Goal: Task Accomplishment & Management: Manage account settings

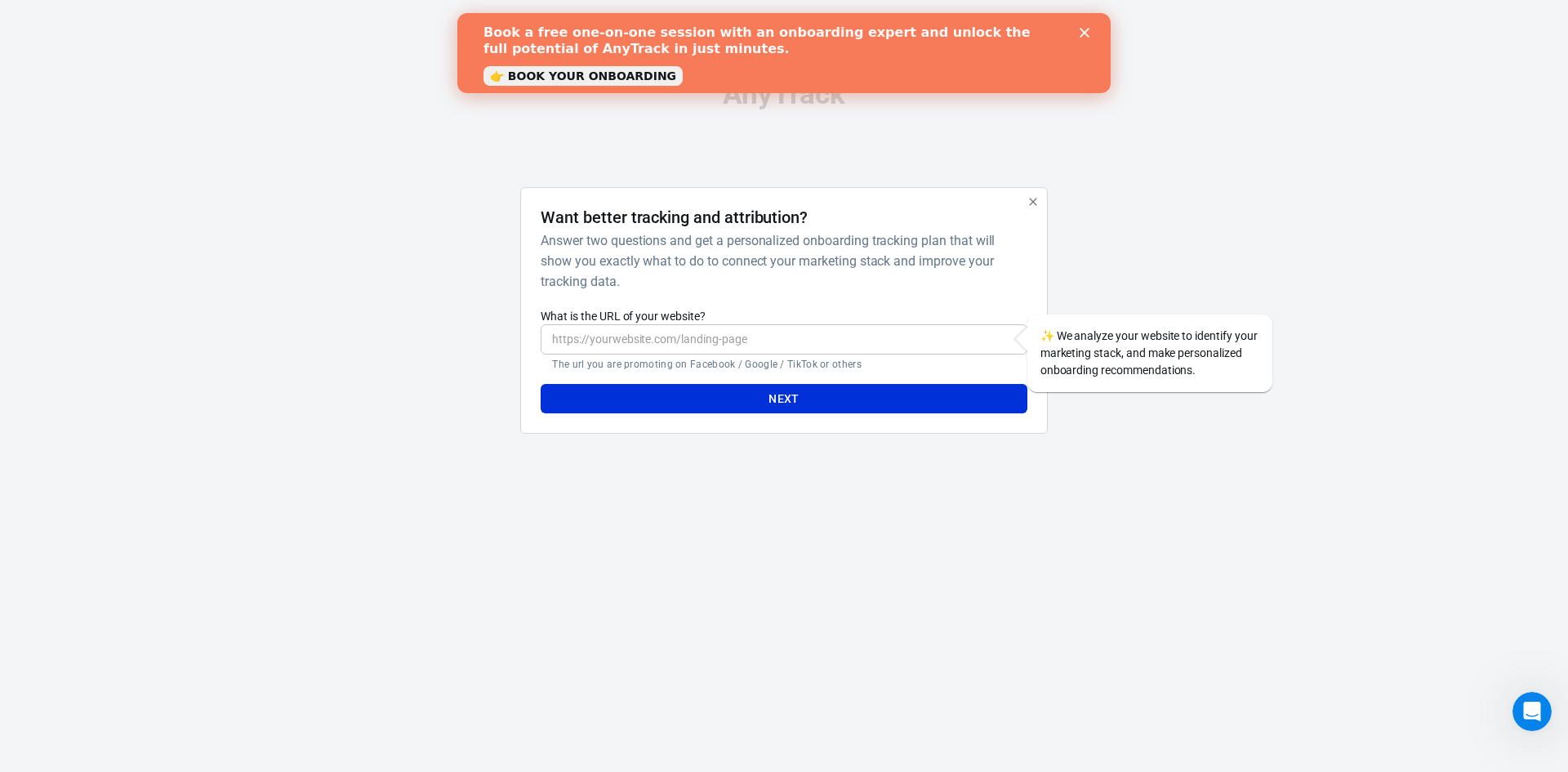
click at [674, 349] on input "What is the URL of your website?" at bounding box center [784, 340] width 486 height 31
click at [806, 339] on input "What is the URL of your website?" at bounding box center [784, 340] width 486 height 31
paste input "https://www.playteam.cz/"
type input "https://www.playteam.cz/"
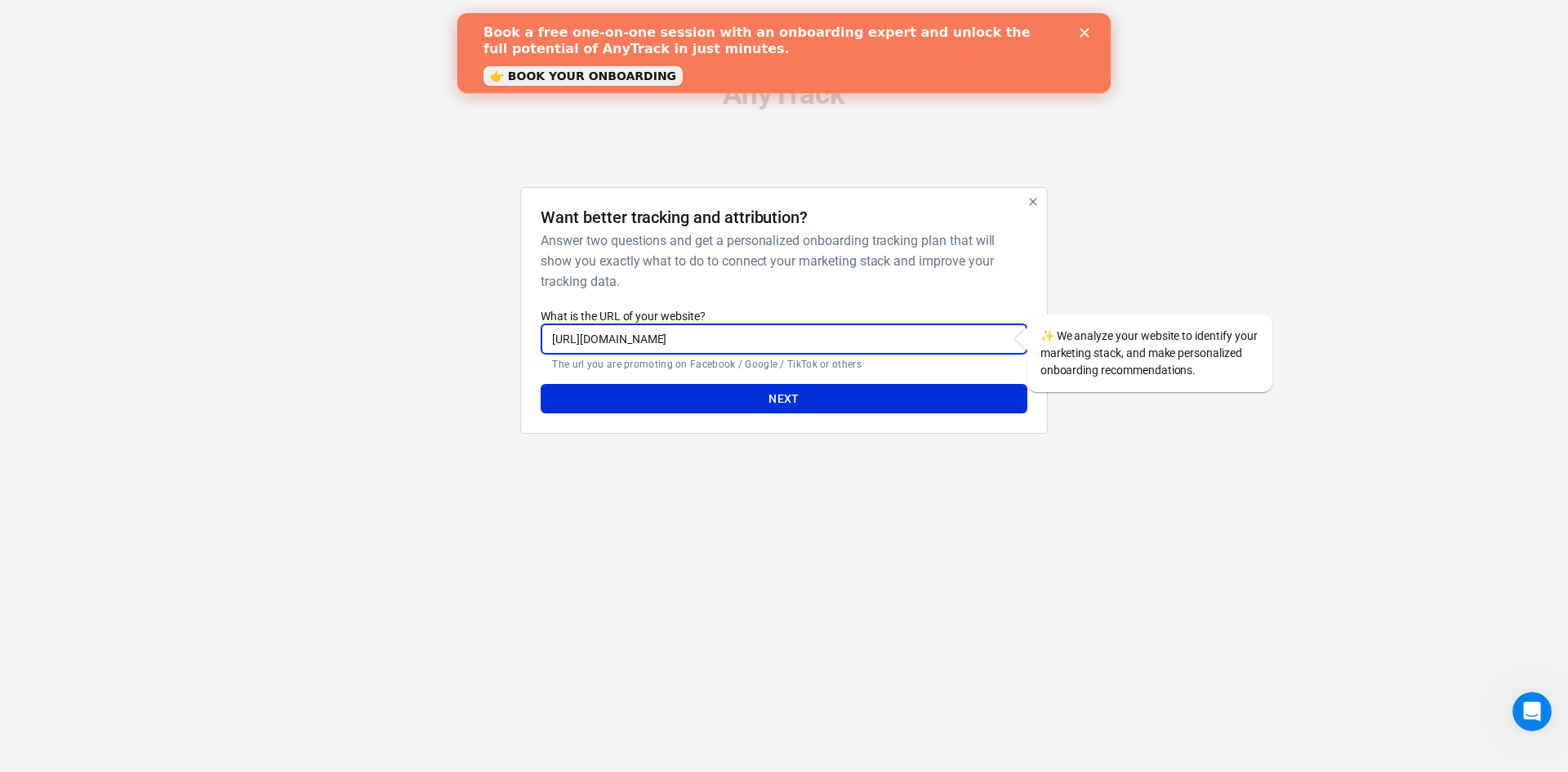
drag, startPoint x: 882, startPoint y: 345, endPoint x: 504, endPoint y: 362, distance: 378.4
click at [504, 362] on div "Want better tracking and attribution? Answer two questions and get a personaliz…" at bounding box center [784, 317] width 817 height 261
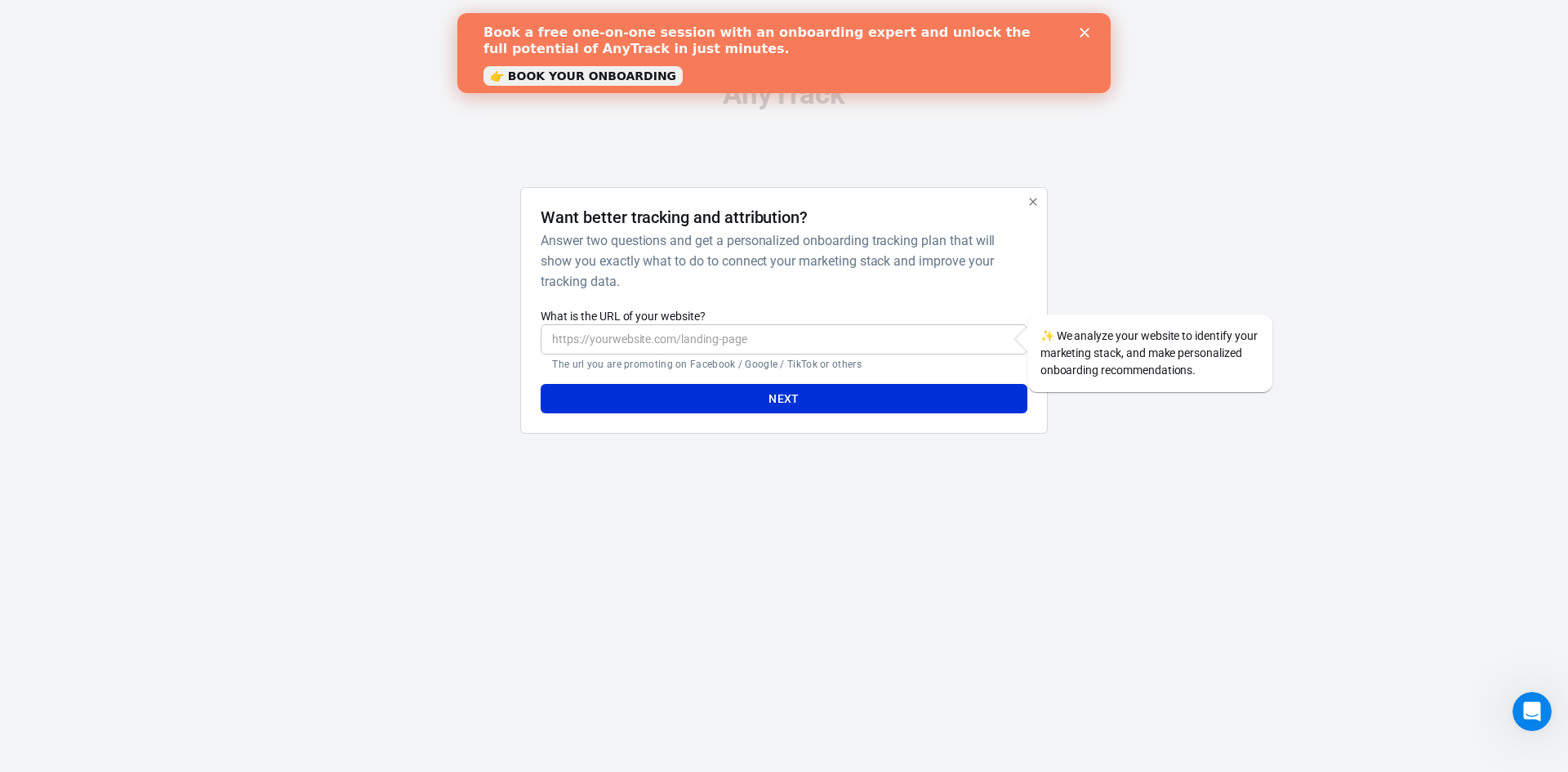
click at [445, 356] on div at bounding box center [442, 317] width 132 height 261
click at [665, 336] on input "What is the URL of your website?" at bounding box center [784, 340] width 486 height 31
paste input "https://www.playteam.cz/airsoft-krouzek"
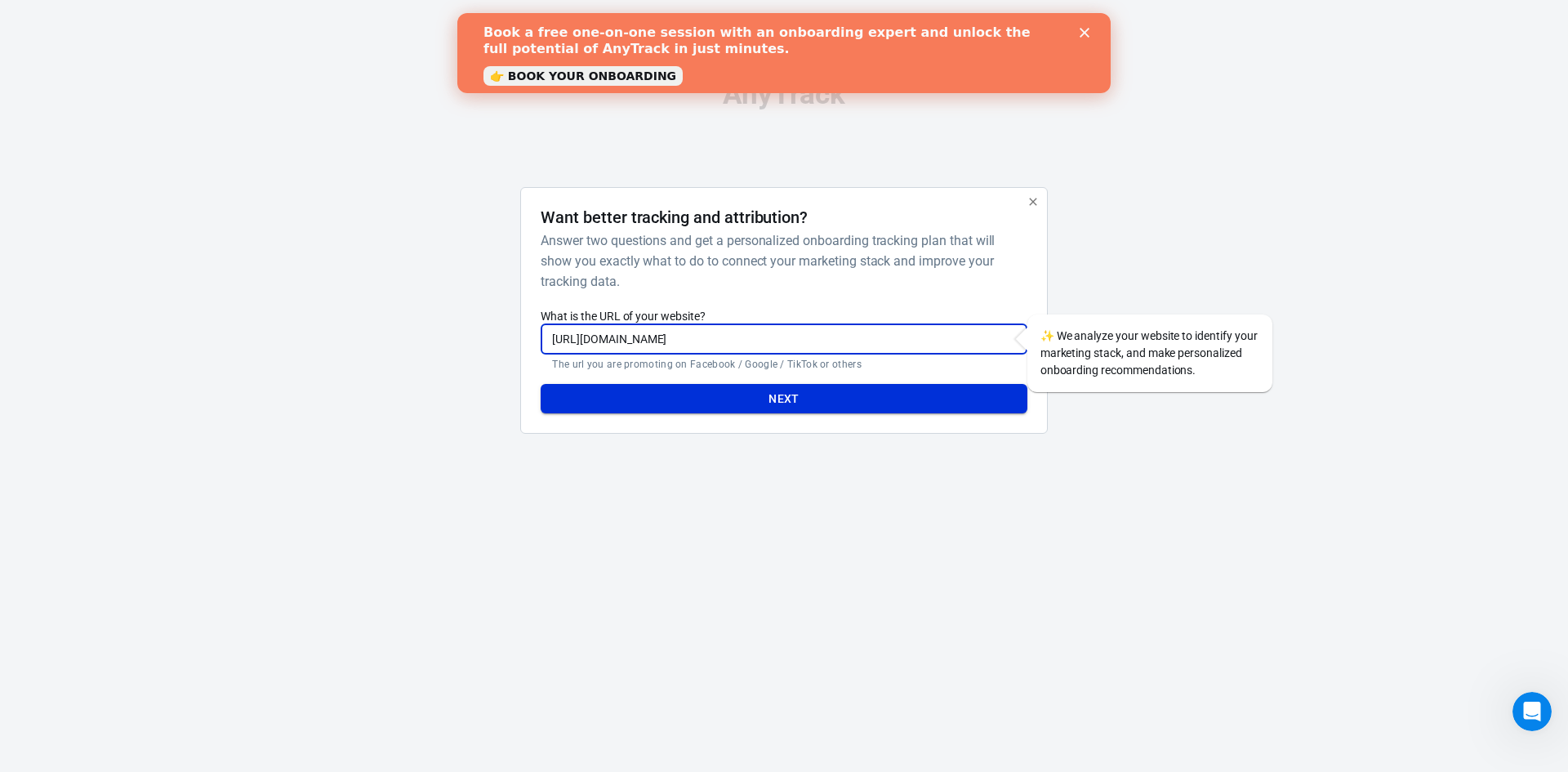
type input "https://www.playteam.cz/airsoft-krouzek"
click at [683, 400] on button "Next" at bounding box center [784, 400] width 486 height 31
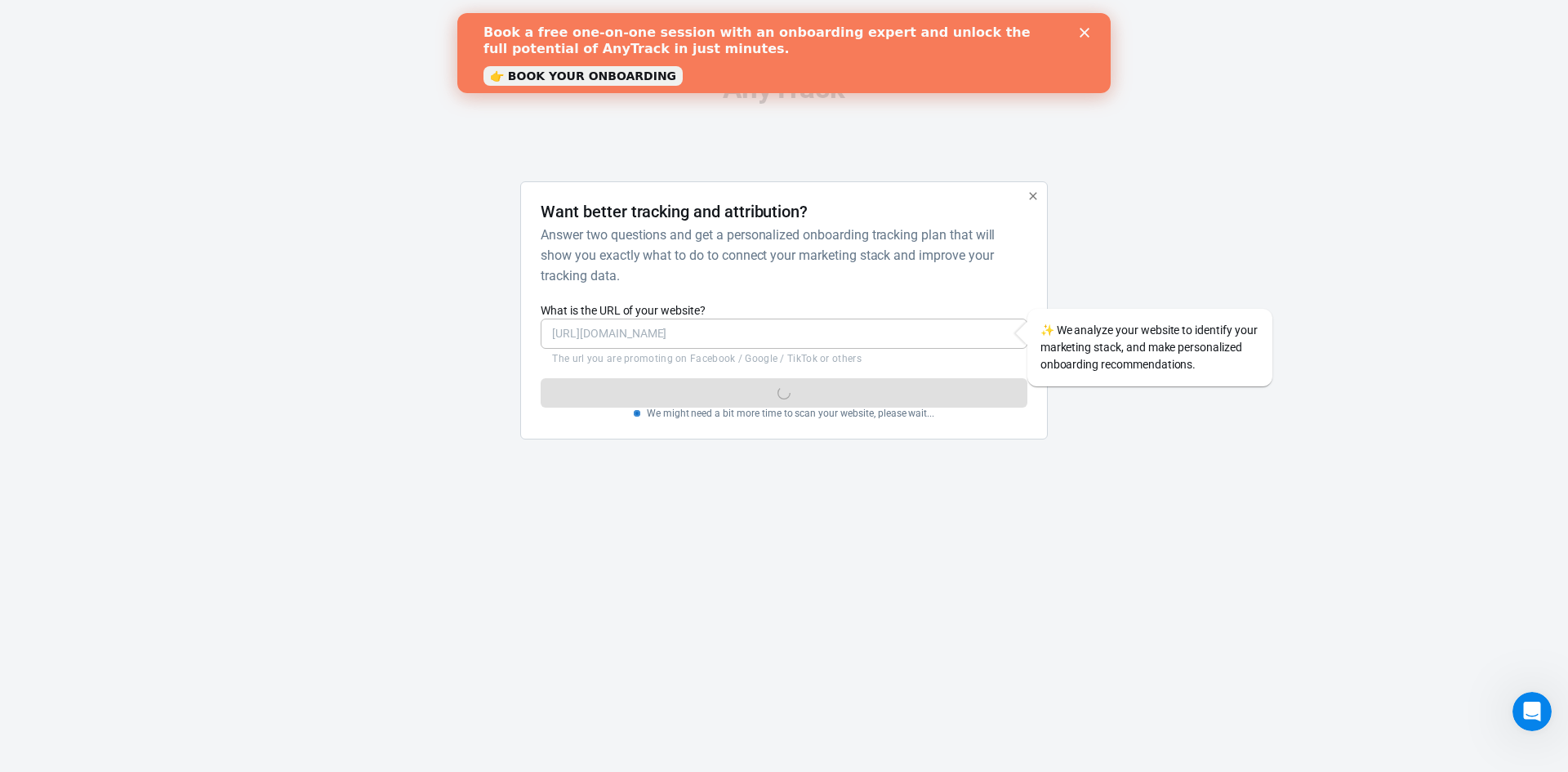
click at [1084, 33] on polygon "Close" at bounding box center [1084, 32] width 10 height 10
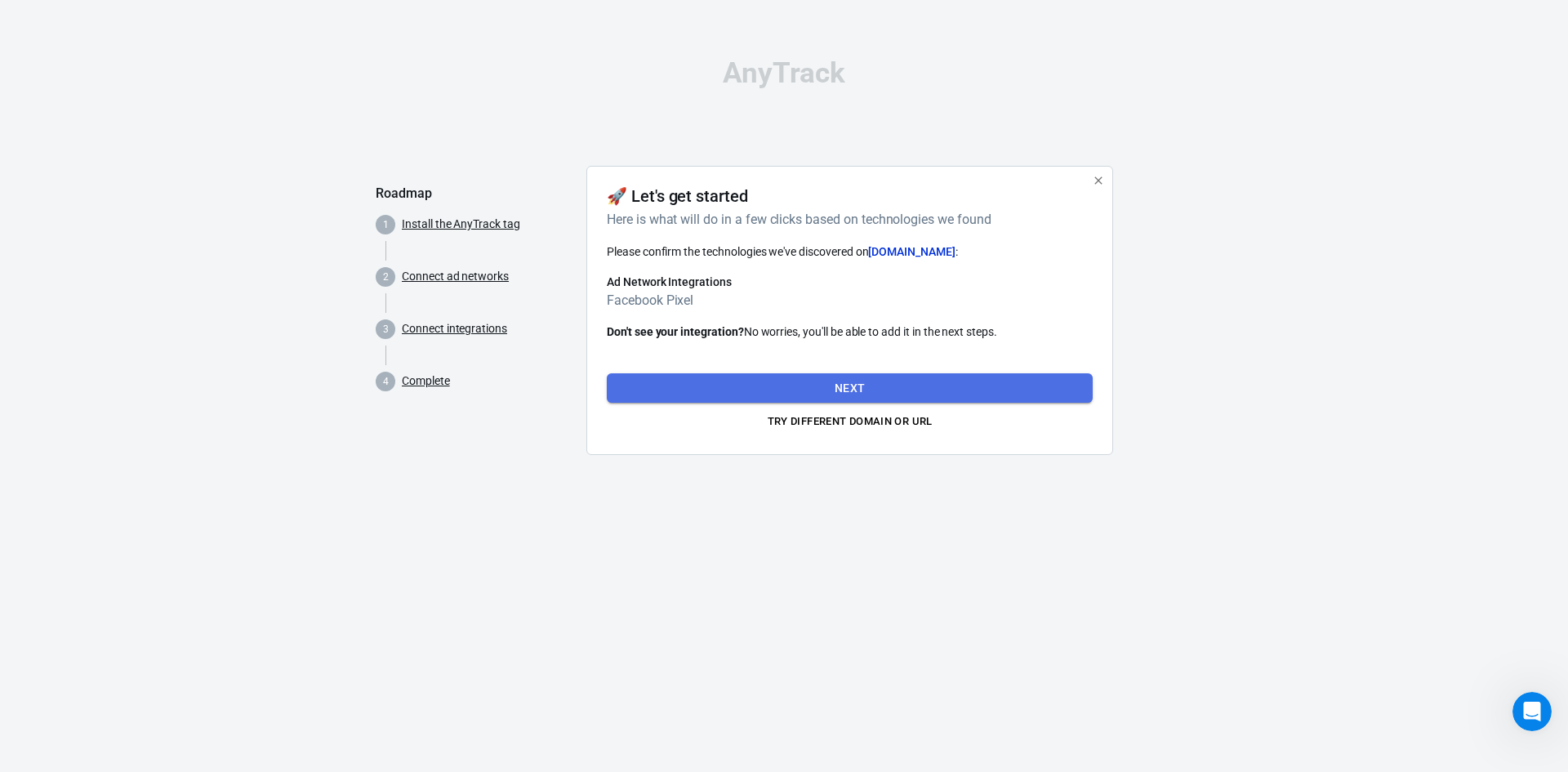
click at [796, 394] on button "Next" at bounding box center [849, 389] width 486 height 31
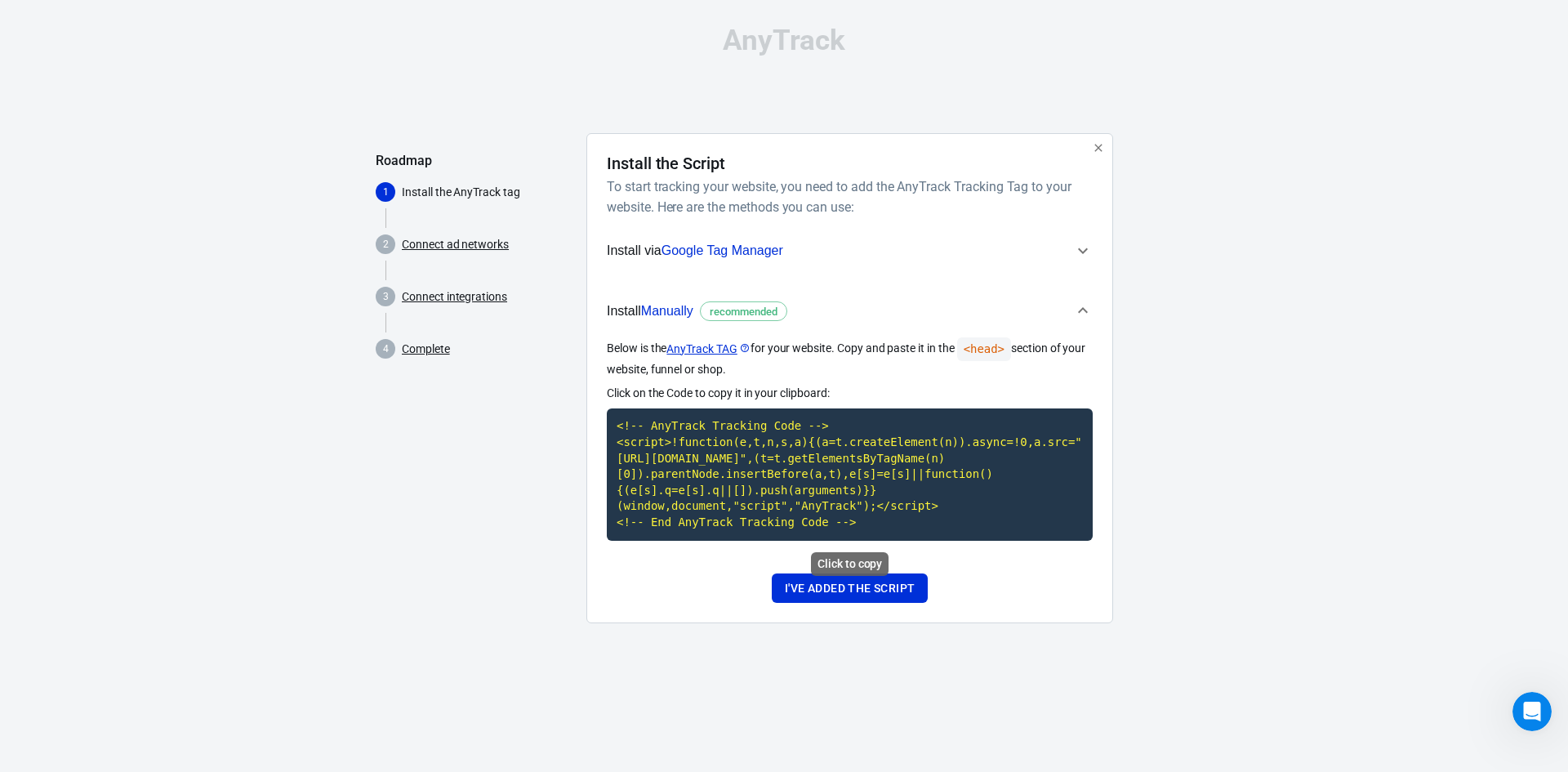
click at [748, 446] on code "<!-- AnyTrack Tracking Code --> <script>!function(e,t,n,s,a){(a=t.createElement…" at bounding box center [849, 474] width 486 height 132
click at [832, 593] on button "I've added the script" at bounding box center [849, 589] width 156 height 31
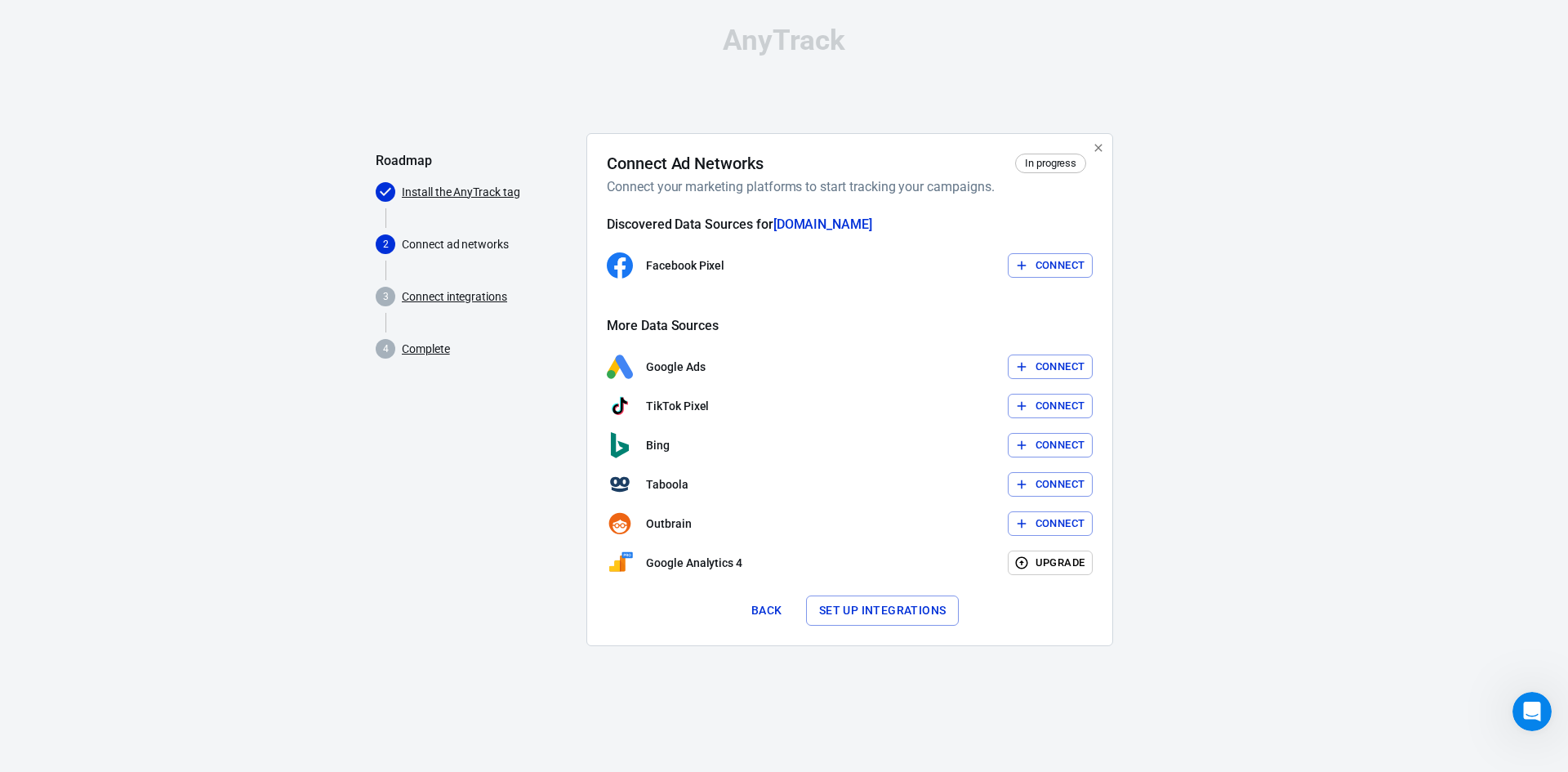
click at [1027, 269] on icon "button" at bounding box center [1022, 265] width 14 height 14
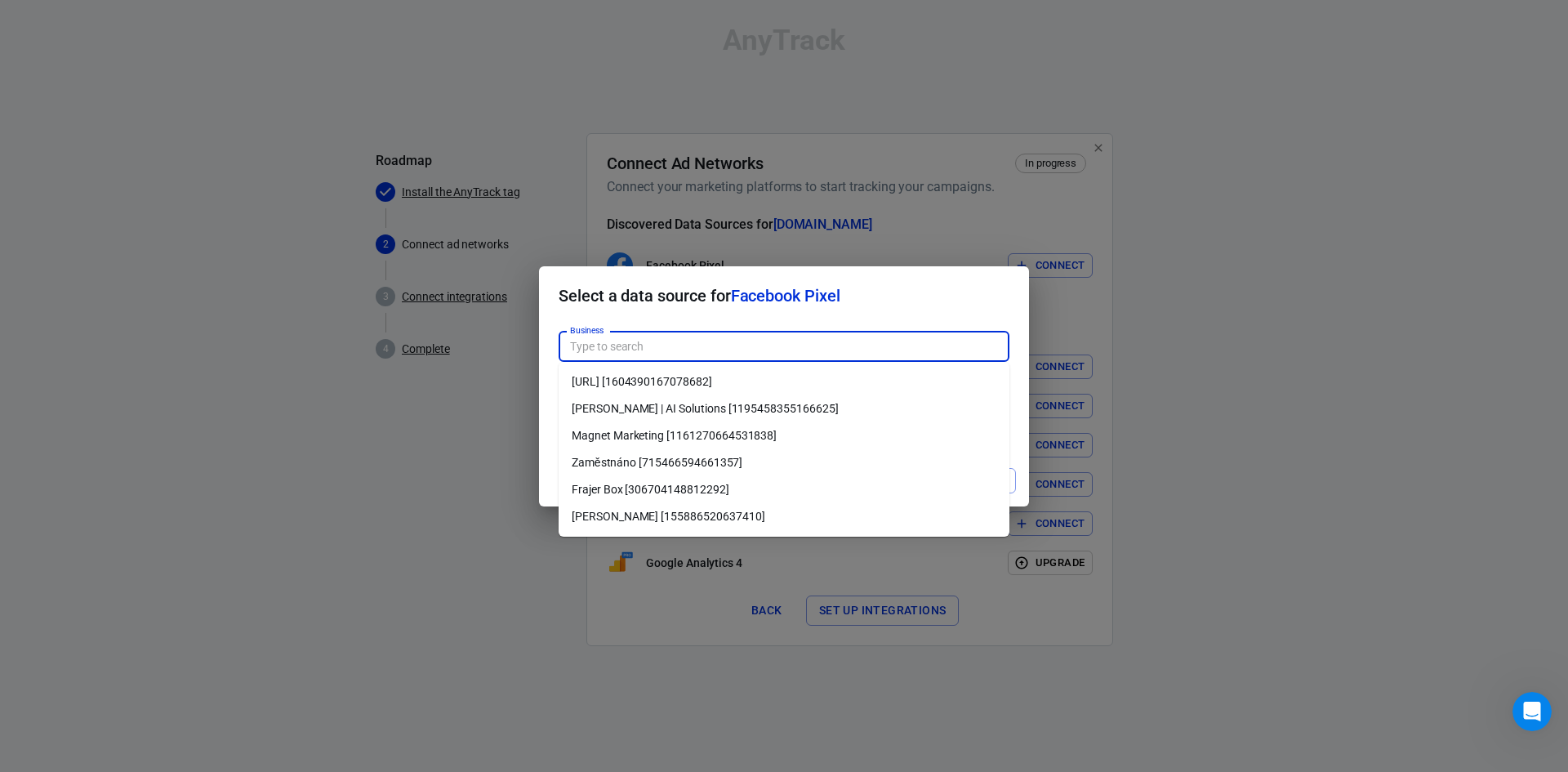
click at [634, 348] on input "Business" at bounding box center [783, 346] width 438 height 21
click at [637, 437] on li "Magnet Marketing [1161270664531838]" at bounding box center [784, 436] width 451 height 27
type input "Magnet Marketing [1161270664531838]"
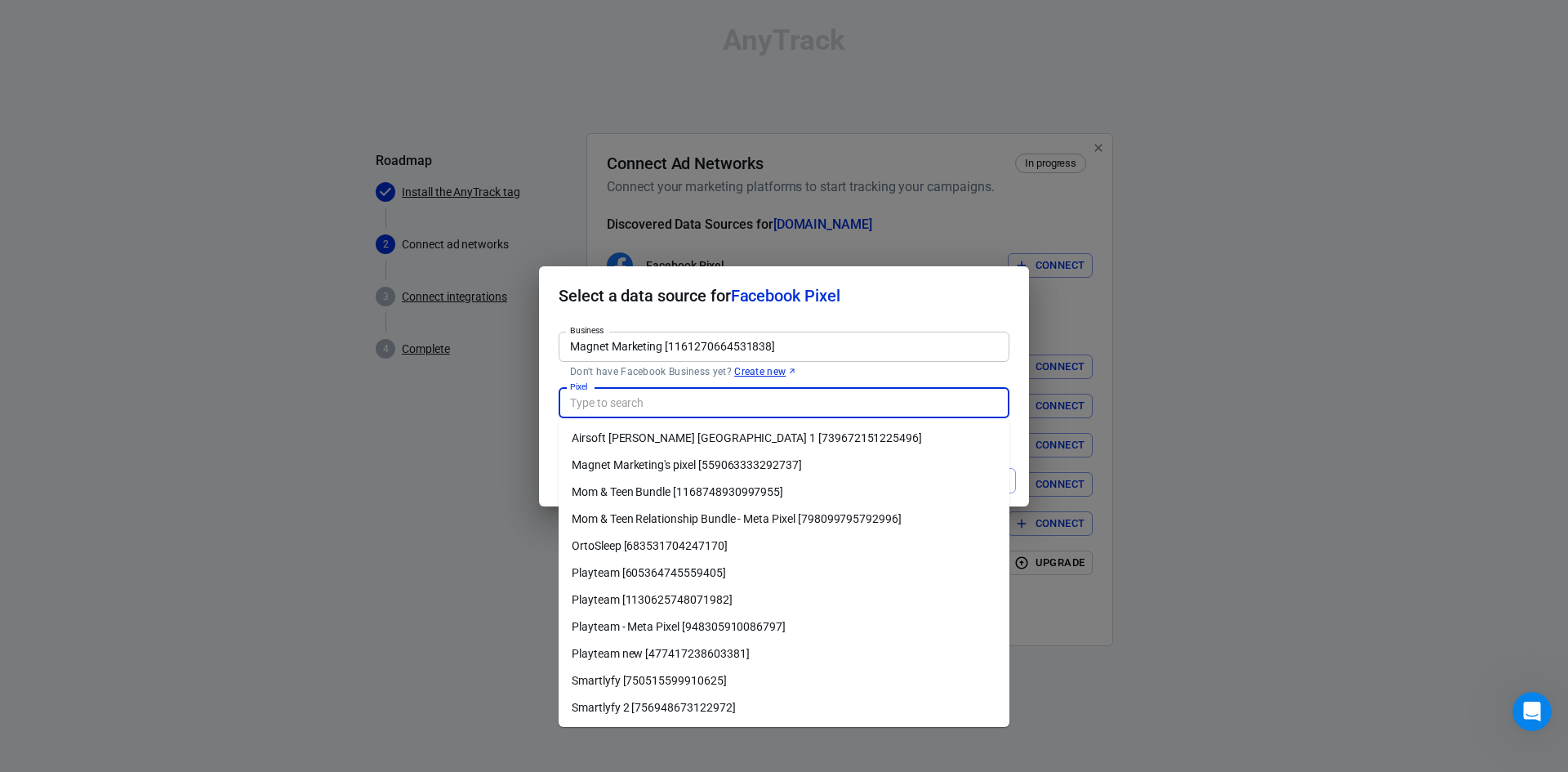
click at [625, 408] on input "Pixel" at bounding box center [783, 403] width 438 height 21
click at [634, 666] on li "Playteam new [477417238603381]" at bounding box center [784, 654] width 451 height 27
type input "Playteam new [477417238603381]"
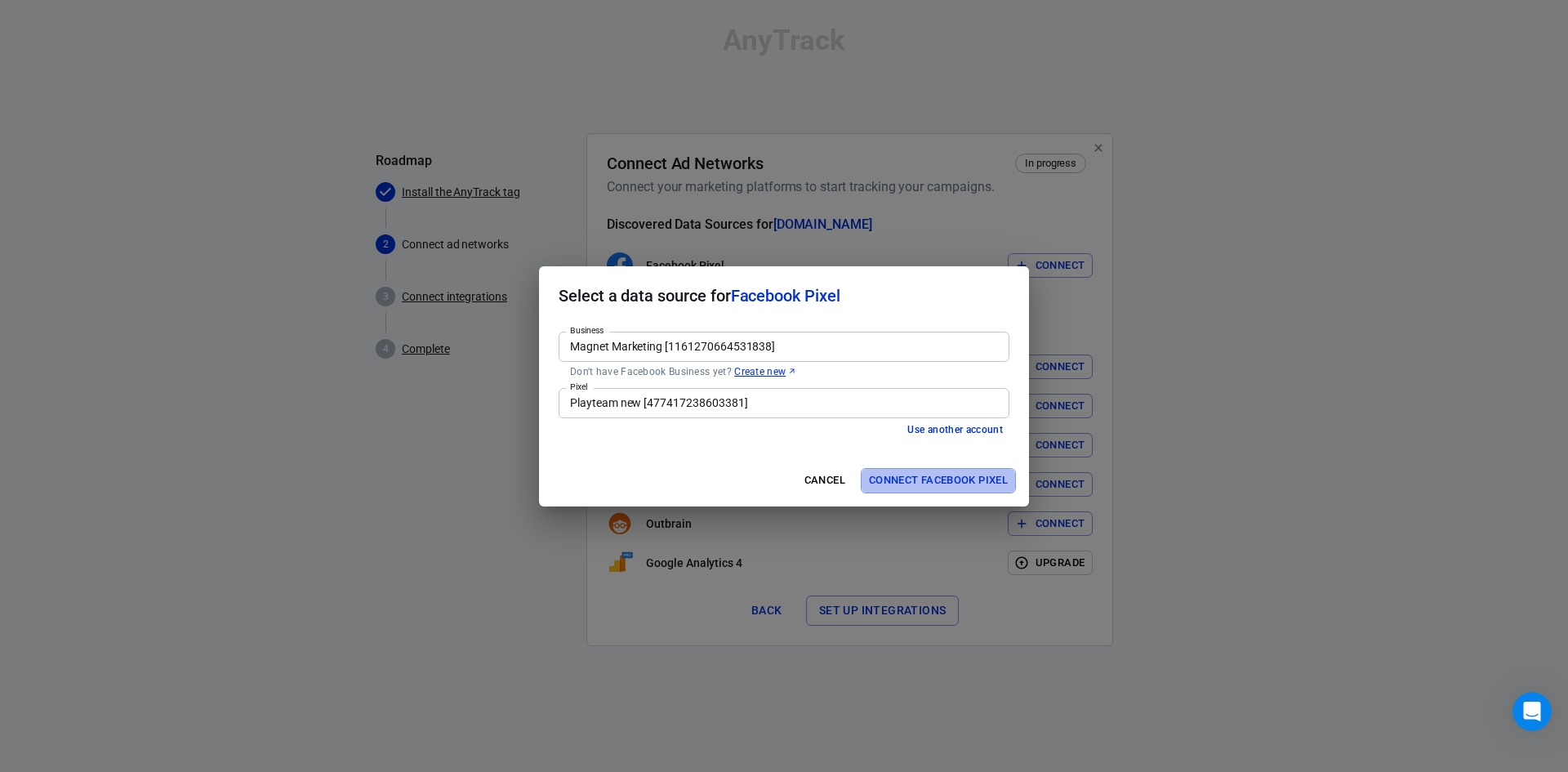
click at [908, 484] on button "Connect Facebook Pixel" at bounding box center [938, 481] width 155 height 25
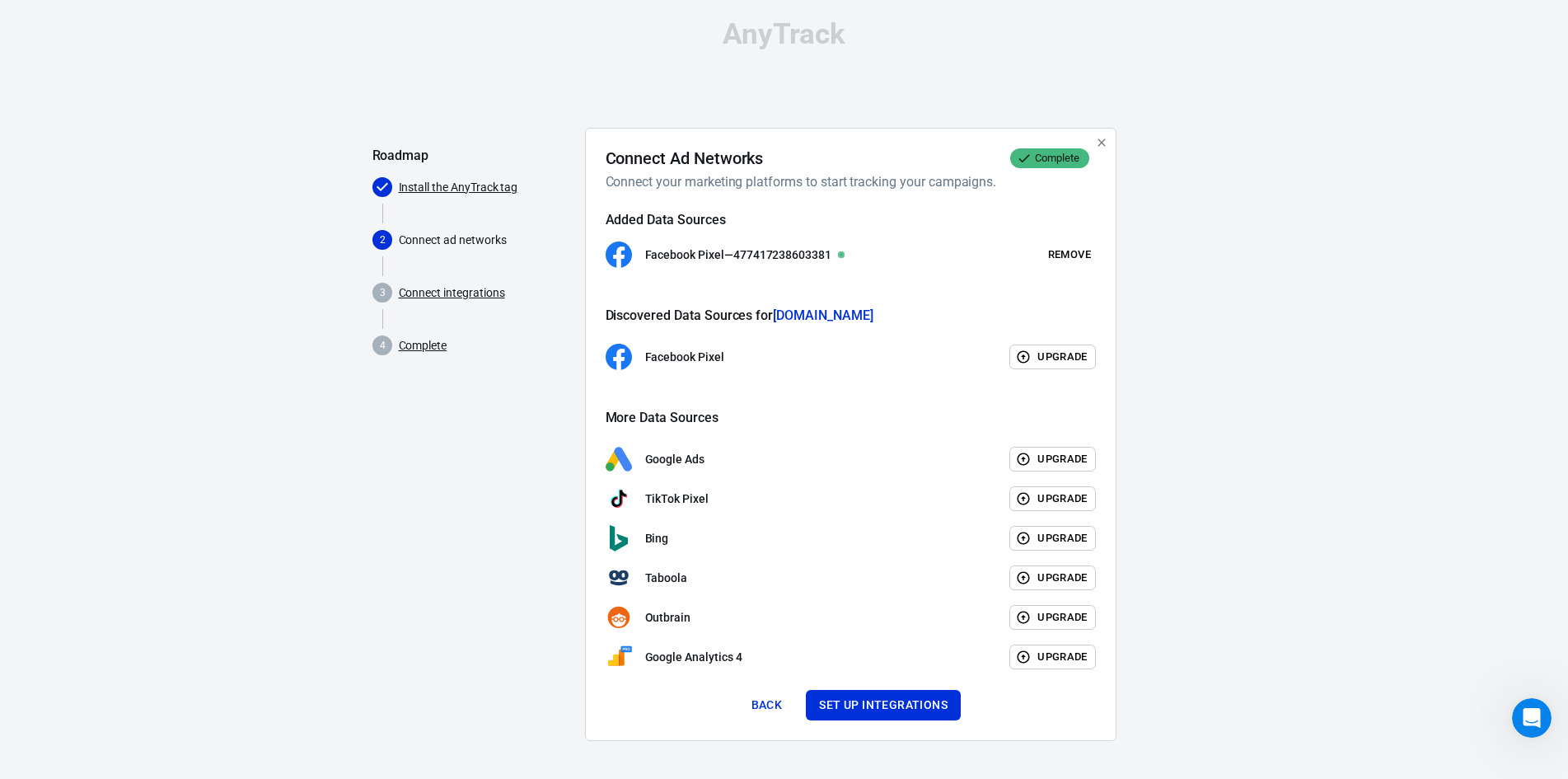
scroll to position [8, 0]
click at [876, 704] on button "Set up integrations" at bounding box center [884, 703] width 155 height 31
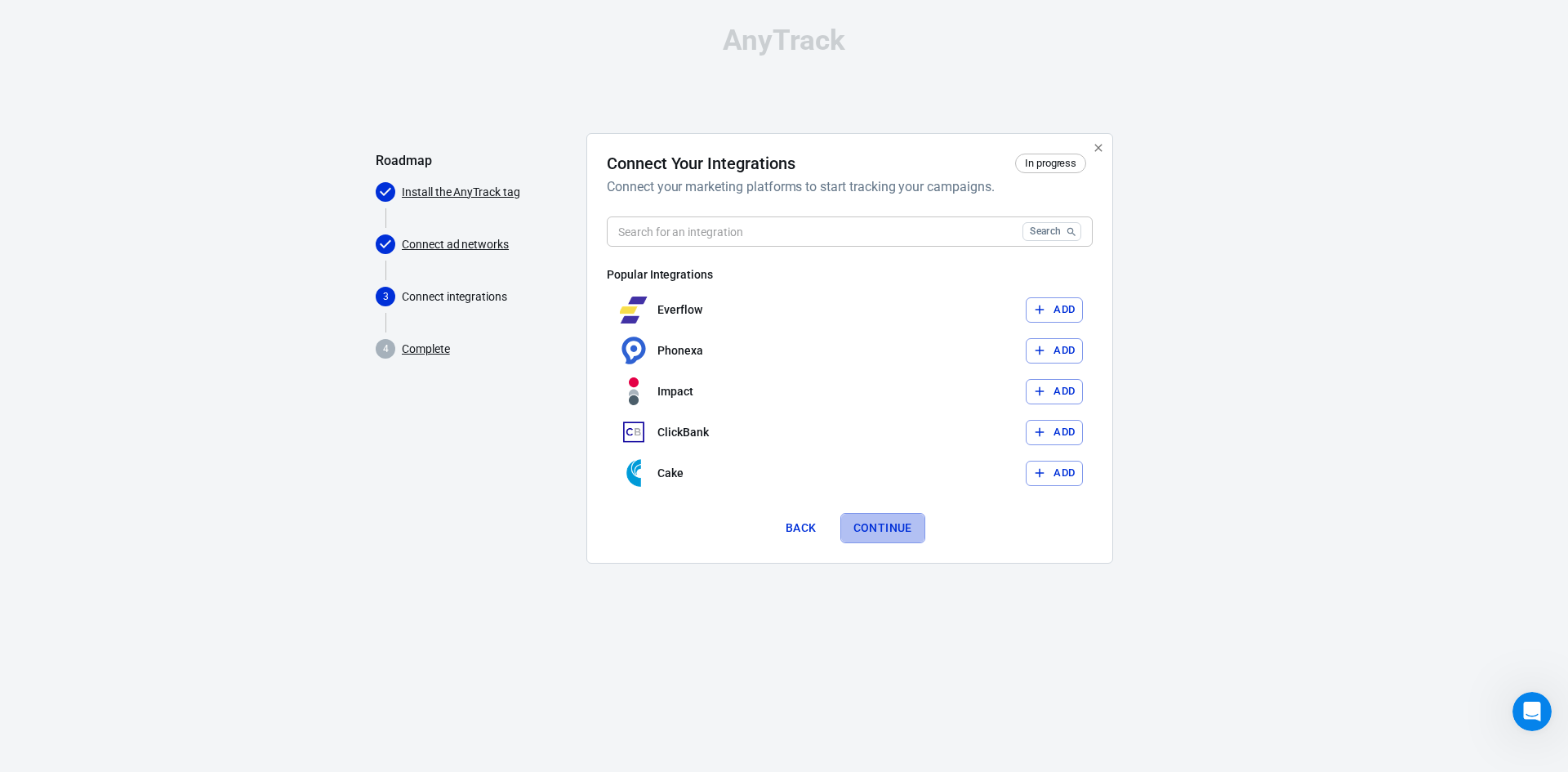
click at [874, 529] on button "Continue" at bounding box center [883, 528] width 85 height 31
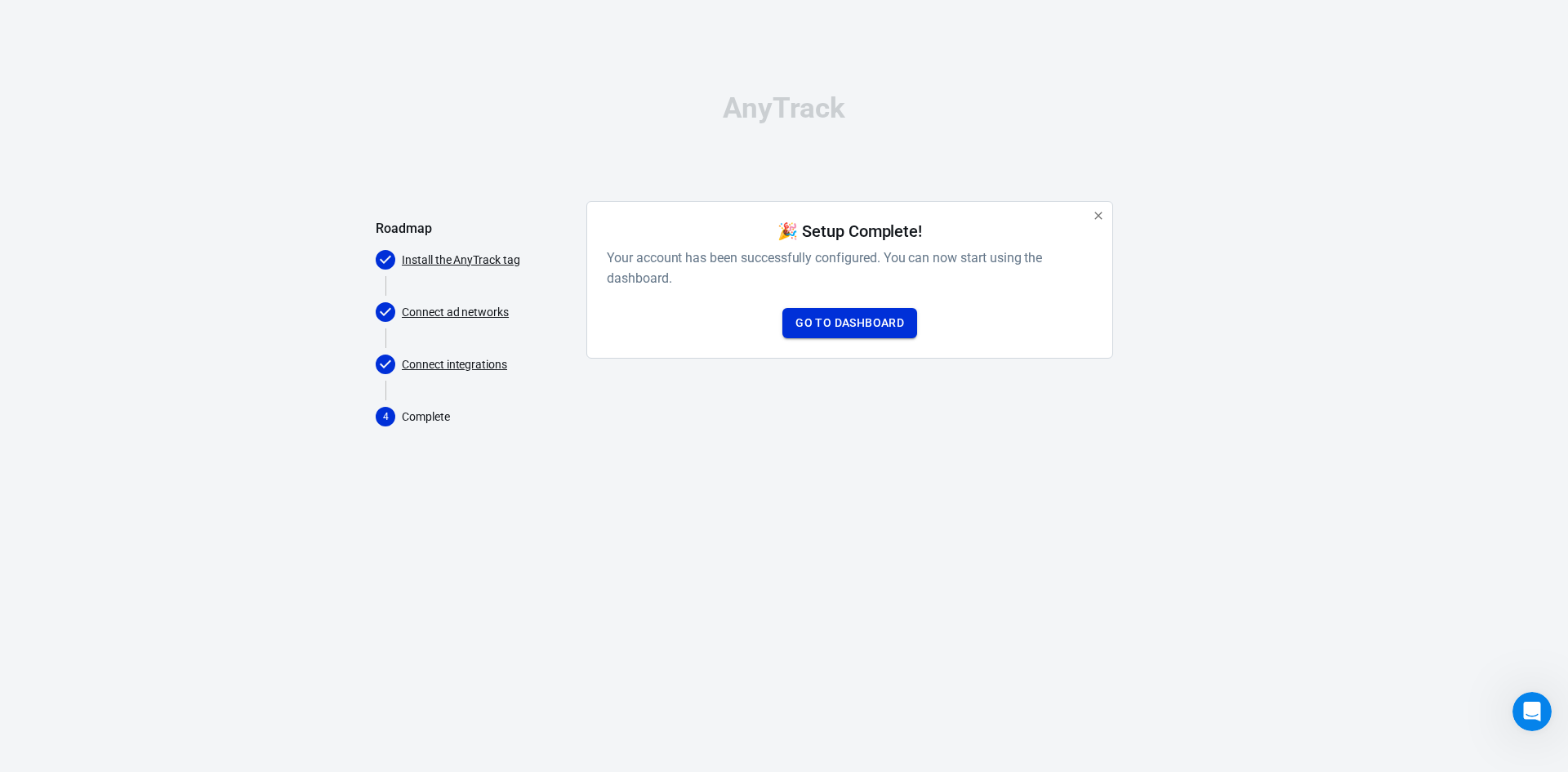
click at [835, 330] on link "Go to Dashboard" at bounding box center [849, 323] width 134 height 31
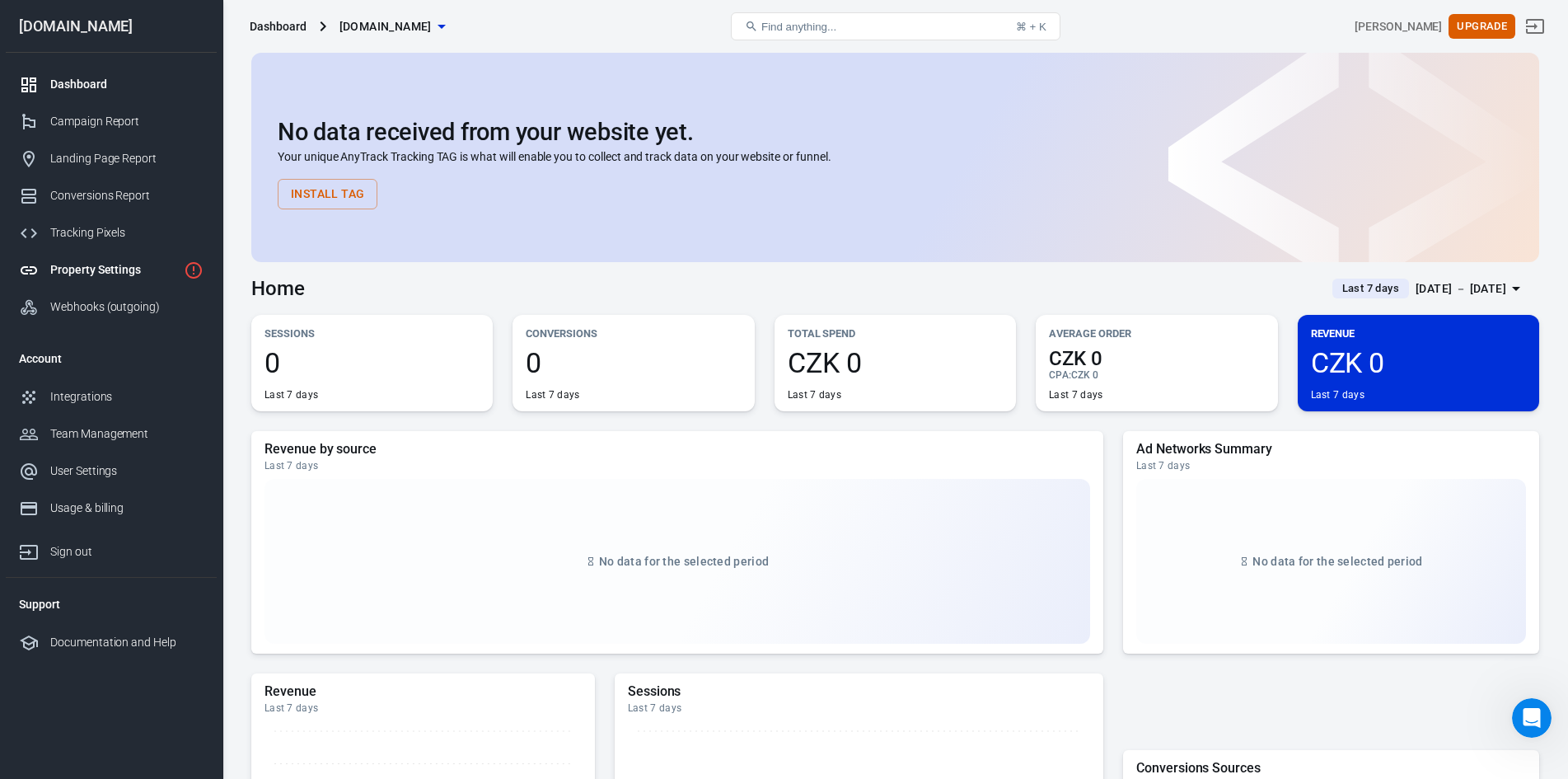
click at [103, 267] on div "Property Settings" at bounding box center [113, 269] width 126 height 17
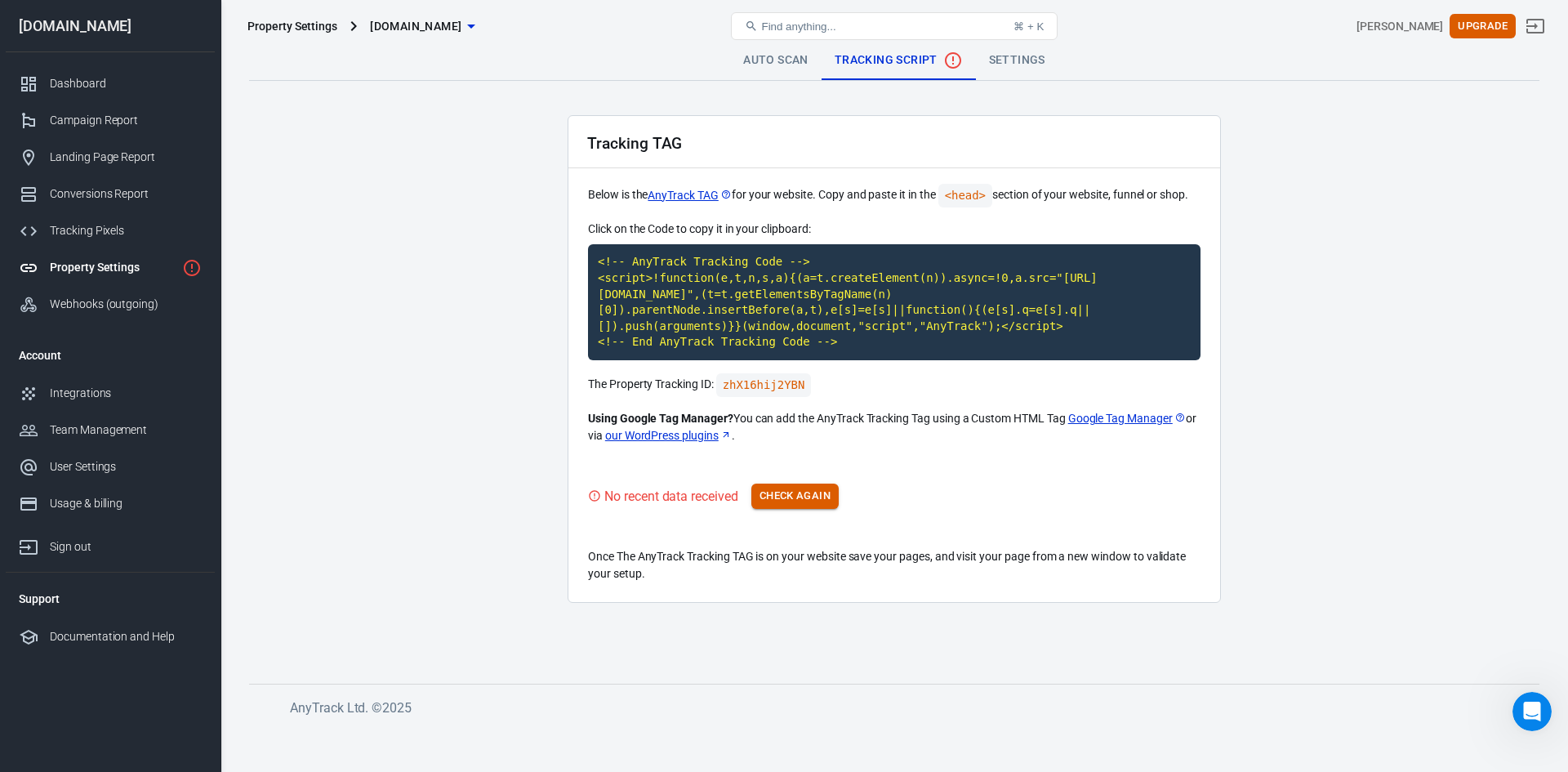
click at [802, 493] on button "Check Again" at bounding box center [794, 496] width 87 height 25
click at [794, 500] on button "Check Again" at bounding box center [794, 496] width 87 height 25
click at [1012, 57] on link "Settings" at bounding box center [1016, 60] width 82 height 39
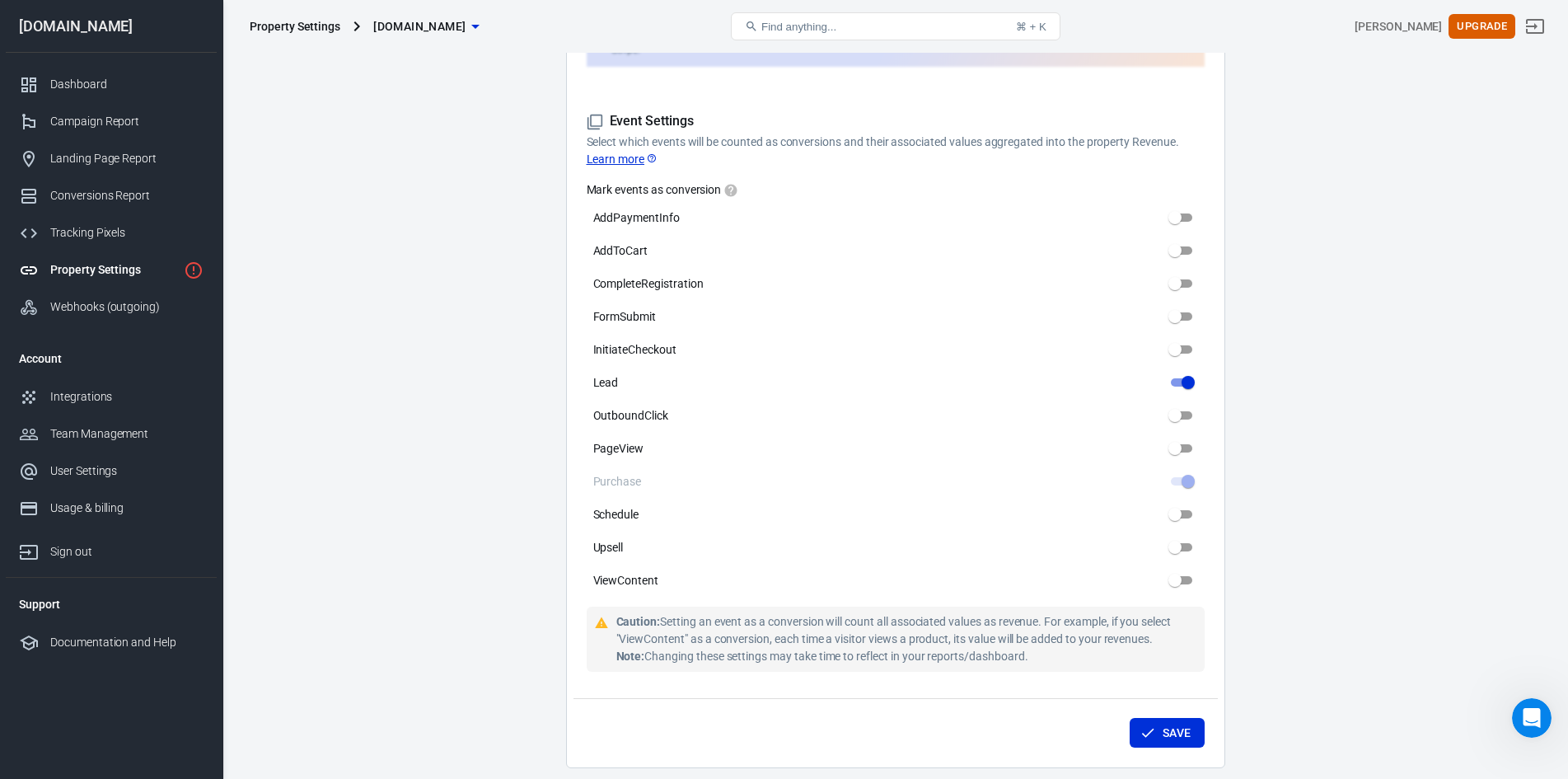
scroll to position [742, 0]
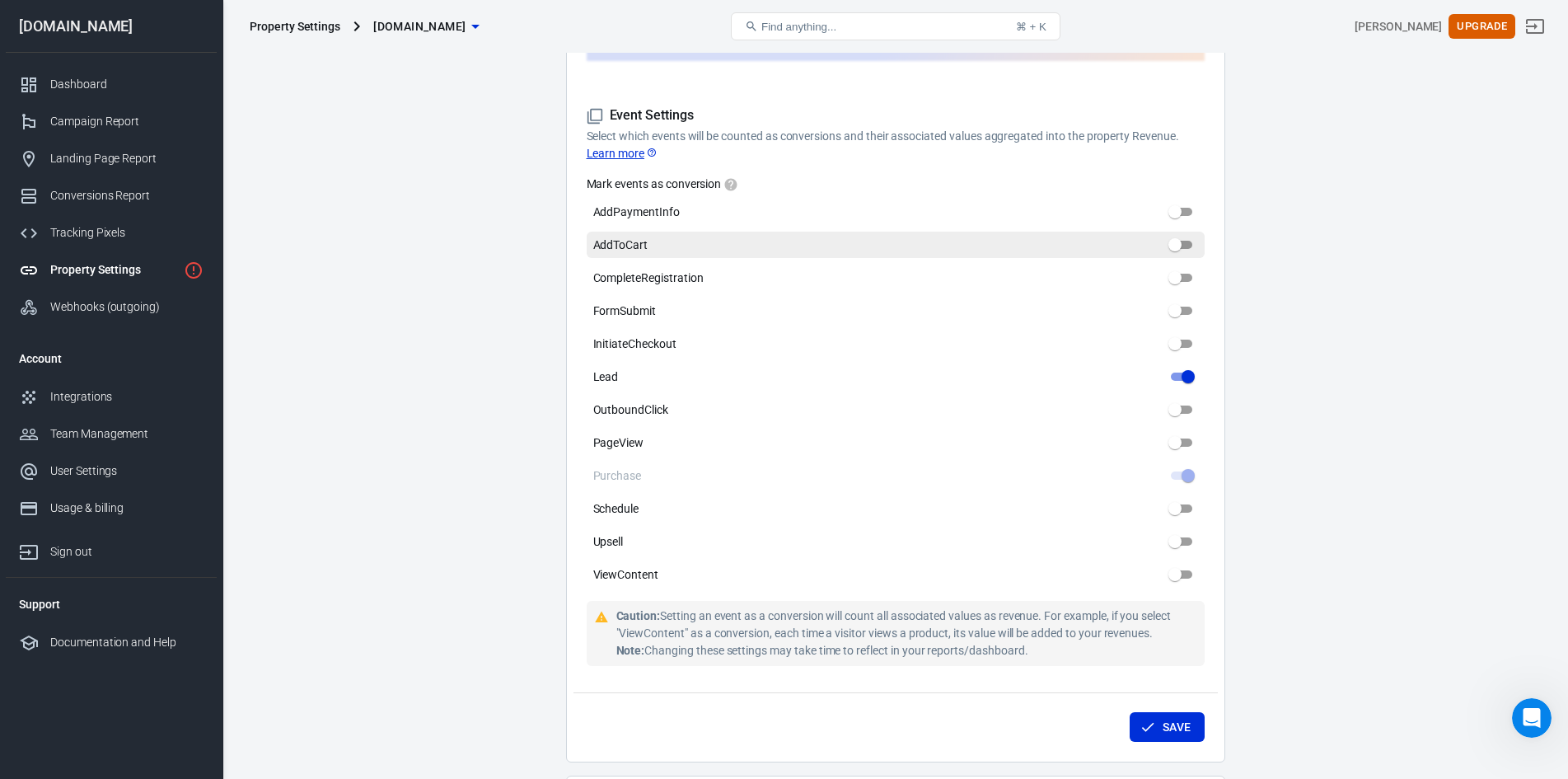
click at [673, 235] on label "AddToCart" at bounding box center [895, 244] width 618 height 26
click at [1146, 235] on input "AddToCart" at bounding box center [1175, 245] width 59 height 20
checkbox input "true"
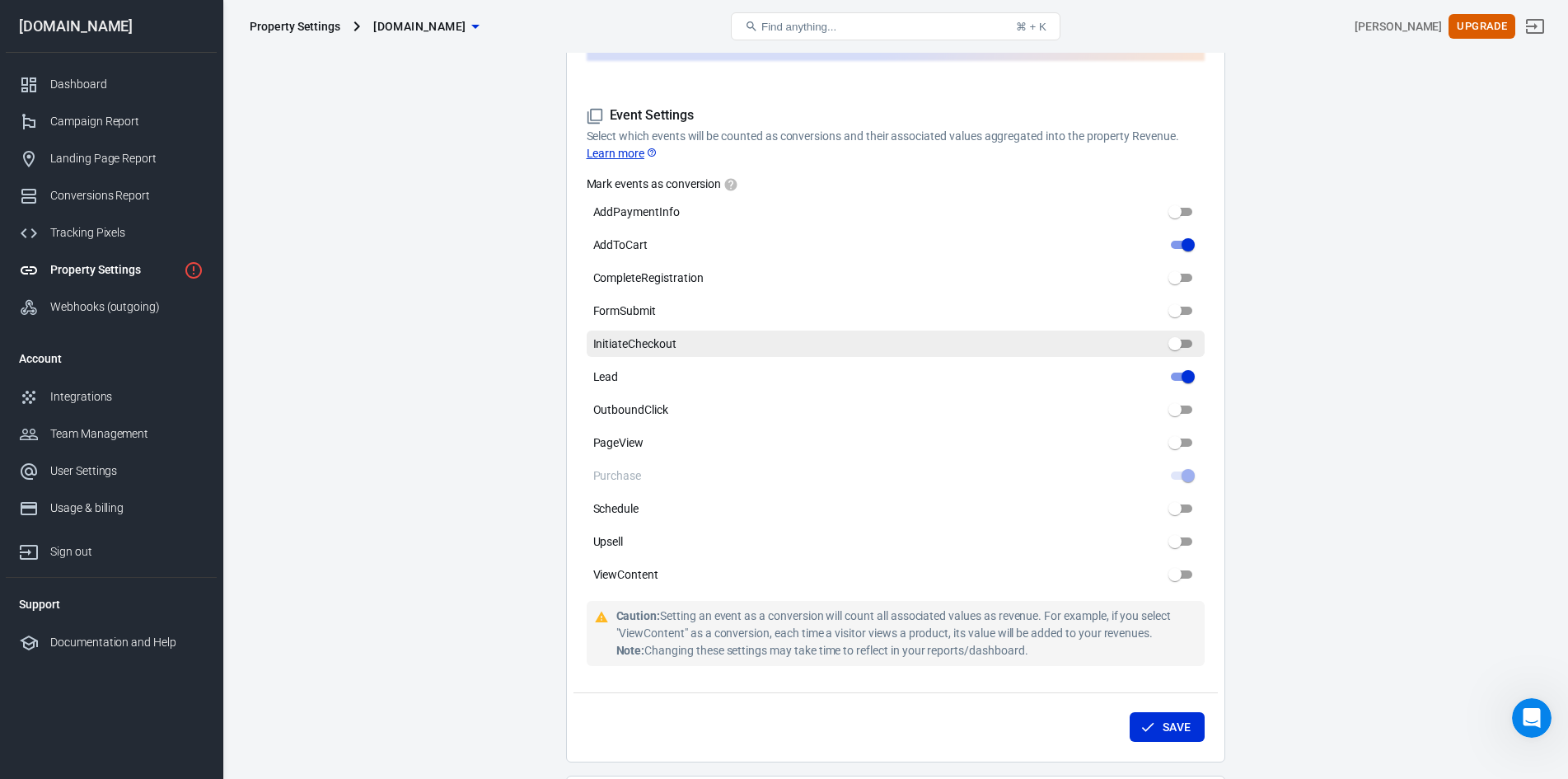
click at [660, 339] on span "InitiateCheckout" at bounding box center [634, 344] width 83 height 17
click at [1146, 339] on input "InitiateCheckout" at bounding box center [1175, 344] width 59 height 20
checkbox input "true"
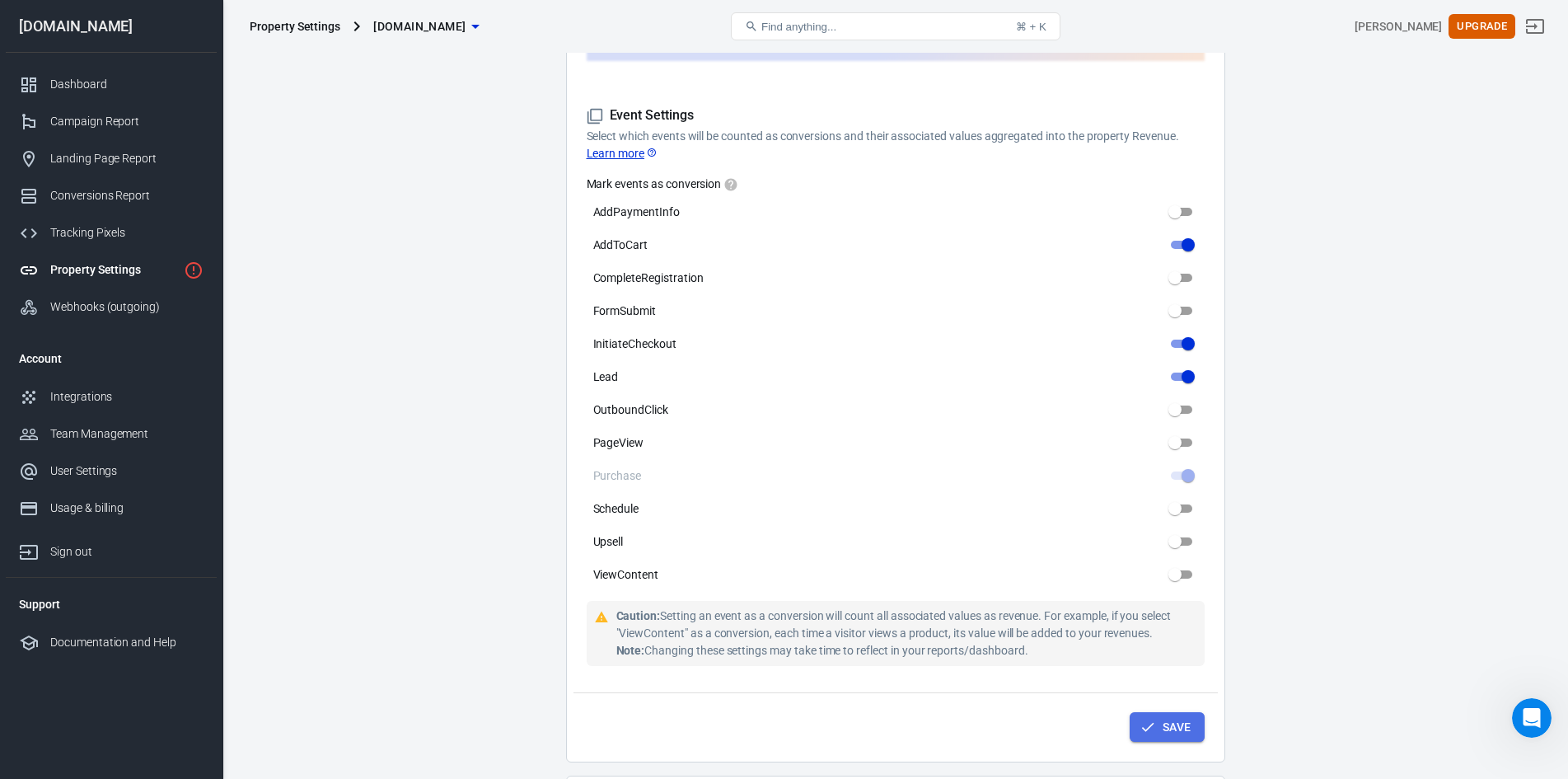
click at [1149, 720] on icon "submit" at bounding box center [1148, 727] width 16 height 16
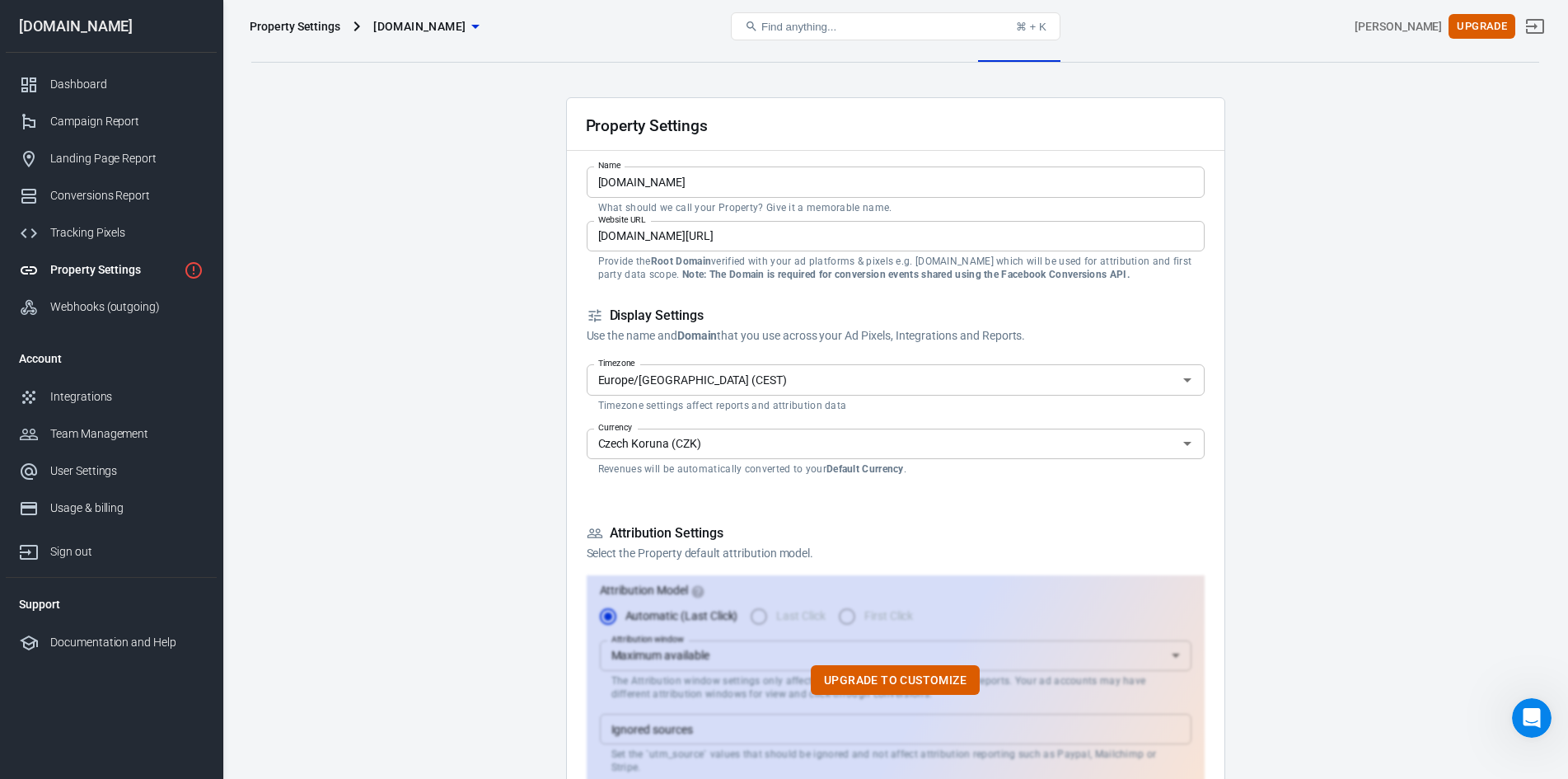
scroll to position [0, 0]
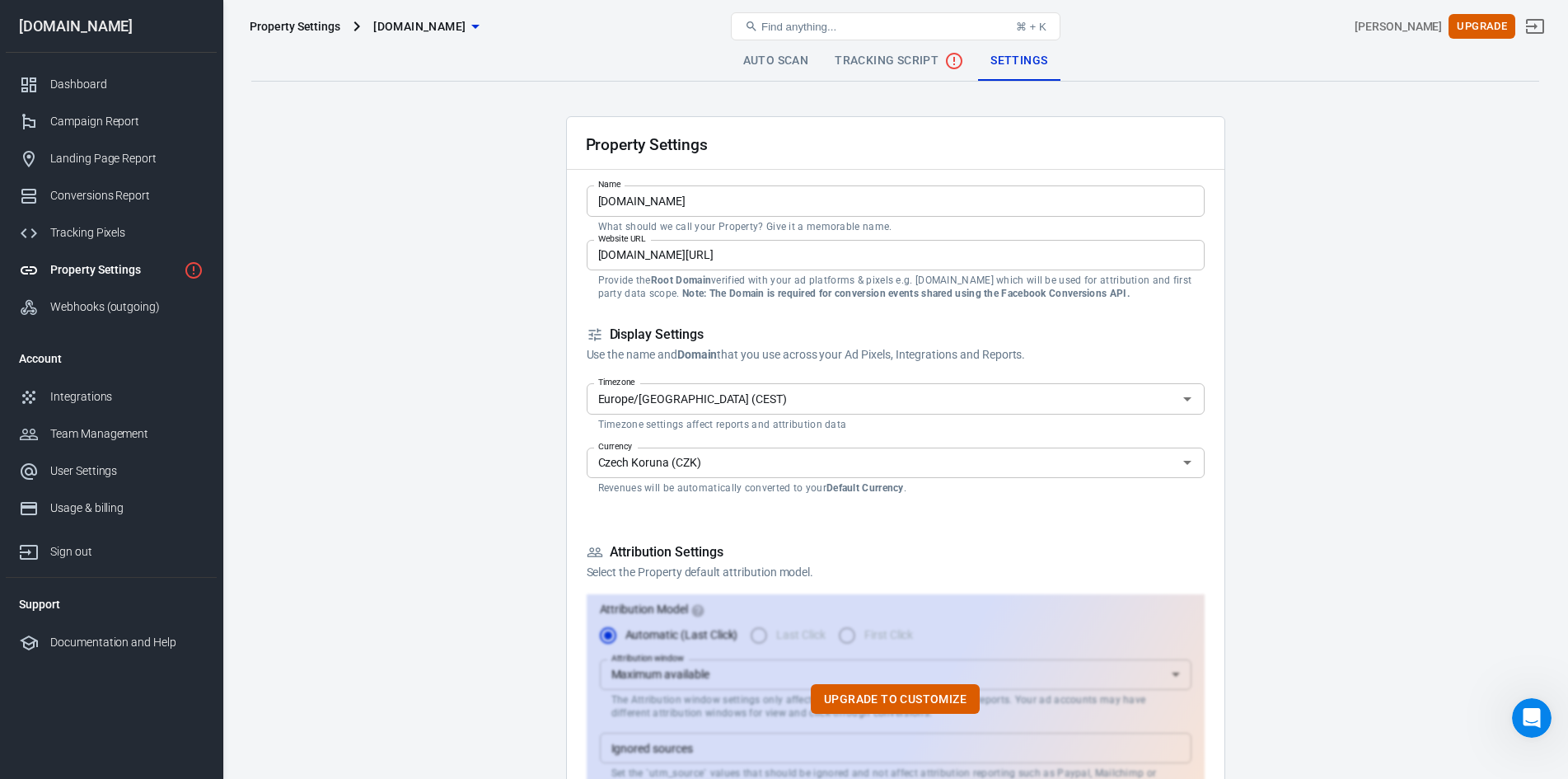
click at [875, 63] on span "Tracking Script" at bounding box center [899, 61] width 129 height 20
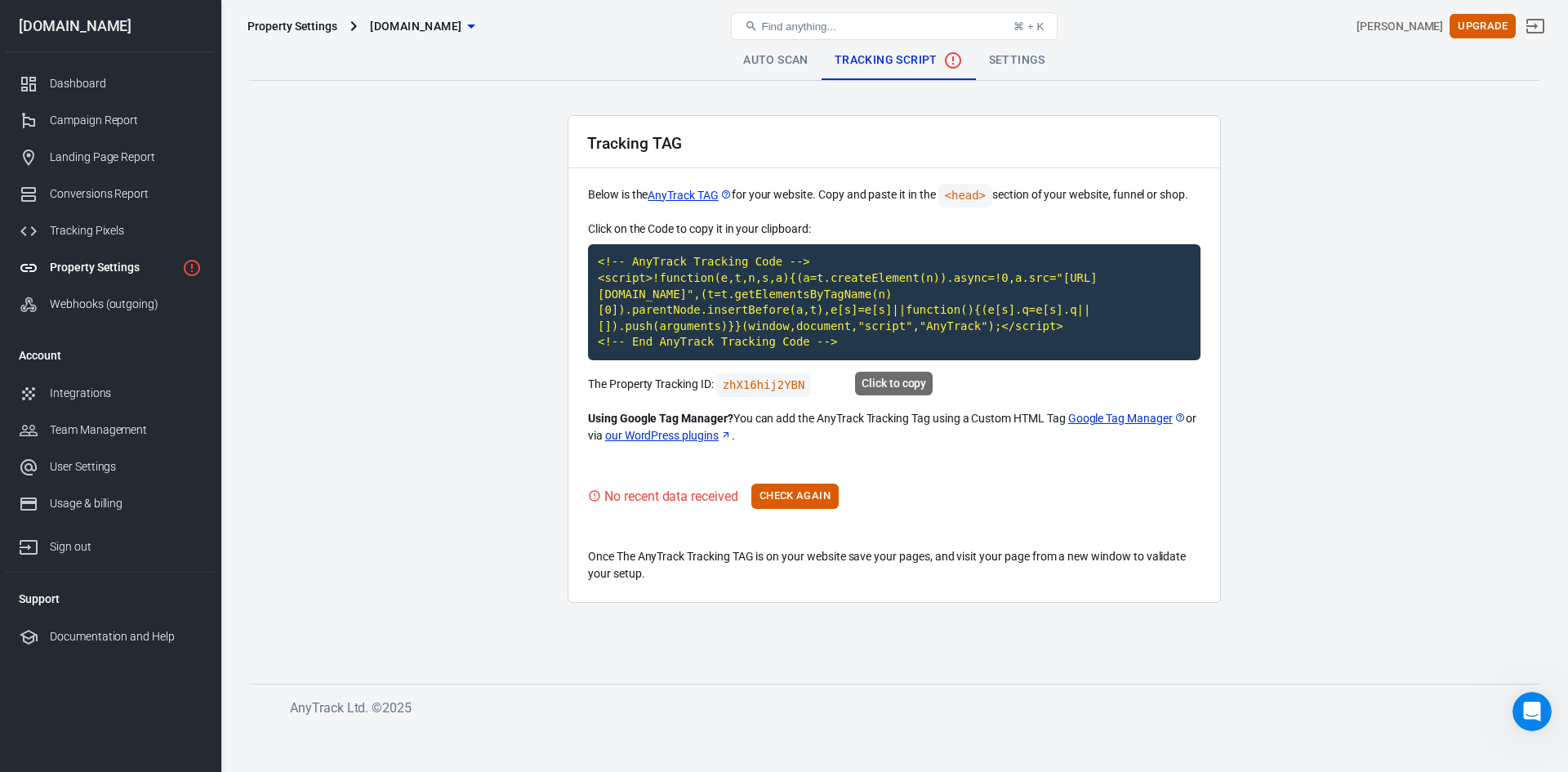
click at [814, 304] on code "<!-- AnyTrack Tracking Code --> <script>!function(e,t,n,s,a){(a=t.createElement…" at bounding box center [894, 302] width 612 height 116
click at [810, 490] on button "Check Again" at bounding box center [794, 496] width 87 height 25
click at [766, 497] on button "Check Again" at bounding box center [794, 496] width 87 height 25
click at [998, 60] on link "Settings" at bounding box center [1016, 60] width 82 height 39
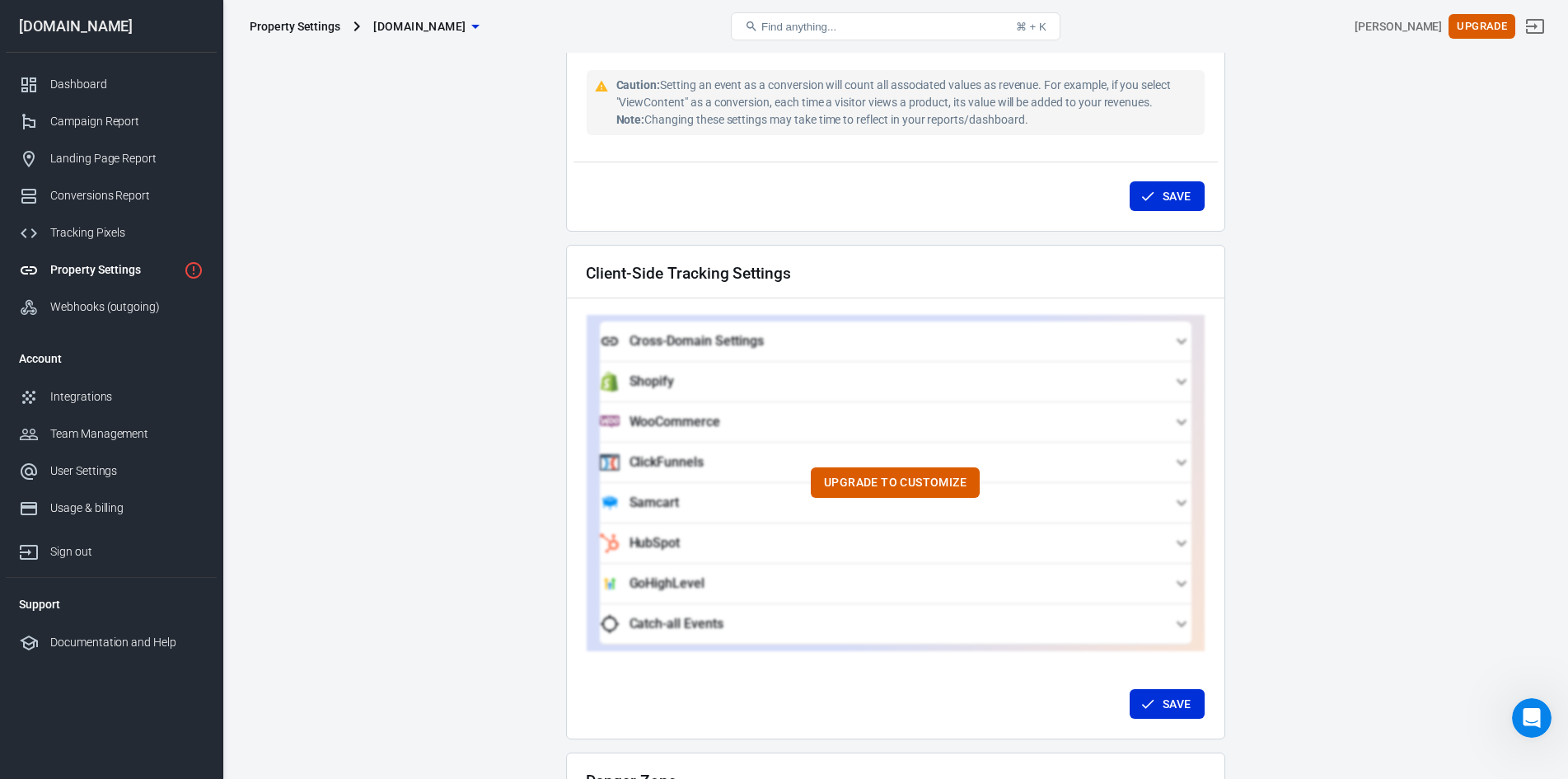
scroll to position [1154, 0]
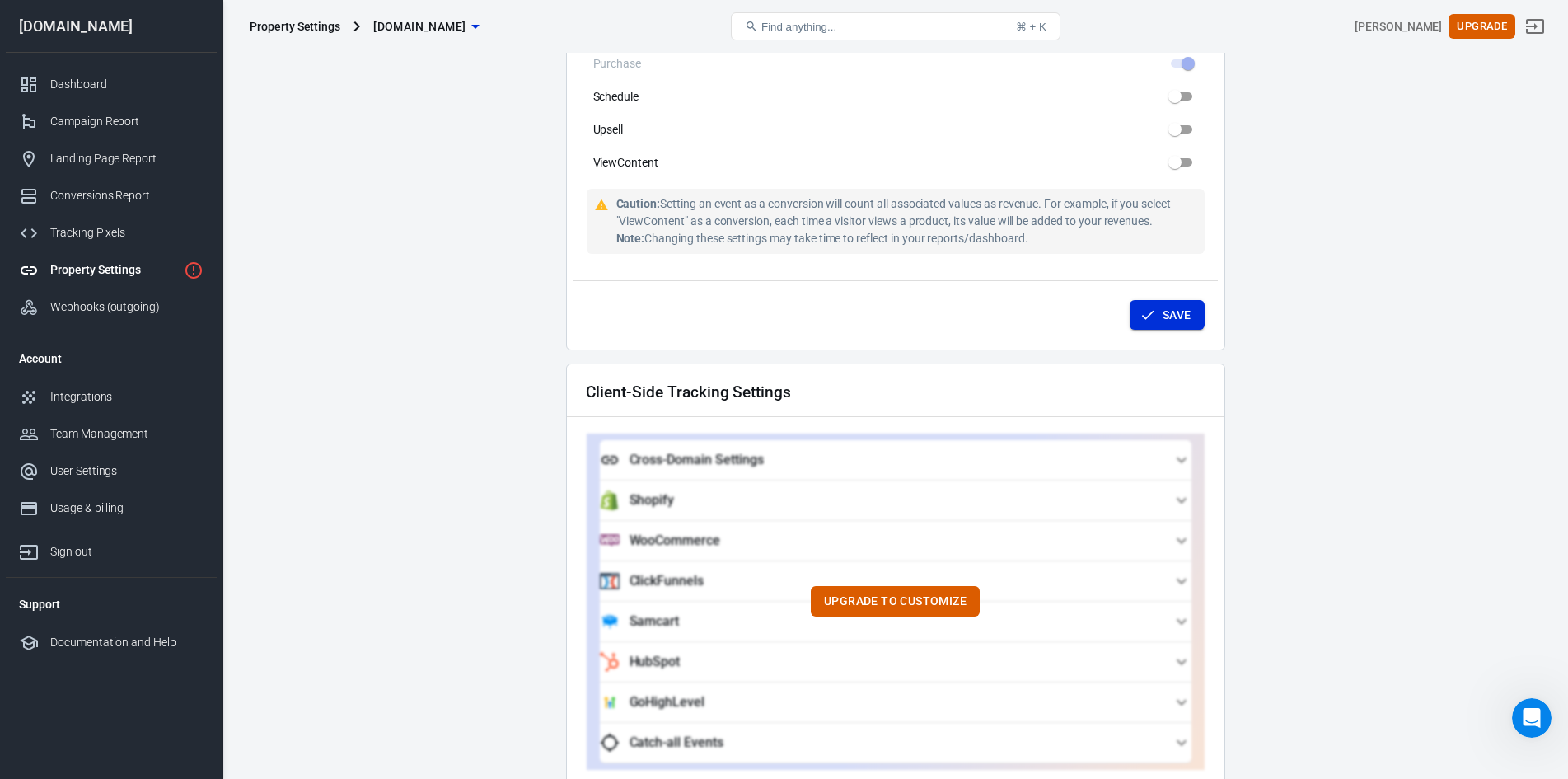
click at [1166, 303] on button "Save" at bounding box center [1168, 316] width 75 height 31
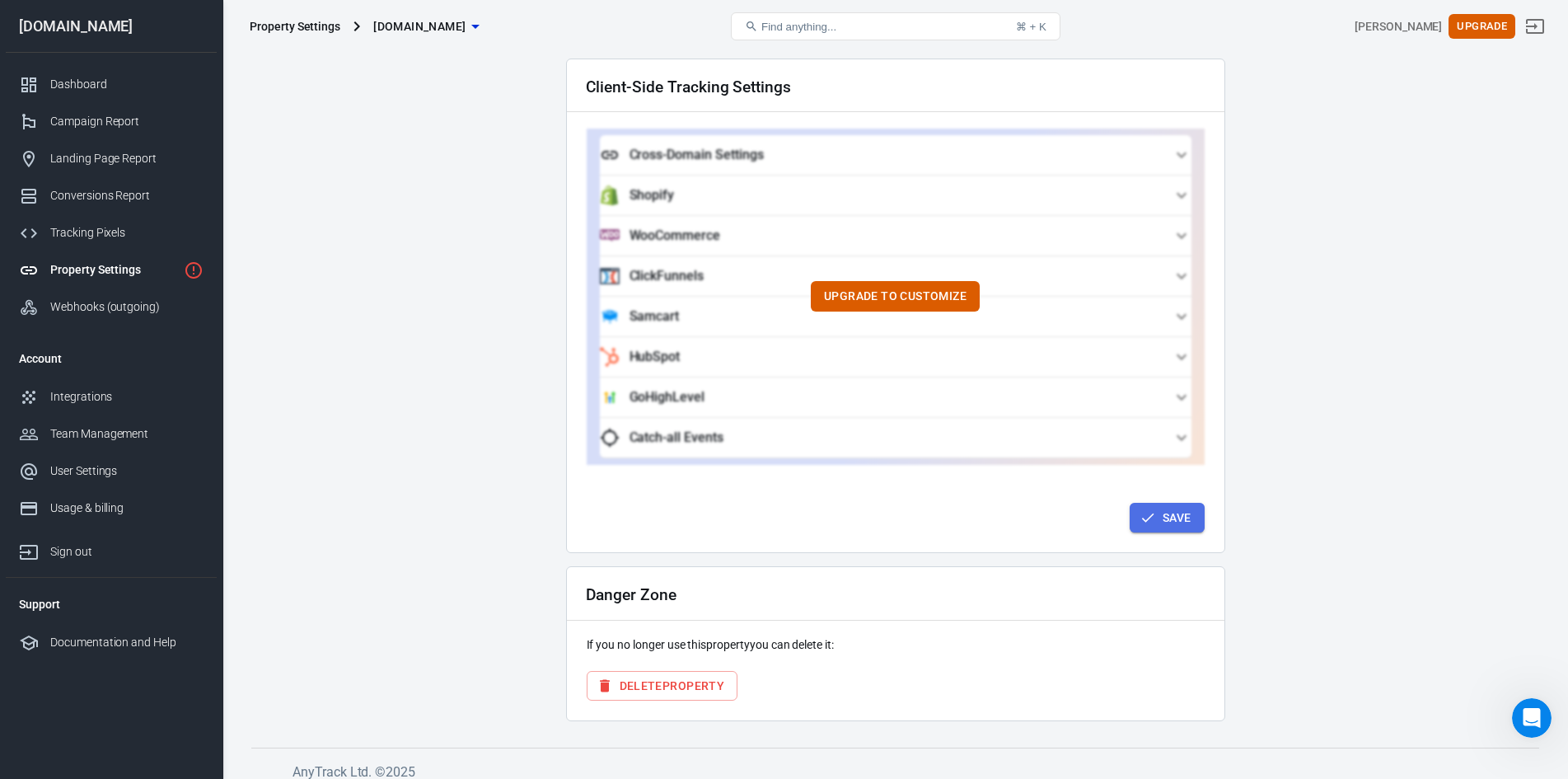
click at [1163, 515] on button "Save" at bounding box center [1168, 518] width 75 height 31
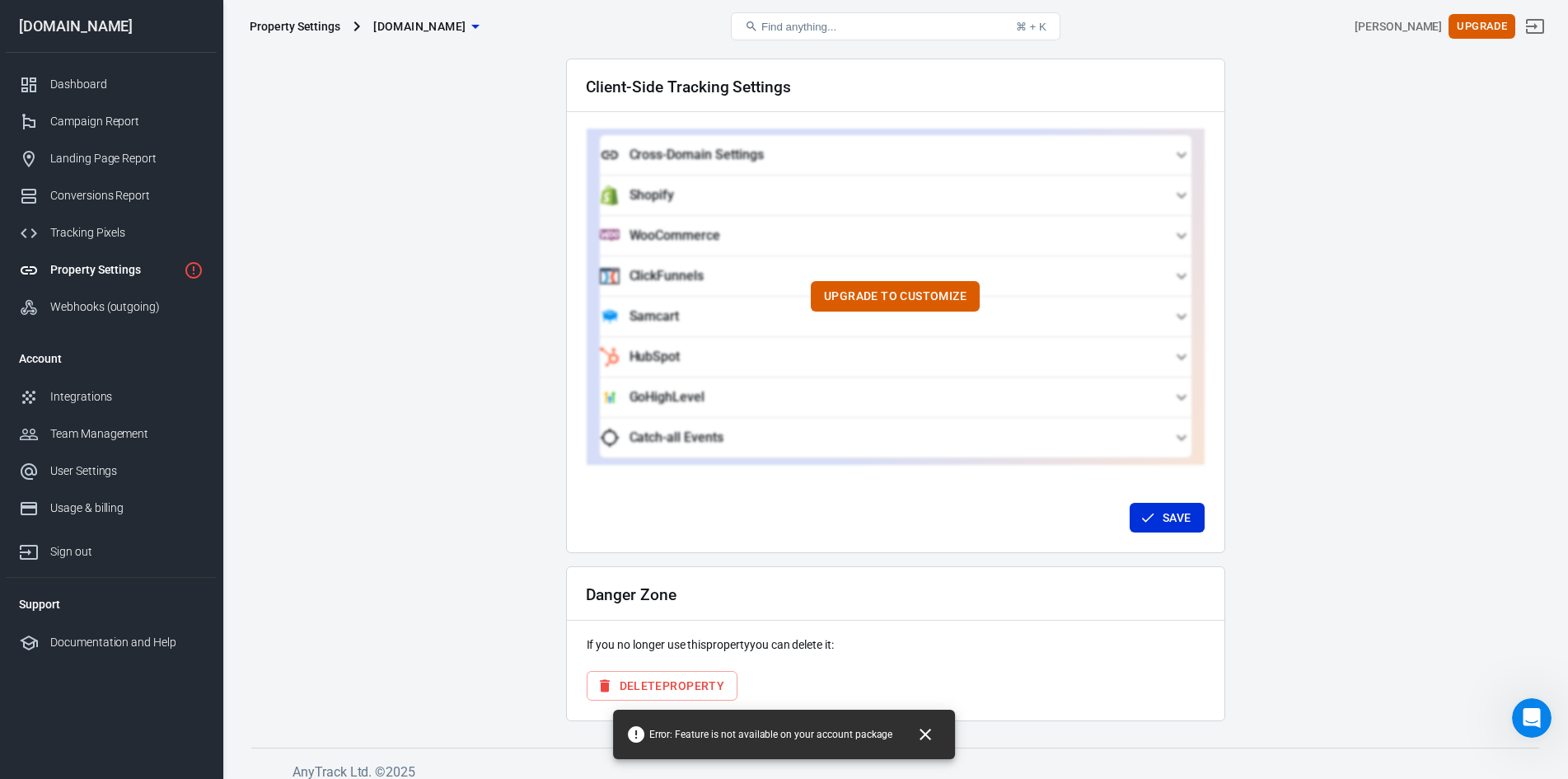
click at [92, 266] on div "Property Settings" at bounding box center [113, 269] width 126 height 17
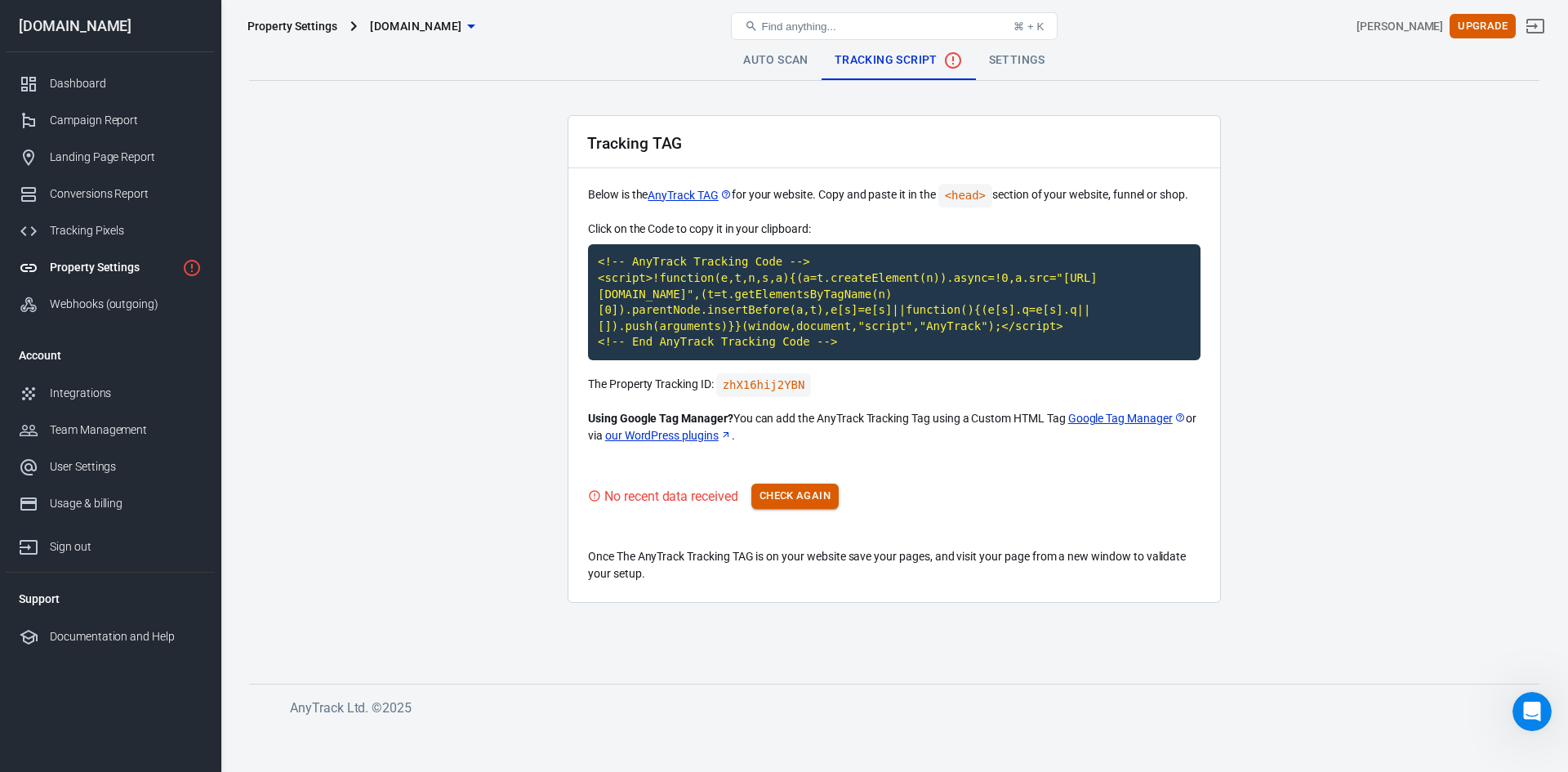
click at [810, 491] on button "Check Again" at bounding box center [794, 496] width 87 height 25
click at [783, 66] on link "Auto Scan" at bounding box center [775, 60] width 91 height 39
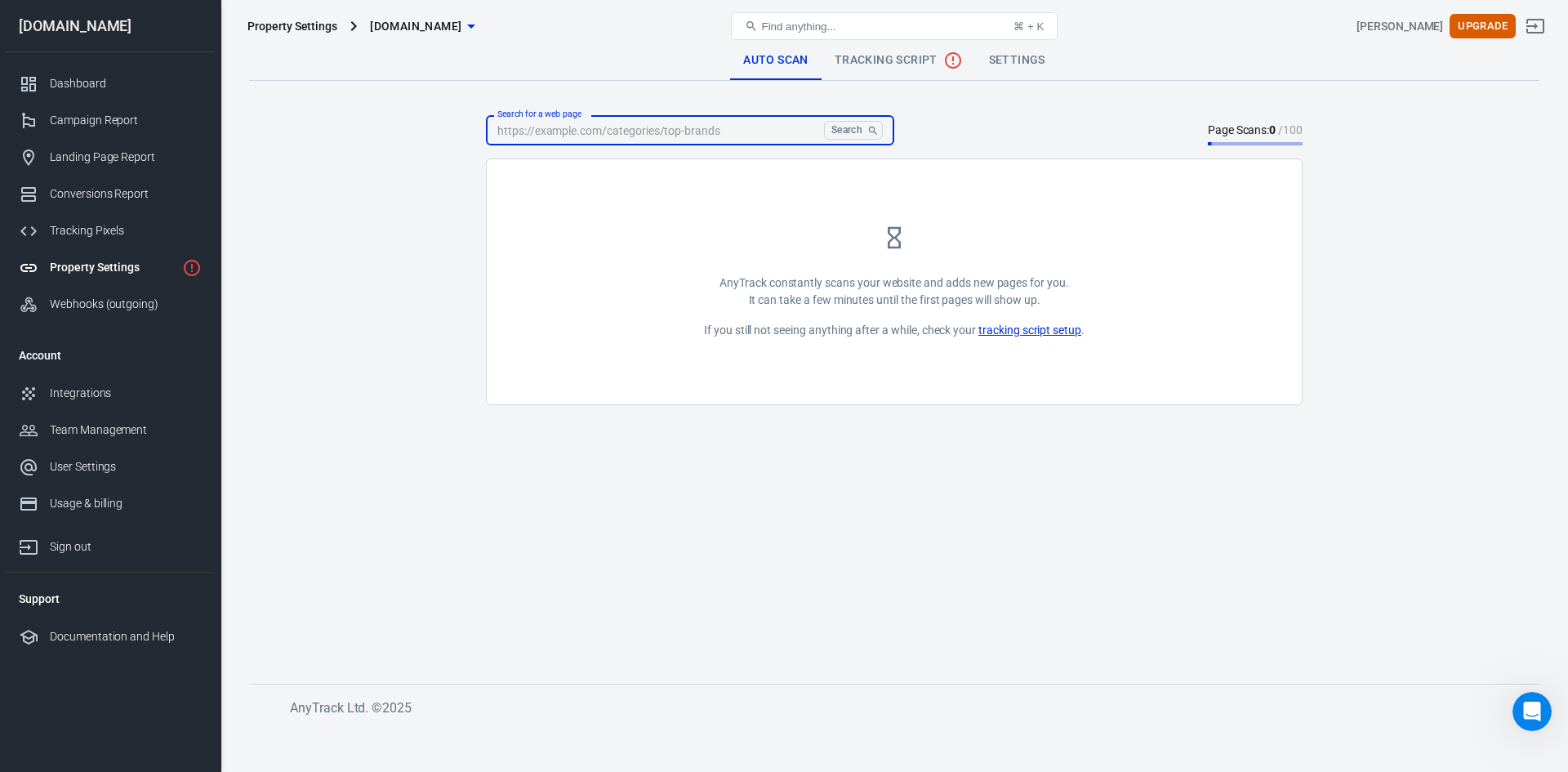
click at [759, 133] on input "Search for a web page" at bounding box center [652, 131] width 332 height 31
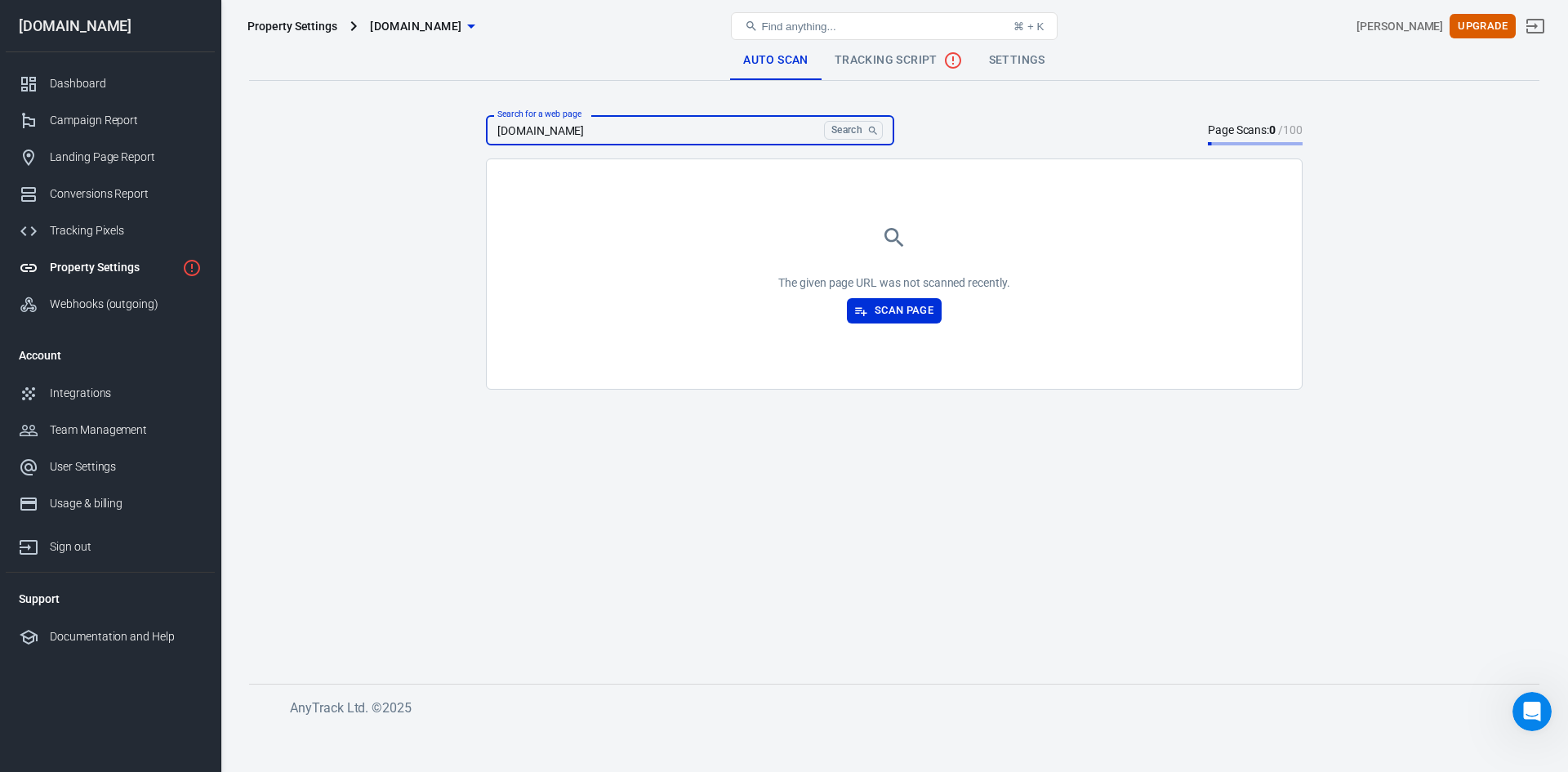
type input "[DOMAIN_NAME]"
click at [868, 326] on div "The given page URL was not scanned recently. Scan Page" at bounding box center [894, 274] width 815 height 229
click at [882, 317] on button "Scan Page" at bounding box center [894, 311] width 95 height 25
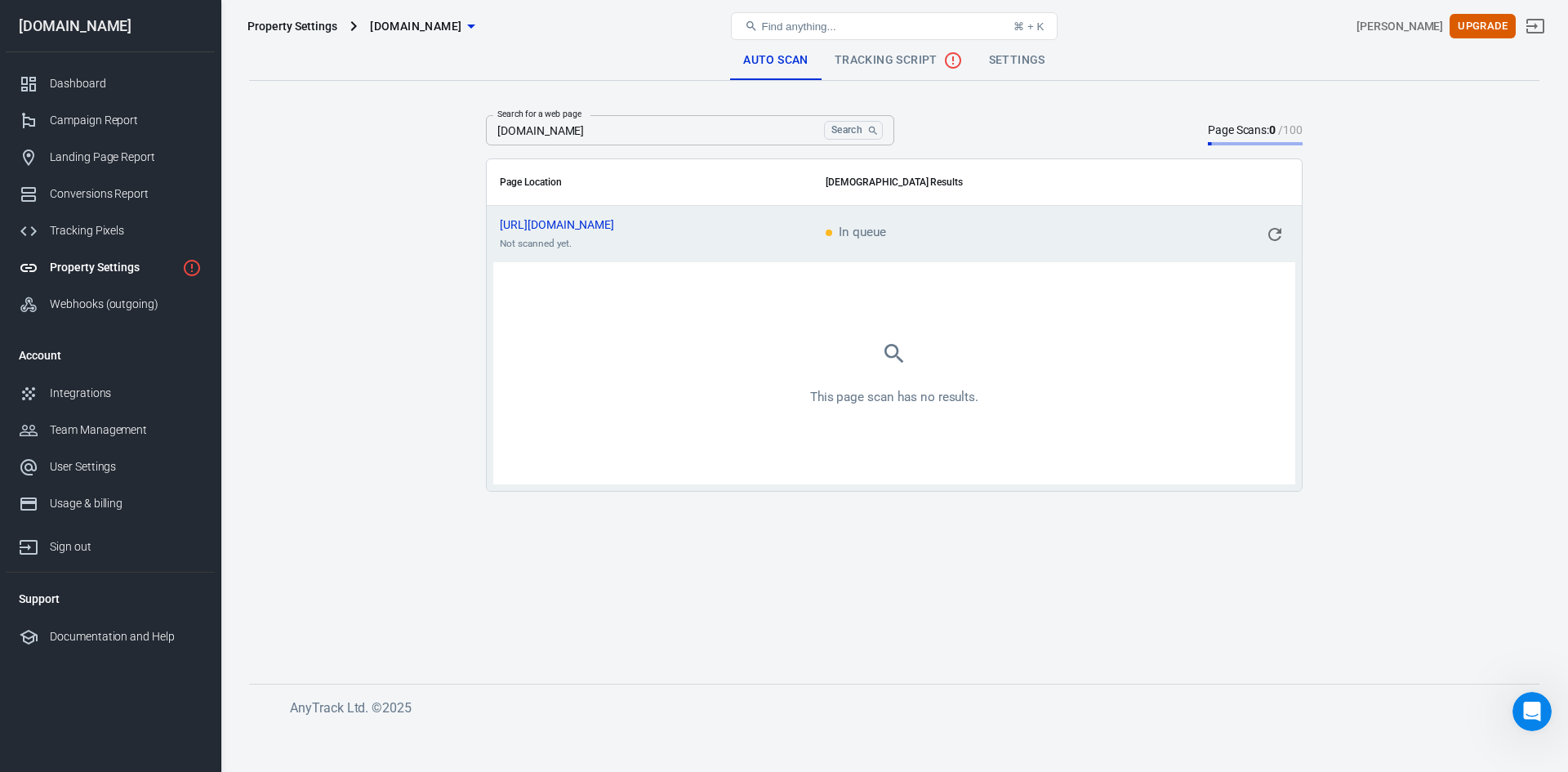
click at [600, 357] on div "This page scan has no results." at bounding box center [894, 372] width 775 height 196
click at [876, 71] on link "Tracking Script" at bounding box center [898, 60] width 154 height 39
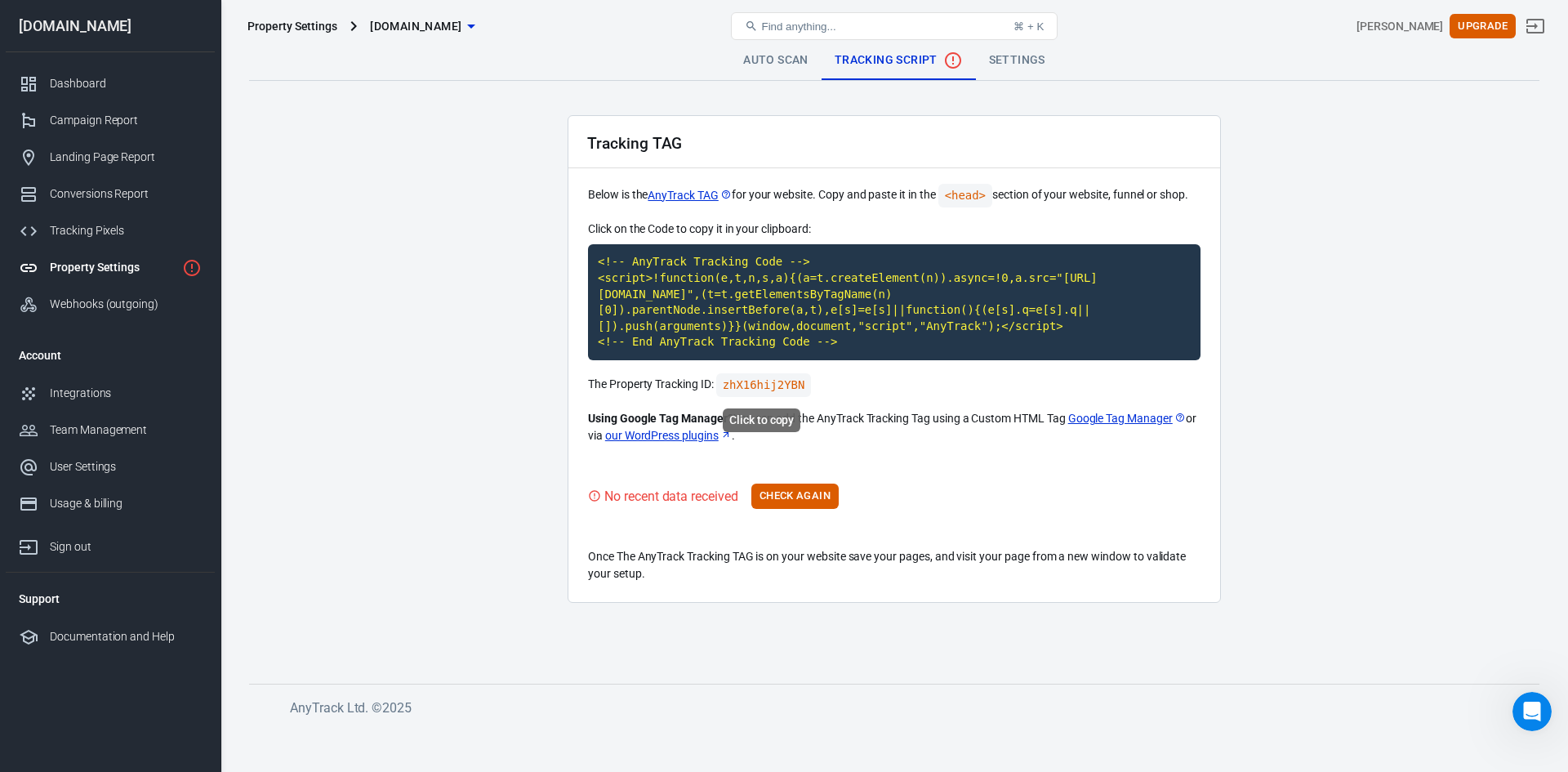
click at [784, 389] on code "zhX16hij2YBN" at bounding box center [764, 385] width 96 height 23
click at [800, 506] on button "Check Again" at bounding box center [794, 496] width 87 height 25
click at [73, 297] on div "Webhooks (outgoing)" at bounding box center [125, 304] width 151 height 17
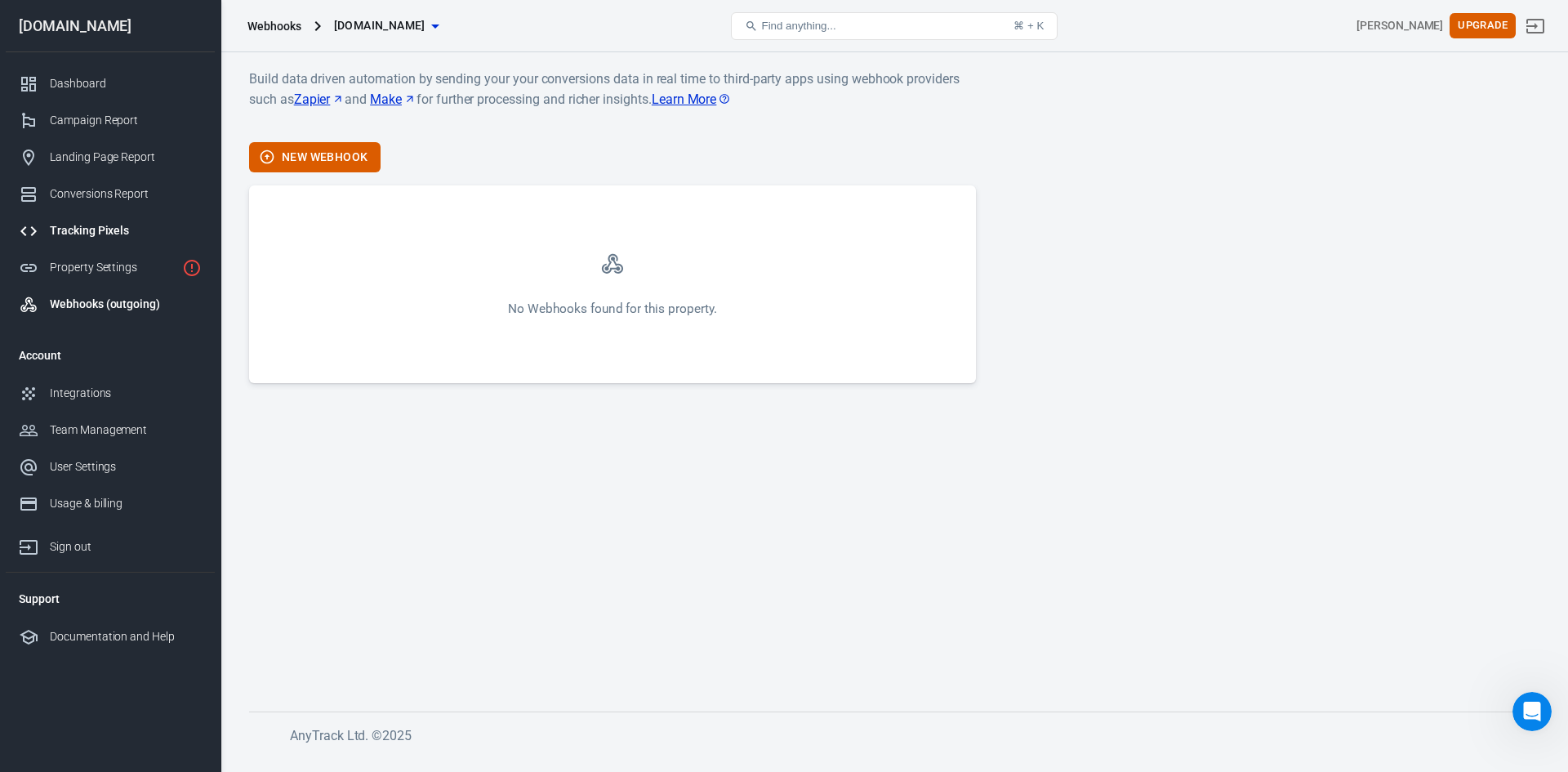
click at [73, 238] on div "Tracking Pixels" at bounding box center [125, 230] width 151 height 17
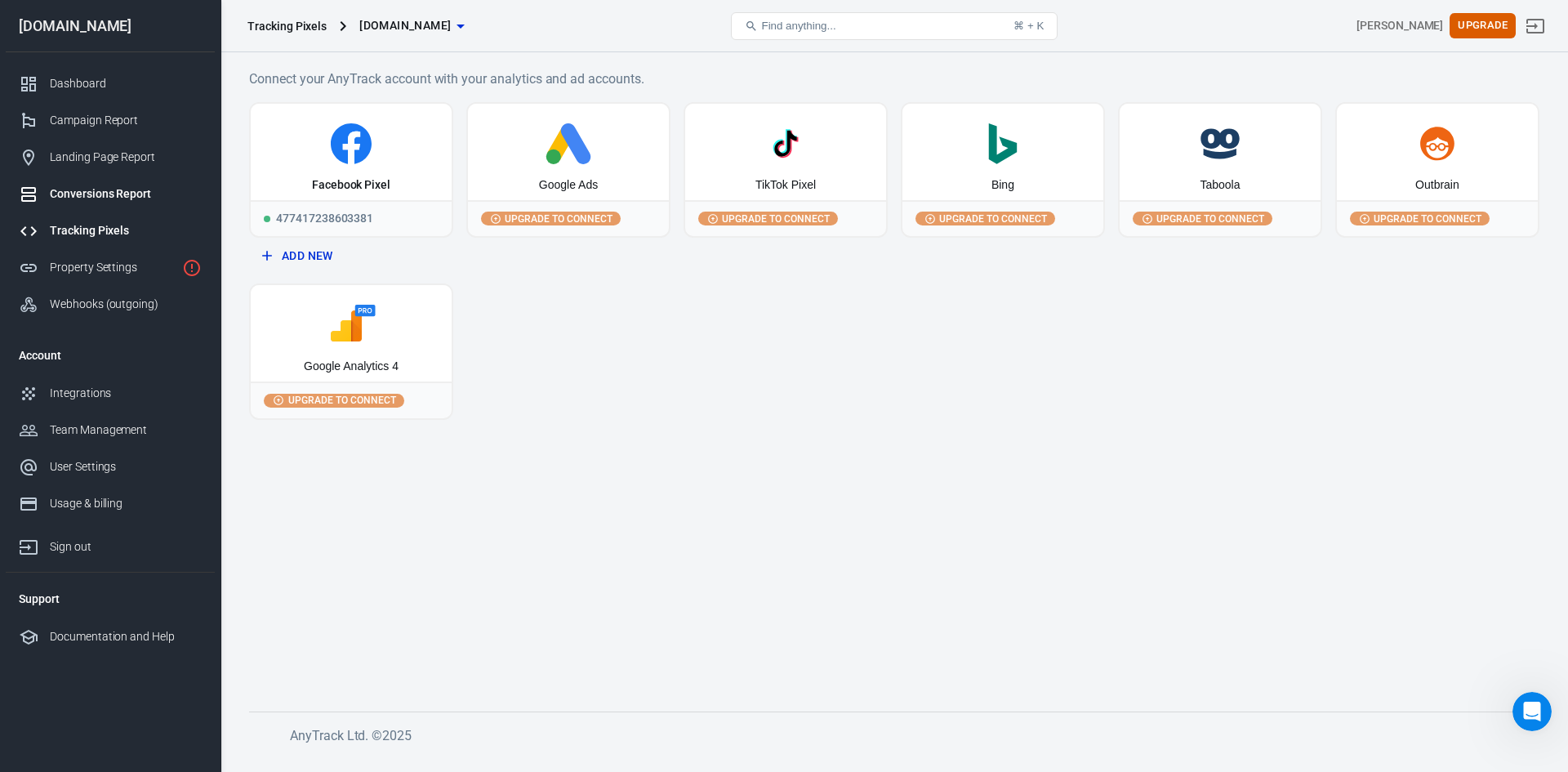
click at [96, 189] on div "Conversions Report" at bounding box center [125, 194] width 151 height 17
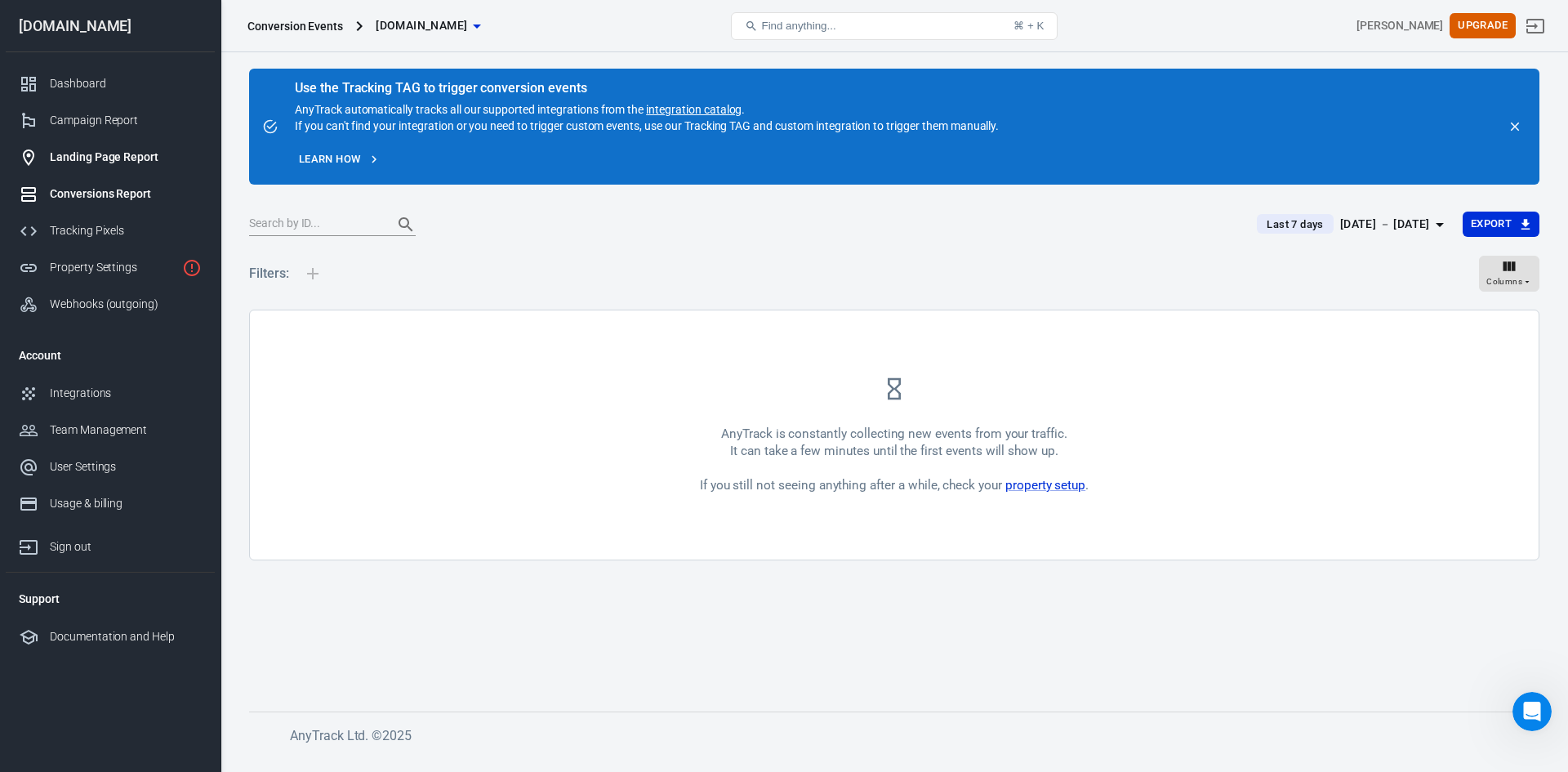
click at [96, 154] on div "Landing Page Report" at bounding box center [125, 157] width 151 height 17
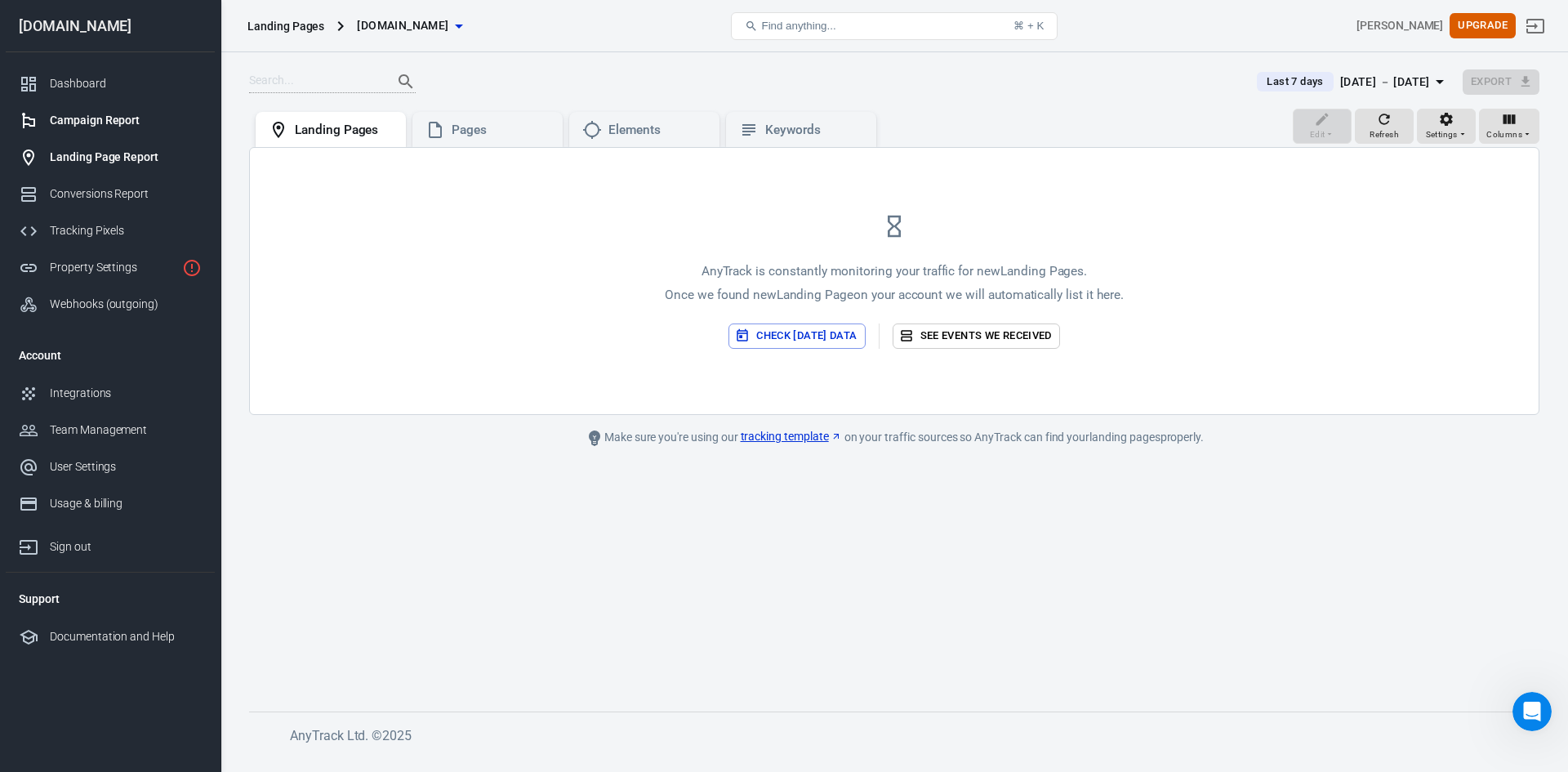
click at [97, 124] on div "Campaign Report" at bounding box center [125, 120] width 151 height 17
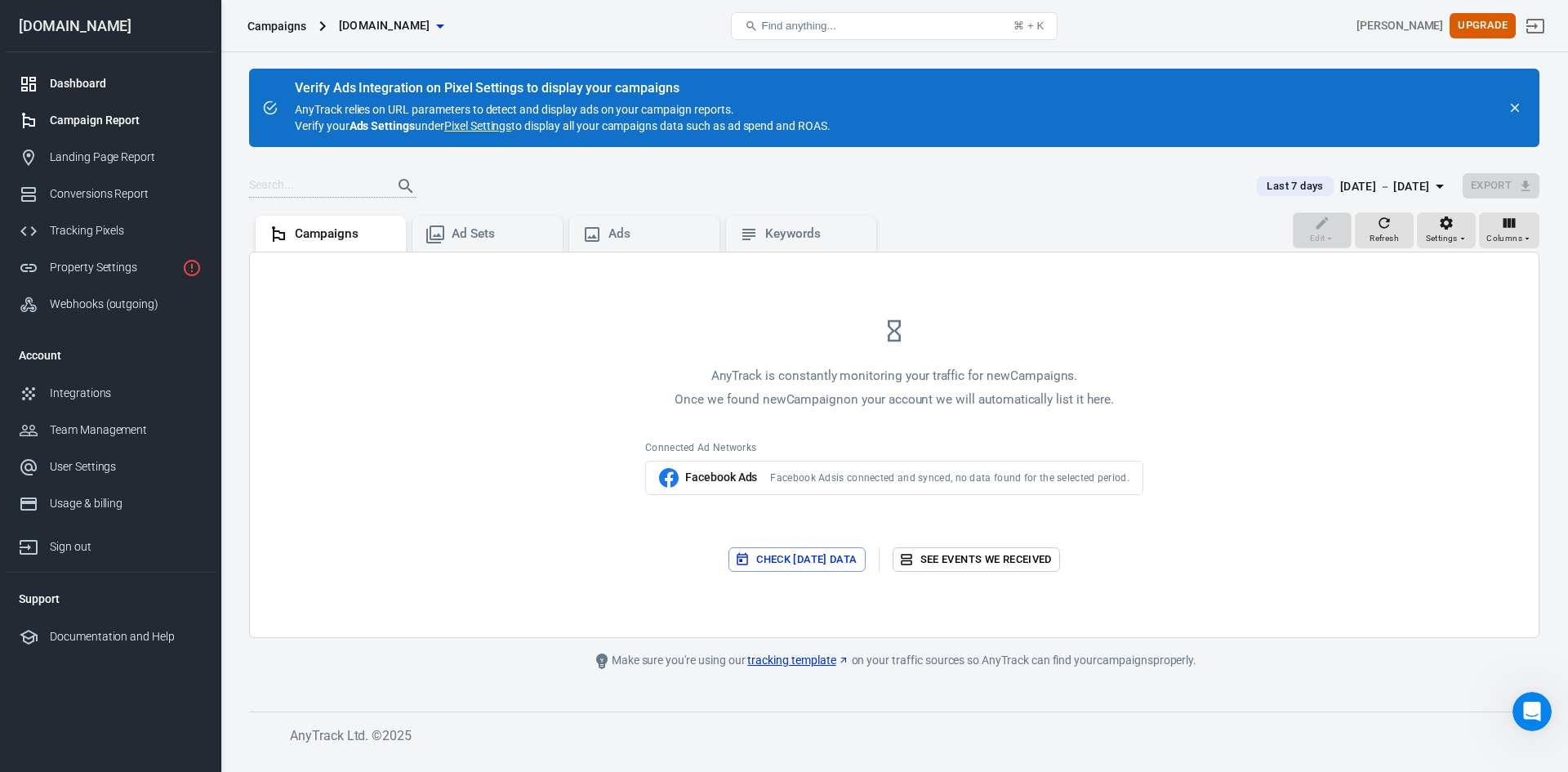
click at [95, 74] on link "Dashboard" at bounding box center [110, 83] width 209 height 37
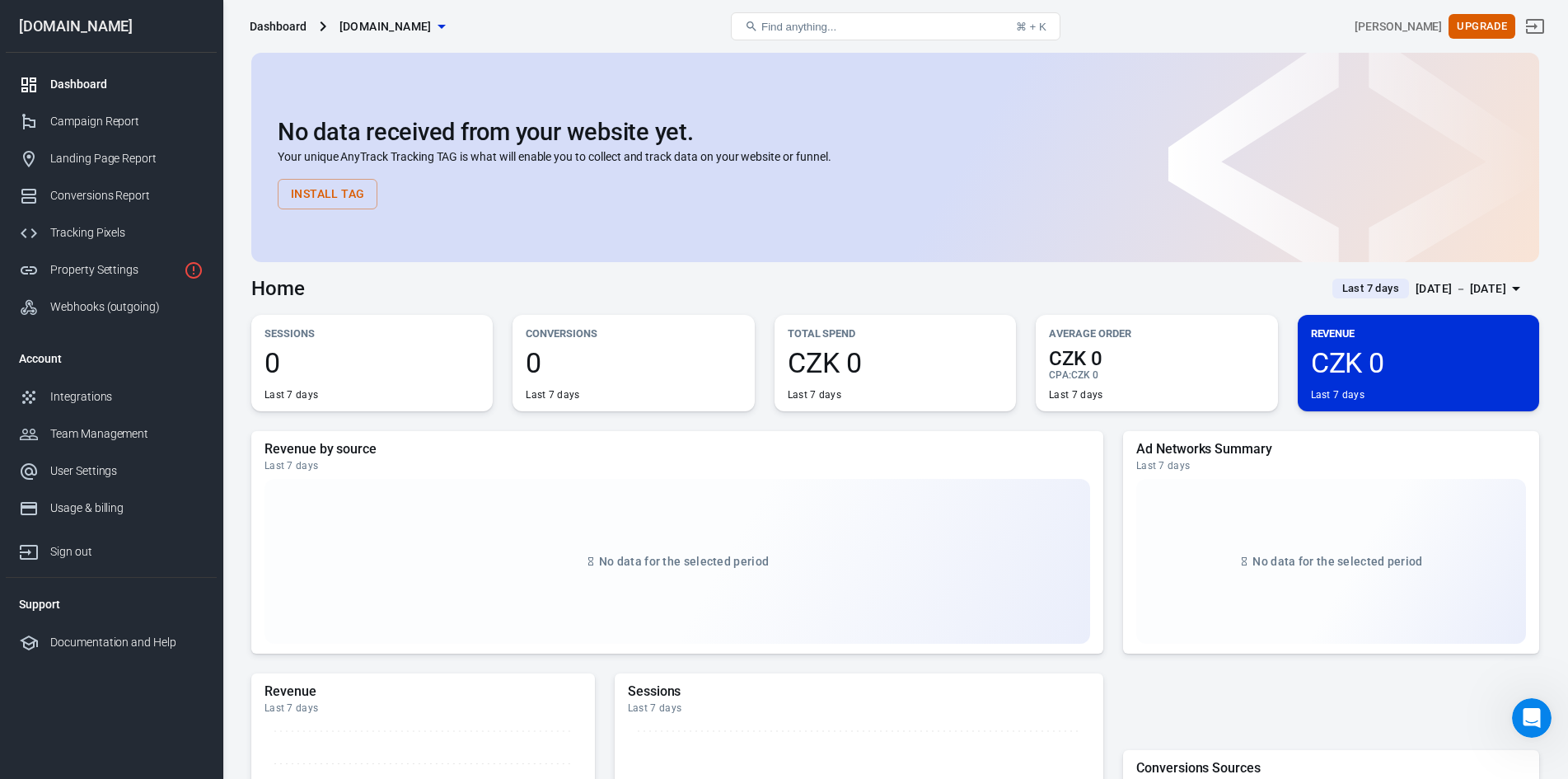
click at [293, 200] on button "Install Tag" at bounding box center [328, 195] width 100 height 31
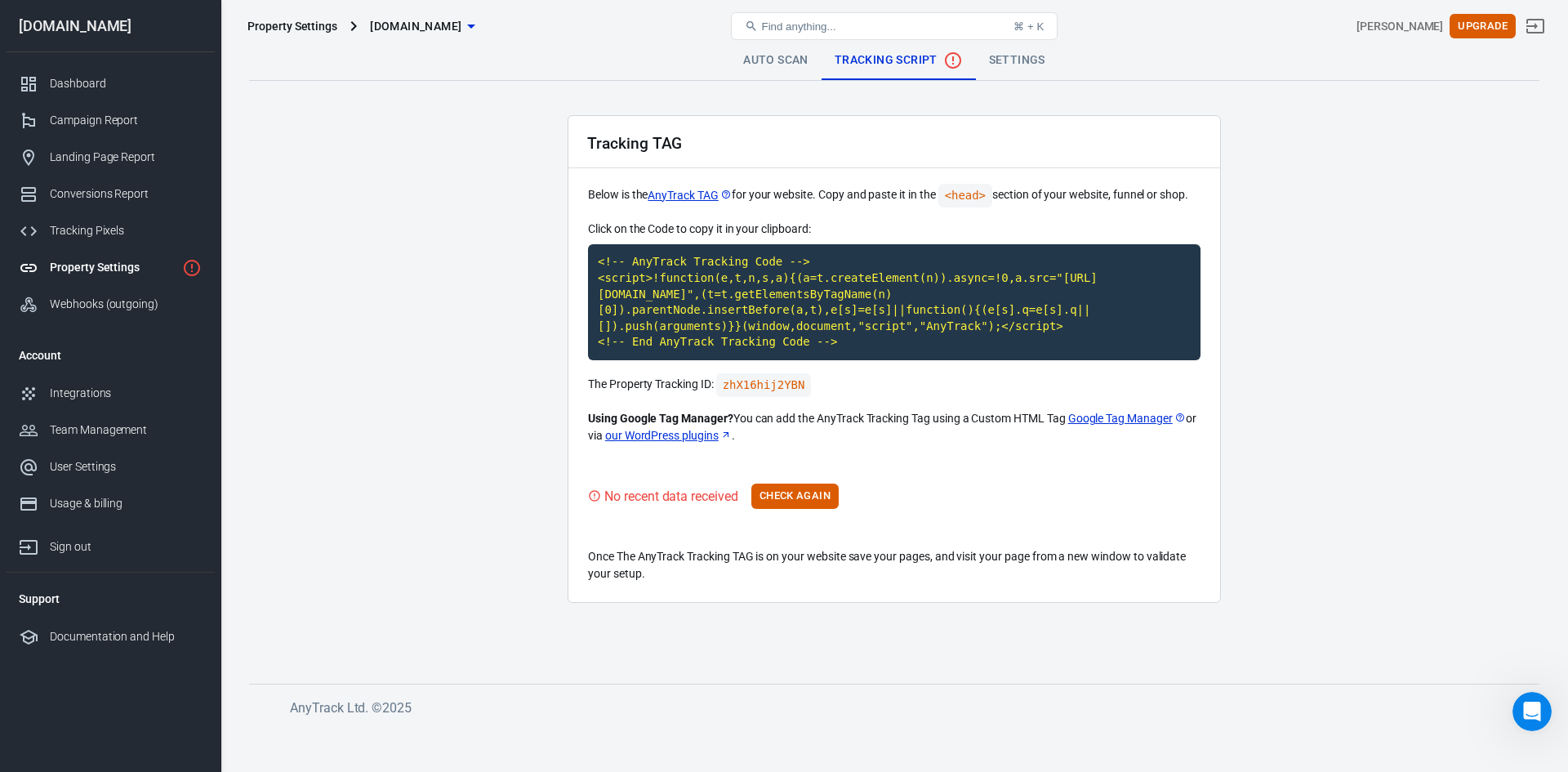
click at [1014, 69] on link "Settings" at bounding box center [1016, 60] width 82 height 39
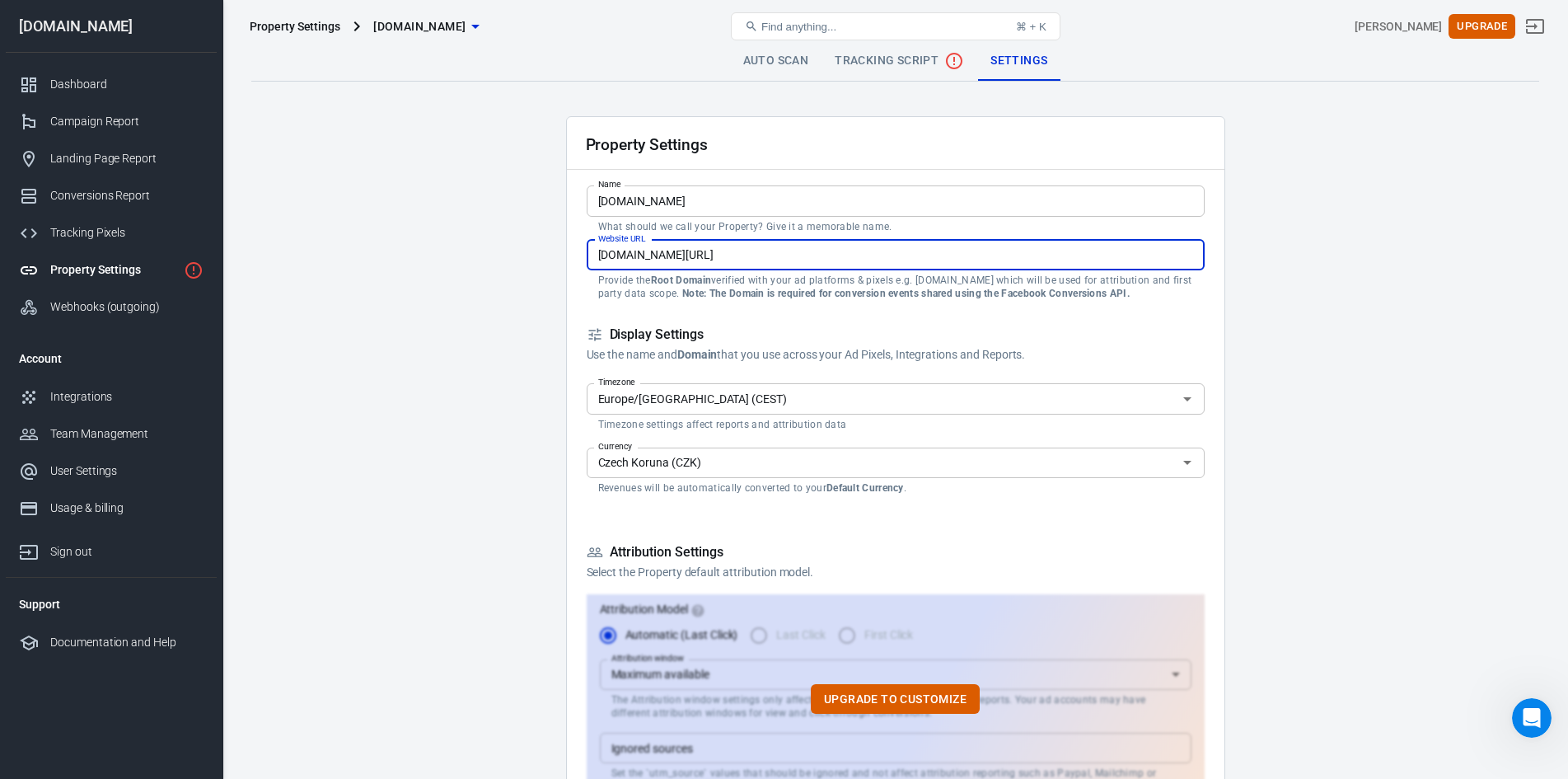
click at [781, 255] on input "playteam.cz/airsoft-krouzek" at bounding box center [895, 256] width 618 height 31
drag, startPoint x: 774, startPoint y: 258, endPoint x: 542, endPoint y: 241, distance: 232.6
paste input "https://www.playteam.cz/"
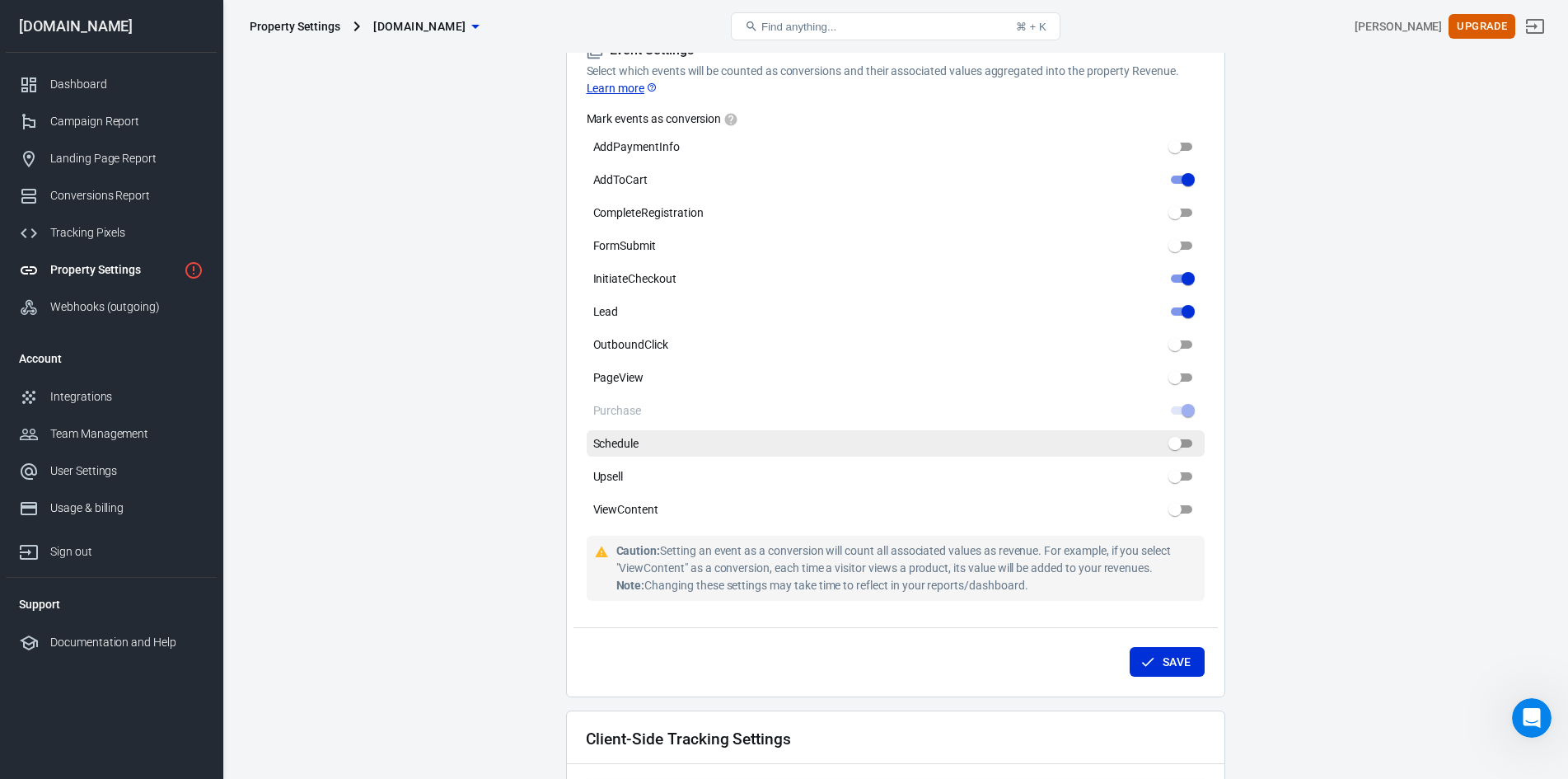
scroll to position [799, 0]
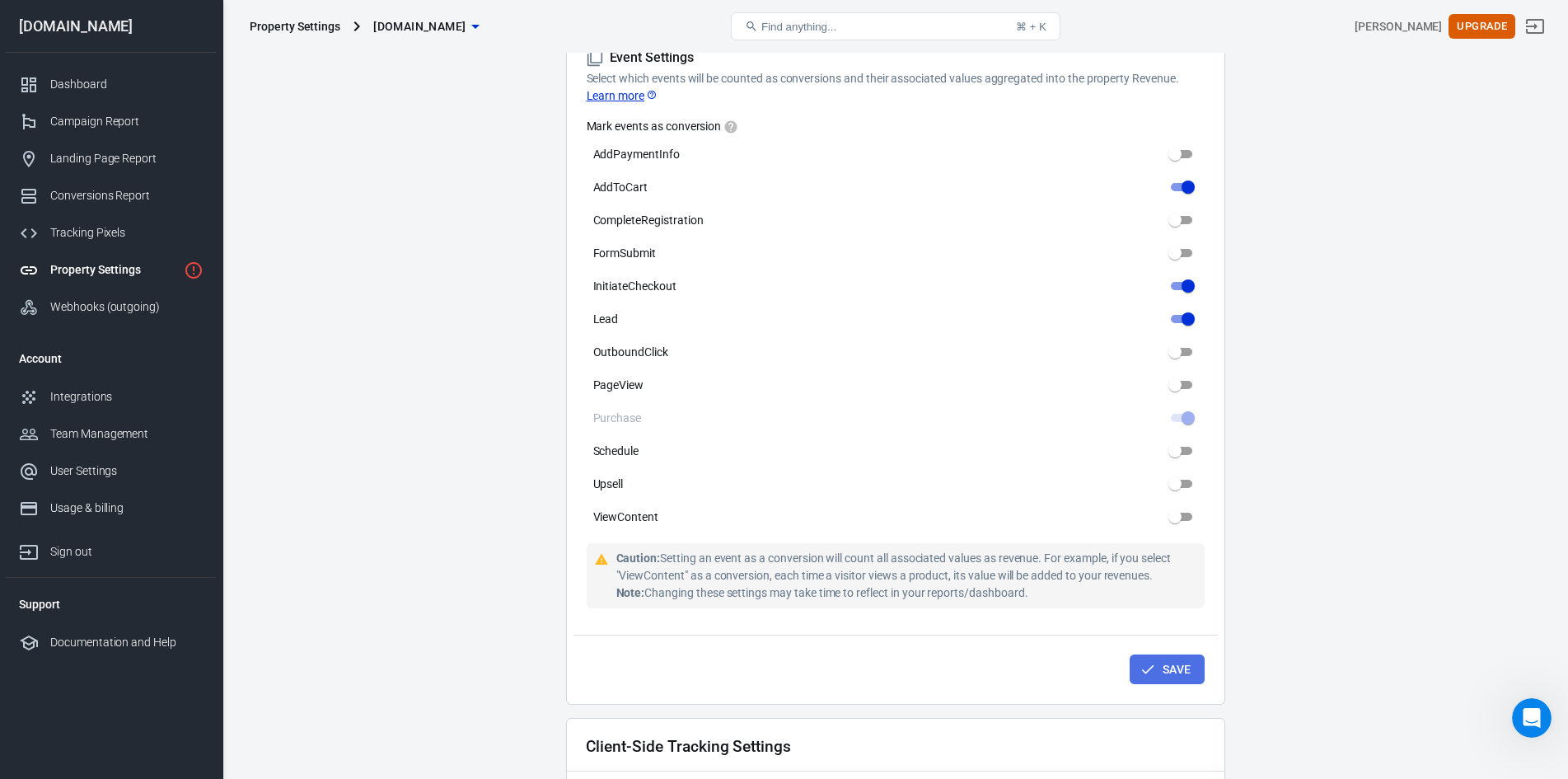
drag, startPoint x: 1163, startPoint y: 650, endPoint x: 1052, endPoint y: 618, distance: 115.5
click at [1165, 654] on button "Save" at bounding box center [1168, 670] width 75 height 31
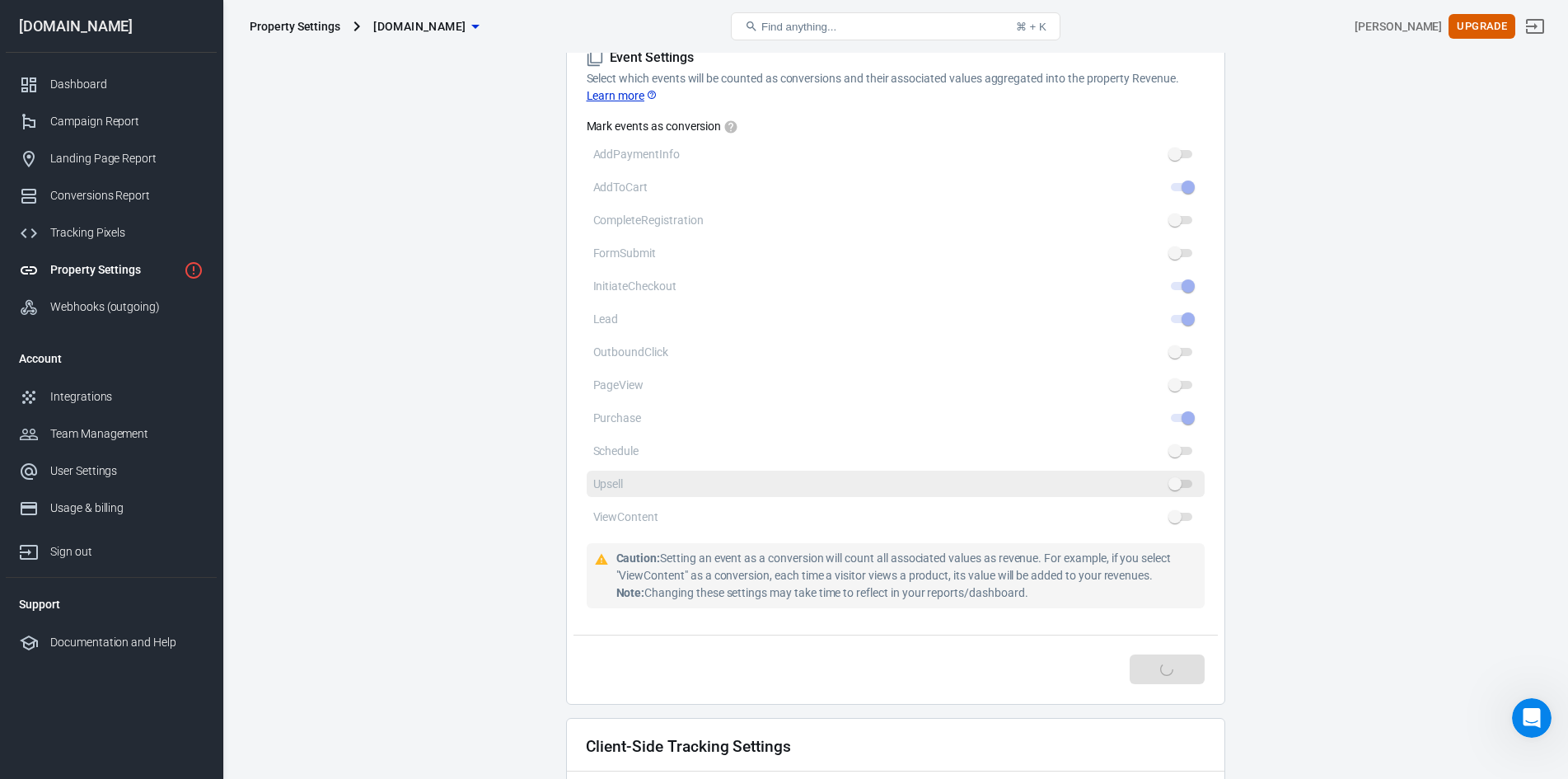
type input "[DOMAIN_NAME]"
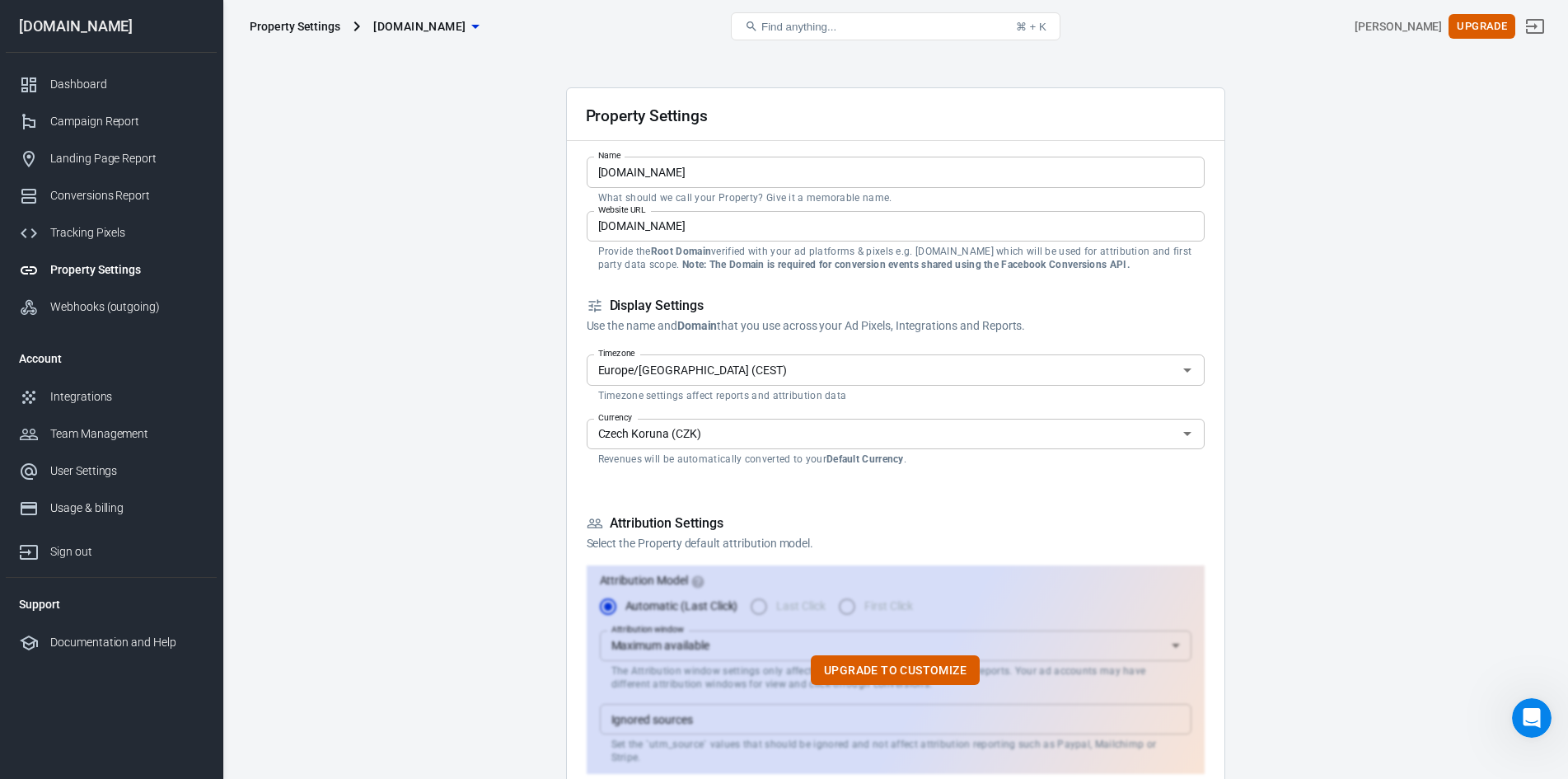
scroll to position [0, 0]
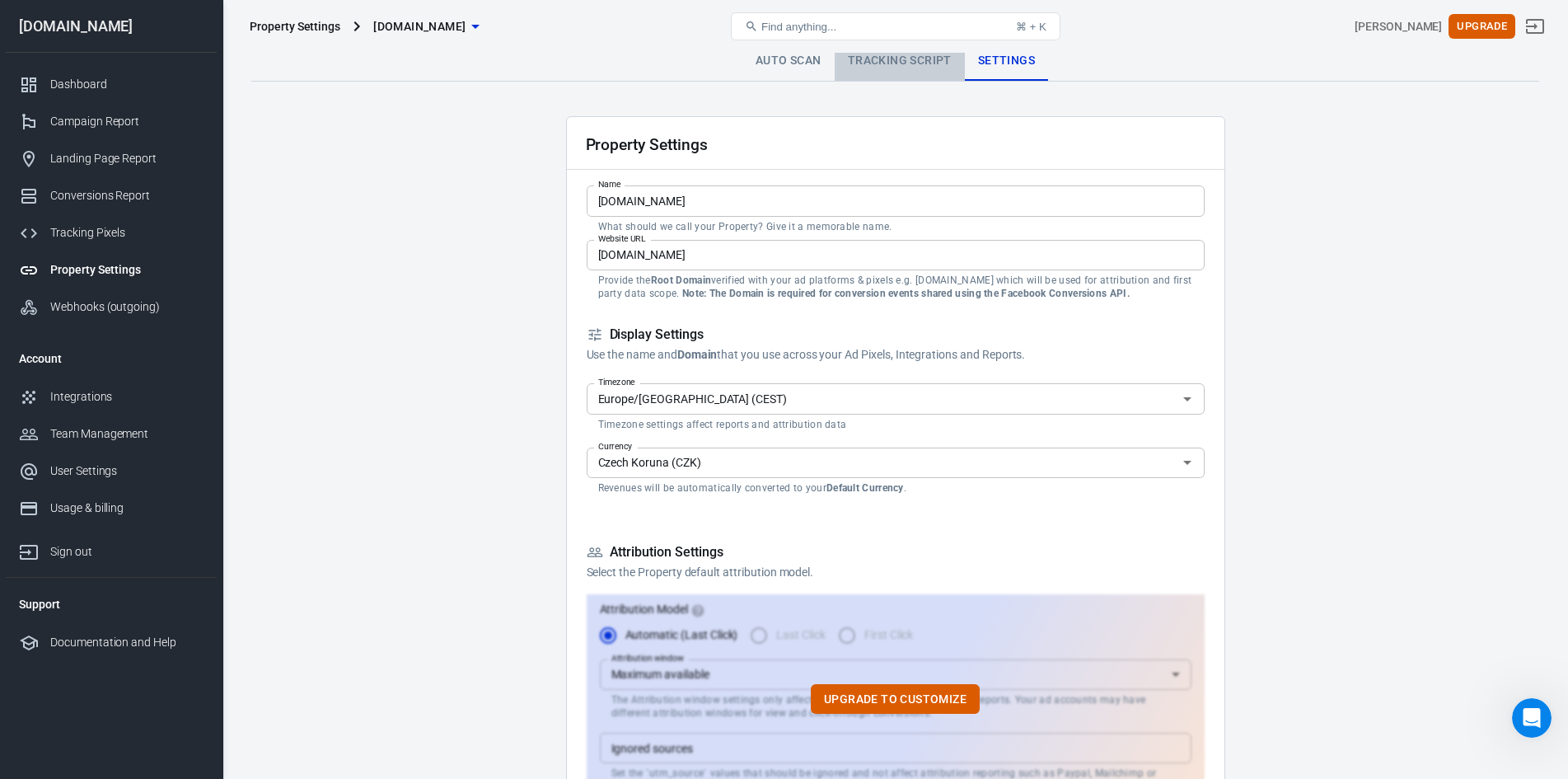
click at [895, 56] on link "Tracking Script" at bounding box center [899, 60] width 130 height 39
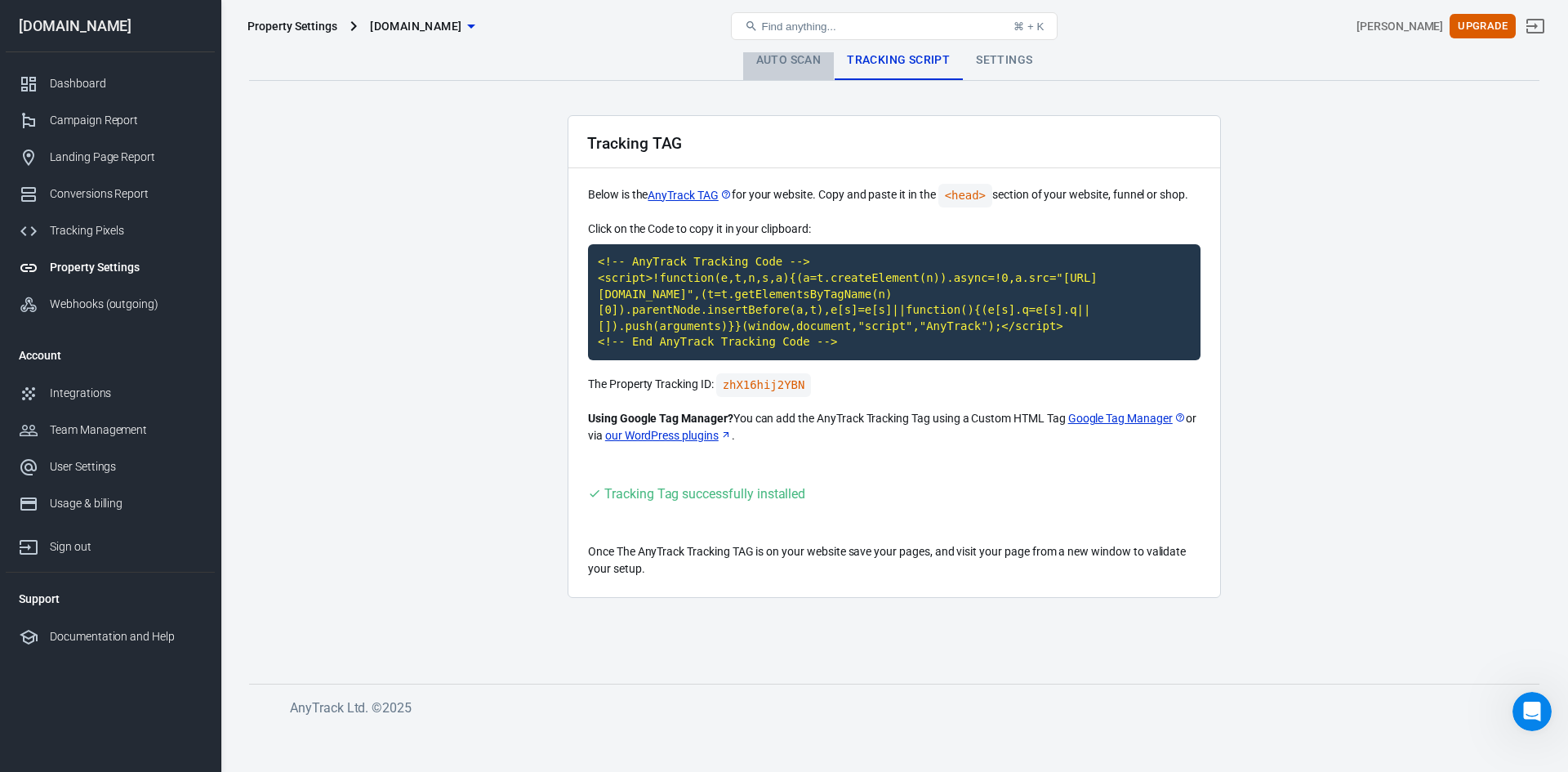
click at [780, 67] on link "Auto Scan" at bounding box center [788, 60] width 91 height 39
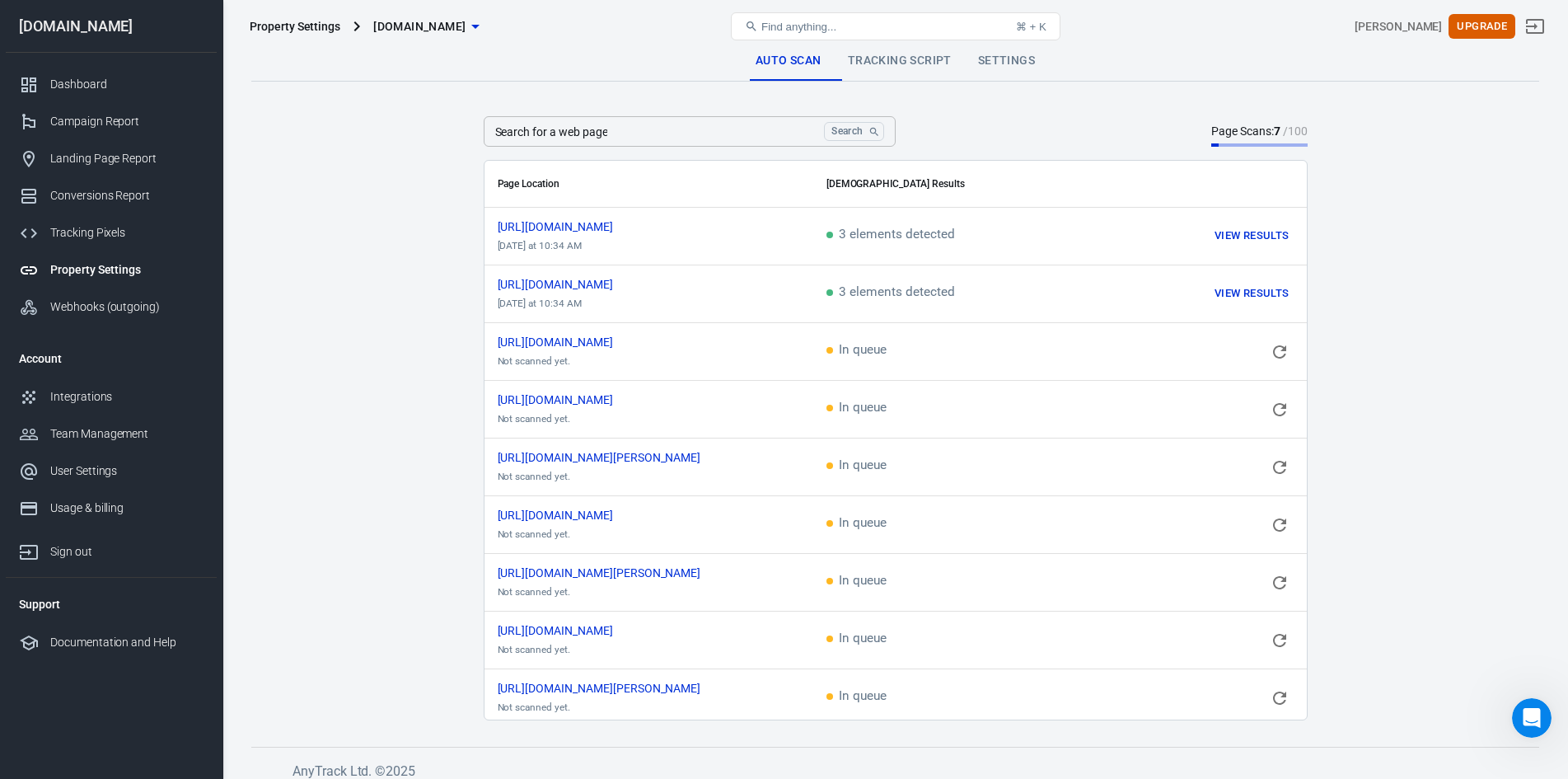
click at [1279, 359] on icon "scrollable content" at bounding box center [1280, 352] width 20 height 20
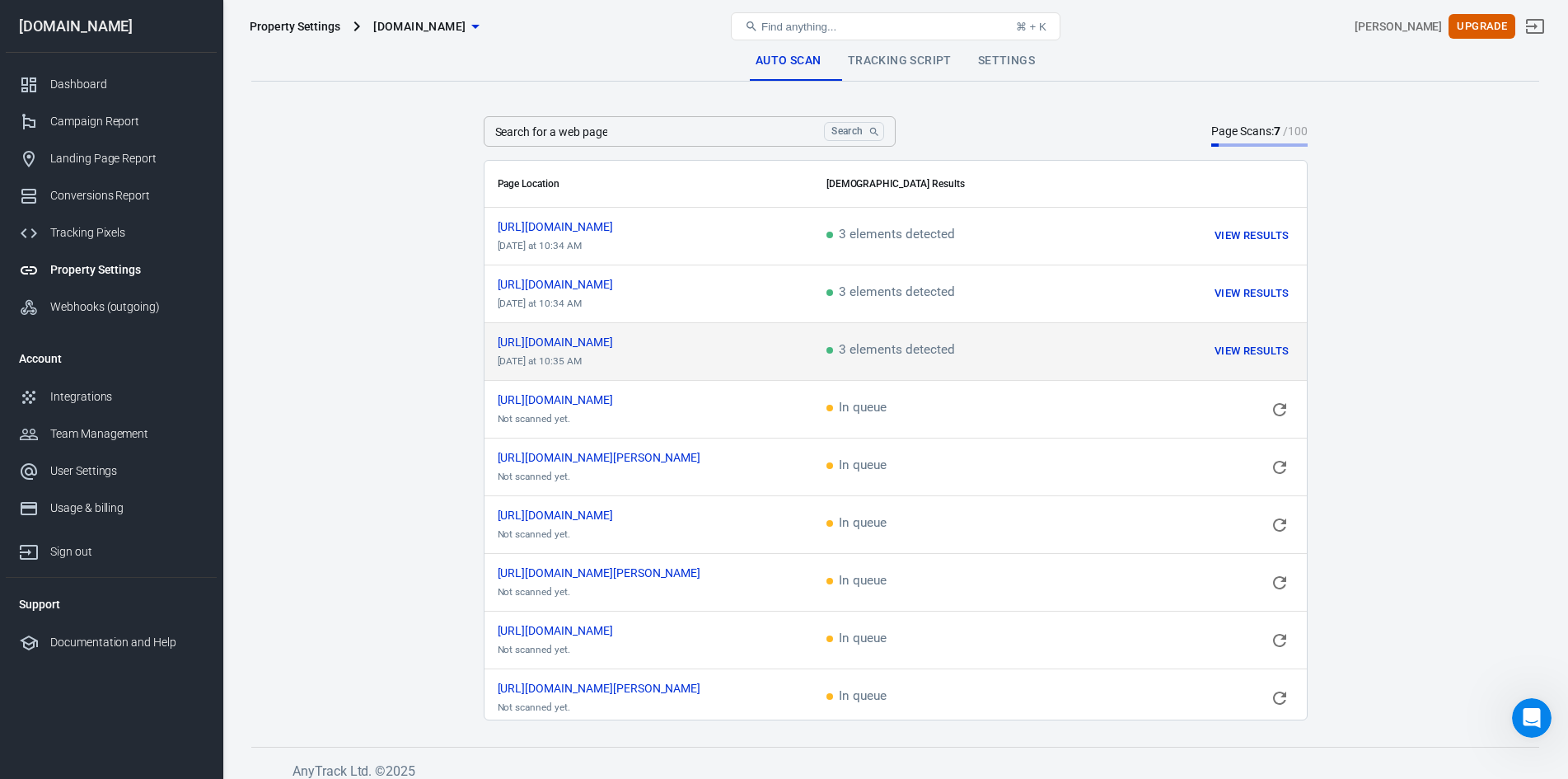
click at [1285, 400] on icon "scrollable content" at bounding box center [1280, 410] width 20 height 20
click at [1259, 353] on button "View Results" at bounding box center [1251, 351] width 83 height 25
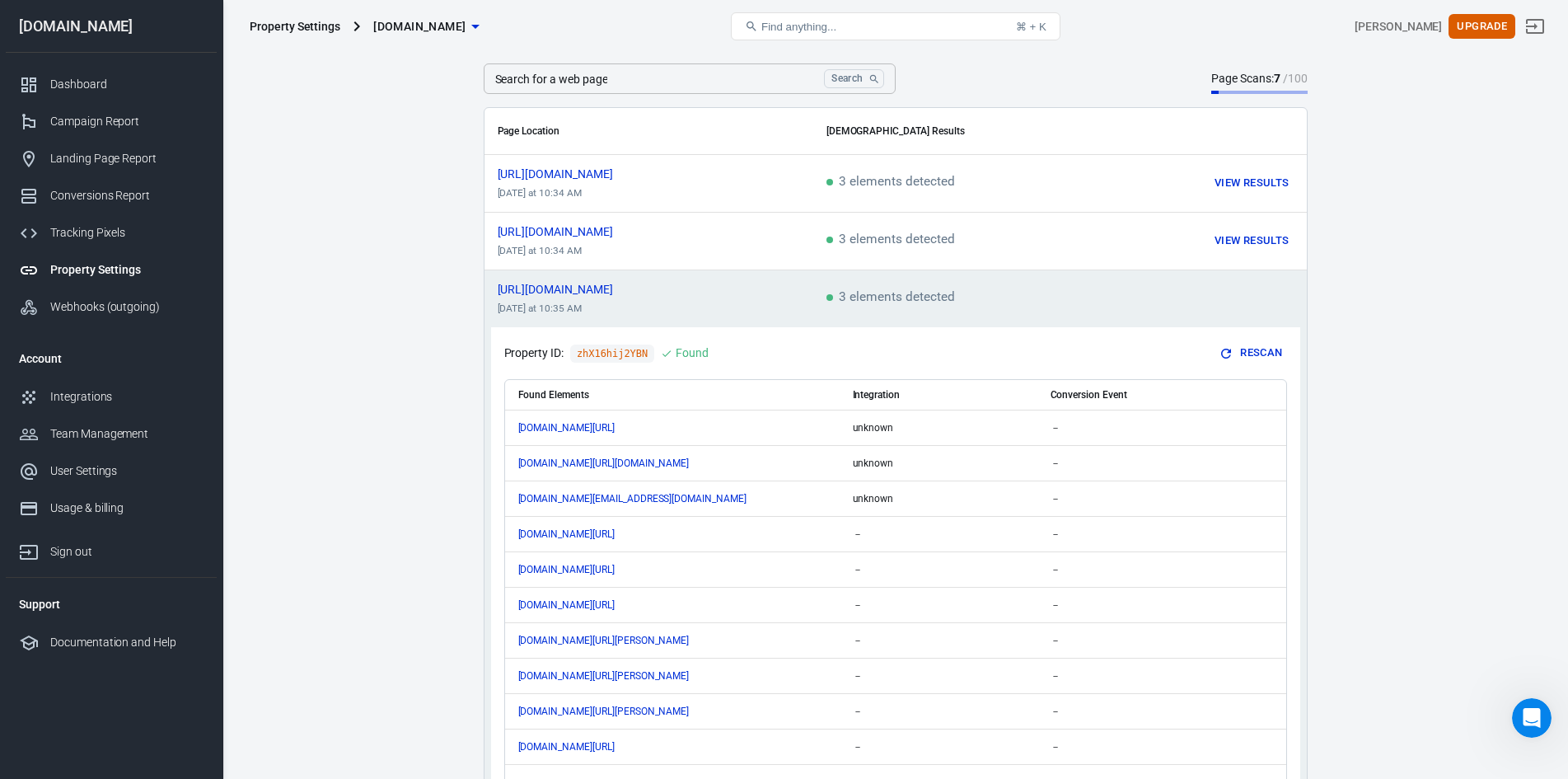
scroll to position [83, 0]
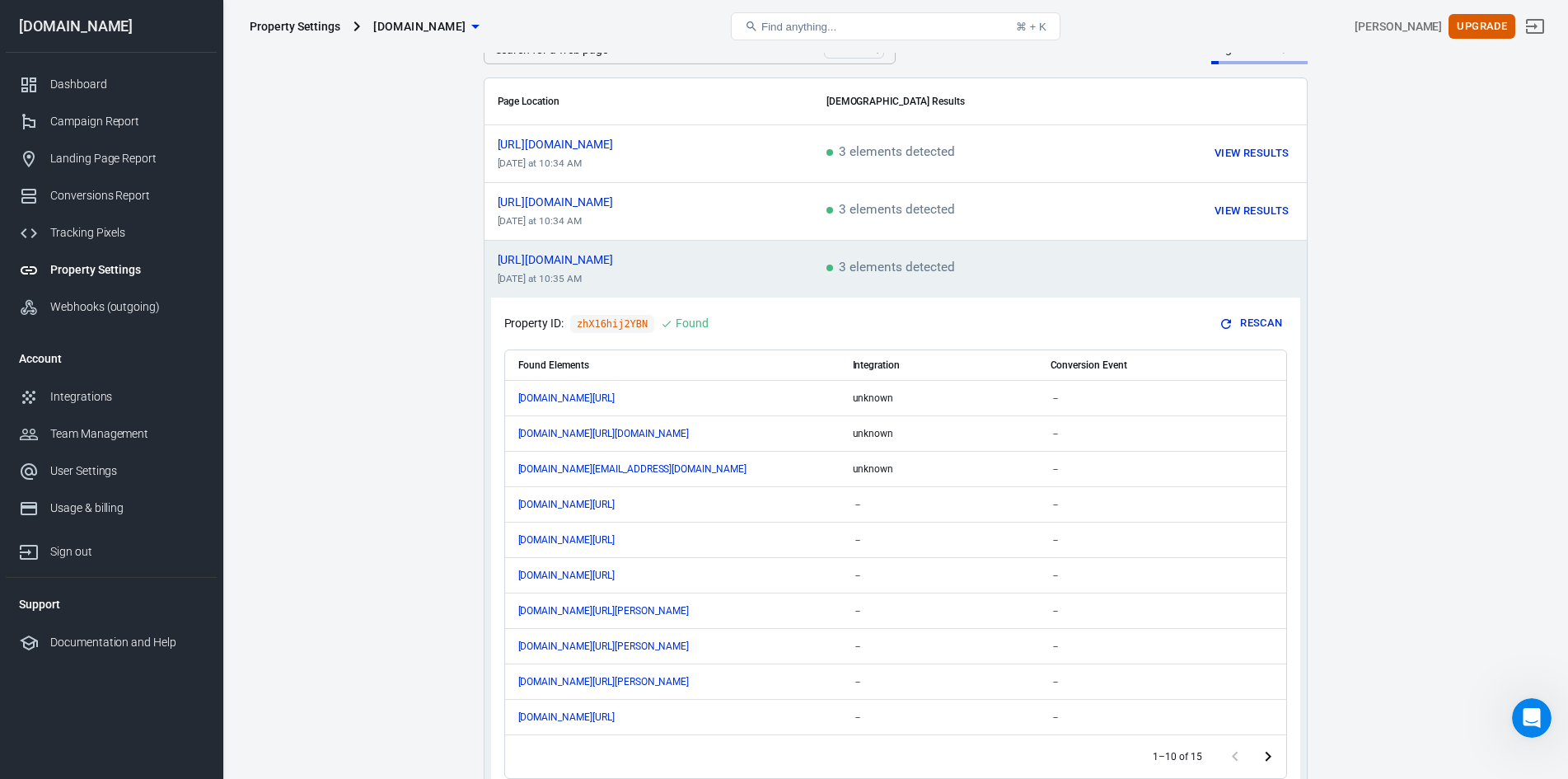
click at [430, 313] on main "Auto Scan Tracking Script Settings Search for a web page Search Search for a we…" at bounding box center [895, 549] width 1288 height 1180
click at [75, 237] on div "Tracking Pixels" at bounding box center [126, 232] width 153 height 17
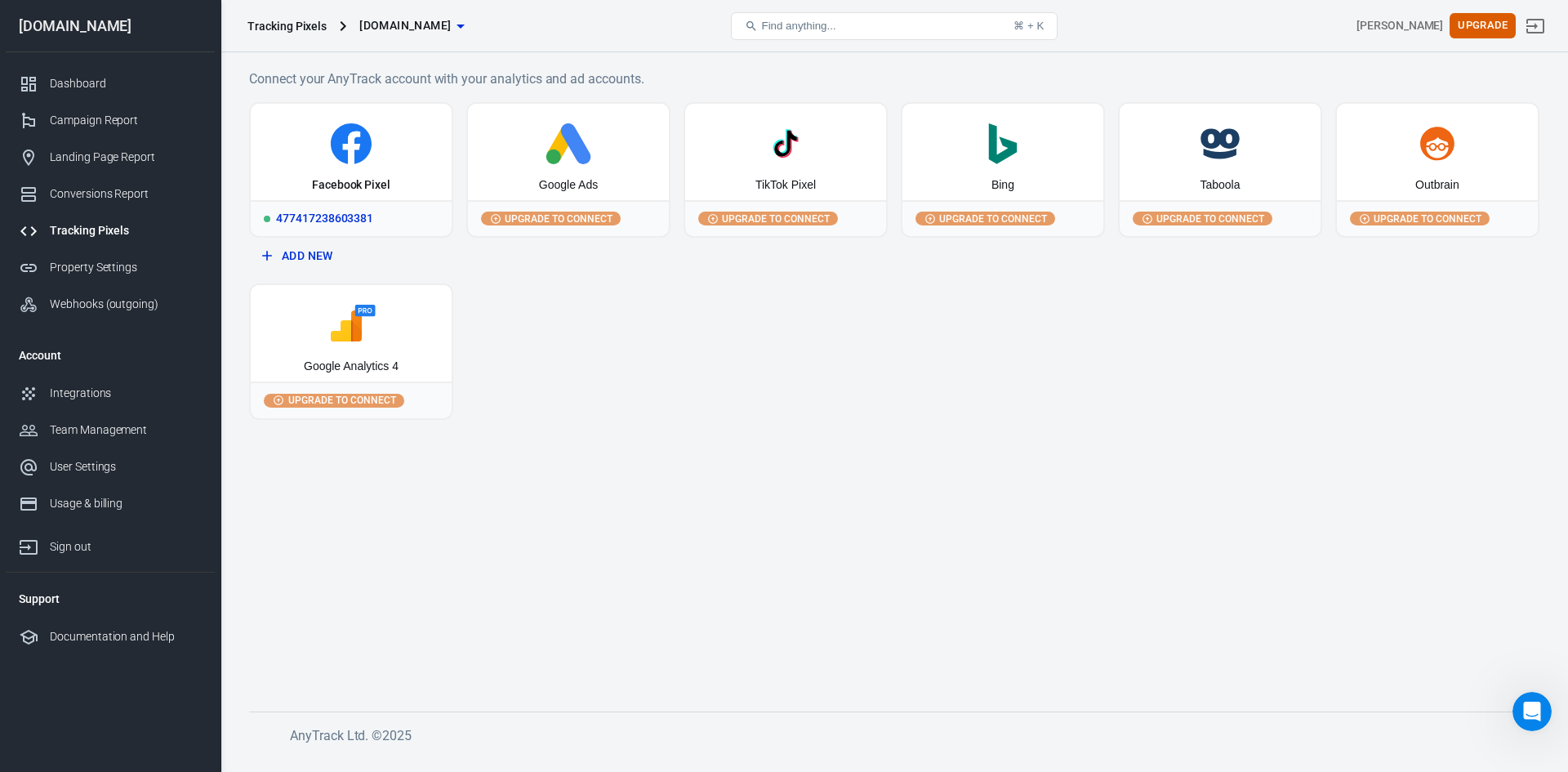
click at [342, 161] on icon at bounding box center [351, 143] width 188 height 41
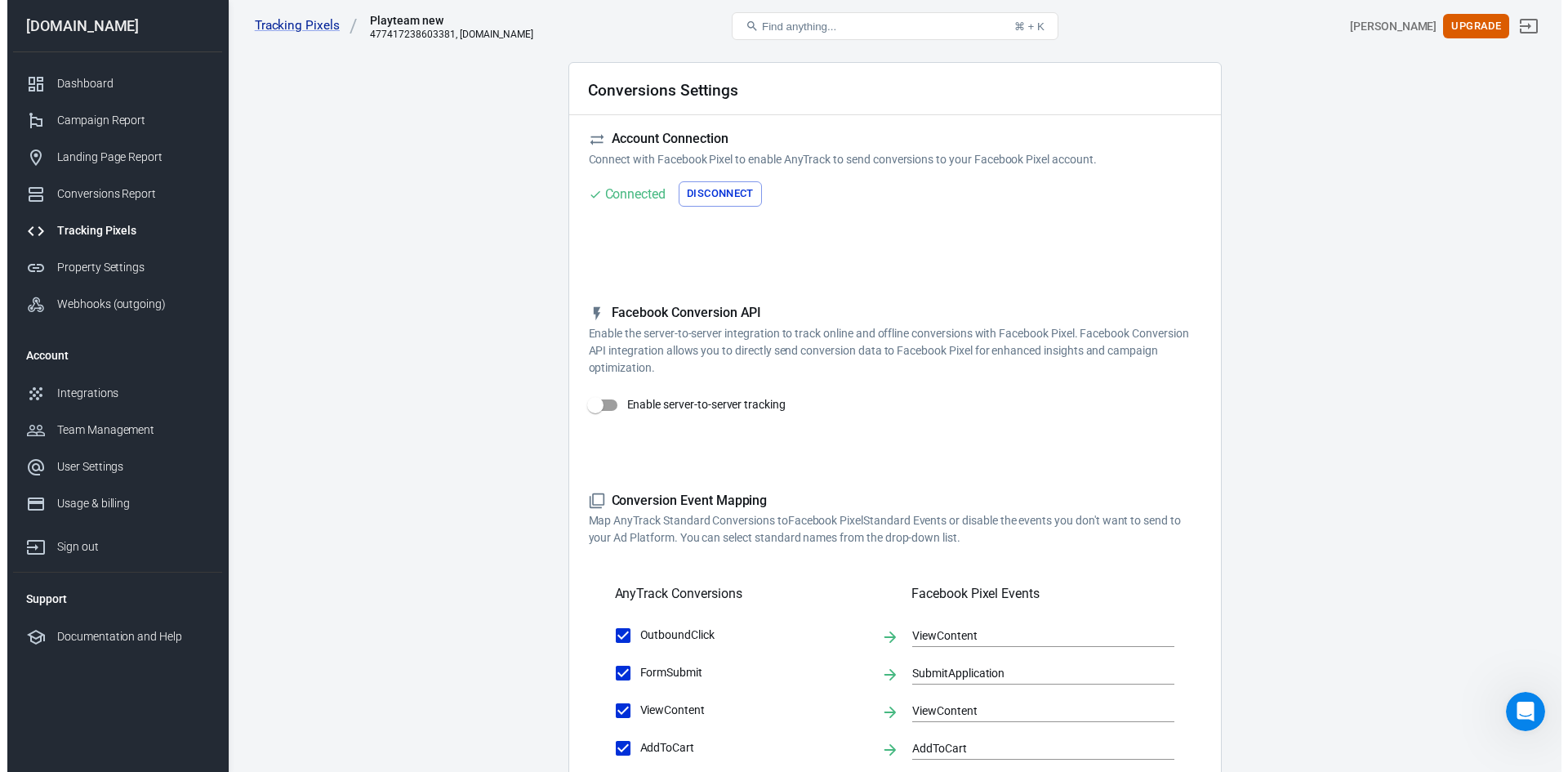
scroll to position [82, 0]
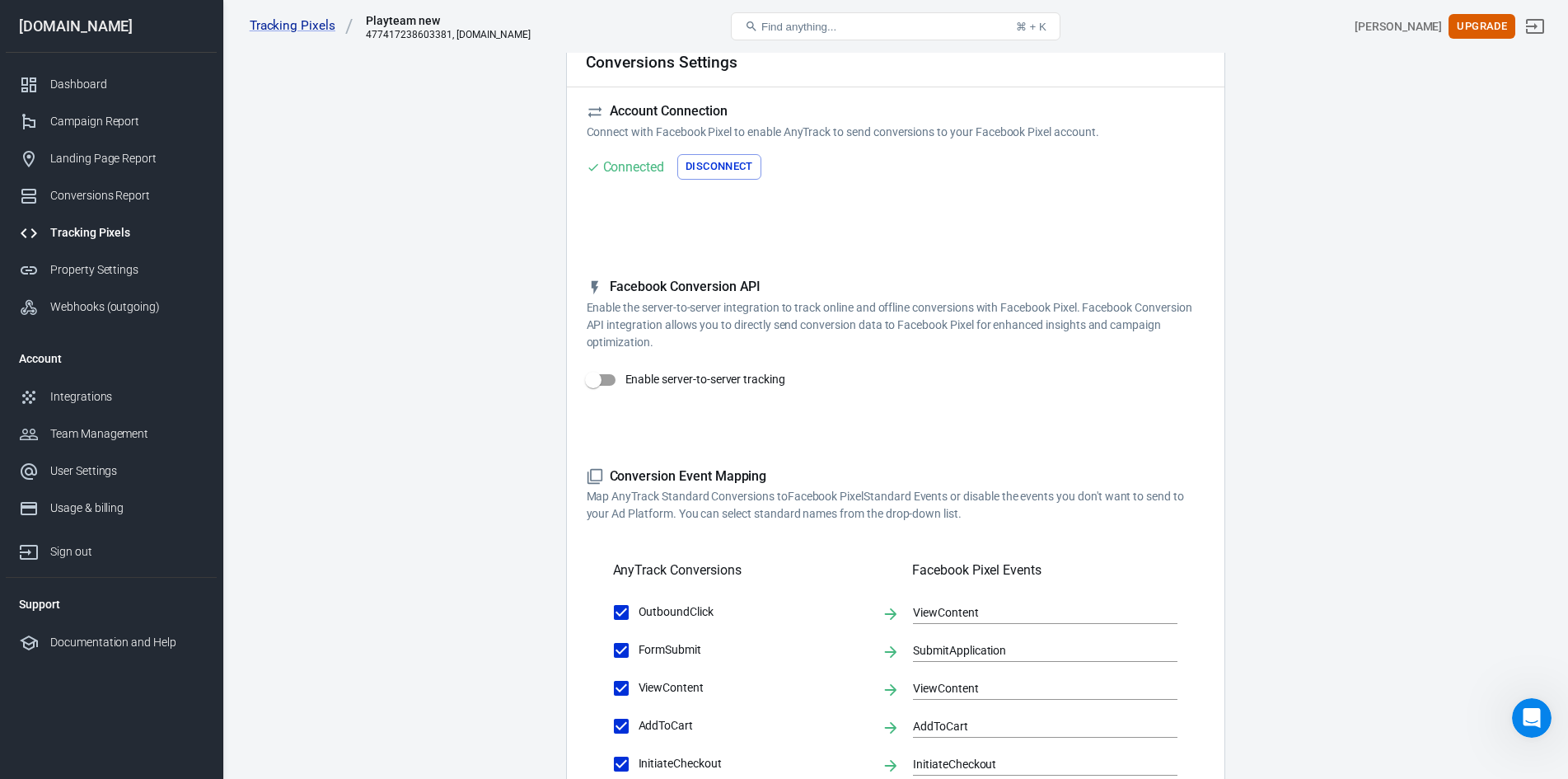
click at [602, 384] on input "Enable server-to-server tracking" at bounding box center [592, 379] width 94 height 31
checkbox input "false"
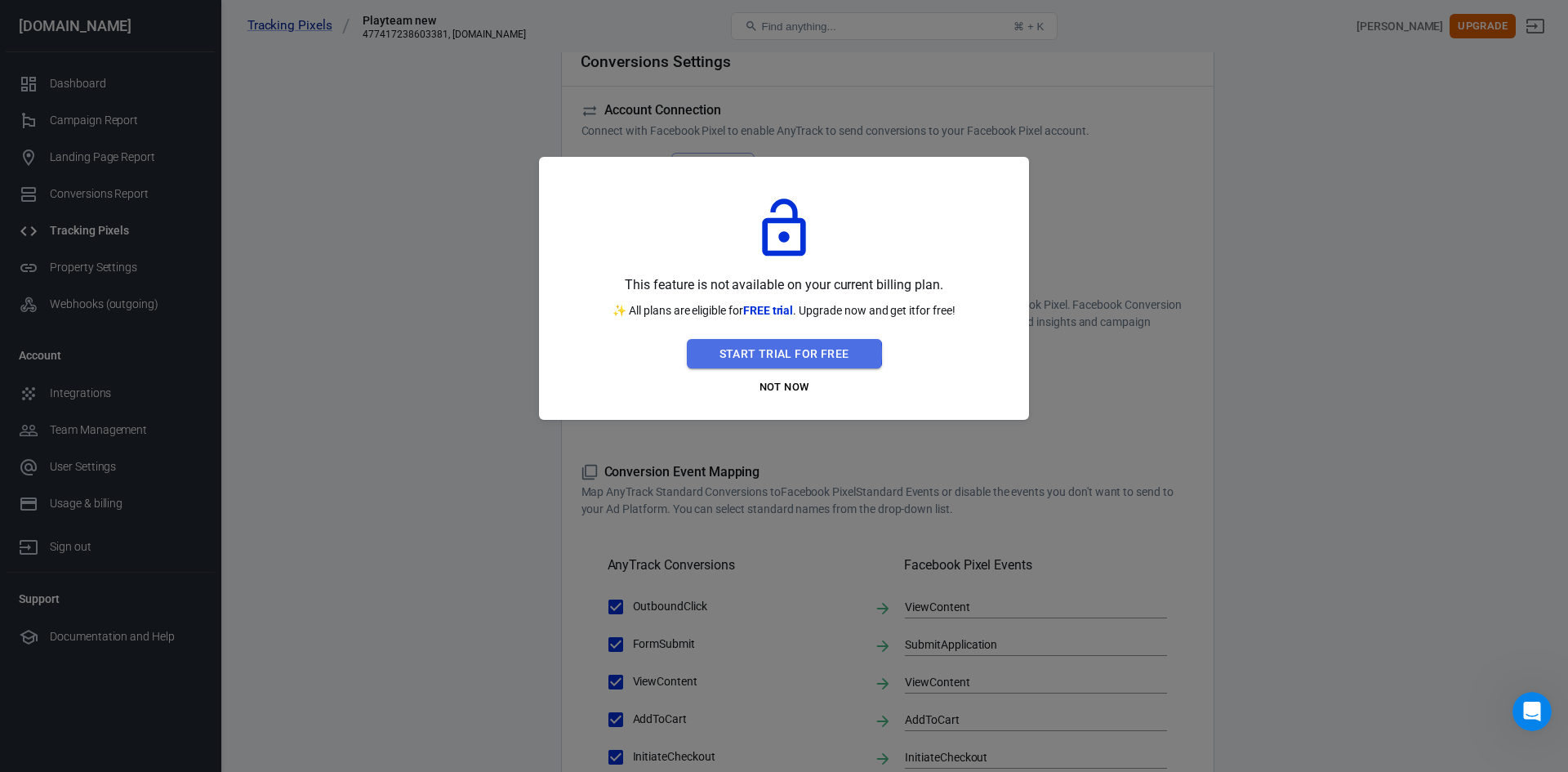
click at [775, 354] on button "Start Trial For Free" at bounding box center [784, 354] width 195 height 31
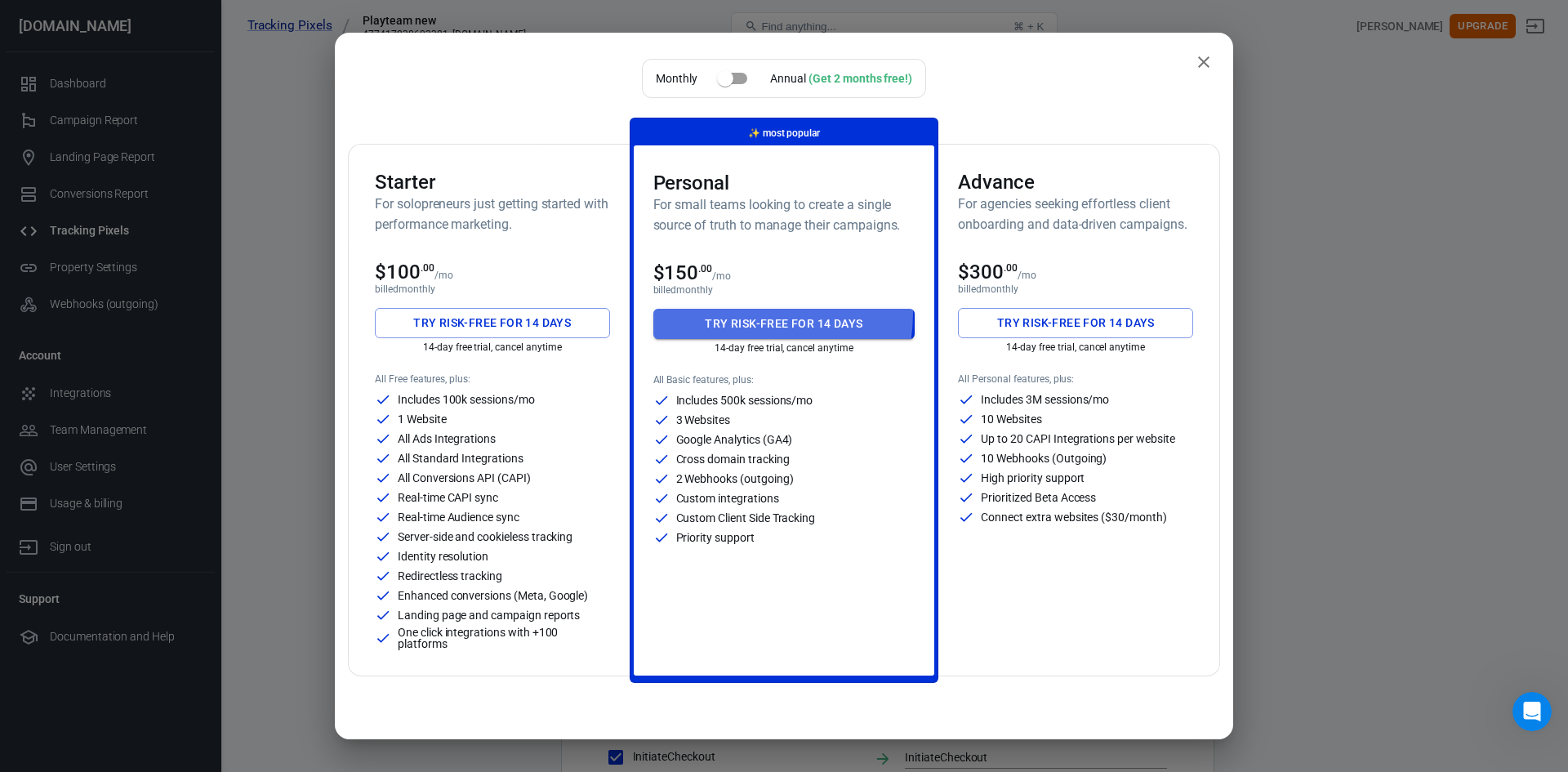
click at [724, 313] on button "Try risk-free for 14 days" at bounding box center [784, 324] width 262 height 31
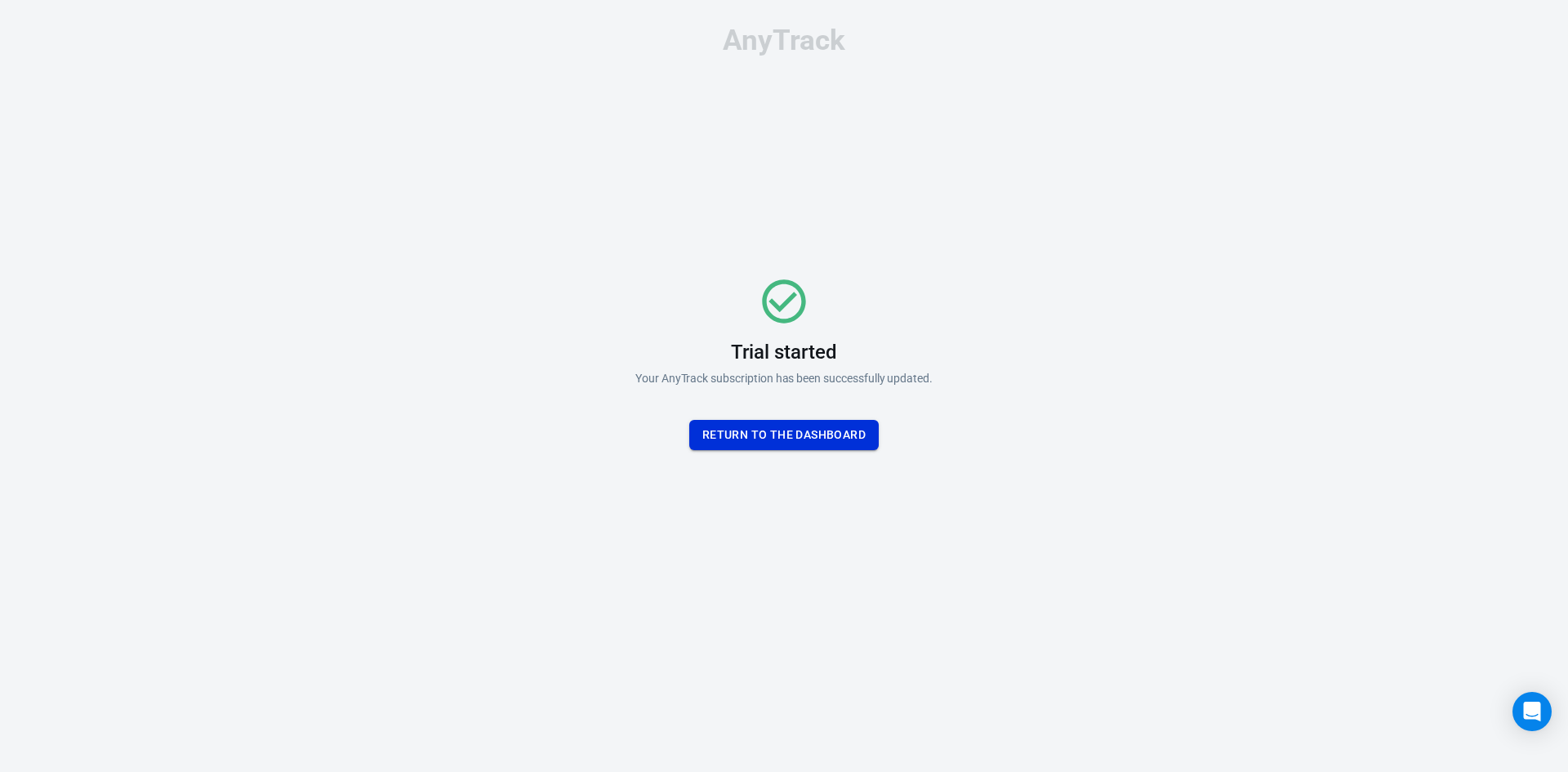
click at [808, 443] on button "Return To the dashboard" at bounding box center [784, 435] width 189 height 31
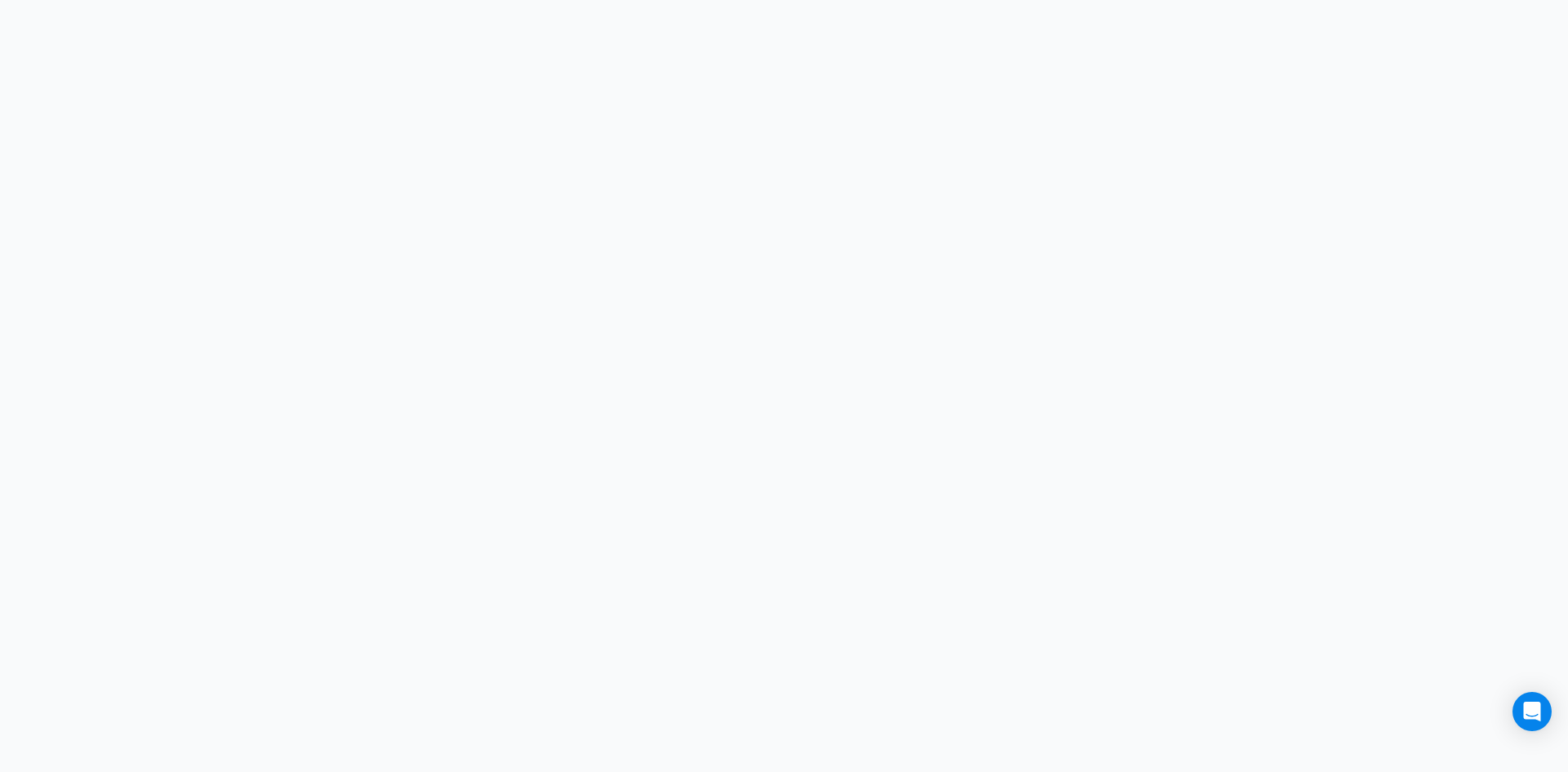
click at [252, 0] on html at bounding box center [784, 0] width 1568 height 0
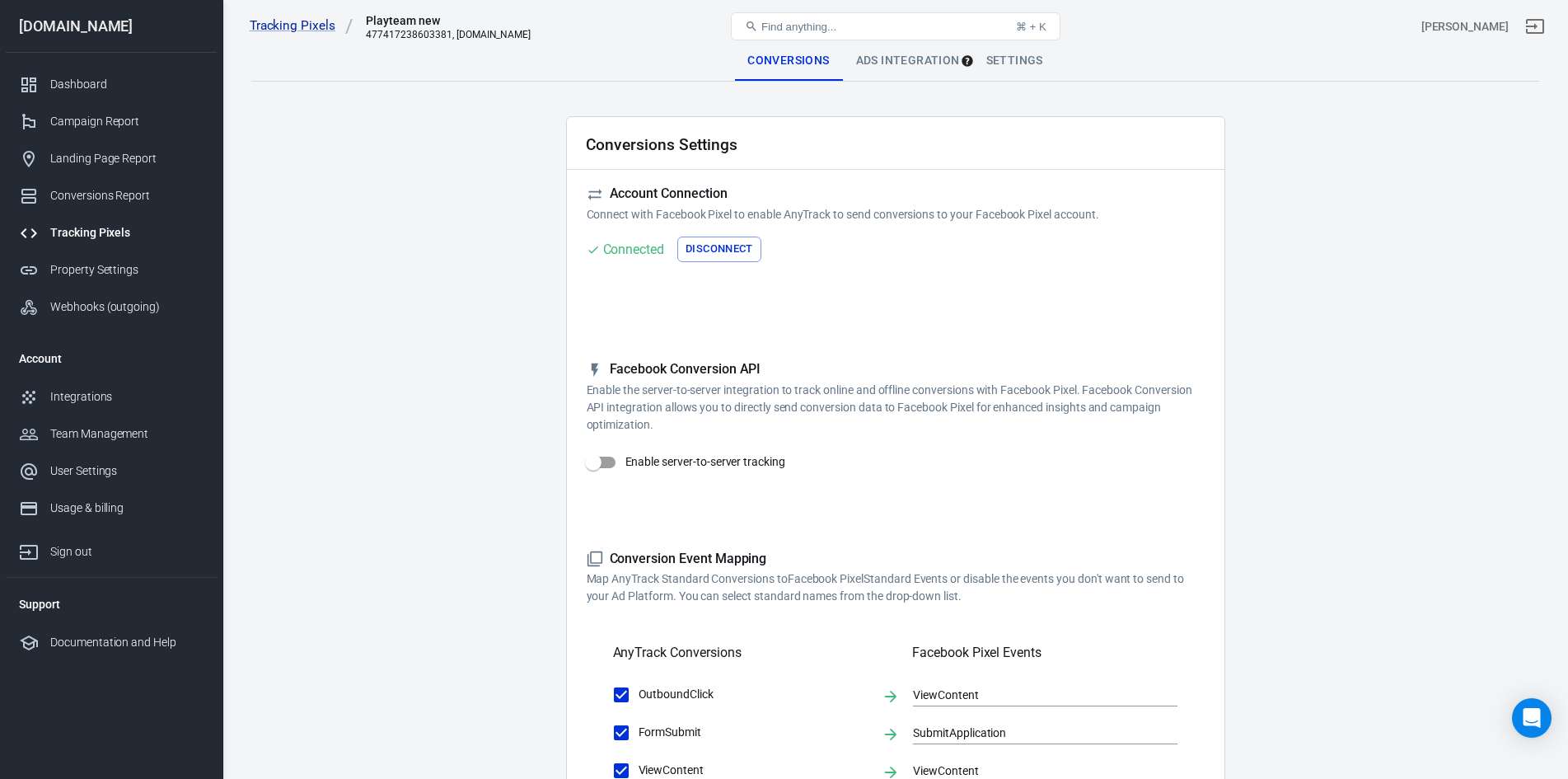
click at [602, 455] on input "Enable server-to-server tracking" at bounding box center [592, 462] width 94 height 31
checkbox input "true"
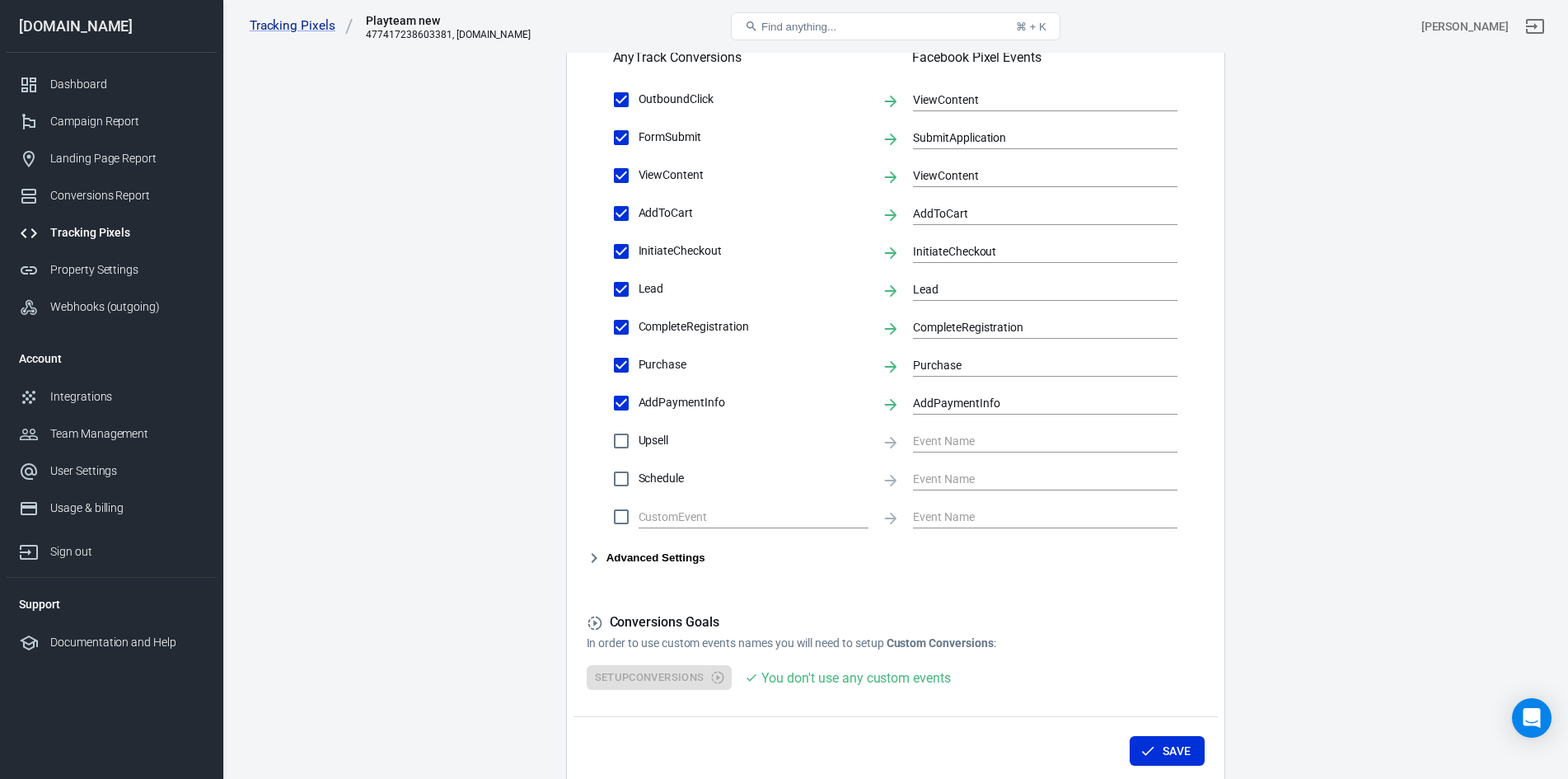
scroll to position [732, 0]
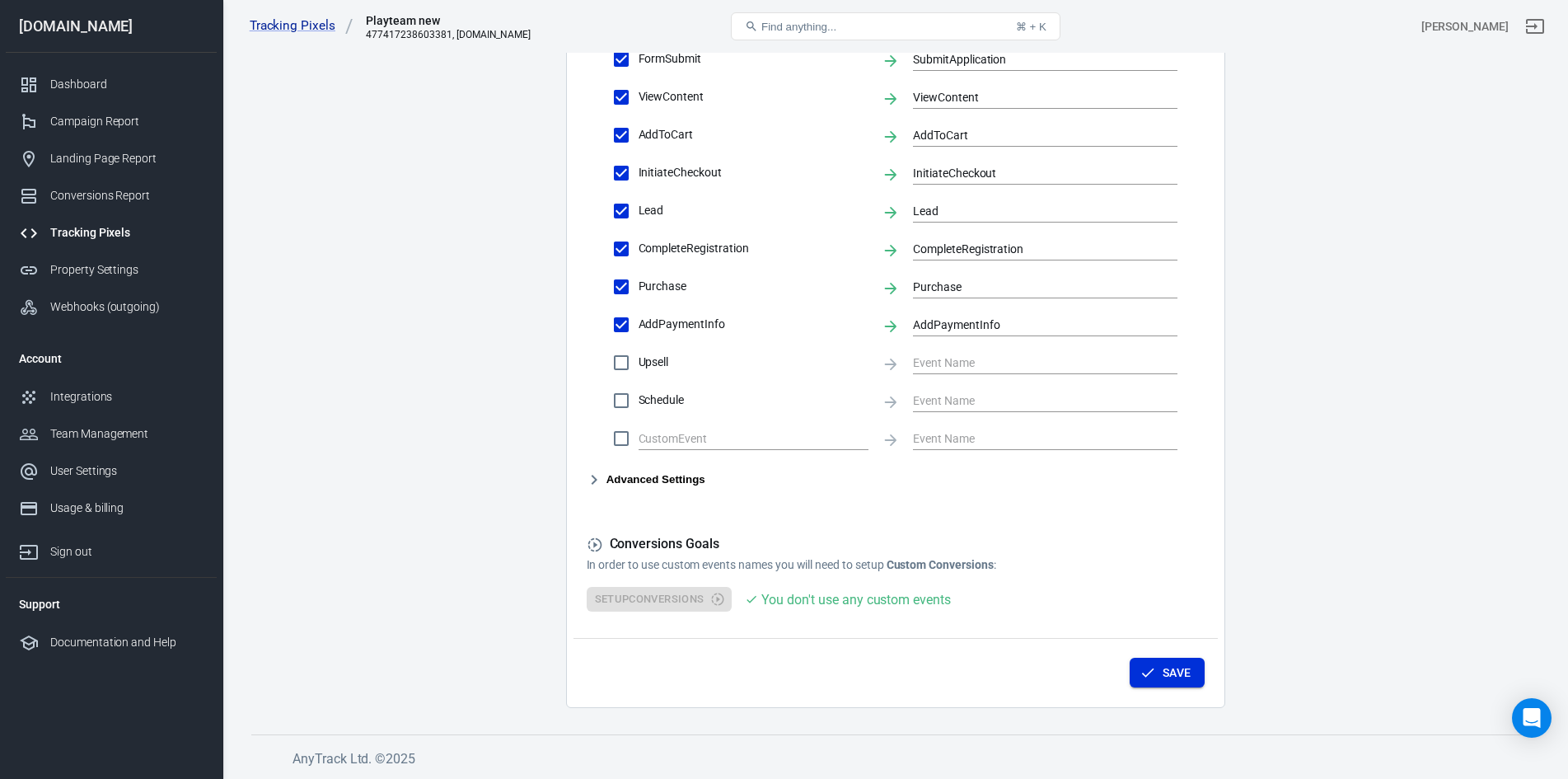
click at [1181, 666] on button "Save" at bounding box center [1168, 673] width 75 height 31
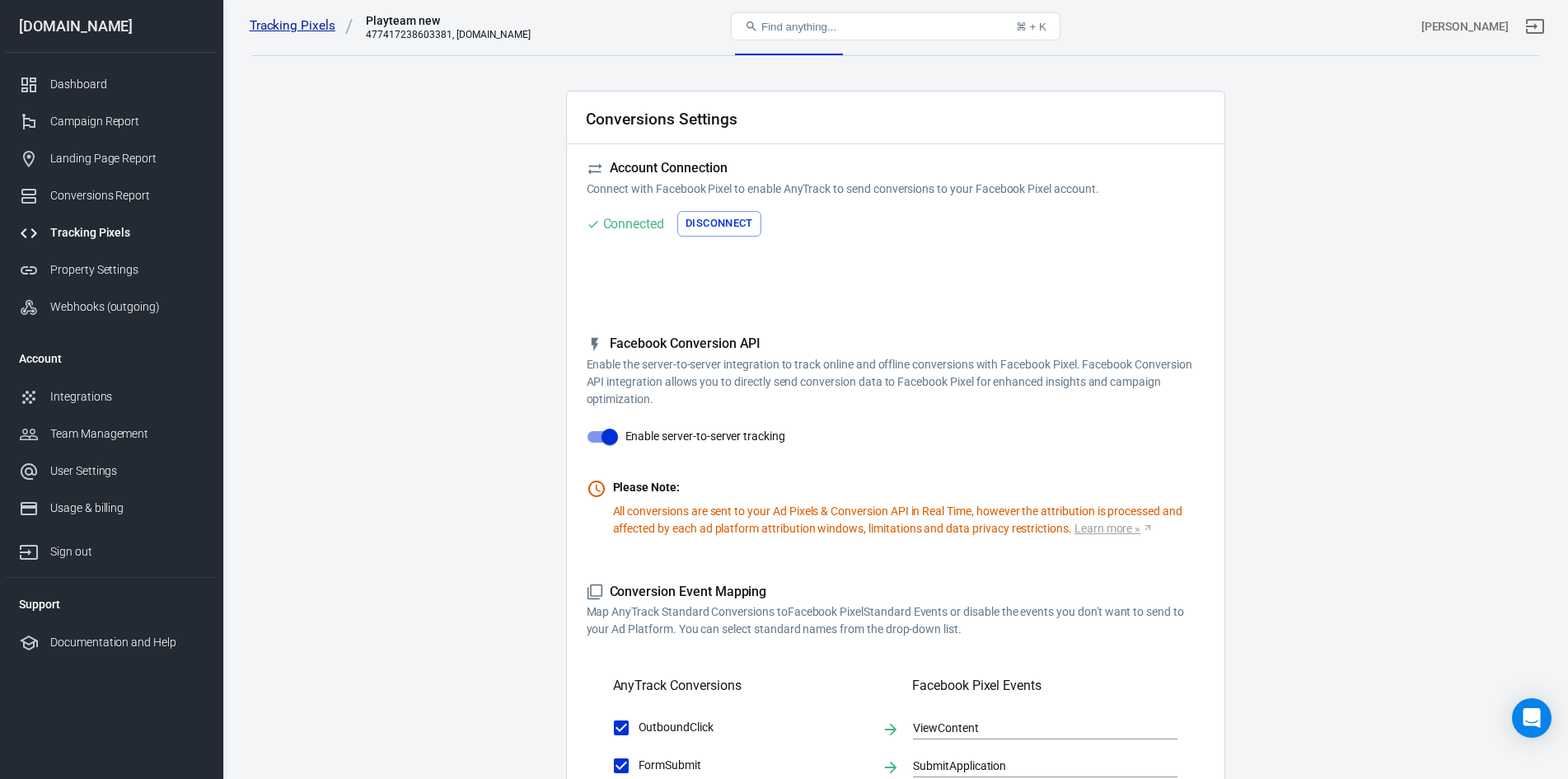
scroll to position [0, 0]
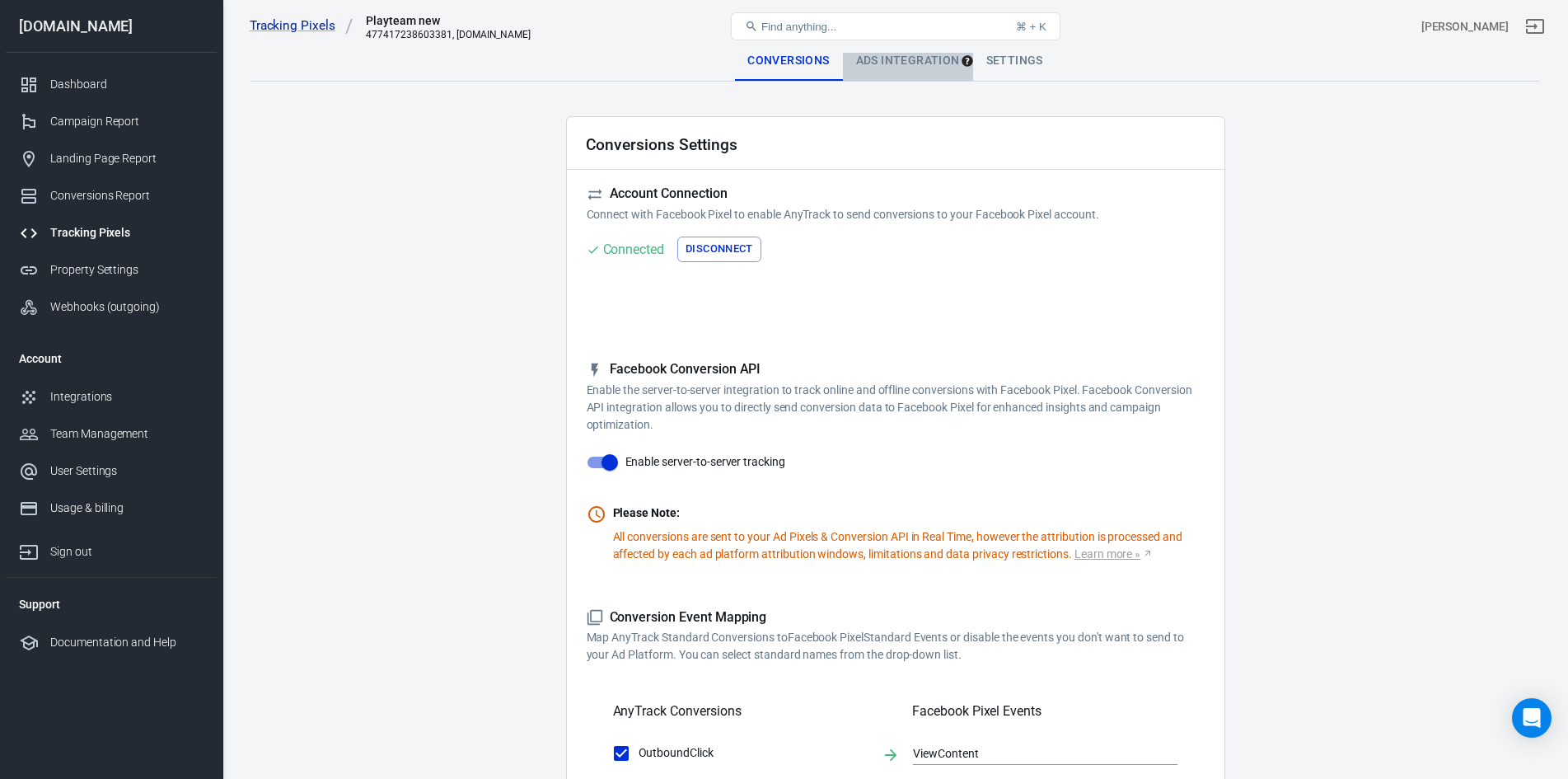
click at [919, 57] on div "Ads Integration" at bounding box center [907, 60] width 130 height 39
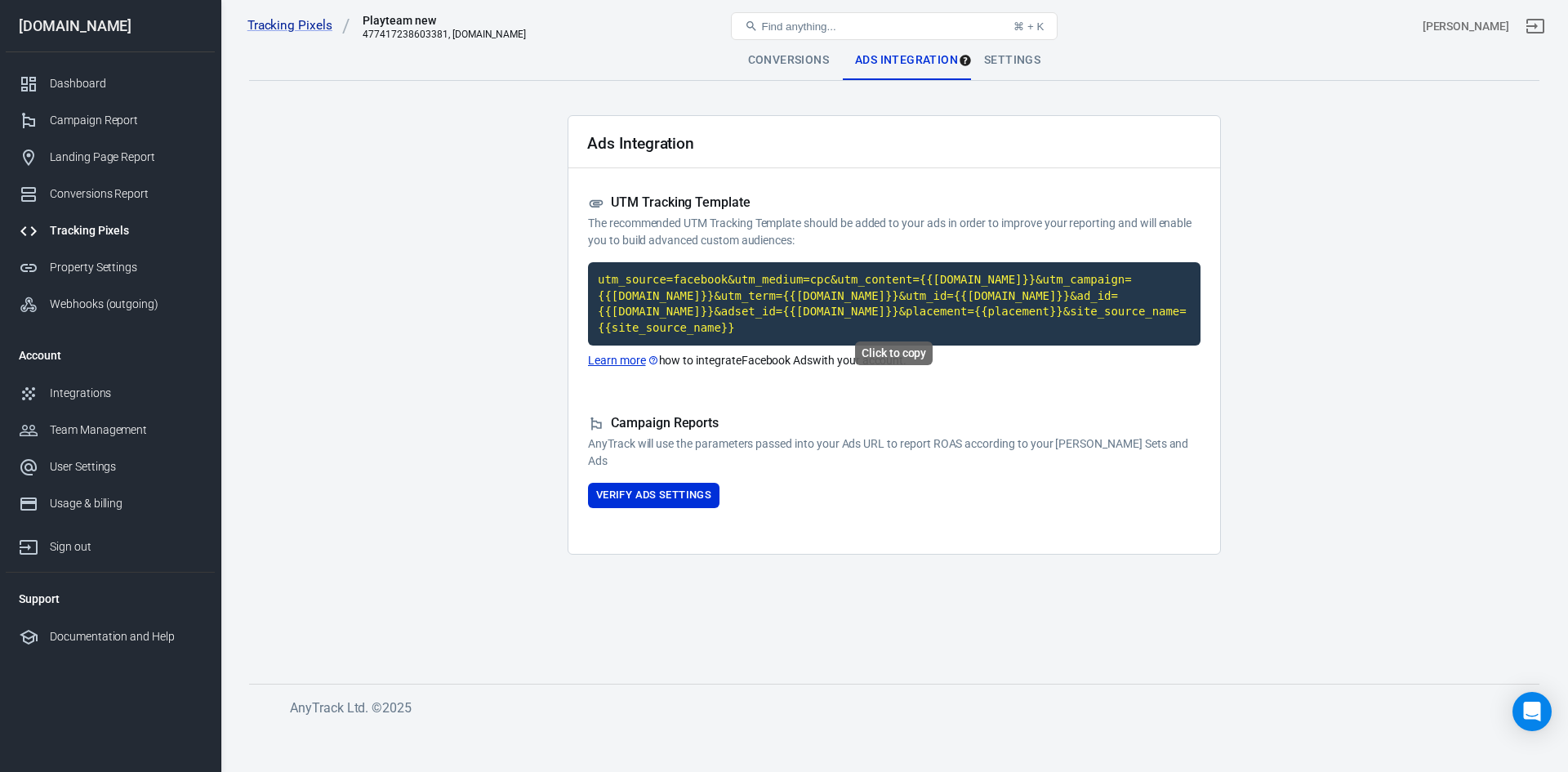
click at [718, 311] on code "utm_source=facebook&utm_medium=cpc&utm_content={{[DOMAIN_NAME]}}&utm_campaign={…" at bounding box center [894, 304] width 612 height 83
click at [701, 293] on code "utm_source=facebook&utm_medium=cpc&utm_content={{[DOMAIN_NAME]}}&utm_campaign={…" at bounding box center [894, 304] width 612 height 83
click at [432, 391] on main "Conversions Ads Integration Settings Ads Integration UTM Tracking Template The …" at bounding box center [894, 349] width 1290 height 617
click at [661, 482] on button "Verify Ads Settings" at bounding box center [654, 495] width 132 height 25
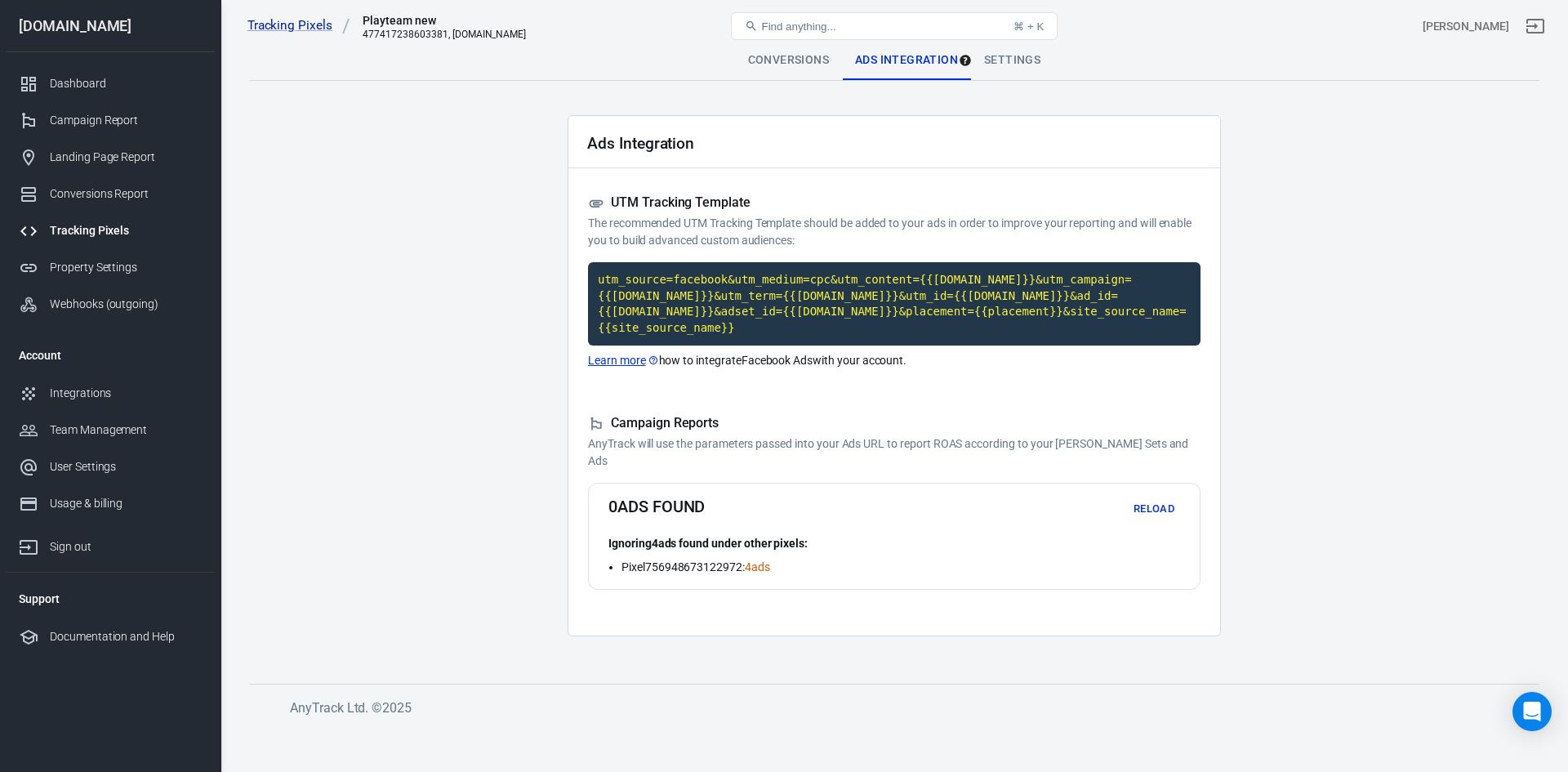
click at [494, 405] on main "Conversions Ads Integration Settings Ads Integration UTM Tracking Template The …" at bounding box center [894, 349] width 1290 height 617
click at [999, 51] on div "Tracking Pixels Playteam new 477417238603381, [DOMAIN_NAME] Find anything... ⌘ …" at bounding box center [894, 26] width 1346 height 52
click at [1015, 66] on div "Settings" at bounding box center [1012, 60] width 82 height 39
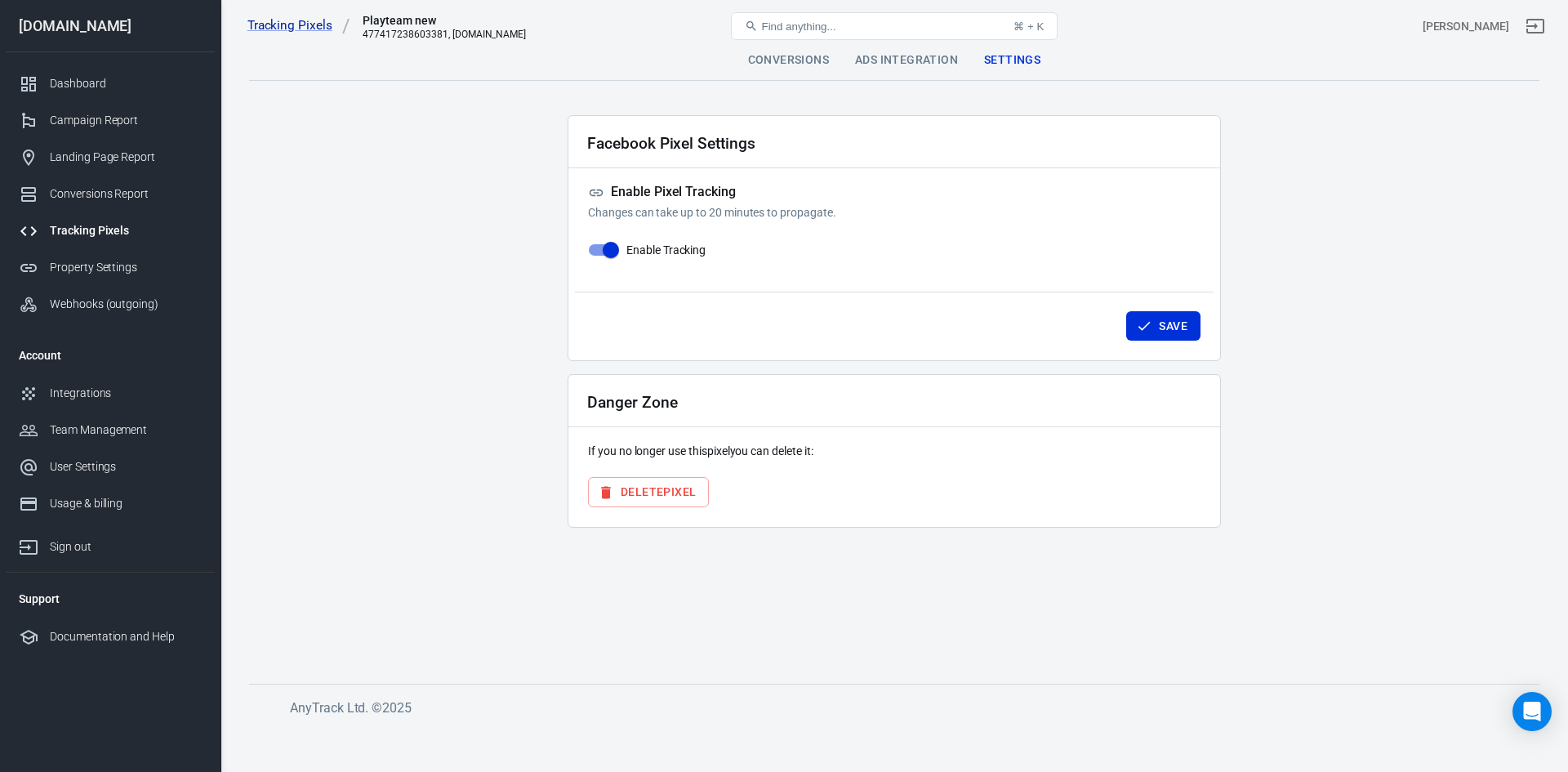
click at [828, 60] on div "Conversions" at bounding box center [788, 60] width 107 height 39
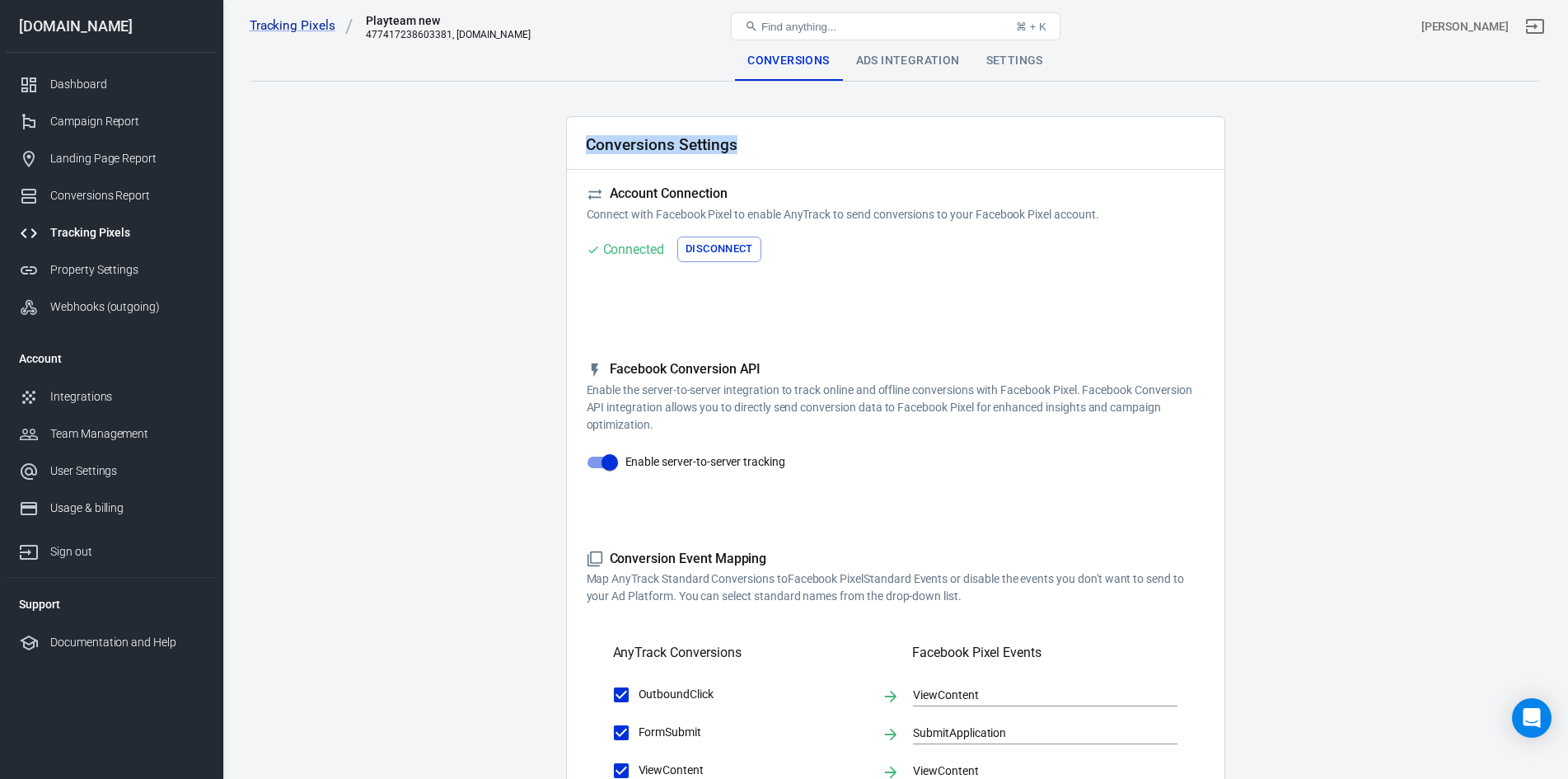
click at [881, 81] on main "Conversions Ads Integration Settings Conversions Settings Account Connection Co…" at bounding box center [895, 711] width 1288 height 1340
click at [887, 66] on div "Ads Integration" at bounding box center [907, 60] width 130 height 39
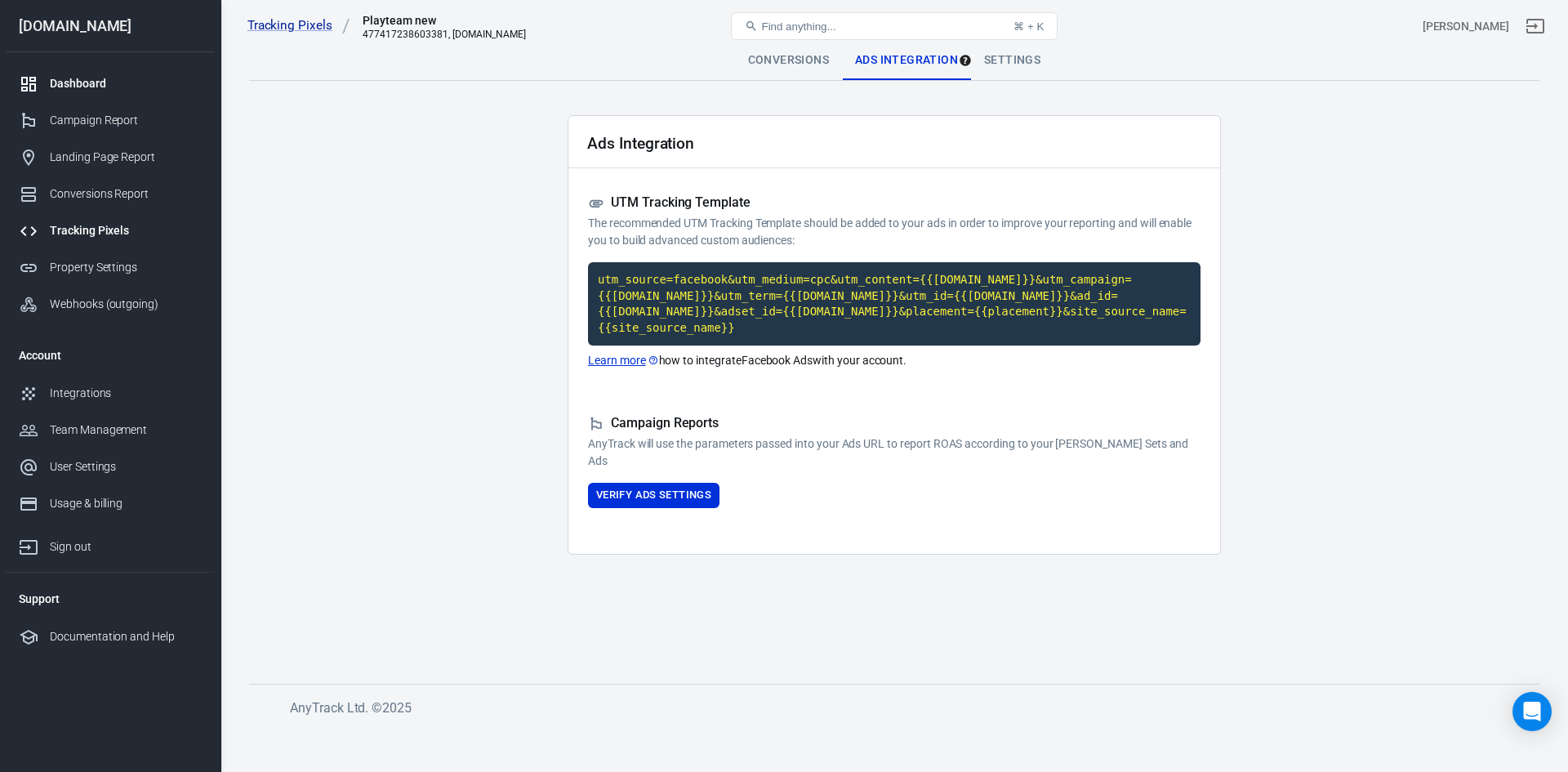
click at [72, 81] on div "Dashboard" at bounding box center [125, 83] width 151 height 17
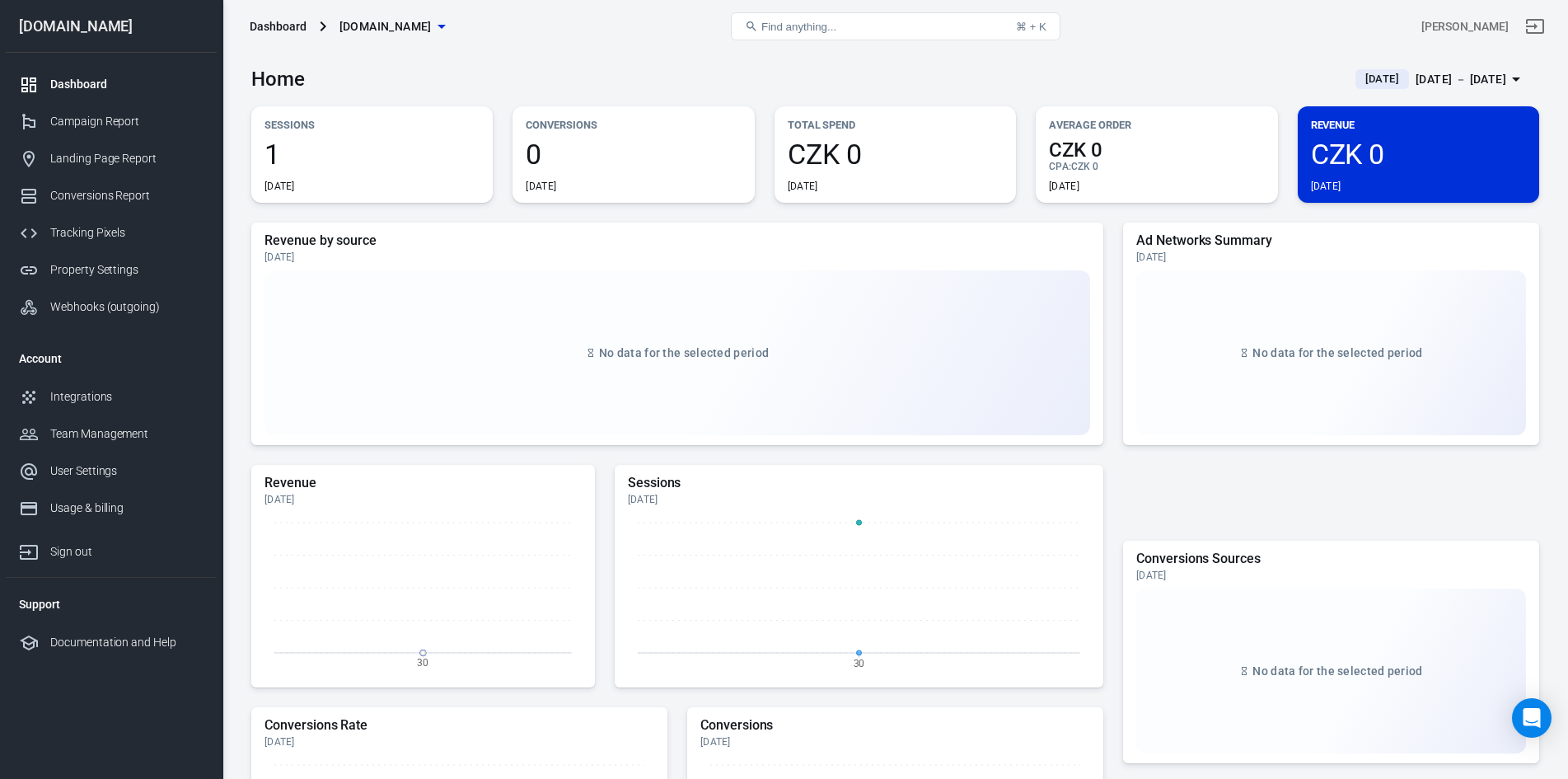
click at [284, 24] on div "Dashboard" at bounding box center [278, 26] width 56 height 16
click at [75, 35] on div "[DOMAIN_NAME]" at bounding box center [111, 26] width 211 height 53
drag, startPoint x: 316, startPoint y: 30, endPoint x: 373, endPoint y: 29, distance: 57.0
click at [344, 29] on div "[DOMAIN_NAME]" at bounding box center [382, 27] width 138 height 31
click at [432, 24] on icon "button" at bounding box center [442, 26] width 20 height 20
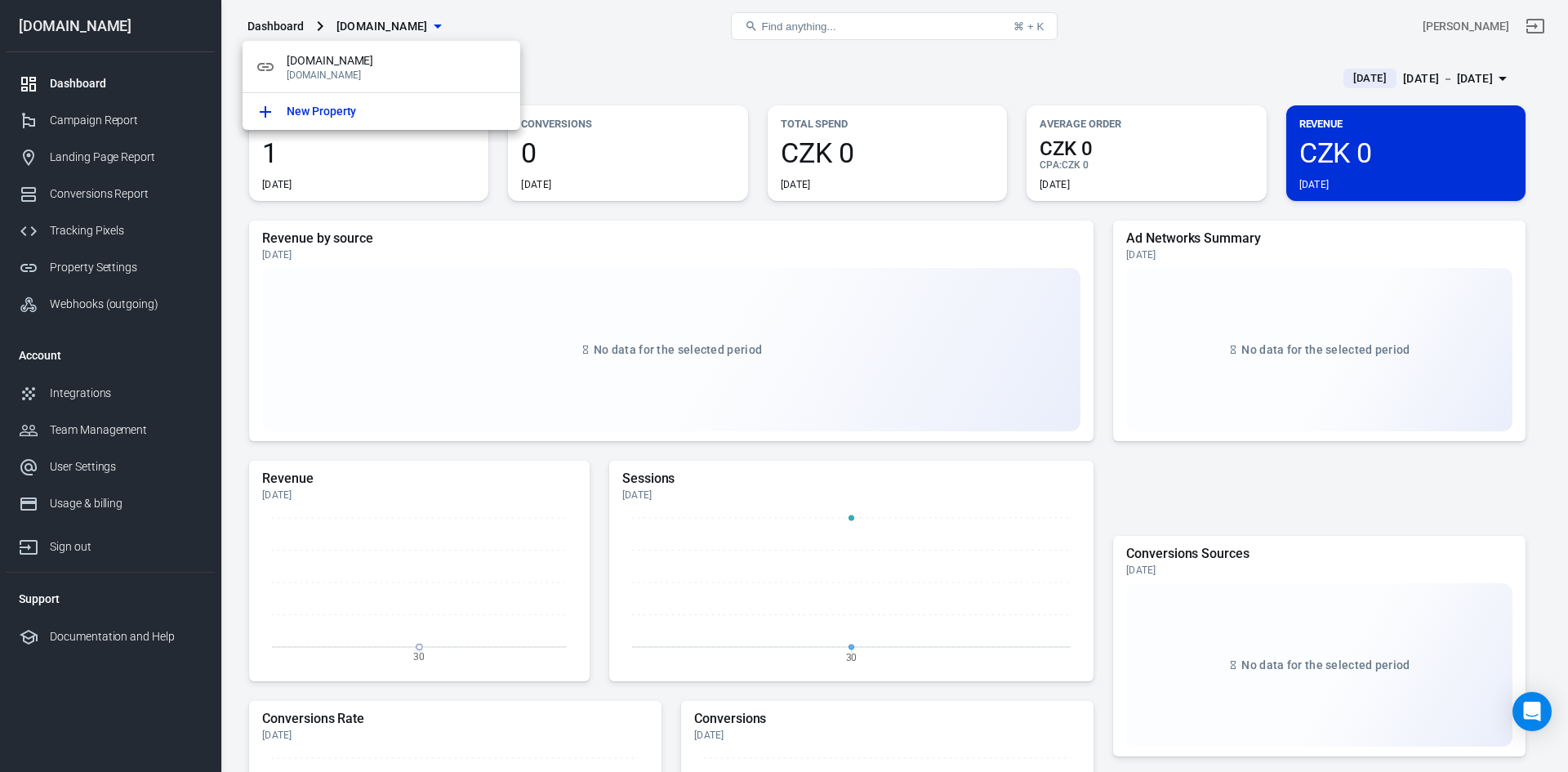
click at [425, 23] on div at bounding box center [784, 386] width 1568 height 772
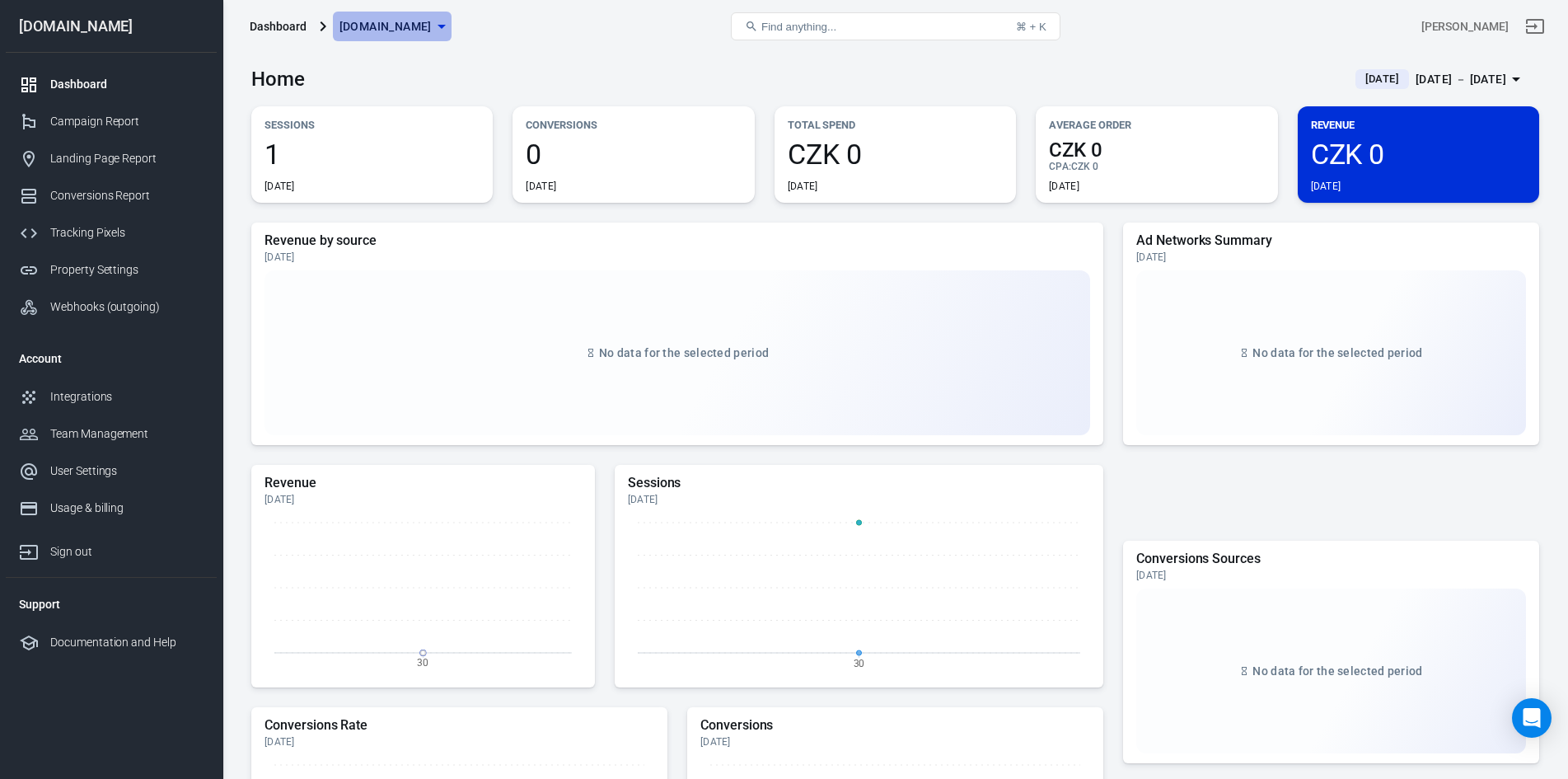
click at [432, 20] on icon "button" at bounding box center [442, 26] width 20 height 20
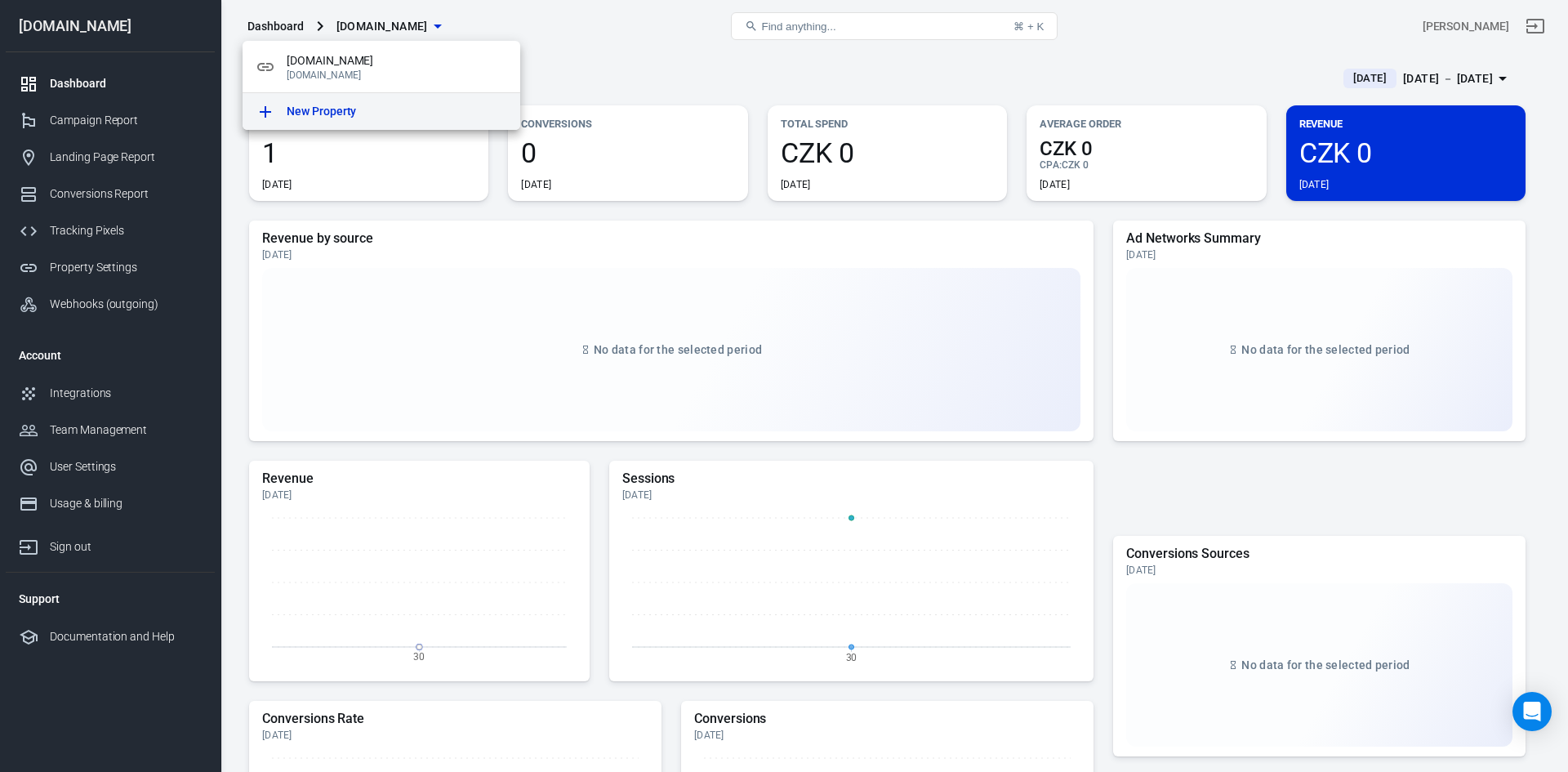
click at [383, 117] on div "New Property" at bounding box center [397, 111] width 221 height 17
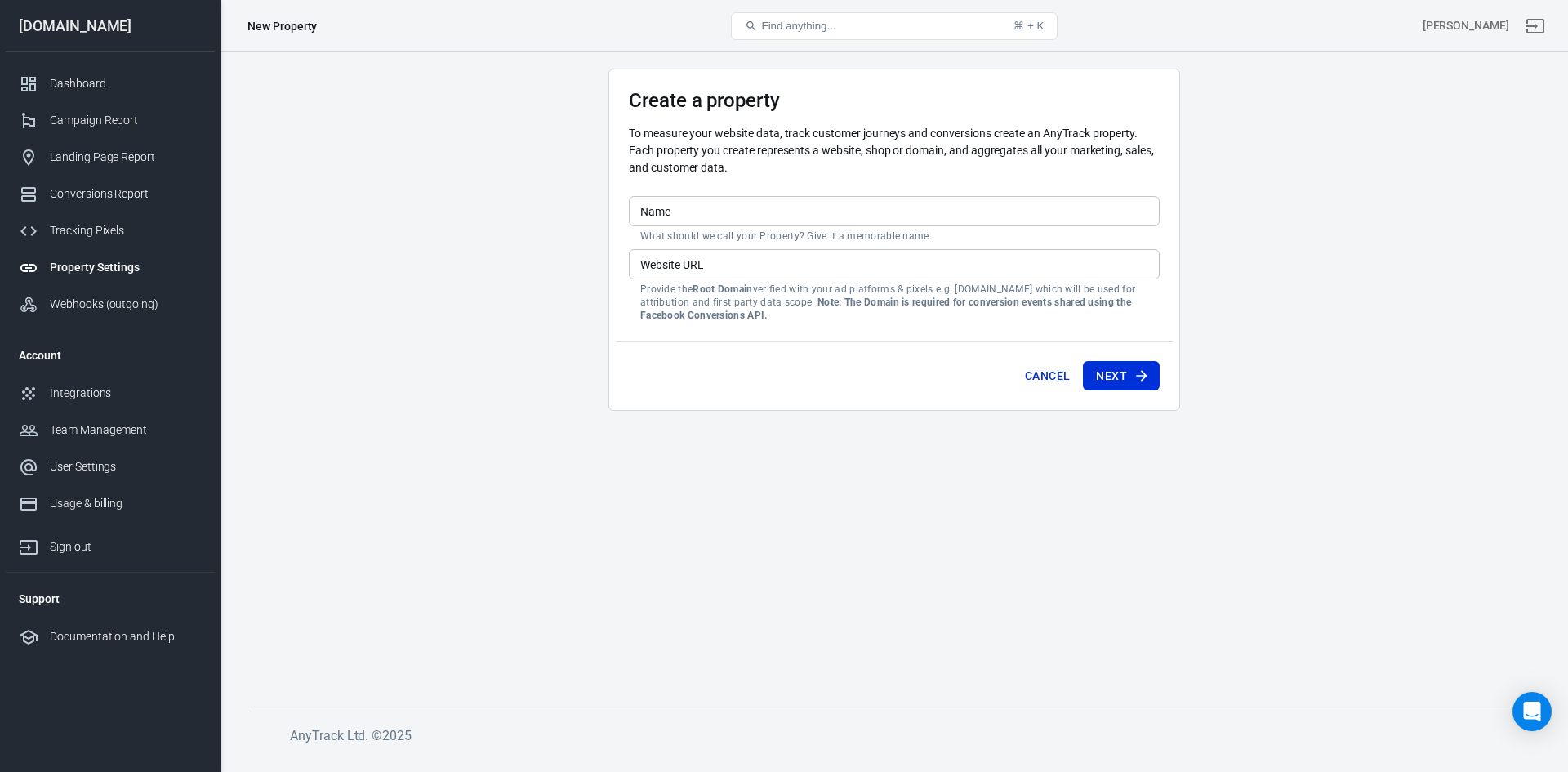
click at [725, 214] on input "Name" at bounding box center [894, 211] width 531 height 31
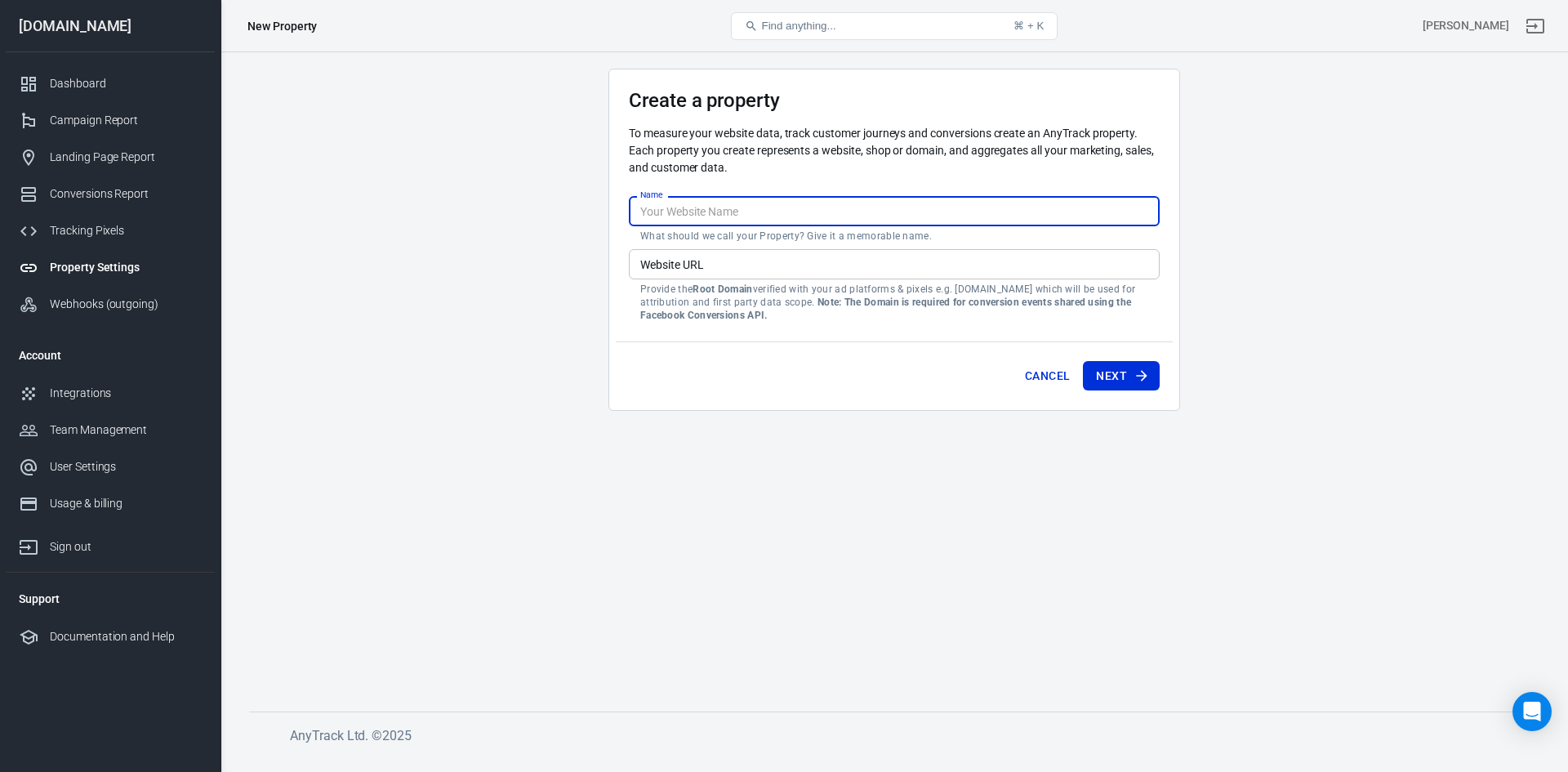
click at [683, 268] on input "Website URL" at bounding box center [894, 264] width 531 height 31
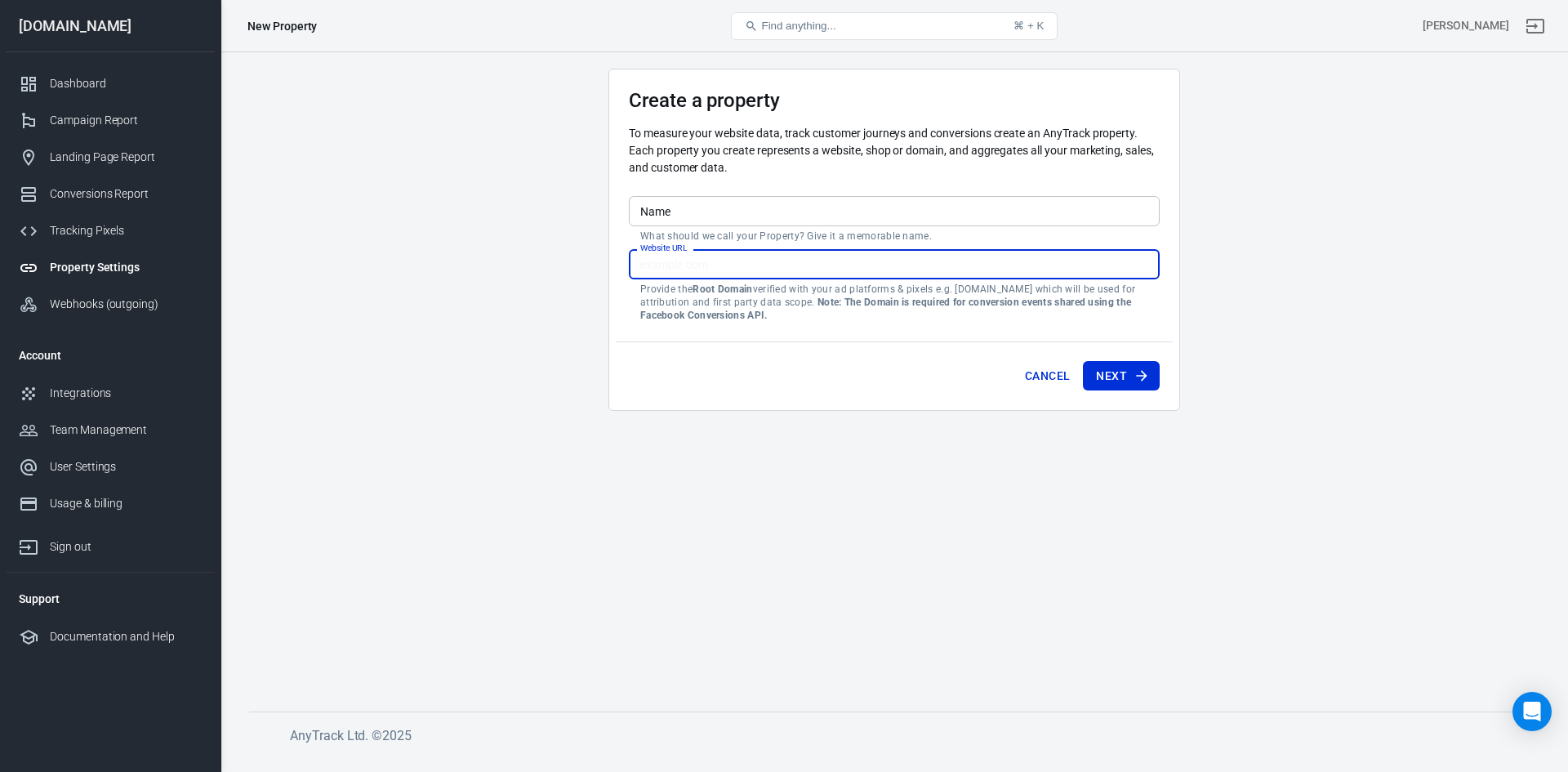
click at [752, 268] on input "Website URL" at bounding box center [894, 264] width 531 height 31
paste input "[URL][DOMAIN_NAME]"
type input "[URL][DOMAIN_NAME]"
click at [548, 238] on main "Create a property To measure your website data, track customer journeys and con…" at bounding box center [894, 377] width 1290 height 617
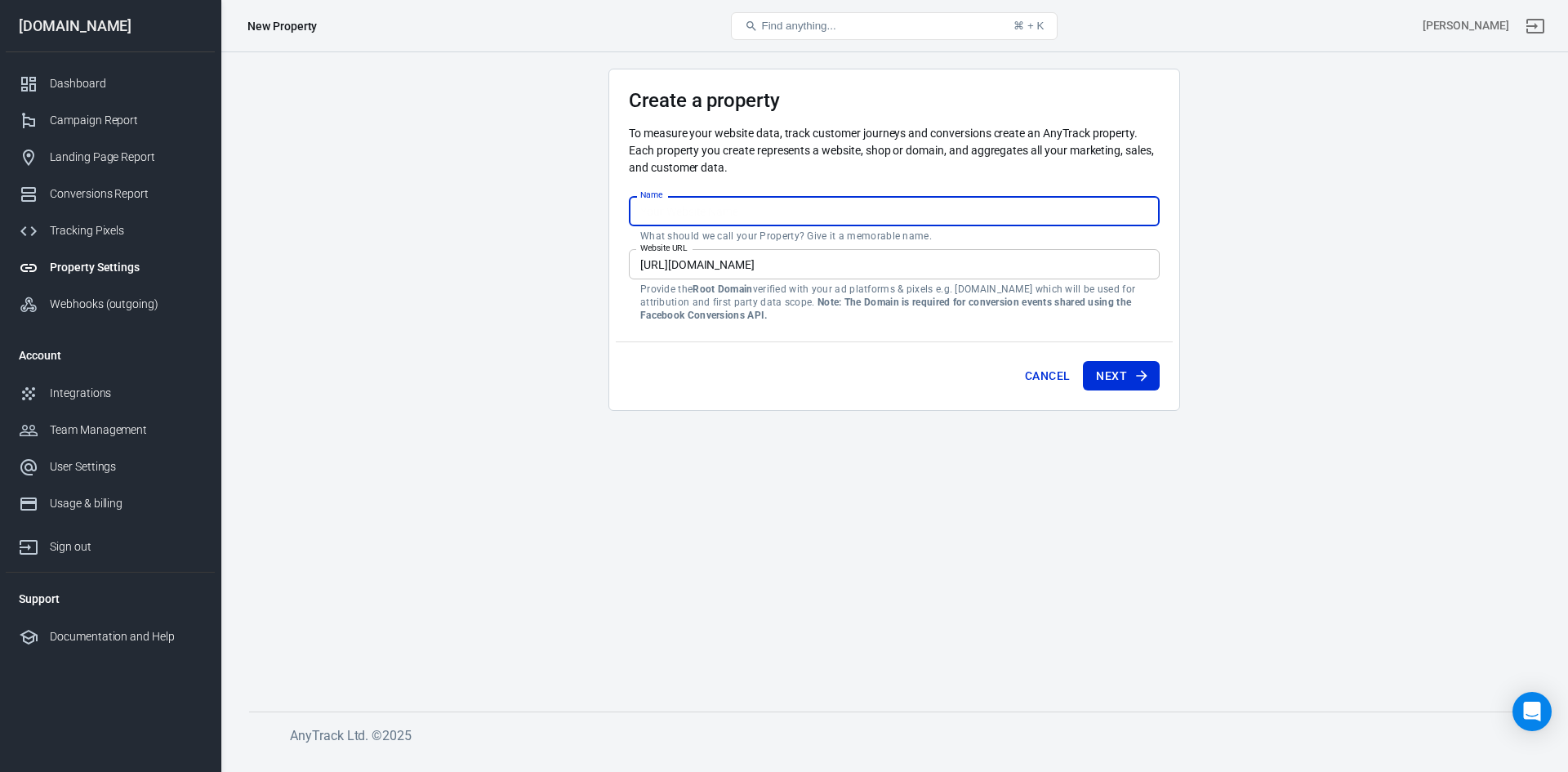
click at [695, 216] on input "Name" at bounding box center [894, 211] width 531 height 31
drag, startPoint x: 647, startPoint y: 210, endPoint x: 721, endPoint y: 294, distance: 111.9
click at [646, 209] on input "[DOMAIN_NAME]" at bounding box center [894, 211] width 531 height 31
type input "[DOMAIN_NAME]"
click at [501, 297] on main "Create a property To measure your website data, track customer journeys and con…" at bounding box center [894, 377] width 1290 height 617
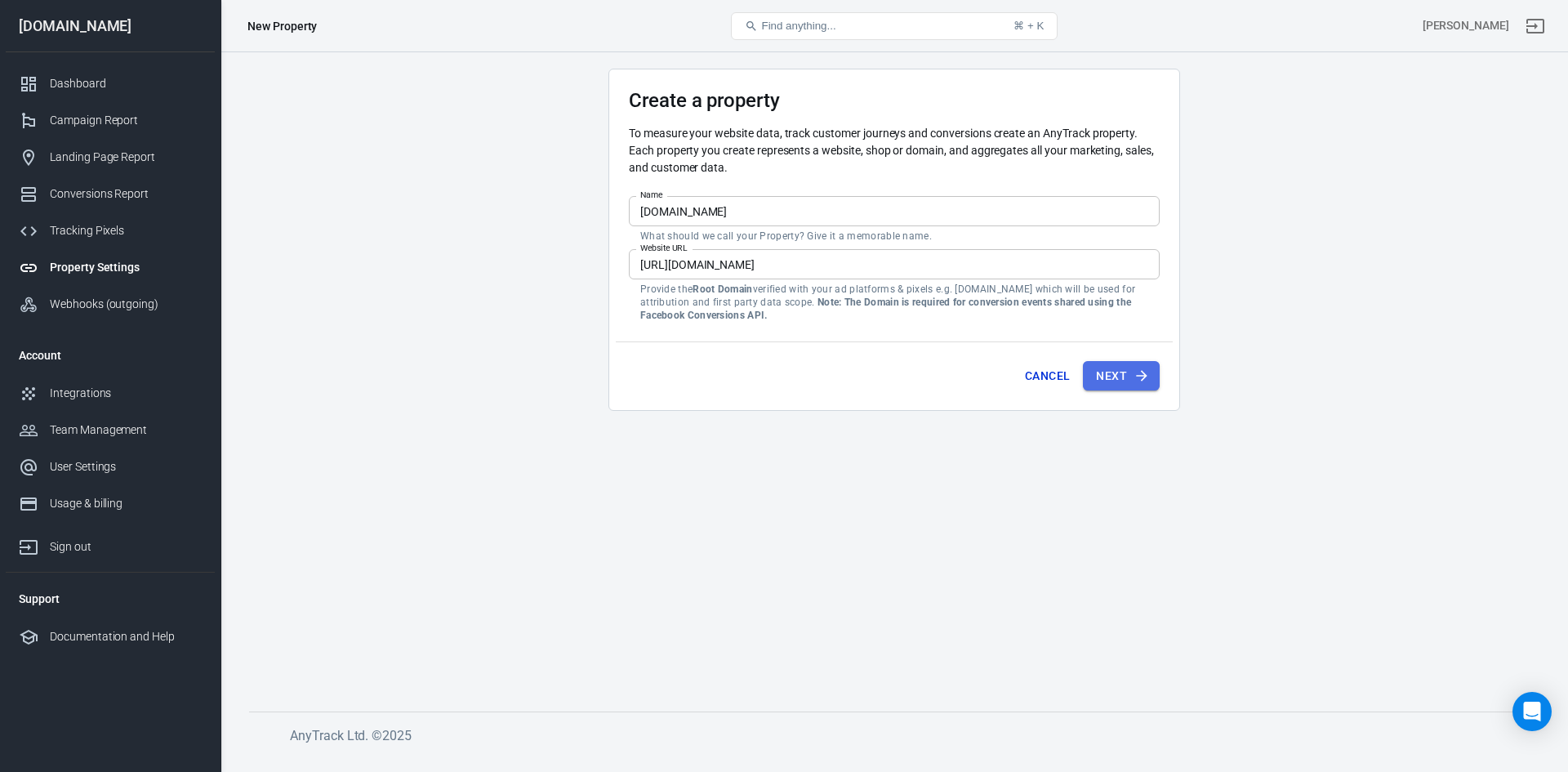
click at [1110, 381] on button "Next" at bounding box center [1121, 376] width 77 height 31
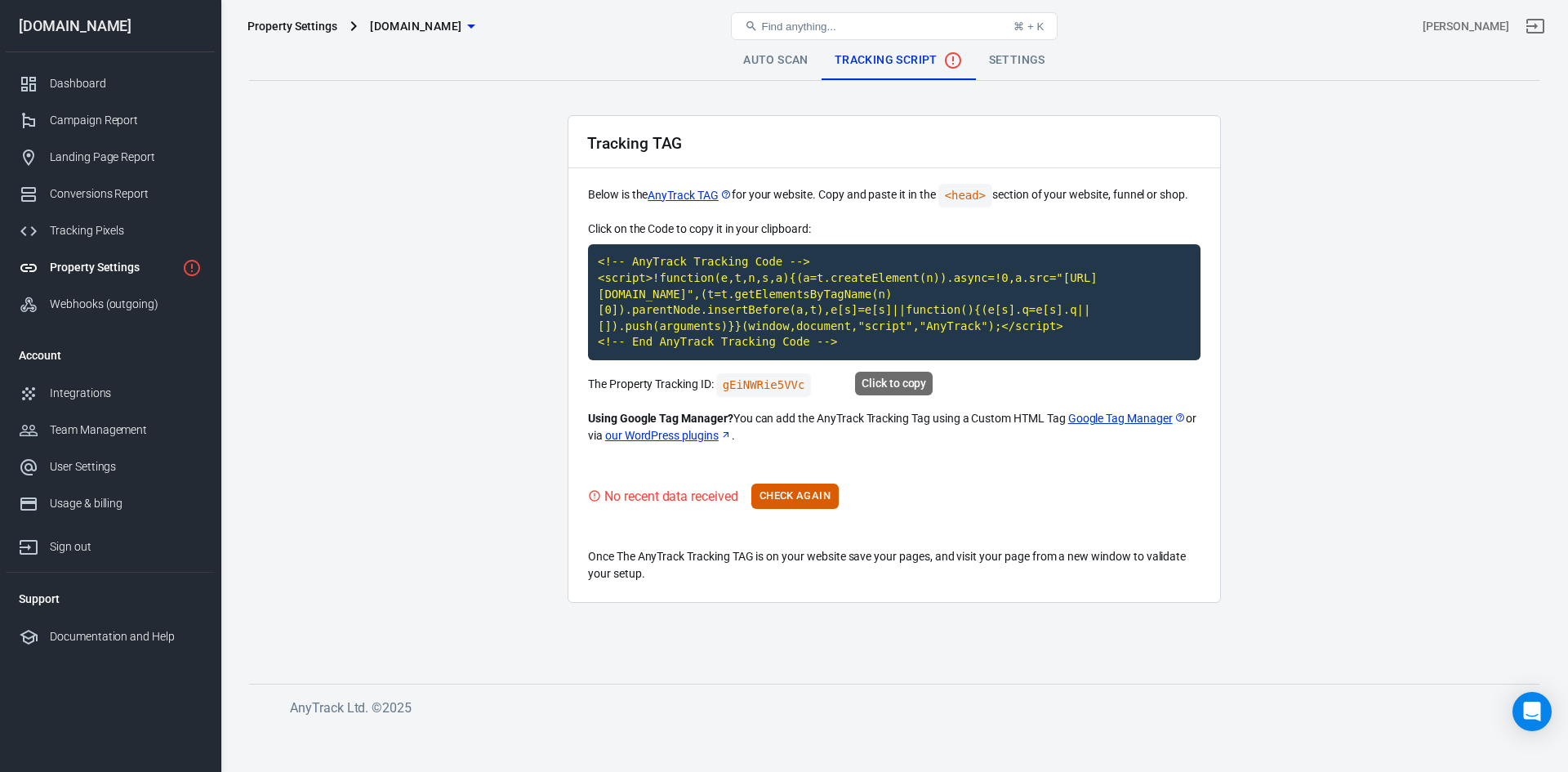
click at [873, 293] on code "<!-- AnyTrack Tracking Code --> <script>!function(e,t,n,s,a){(a=t.createElement…" at bounding box center [894, 302] width 612 height 116
click at [813, 491] on button "Check Again" at bounding box center [794, 496] width 87 height 25
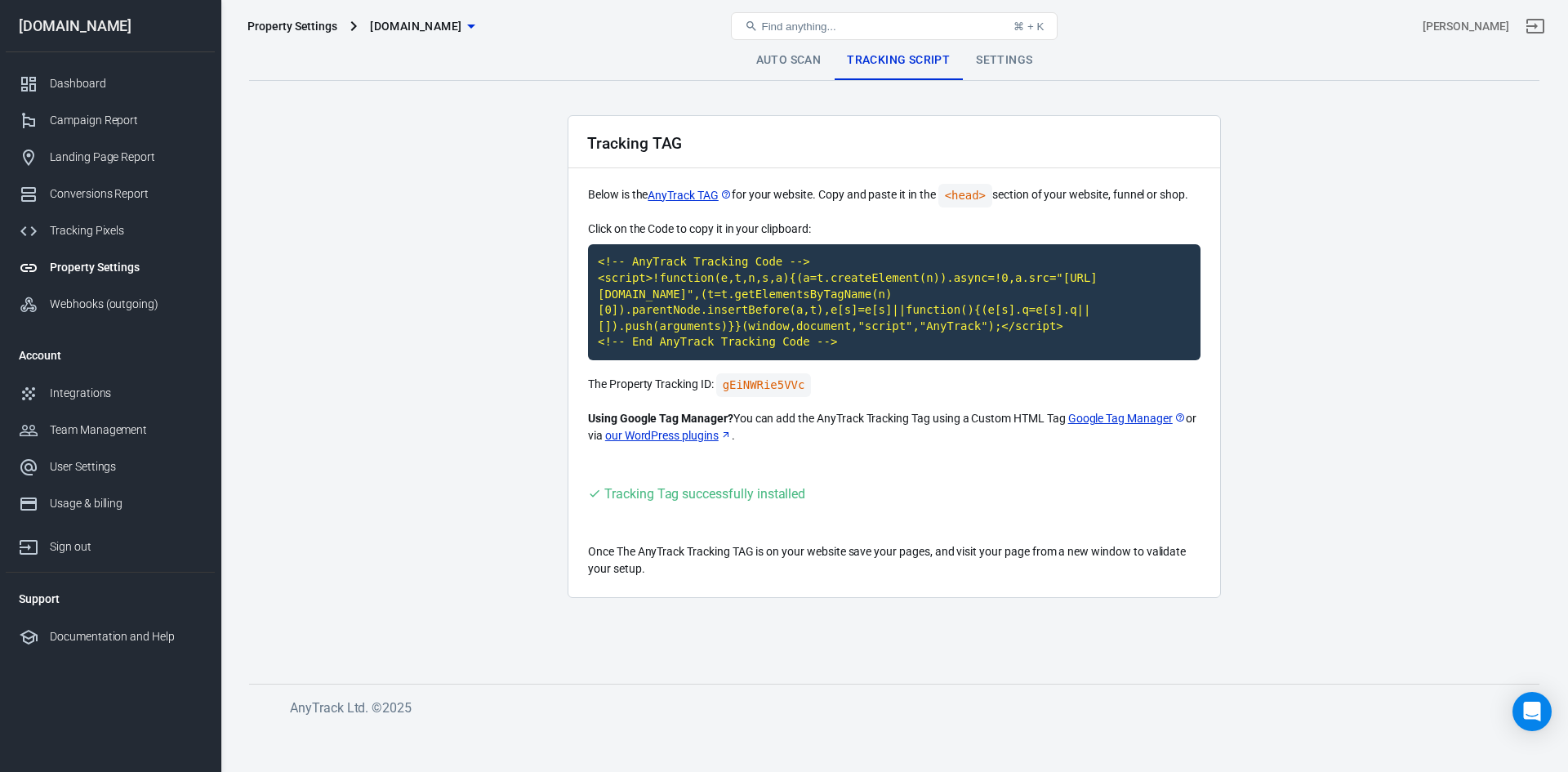
click at [734, 60] on div "Auto Scan Tracking Script Settings" at bounding box center [894, 60] width 1290 height 39
click at [764, 66] on link "Auto Scan" at bounding box center [788, 60] width 91 height 39
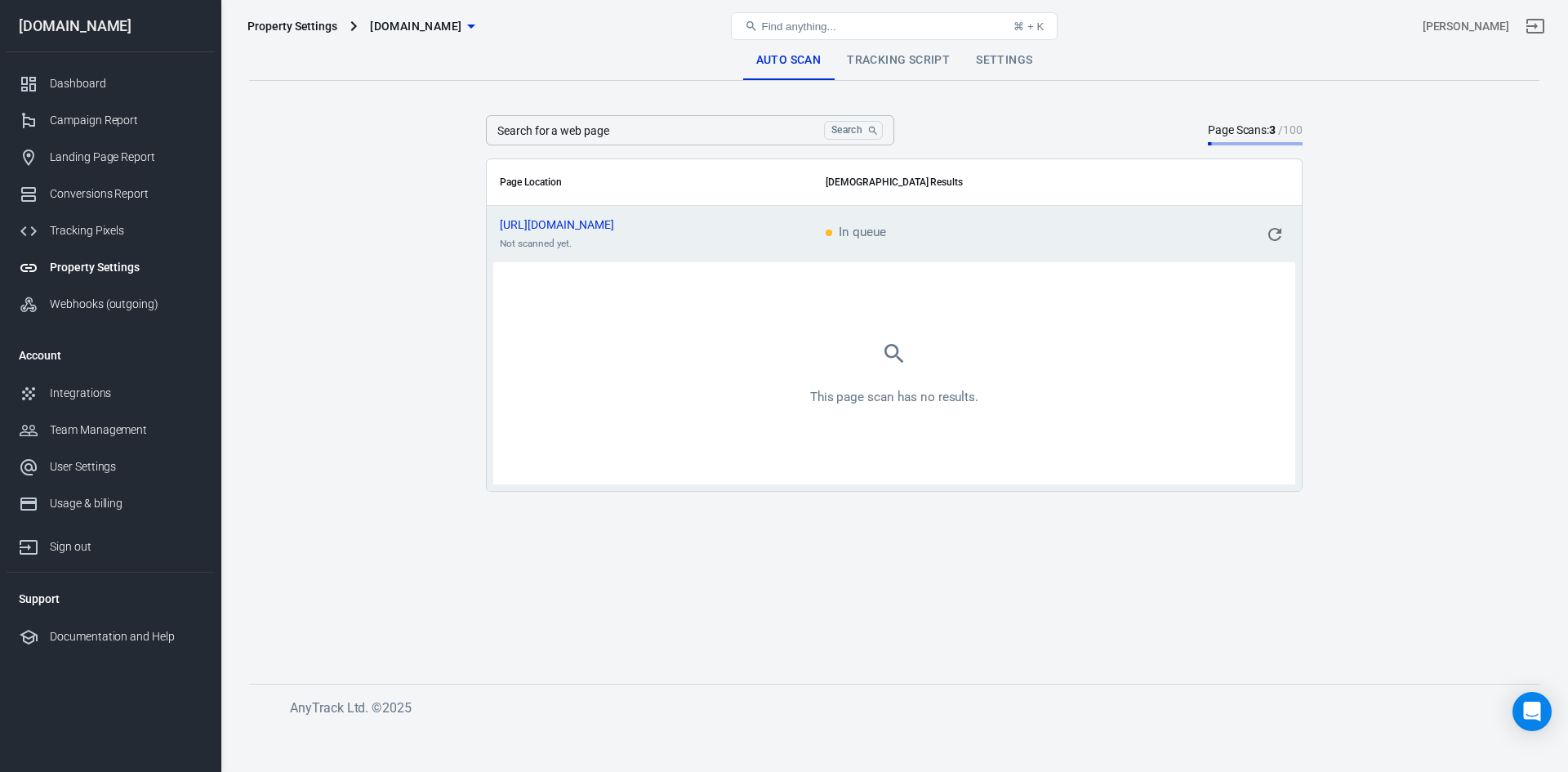
click at [1283, 238] on icon "scrollable content" at bounding box center [1275, 234] width 20 height 20
click at [622, 125] on input "Search for a web page" at bounding box center [652, 131] width 332 height 31
paste input "[URL][DOMAIN_NAME]"
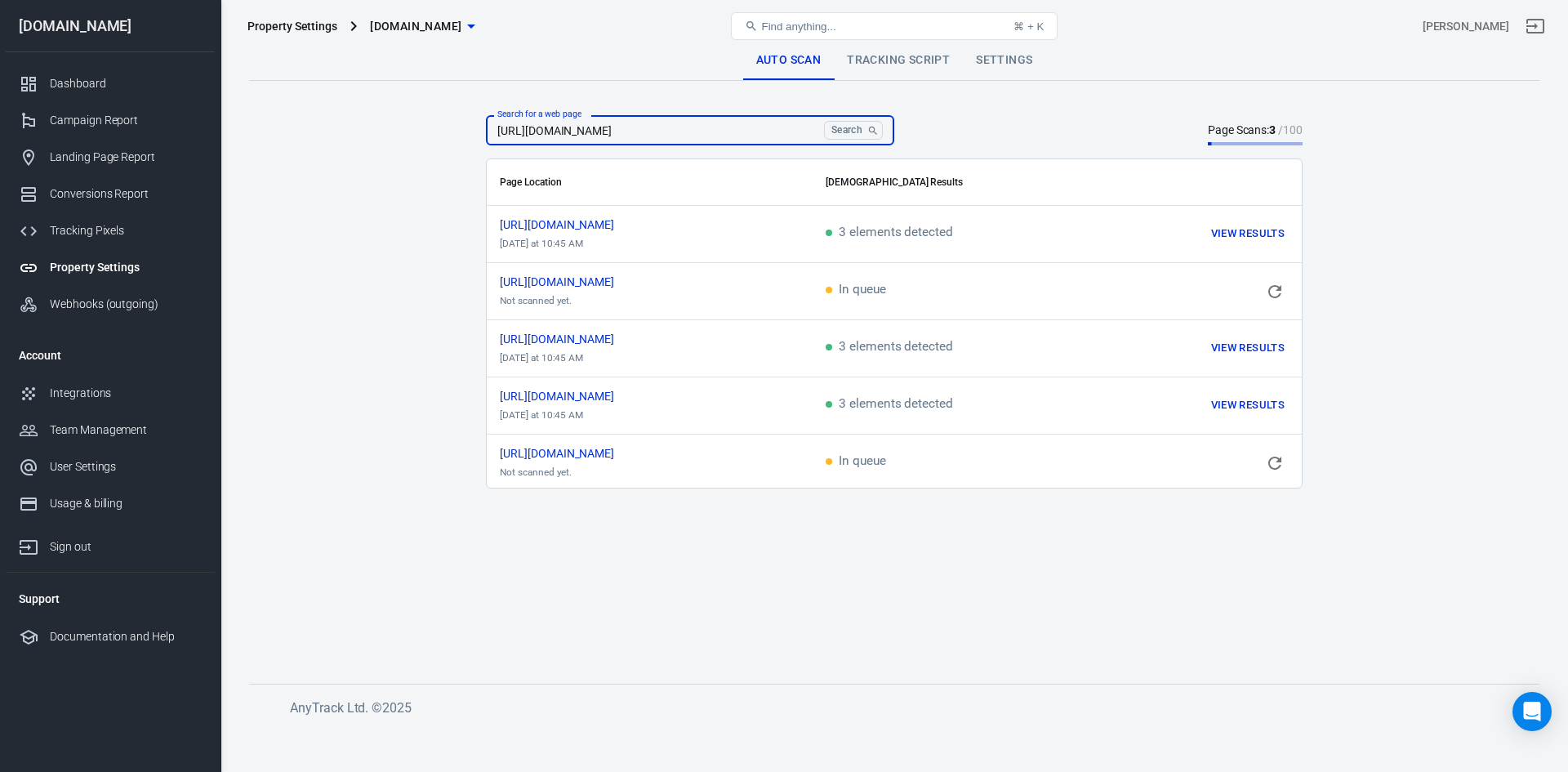
type input "[URL][DOMAIN_NAME]"
click at [999, 128] on div "Search for a web page [URL][DOMAIN_NAME] Search Search for a web page Page Scan…" at bounding box center [894, 131] width 817 height 31
click at [848, 127] on button "Search" at bounding box center [853, 130] width 59 height 19
click at [1059, 123] on div "Search for a web page [URL][DOMAIN_NAME] Search Search for a web page Page Scan…" at bounding box center [894, 131] width 817 height 31
click at [1281, 459] on icon "scrollable content" at bounding box center [1275, 464] width 20 height 20
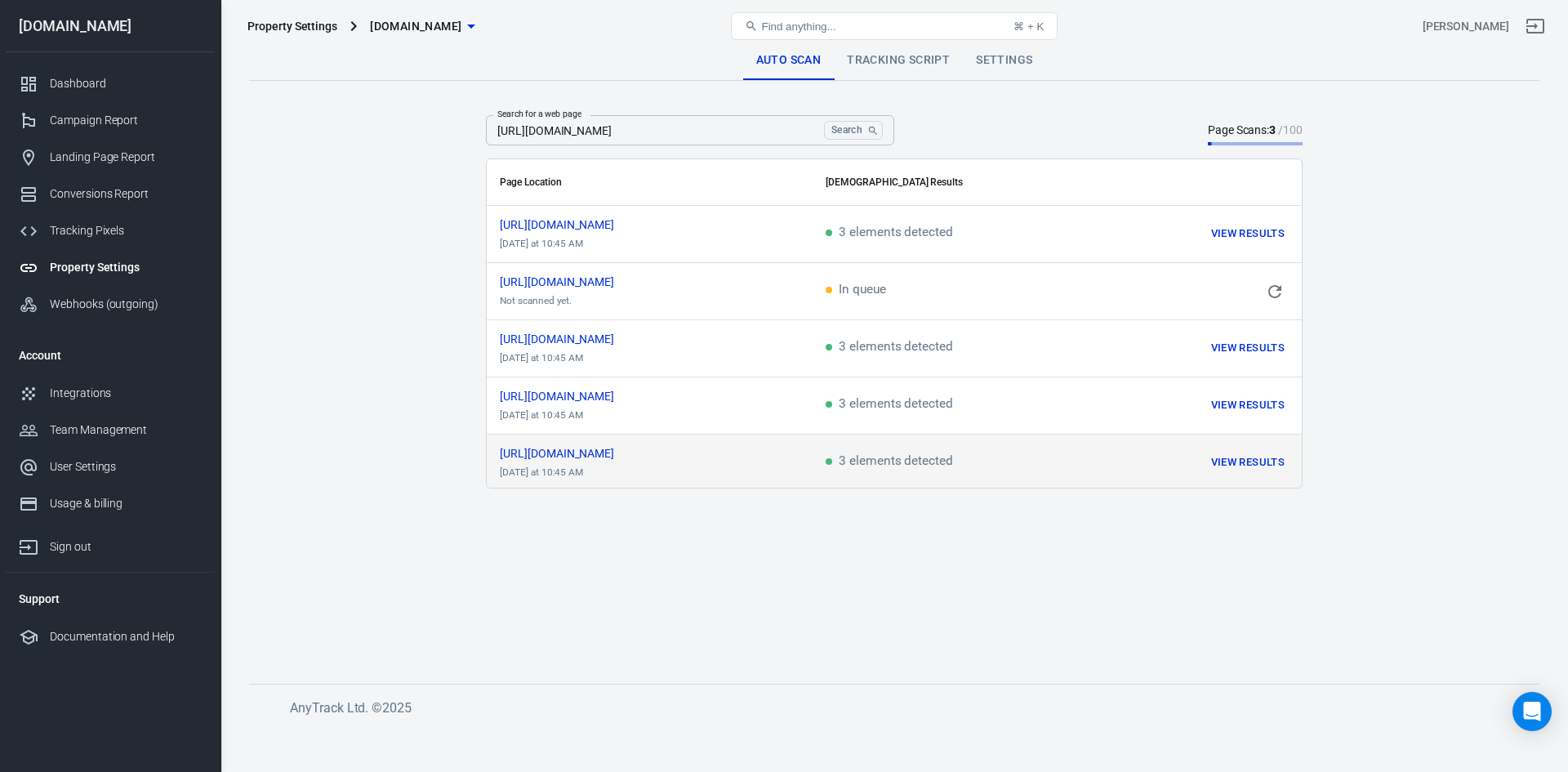
click at [1276, 287] on icon "scrollable content" at bounding box center [1275, 291] width 20 height 20
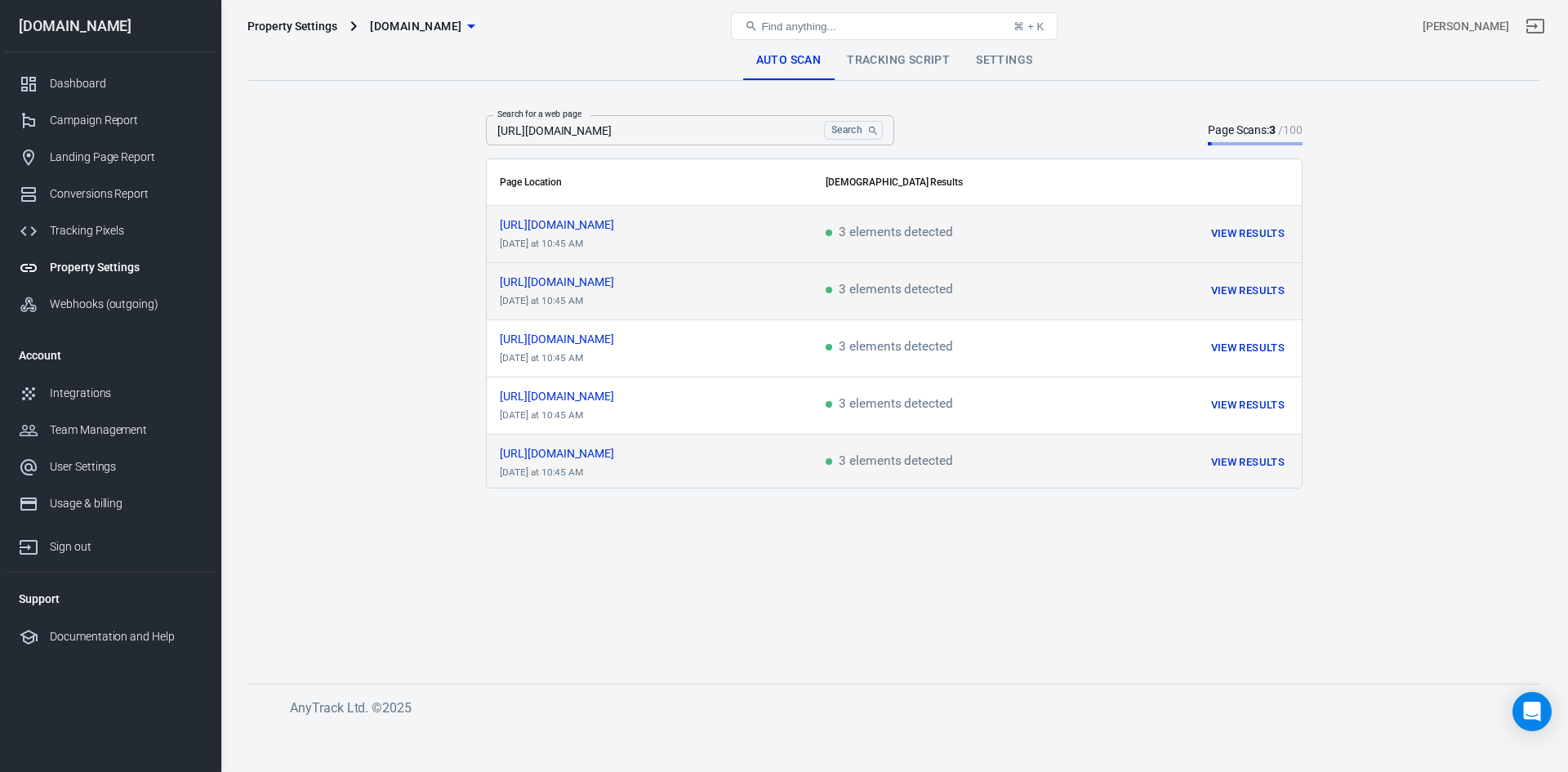
click at [1271, 233] on button "View Results" at bounding box center [1247, 234] width 82 height 25
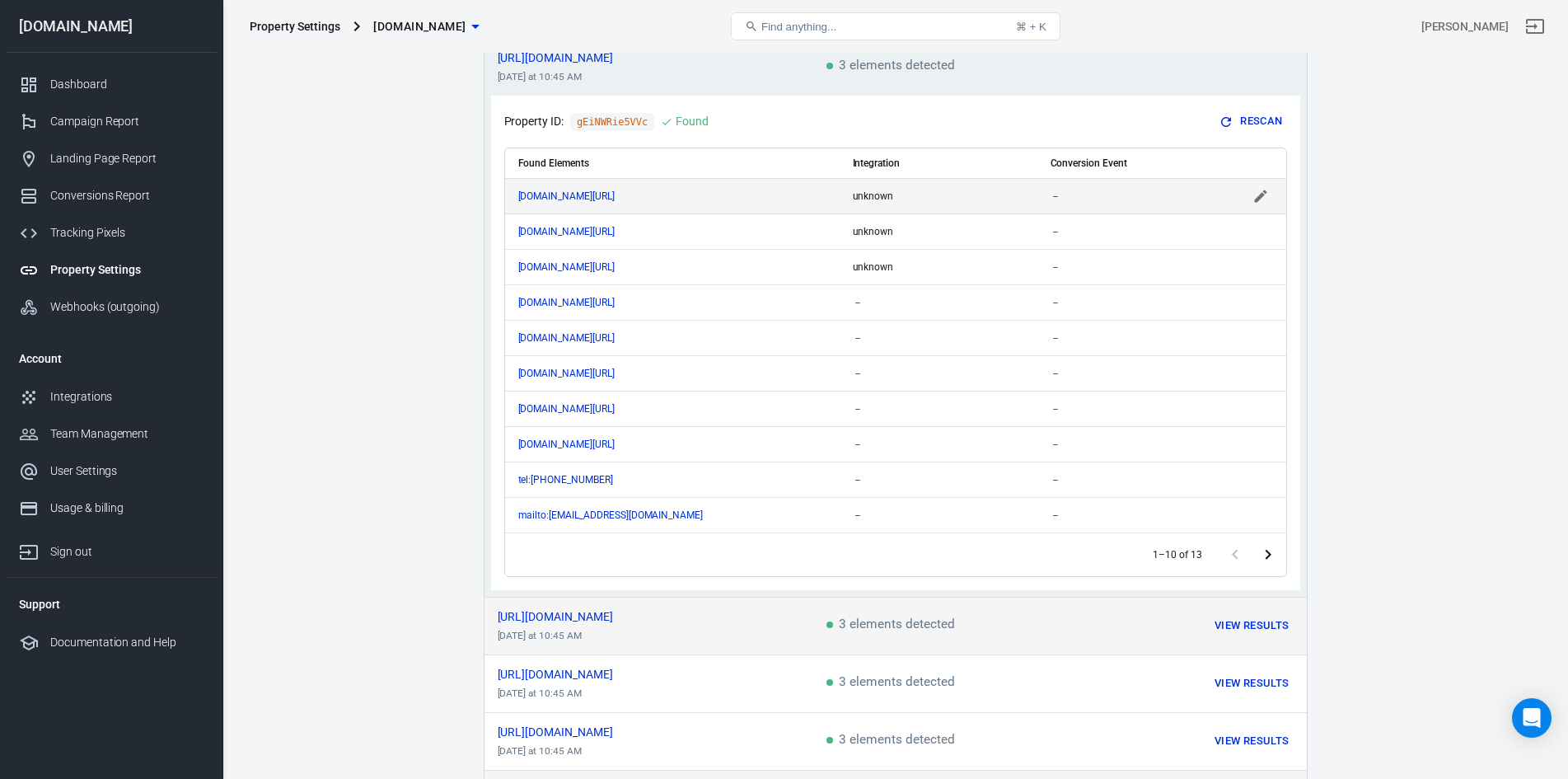
scroll to position [286, 0]
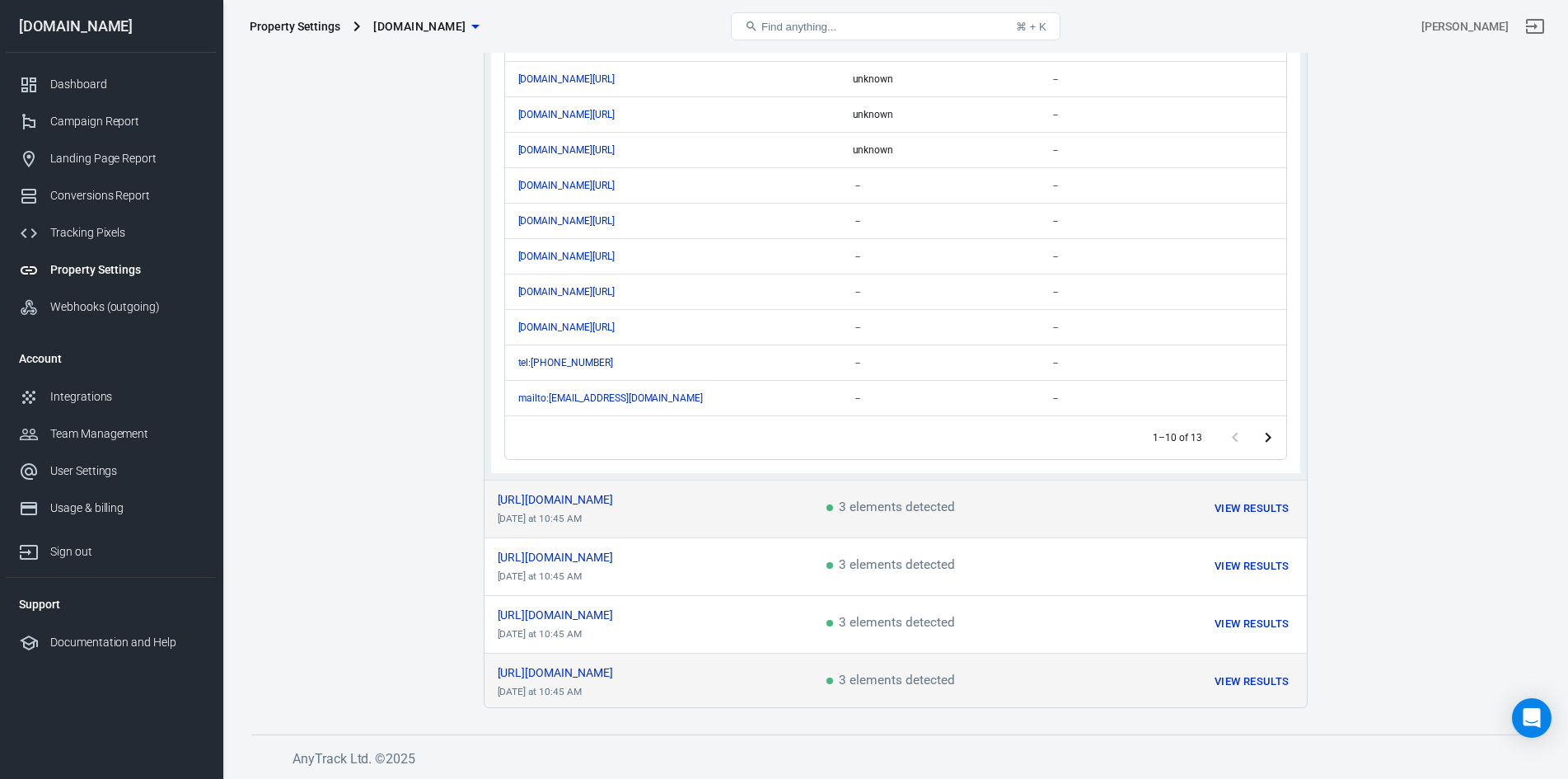
click at [355, 217] on main "Auto Scan Tracking Script Settings Search for a web page [URL][DOMAIN_NAME] Sea…" at bounding box center [895, 231] width 1288 height 953
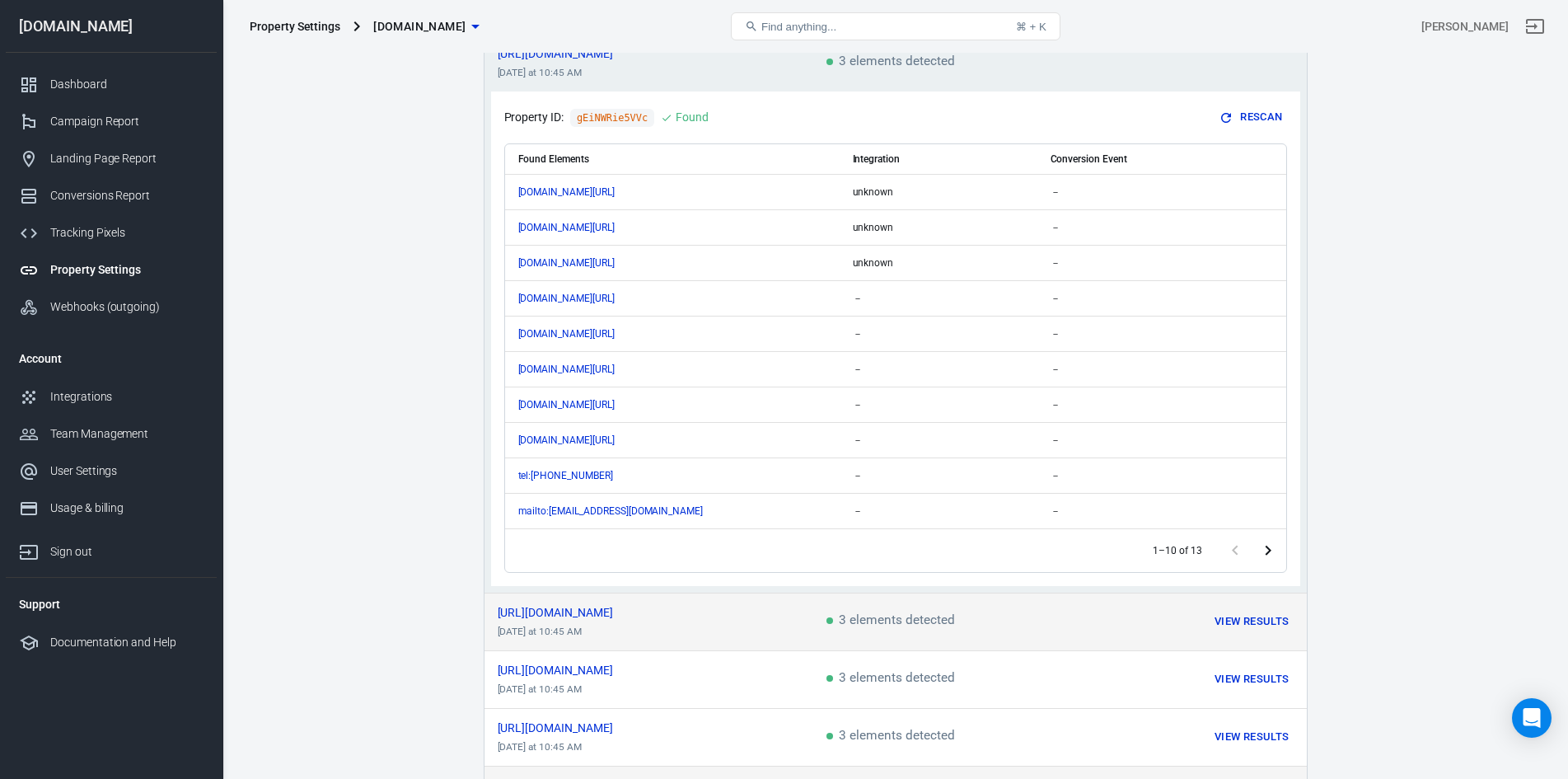
scroll to position [0, 0]
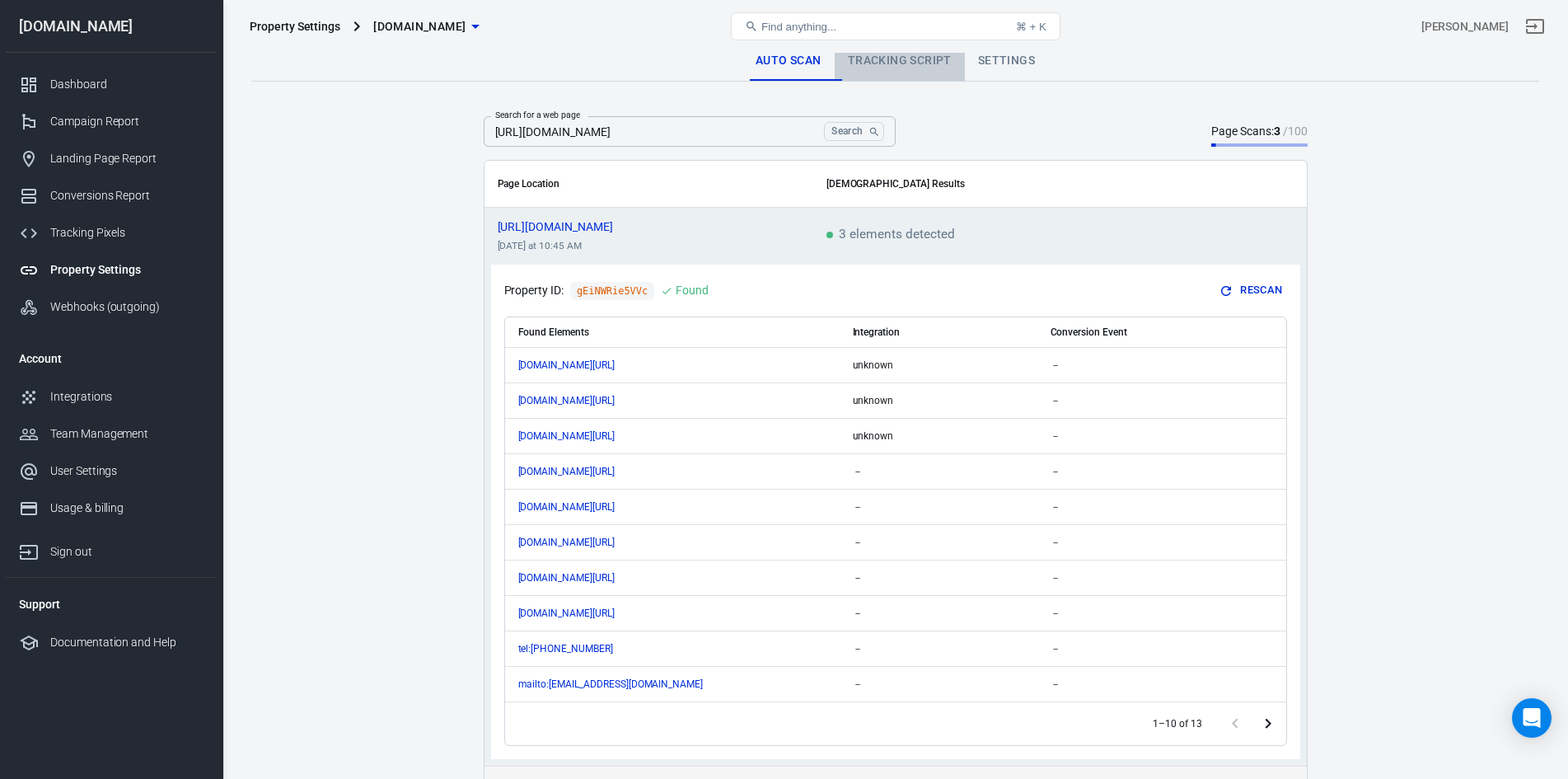
click at [954, 68] on link "Tracking Script" at bounding box center [899, 60] width 130 height 39
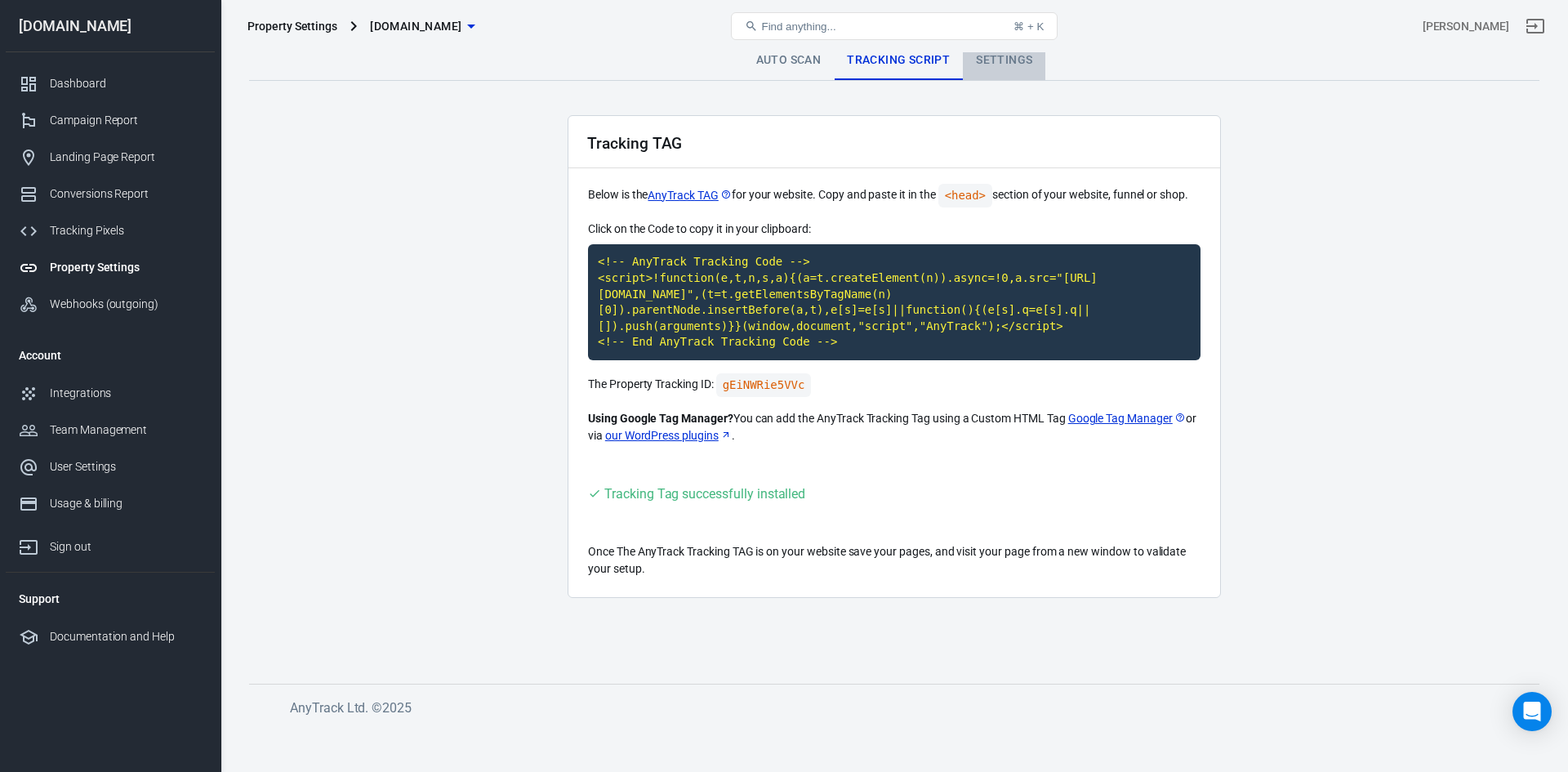
click at [1001, 60] on link "Settings" at bounding box center [1004, 60] width 82 height 39
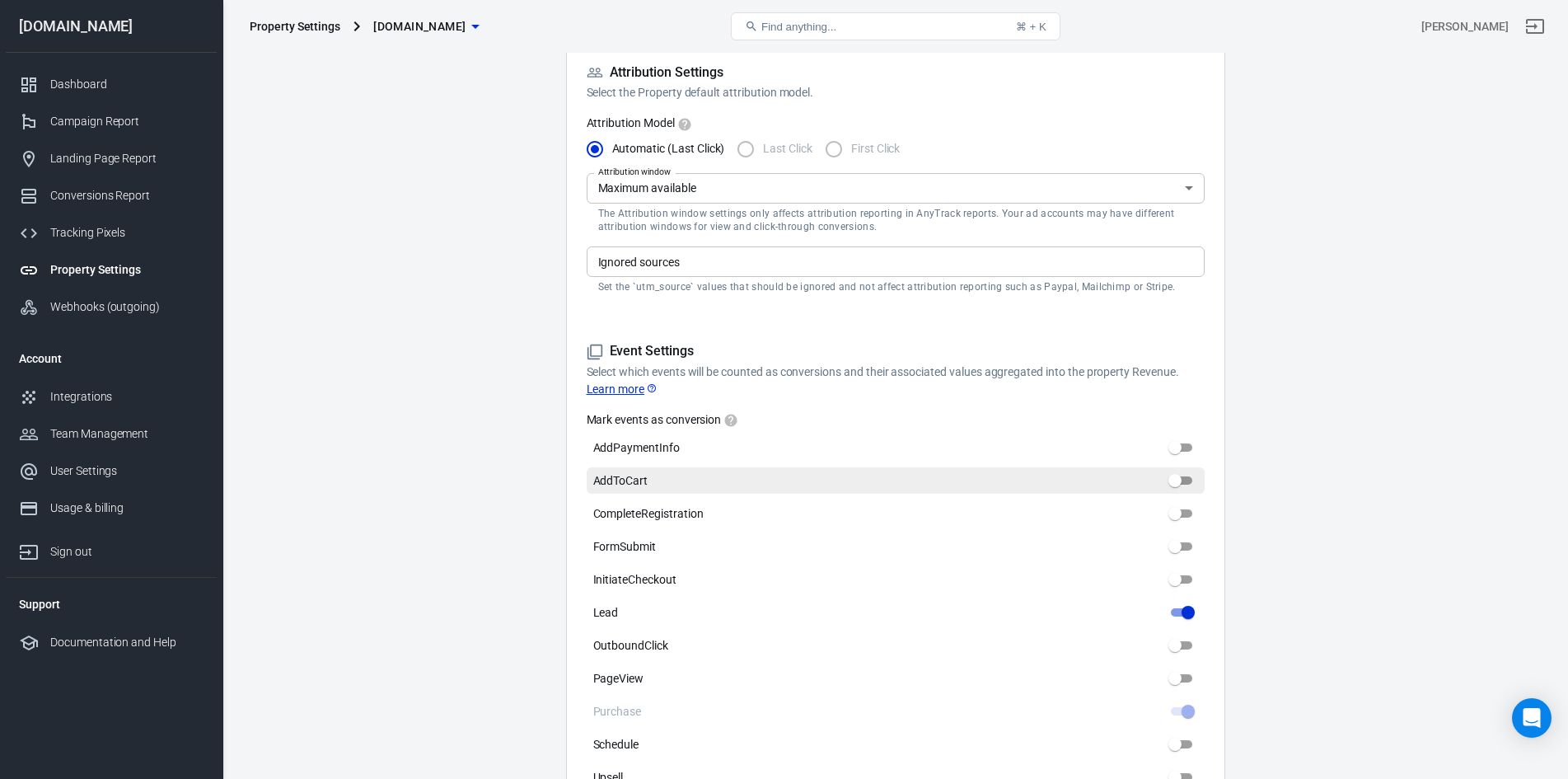
scroll to position [577, 0]
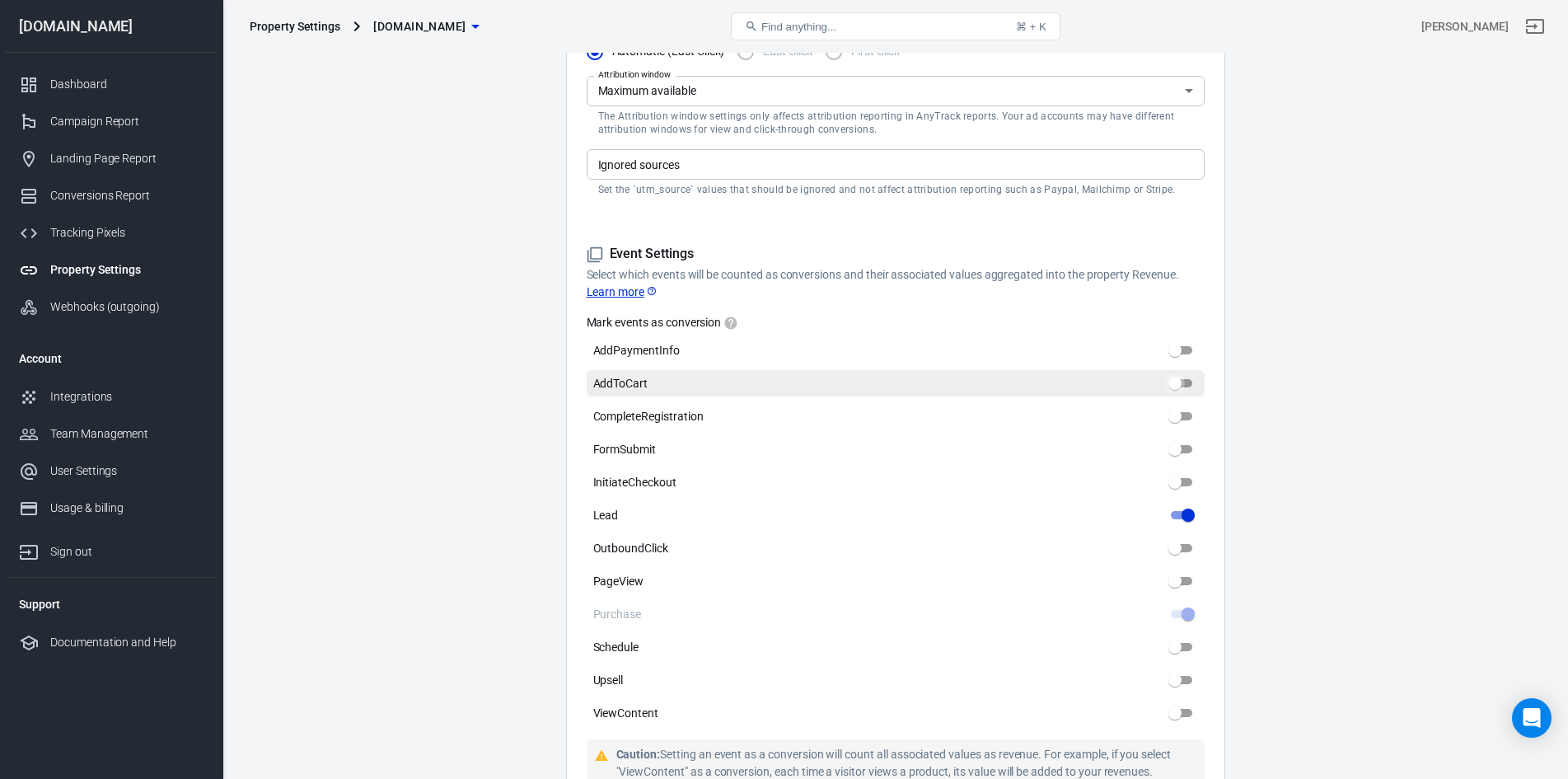
click at [1178, 387] on input "AddToCart" at bounding box center [1175, 383] width 59 height 20
checkbox input "true"
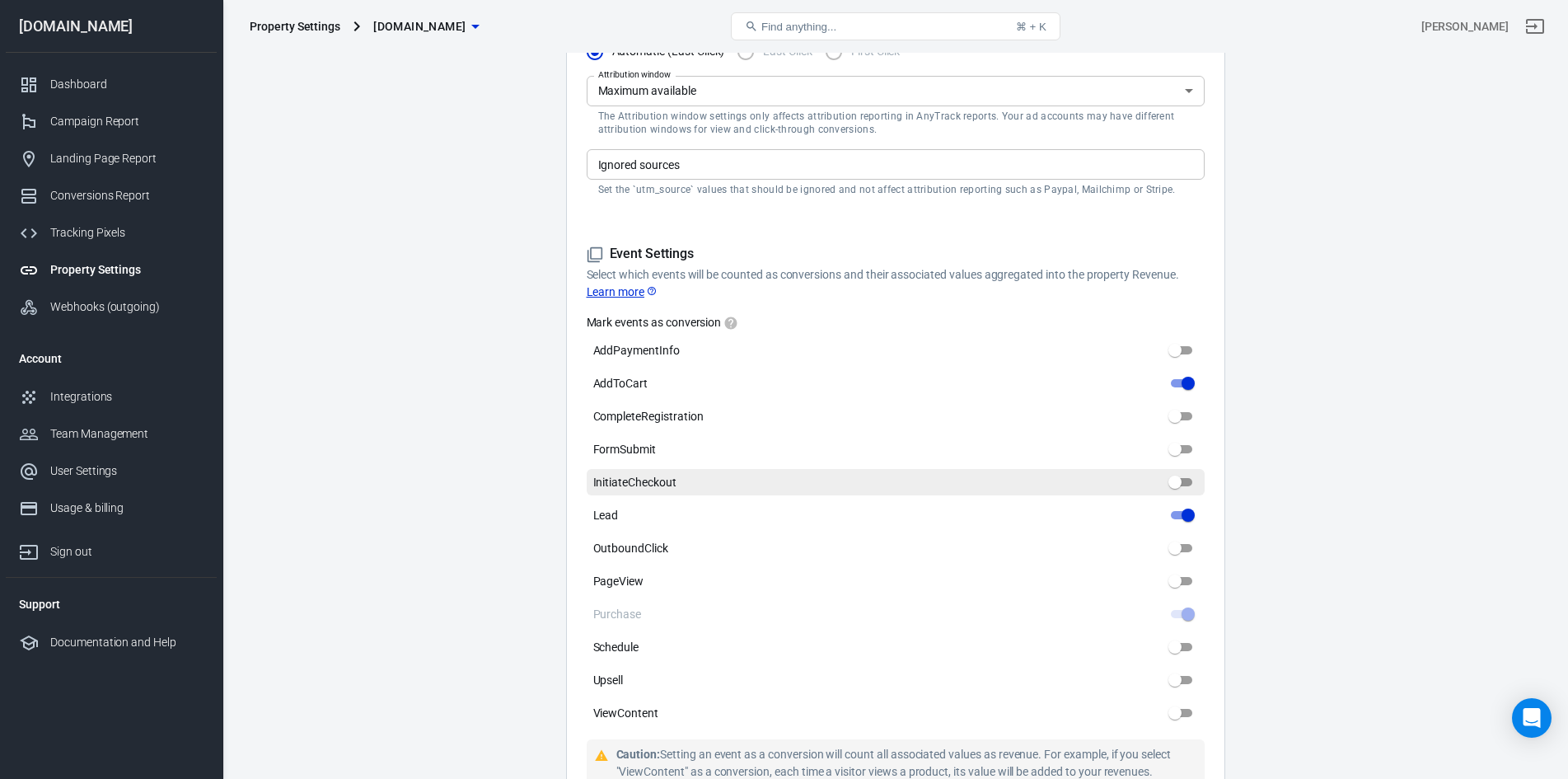
click at [1180, 474] on input "InitiateCheckout" at bounding box center [1175, 482] width 59 height 20
checkbox input "true"
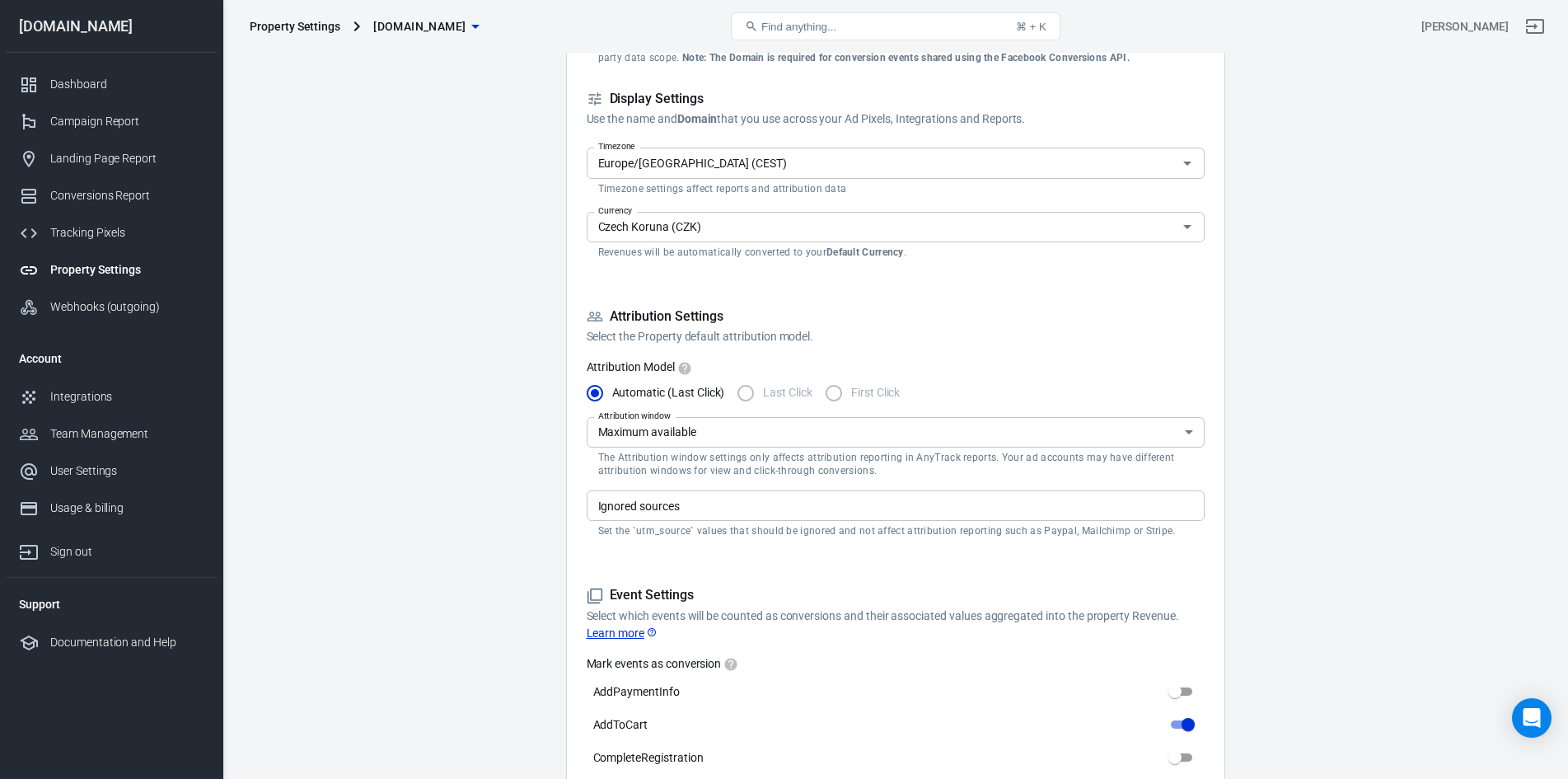
scroll to position [329, 0]
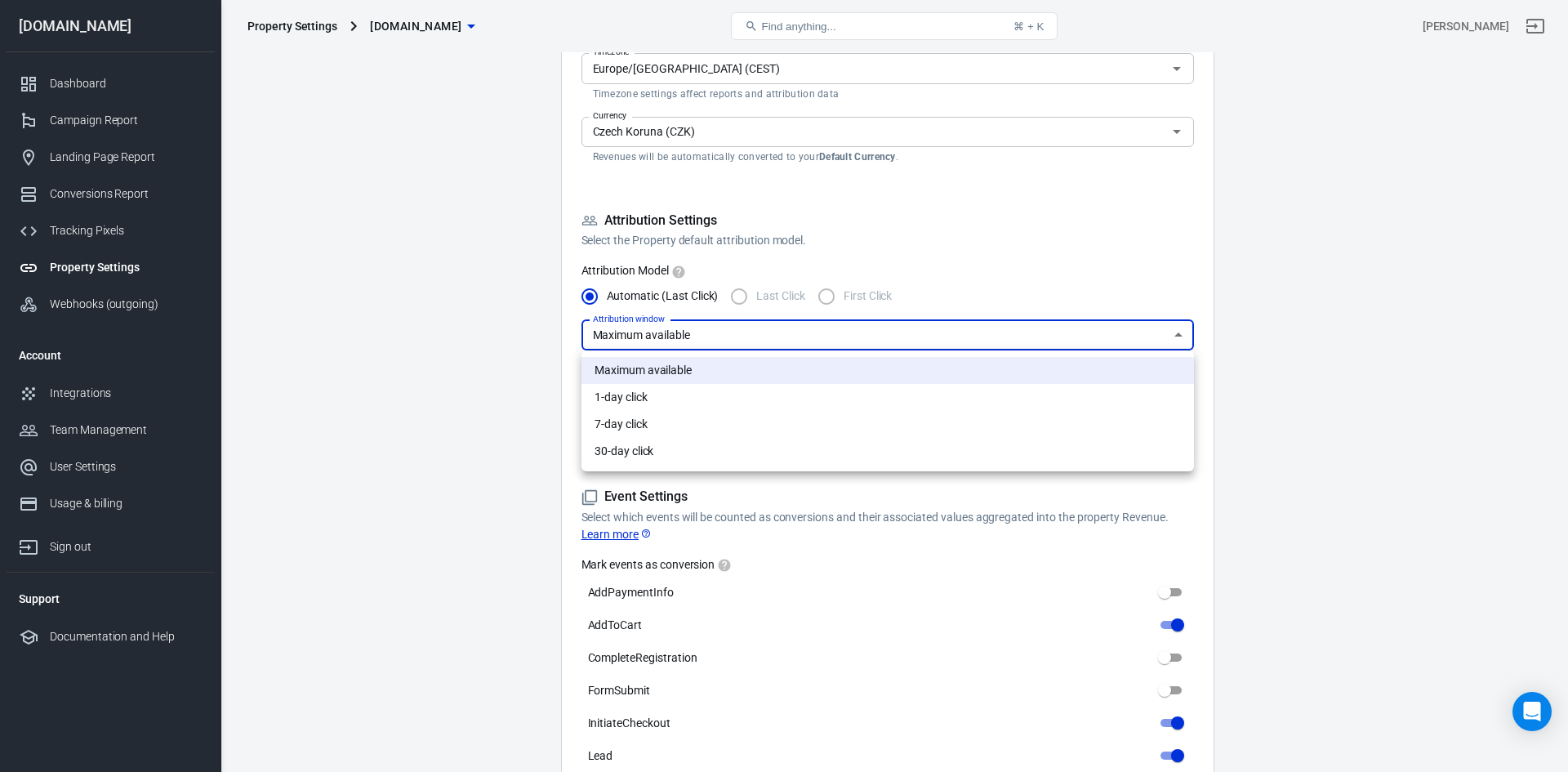
click at [713, 328] on div at bounding box center [784, 386] width 1568 height 772
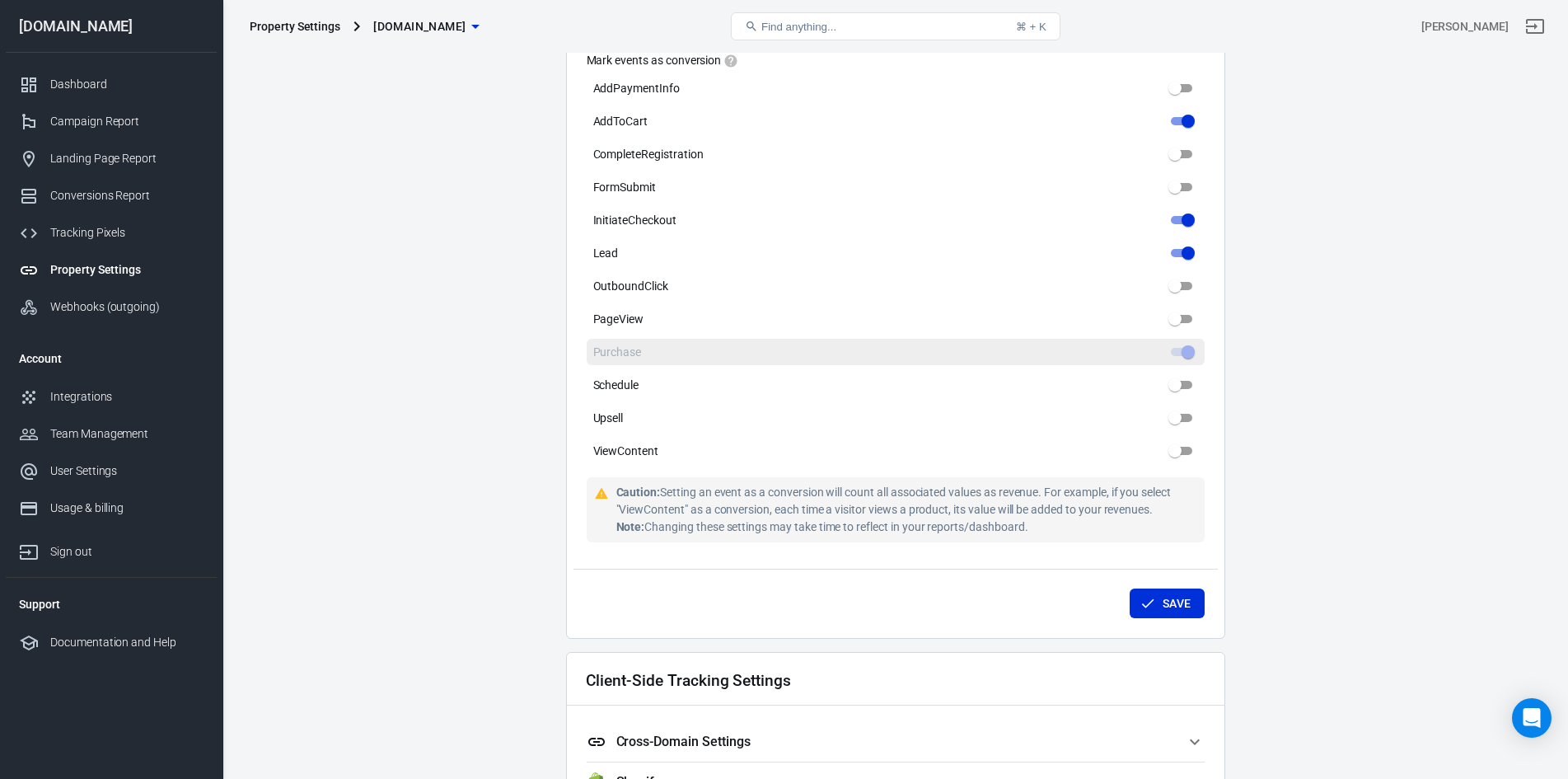
scroll to position [989, 0]
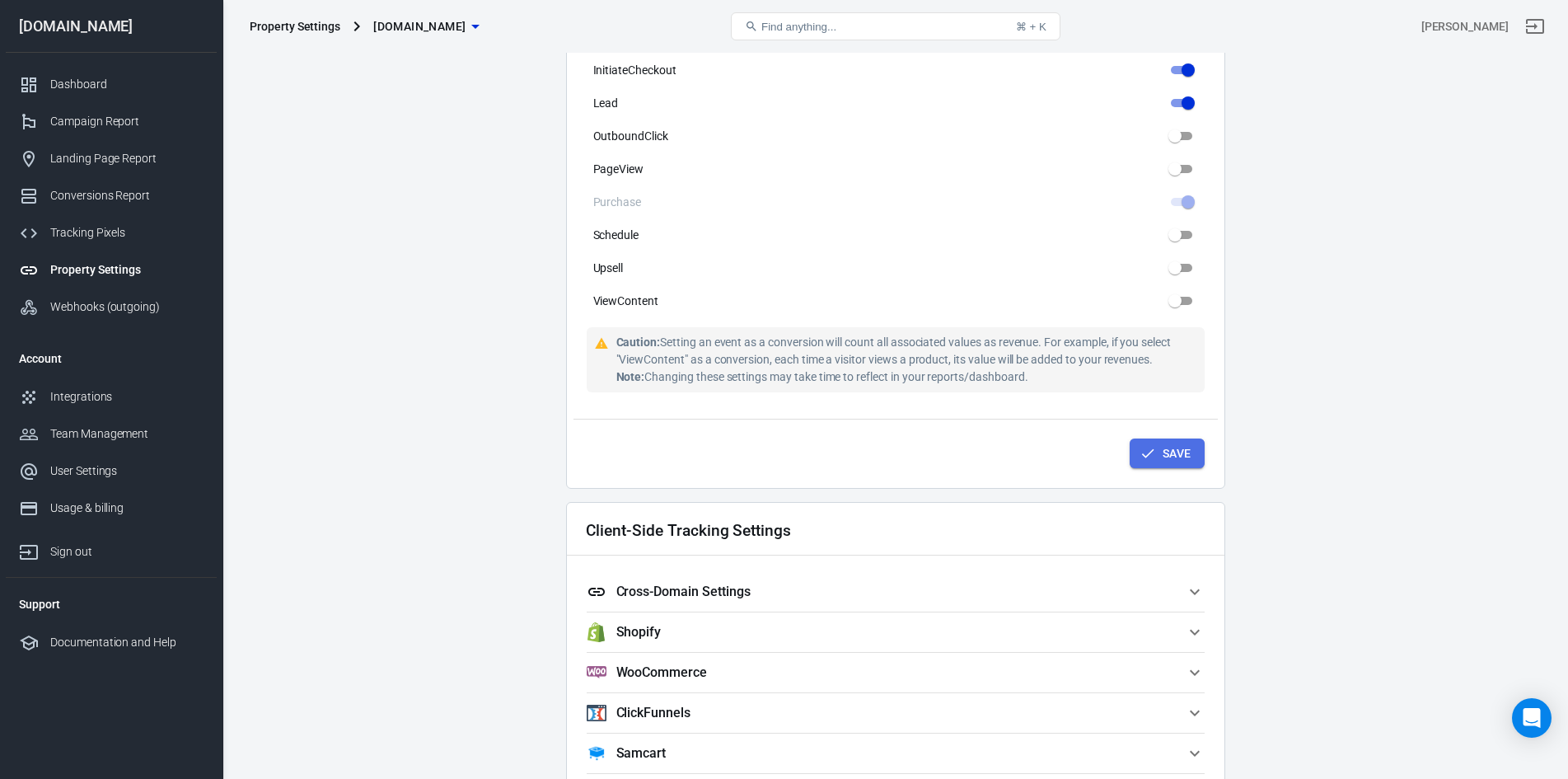
click at [1155, 450] on icon "submit" at bounding box center [1148, 453] width 16 height 16
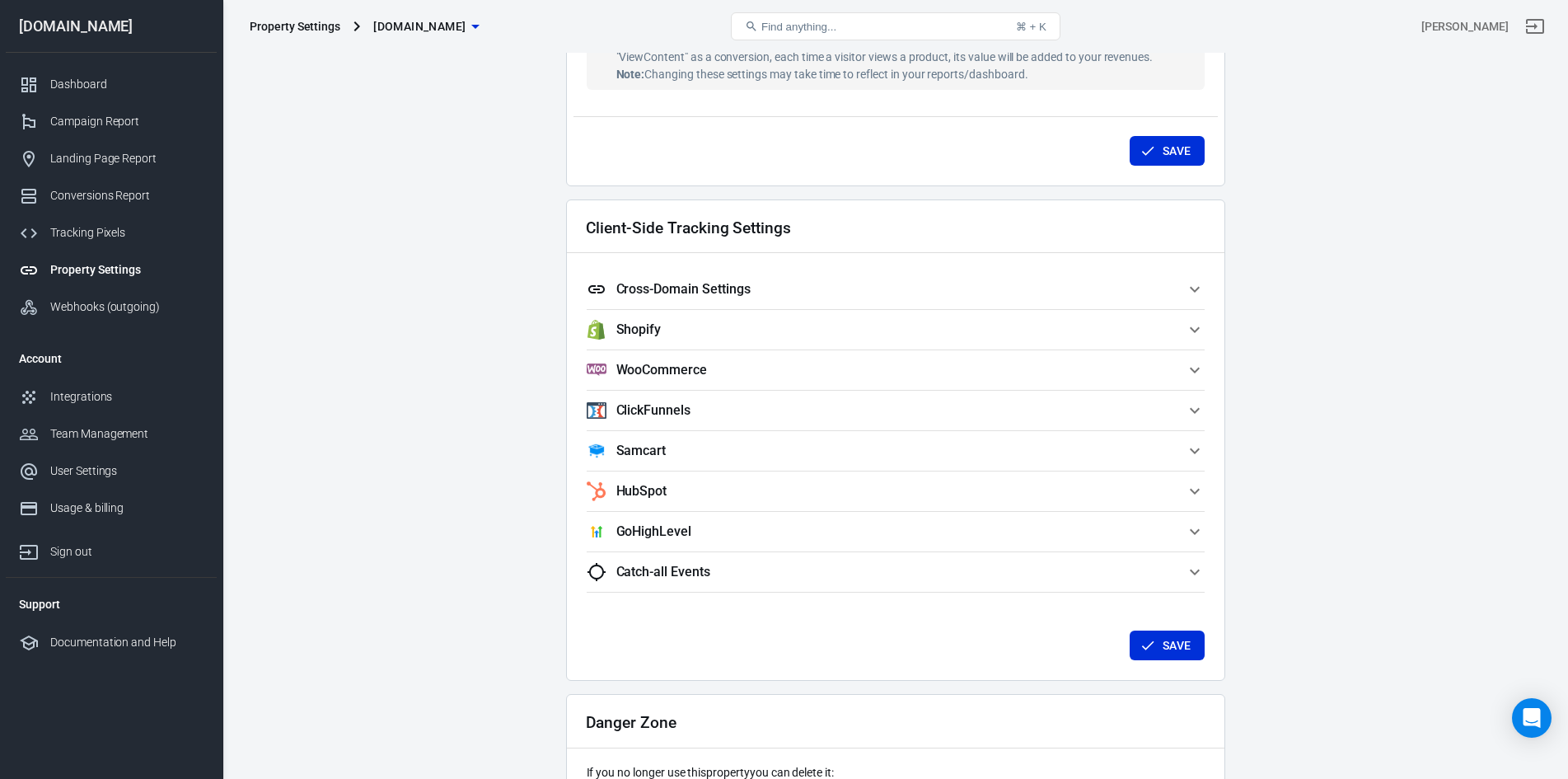
scroll to position [1319, 0]
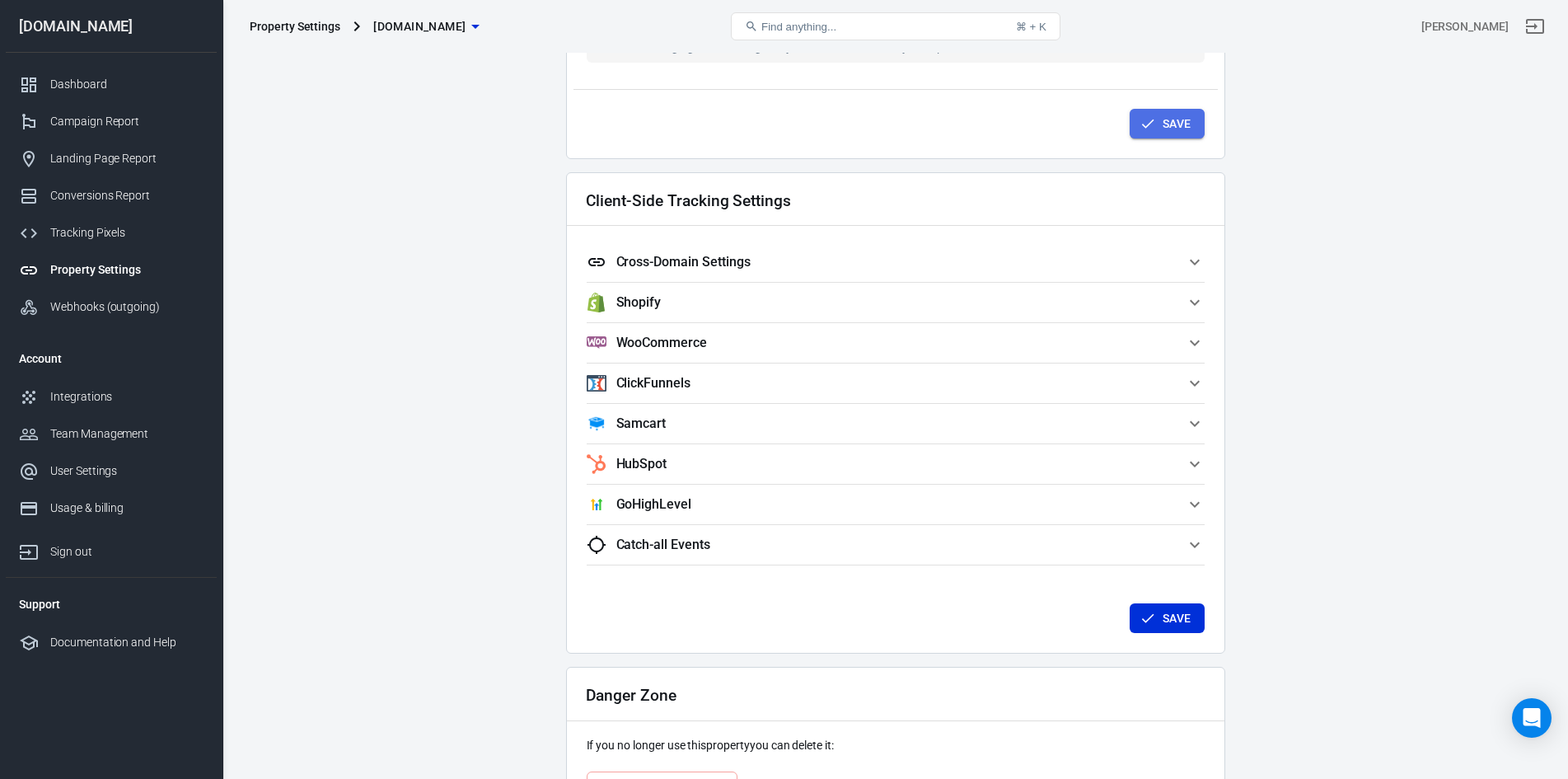
click at [1185, 118] on button "Save" at bounding box center [1168, 125] width 75 height 31
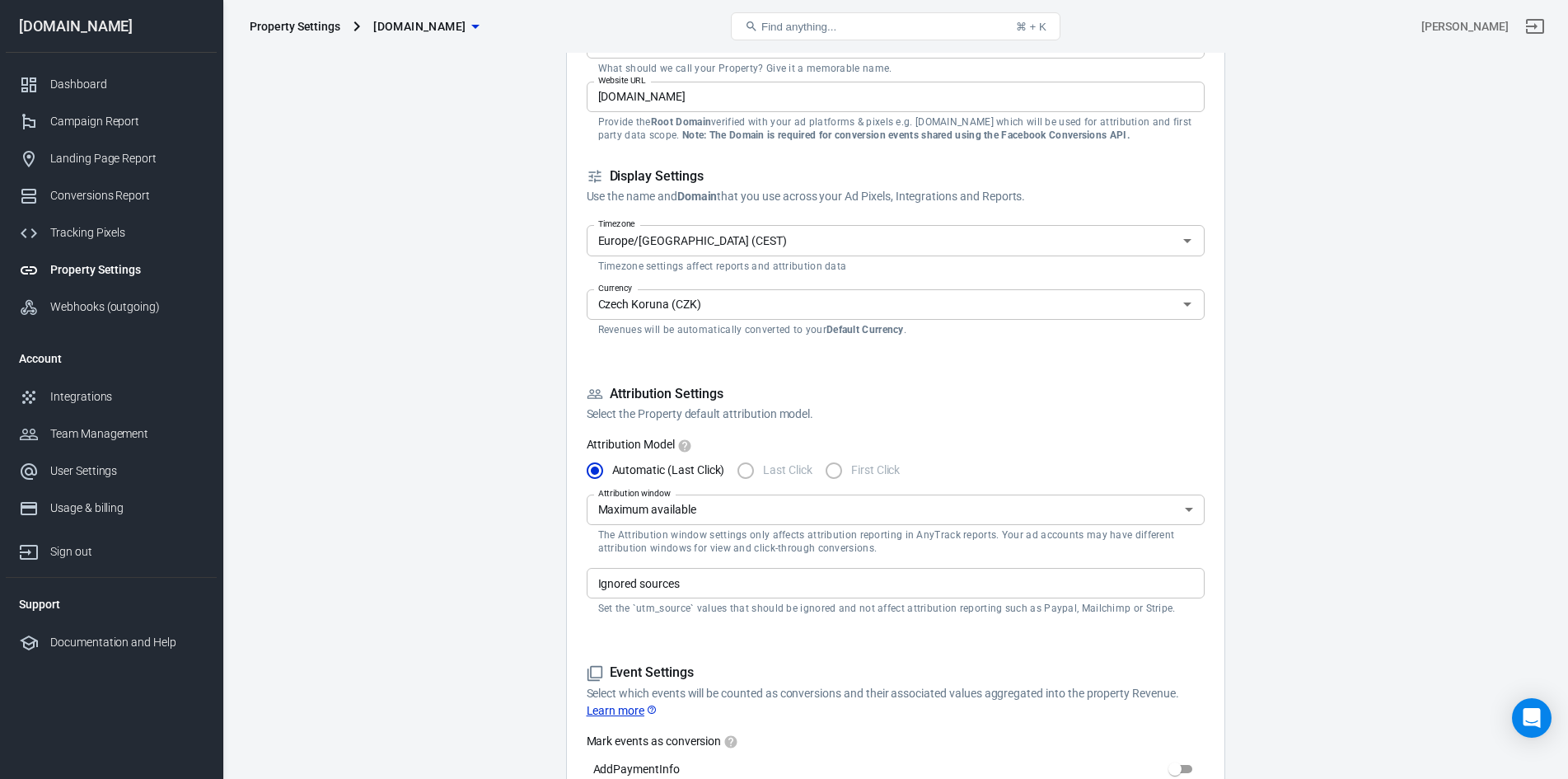
scroll to position [0, 0]
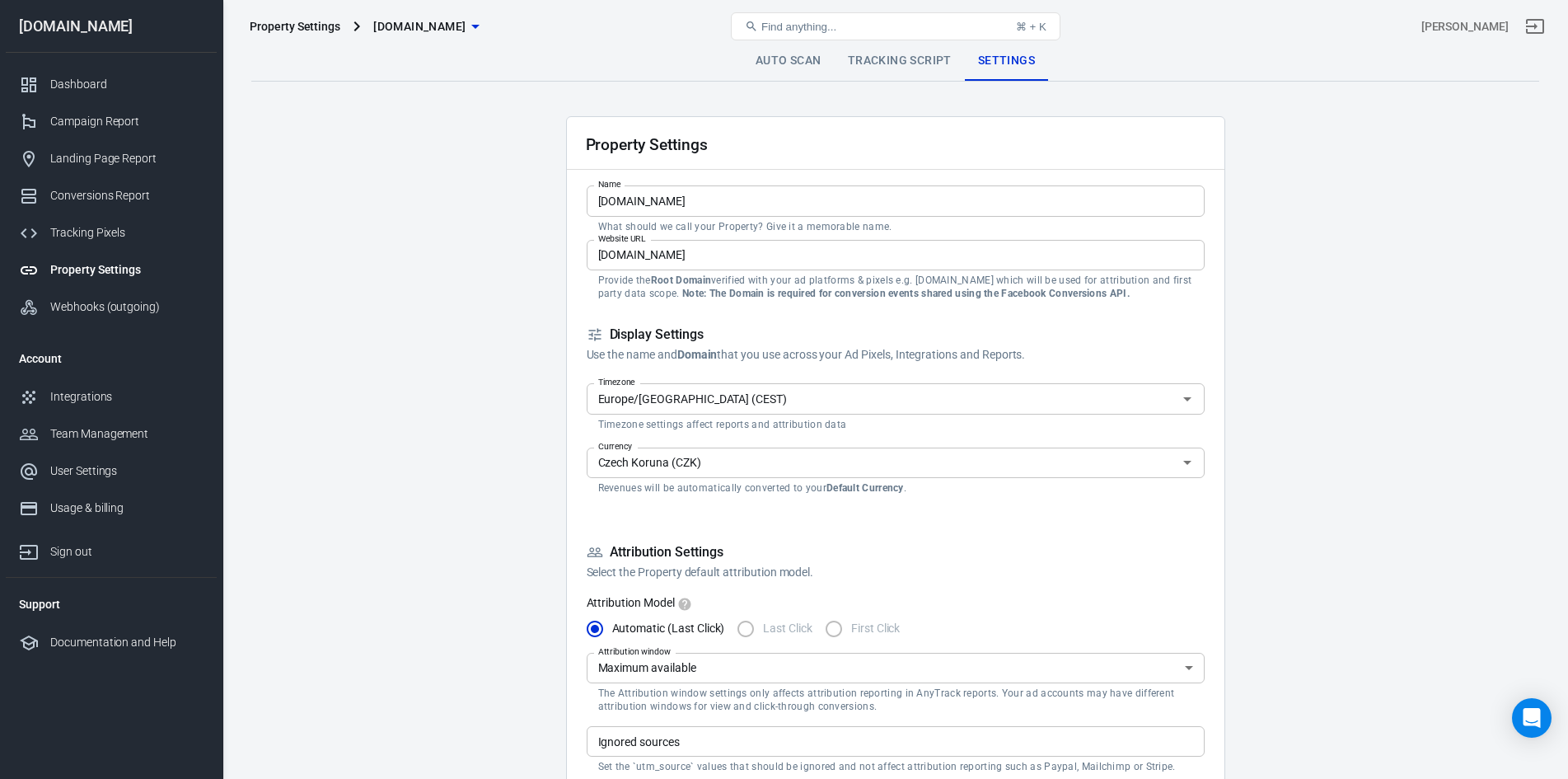
click at [898, 39] on button "Find anything... ⌘ + K" at bounding box center [895, 26] width 329 height 28
click at [888, 59] on link "Tracking Script" at bounding box center [899, 60] width 130 height 39
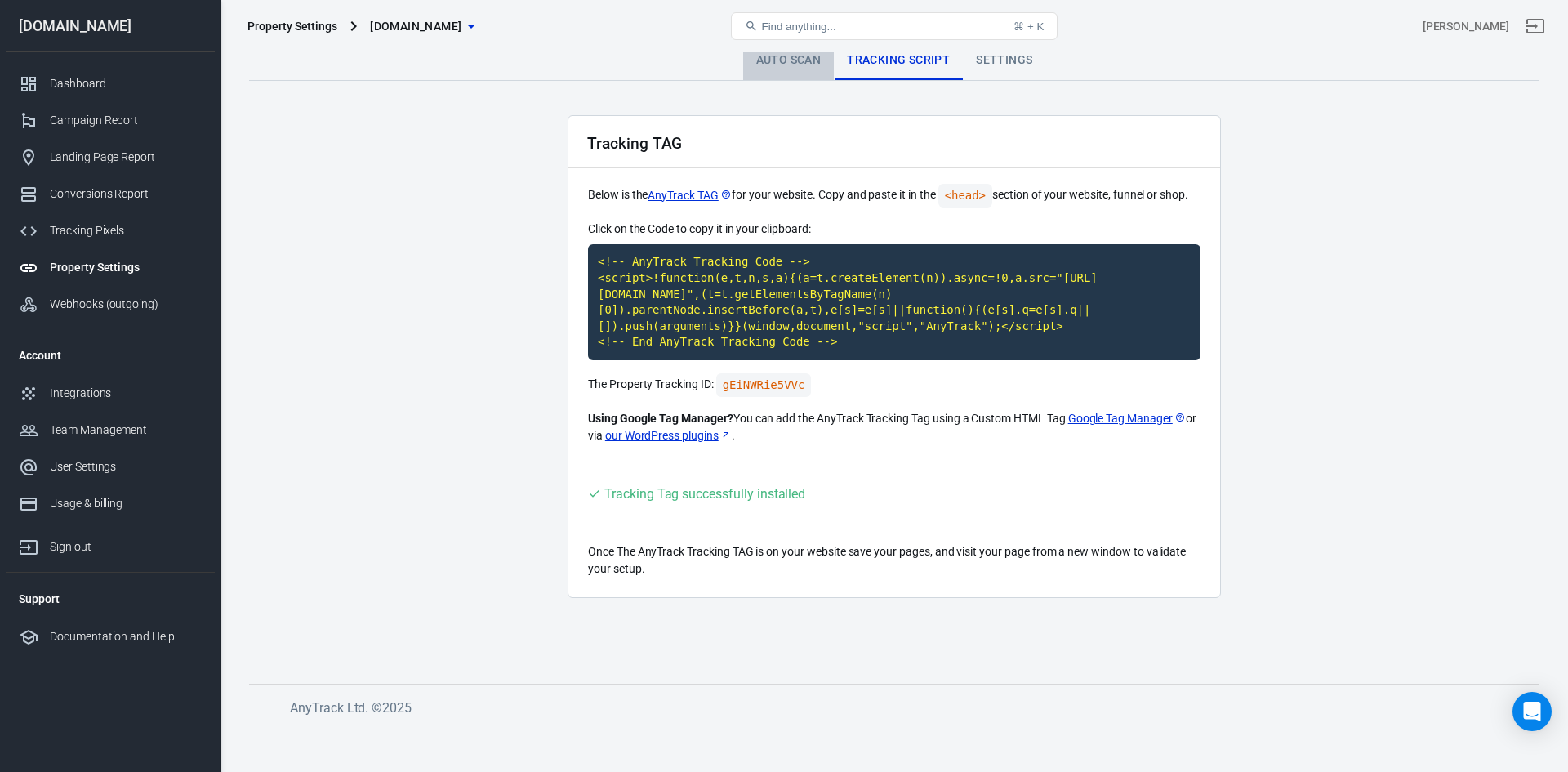
click at [803, 65] on link "Auto Scan" at bounding box center [788, 60] width 91 height 39
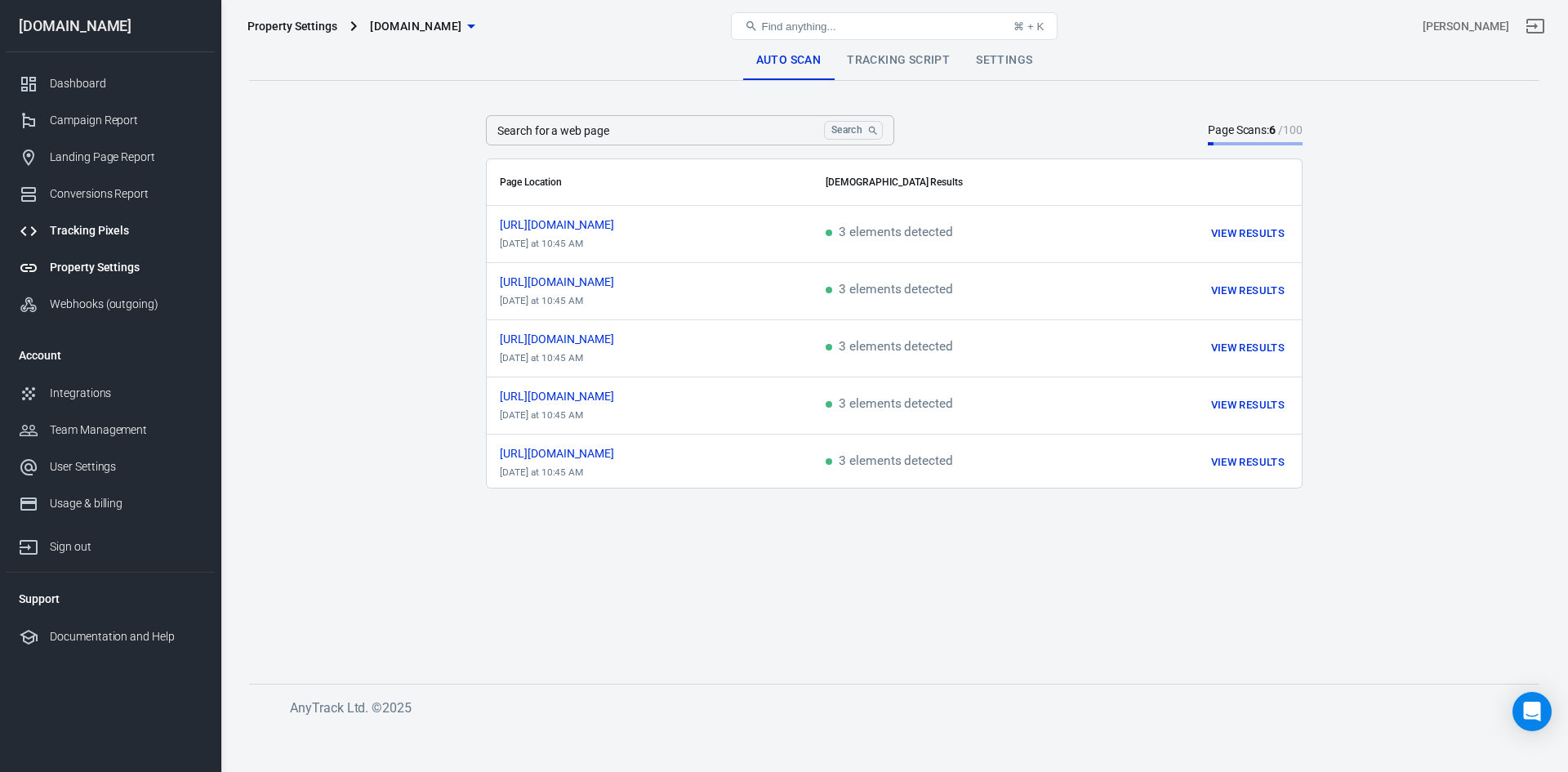
click at [93, 227] on div "Tracking Pixels" at bounding box center [125, 230] width 151 height 17
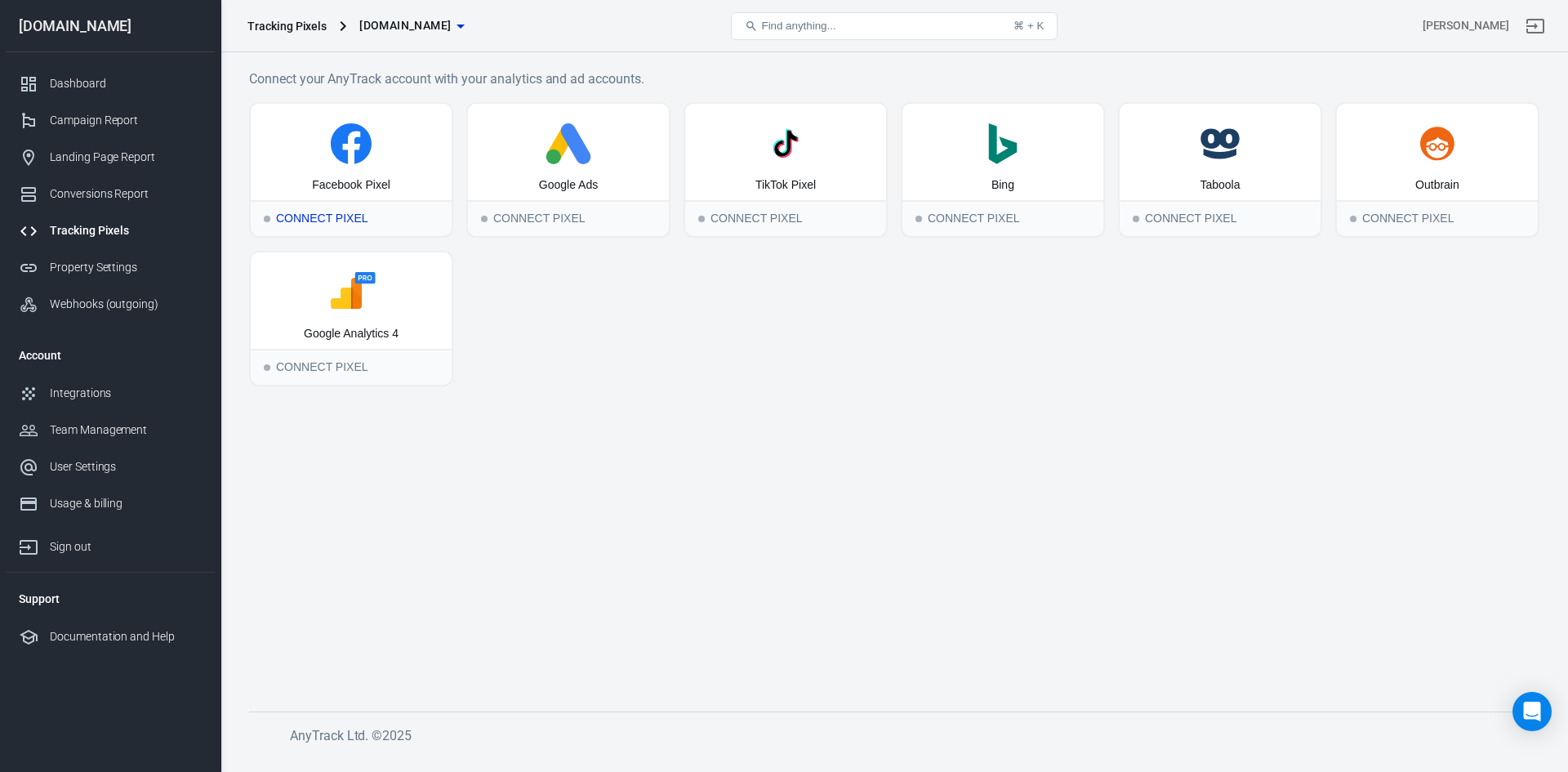
click at [346, 224] on div "Connect Pixel" at bounding box center [351, 218] width 201 height 36
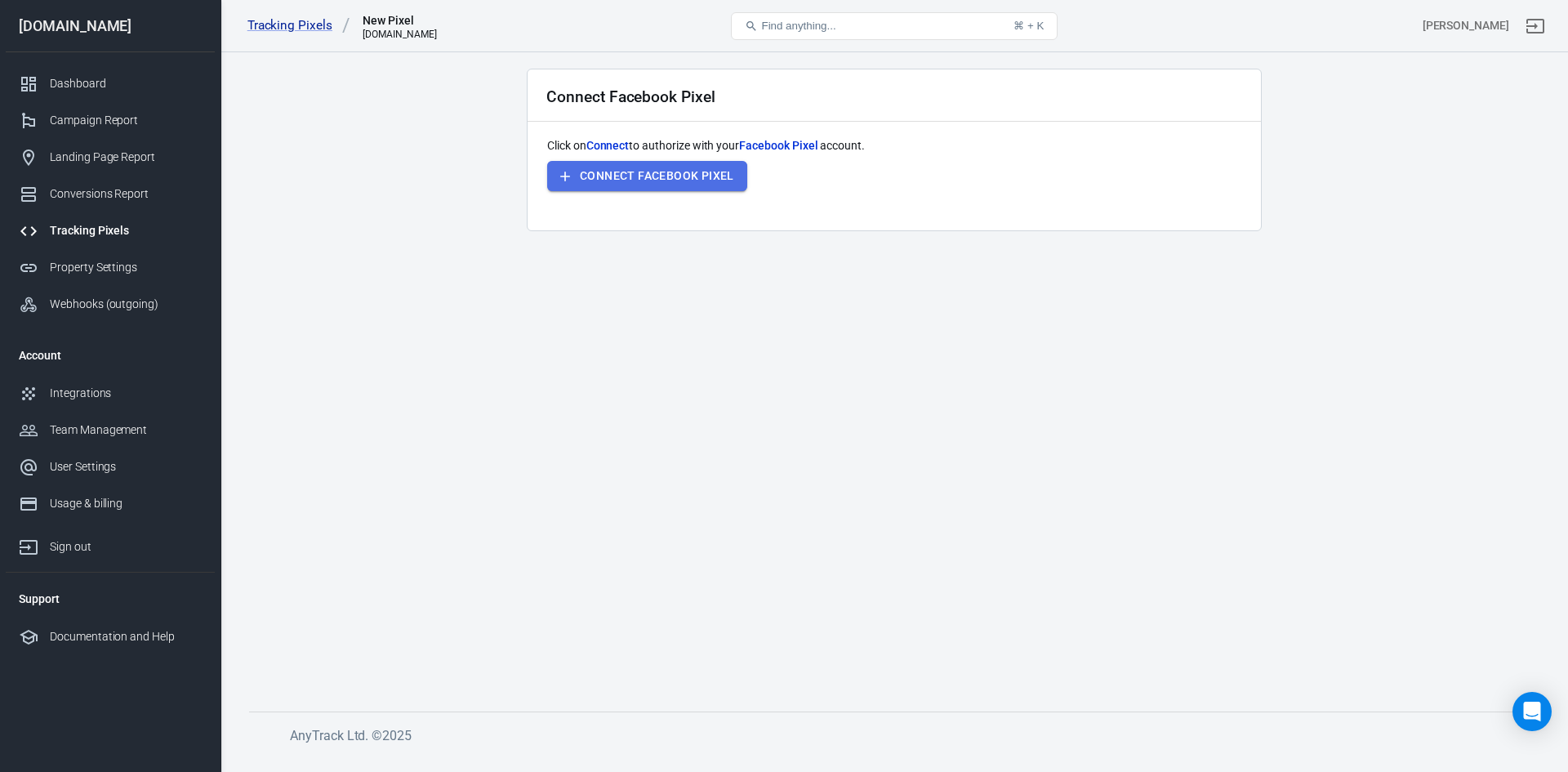
click at [631, 179] on button "Connect Facebook Pixel" at bounding box center [647, 176] width 200 height 31
click at [494, 314] on main "Connect Facebook Pixel Click on Connect to authorize with your Facebook Pixel a…" at bounding box center [894, 377] width 1290 height 617
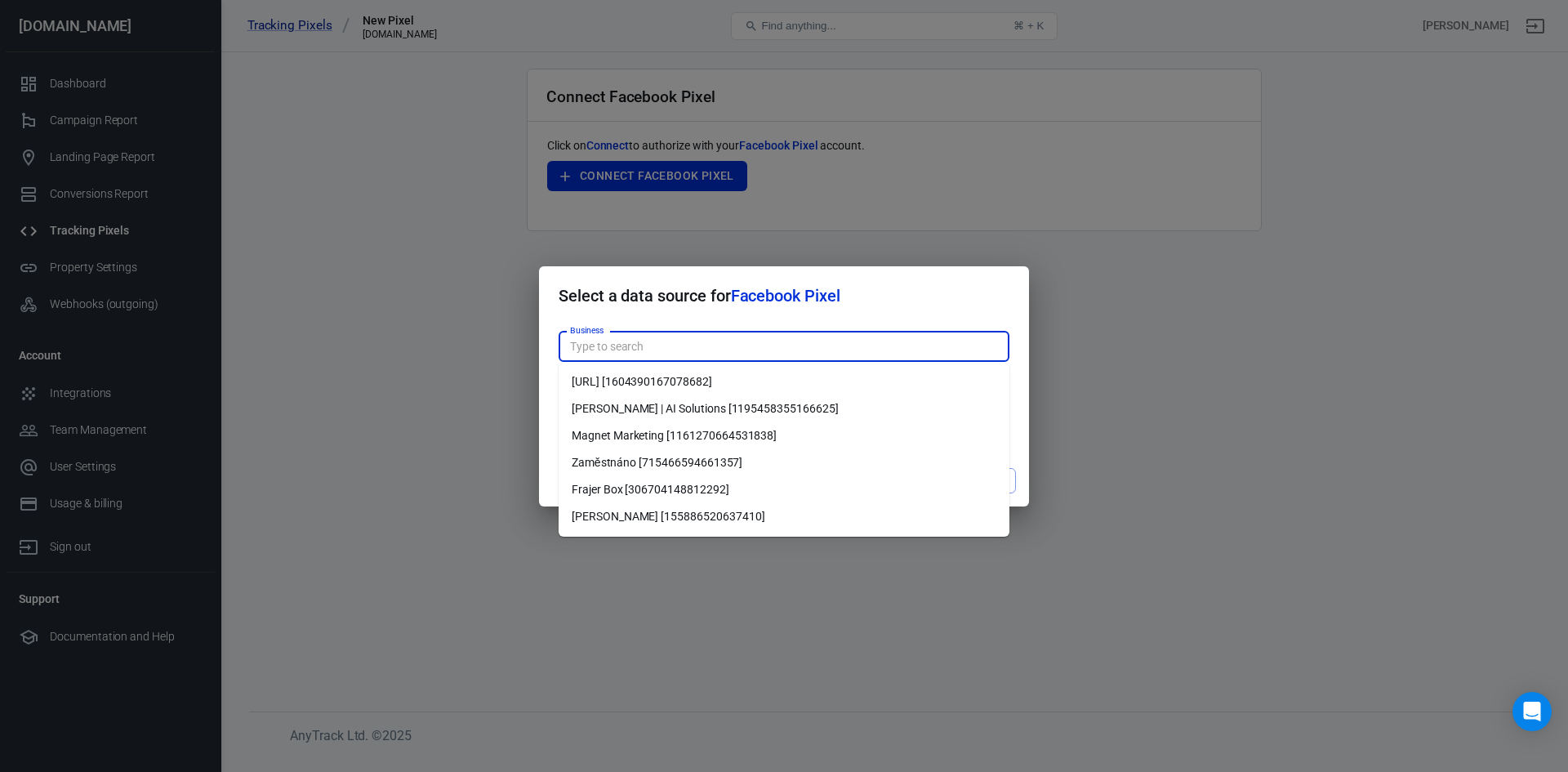
click at [639, 351] on input "Business" at bounding box center [783, 346] width 438 height 21
click at [618, 428] on li "Magnet Marketing [1161270664531838]" at bounding box center [784, 436] width 451 height 27
type input "Magnet Marketing [1161270664531838]"
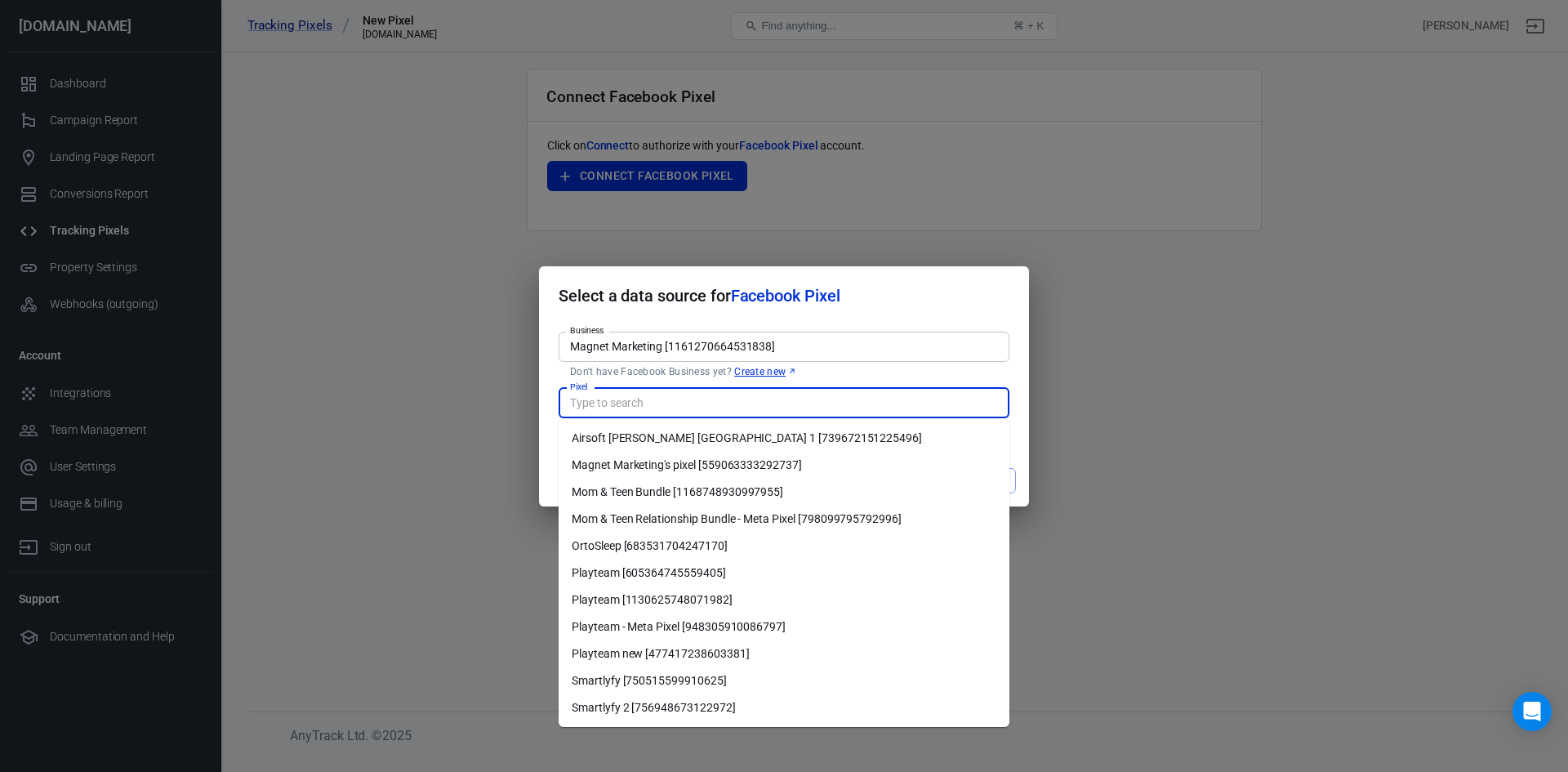
click at [607, 393] on input "Pixel" at bounding box center [783, 403] width 438 height 21
click at [679, 711] on li "Smartlyfy 2 [756948673122972]" at bounding box center [784, 708] width 451 height 27
type input "Smartlyfy 2 [756948673122972]"
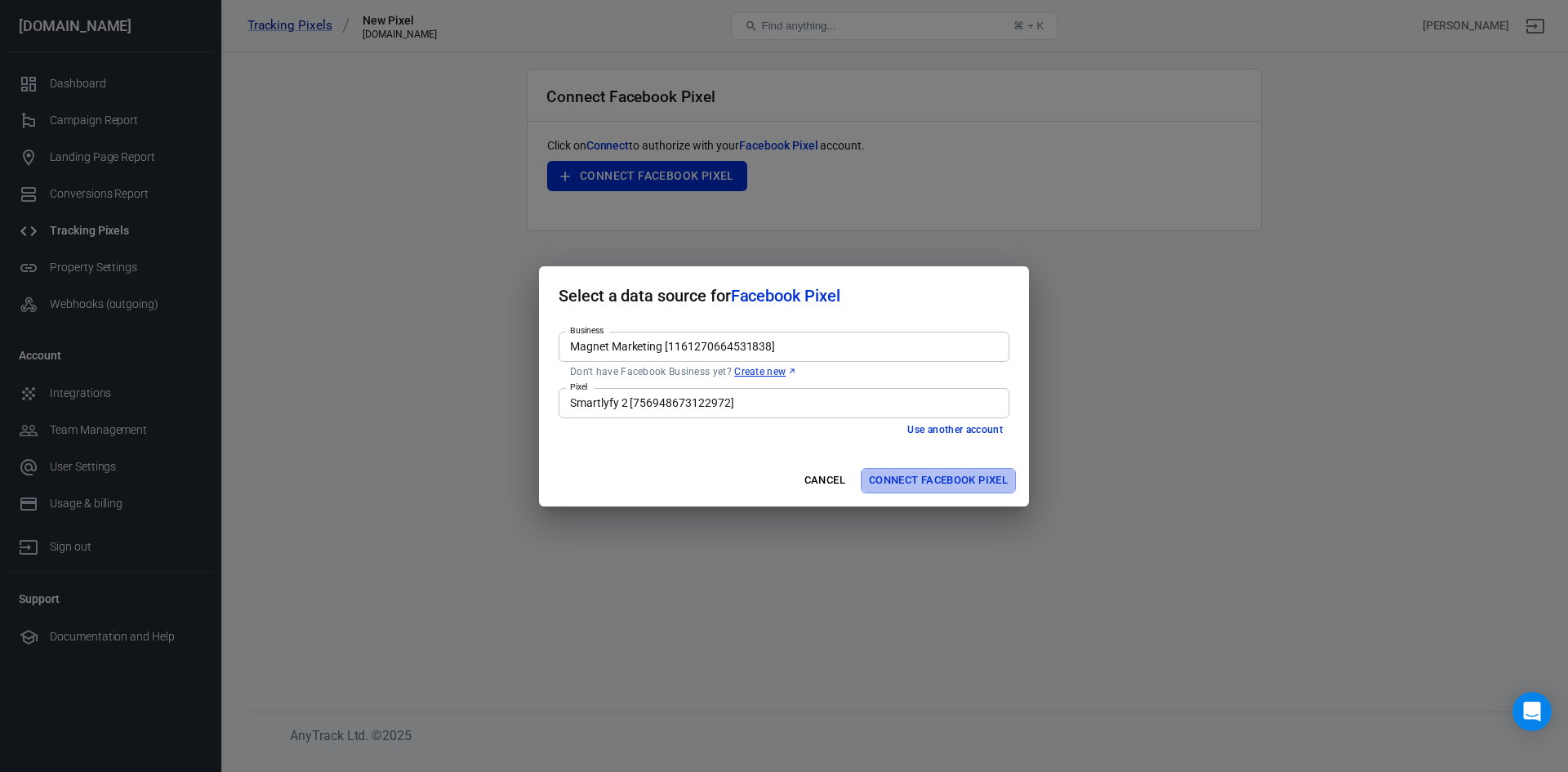
click at [898, 481] on button "Connect Facebook Pixel" at bounding box center [938, 481] width 155 height 25
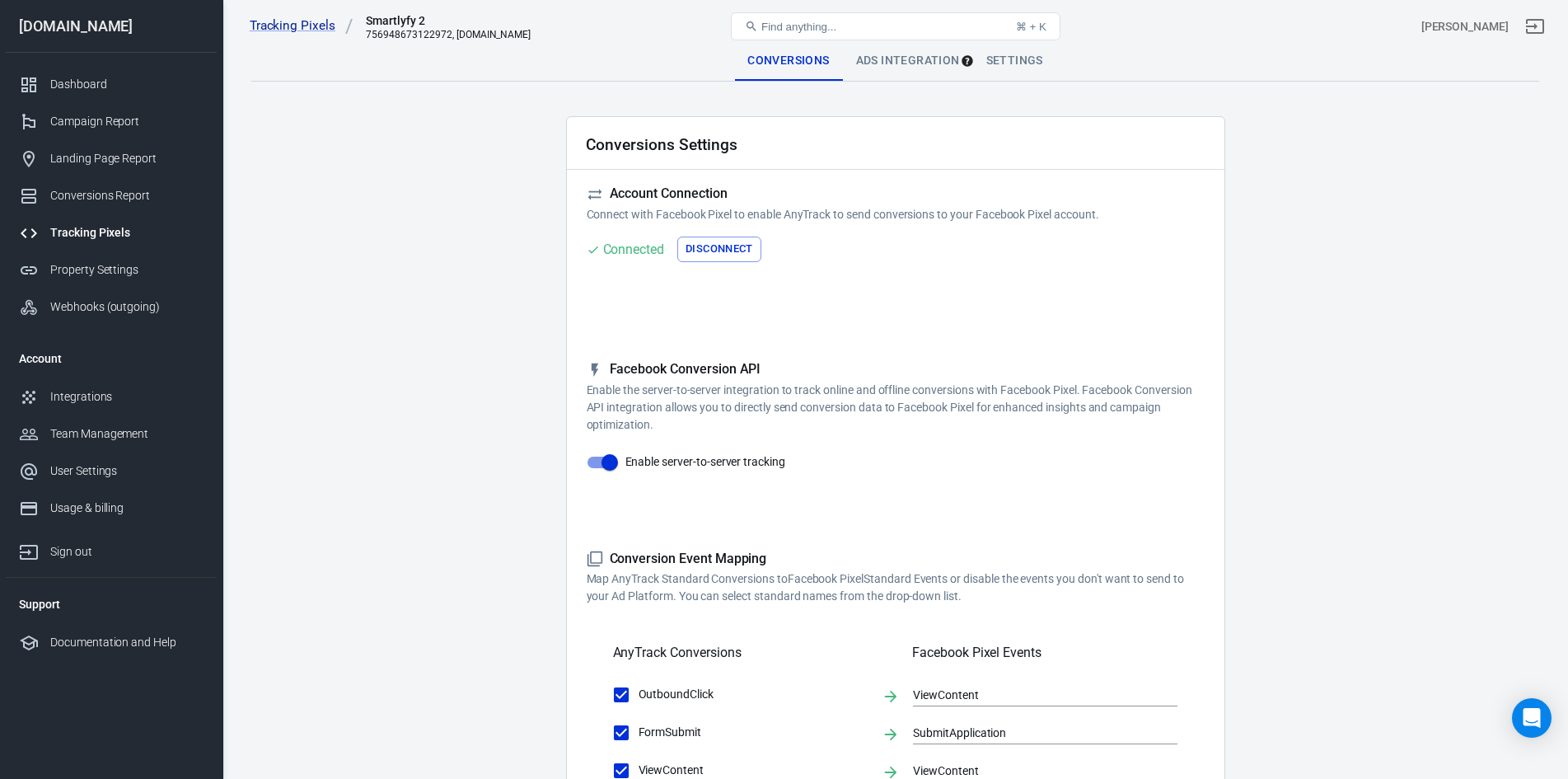
click at [904, 66] on div "Ads Integration" at bounding box center [907, 60] width 130 height 39
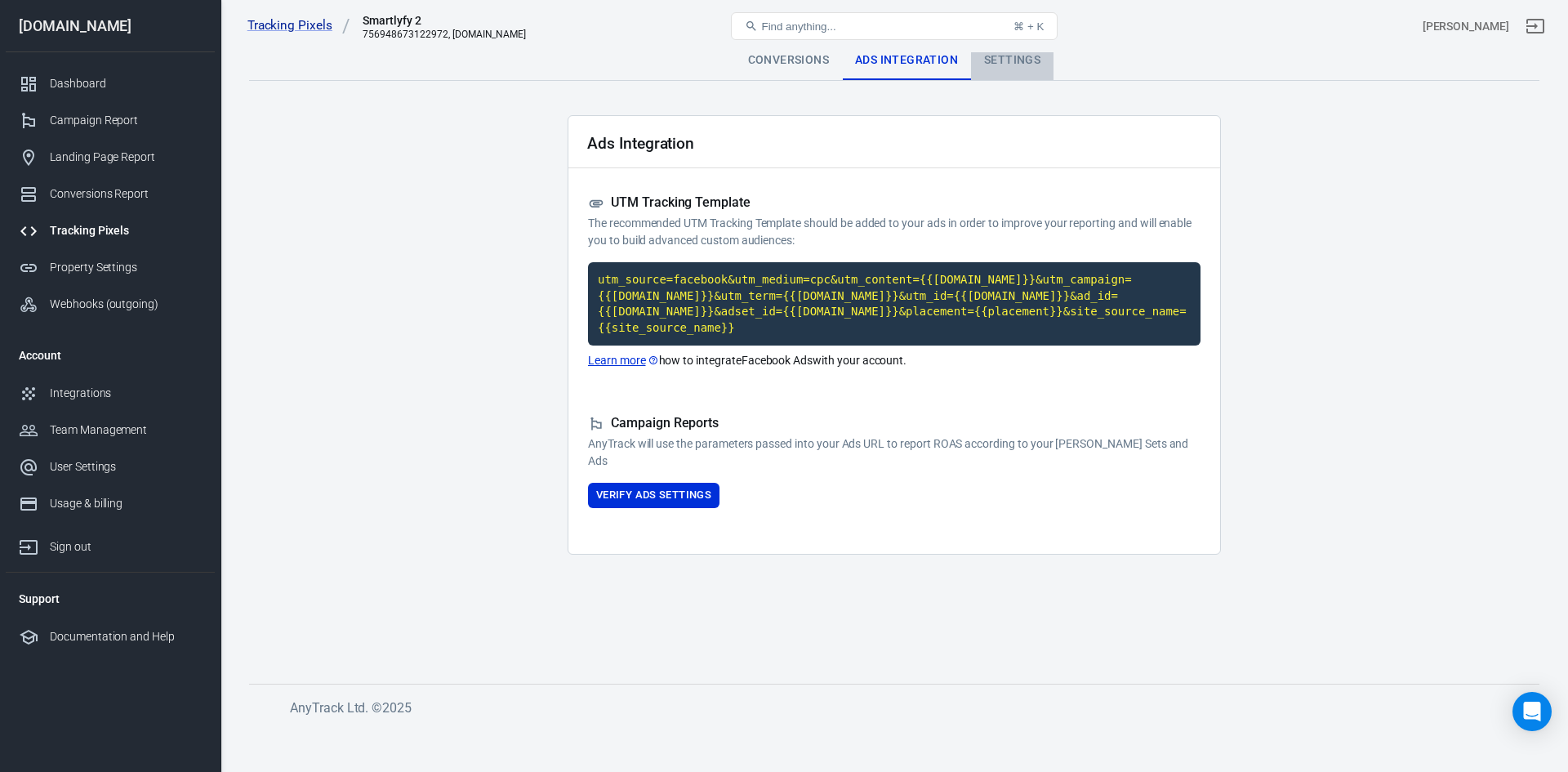
click at [1013, 52] on div "Settings" at bounding box center [1012, 60] width 82 height 39
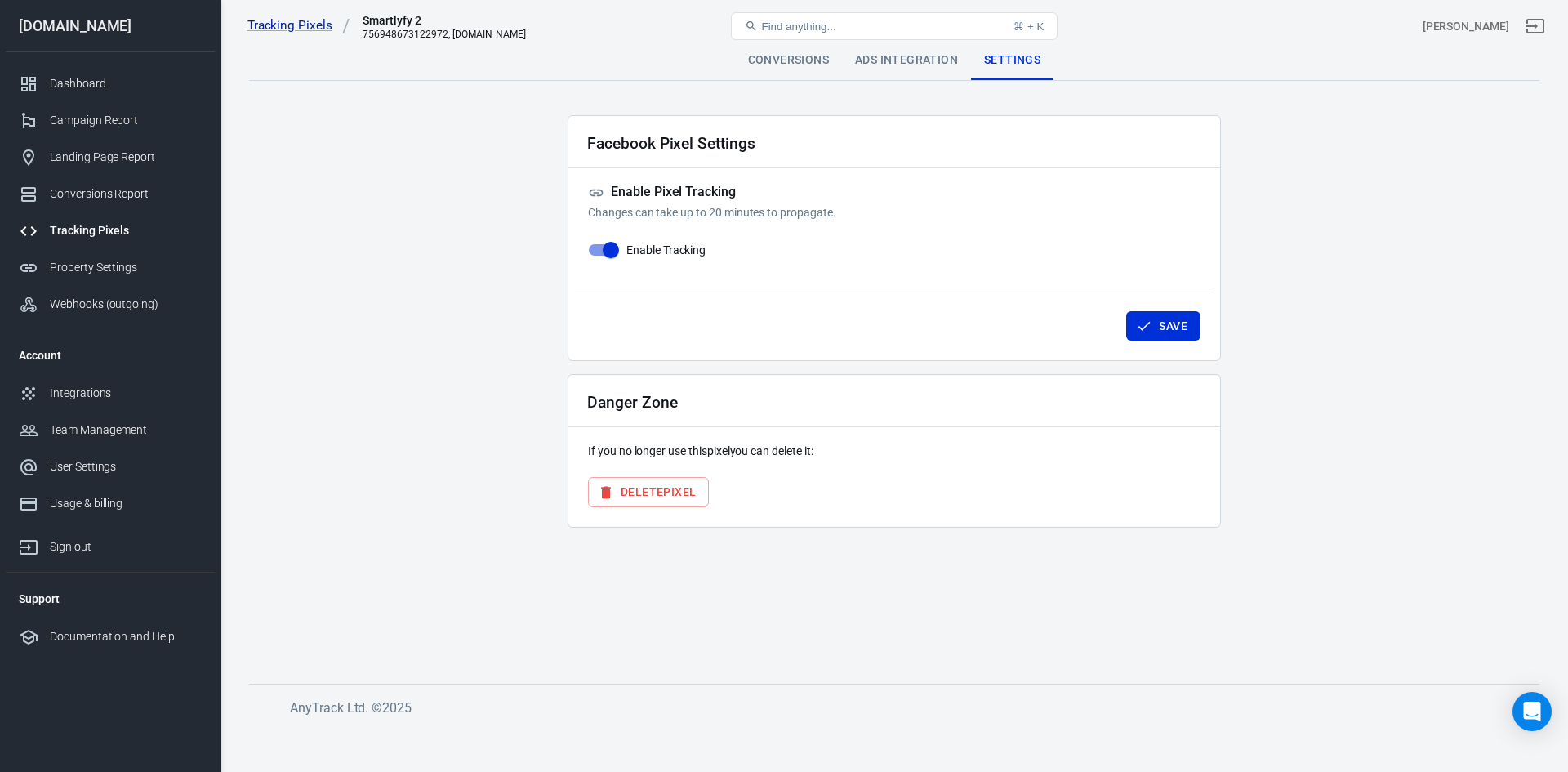
click at [940, 62] on div "Ads Integration" at bounding box center [906, 60] width 129 height 39
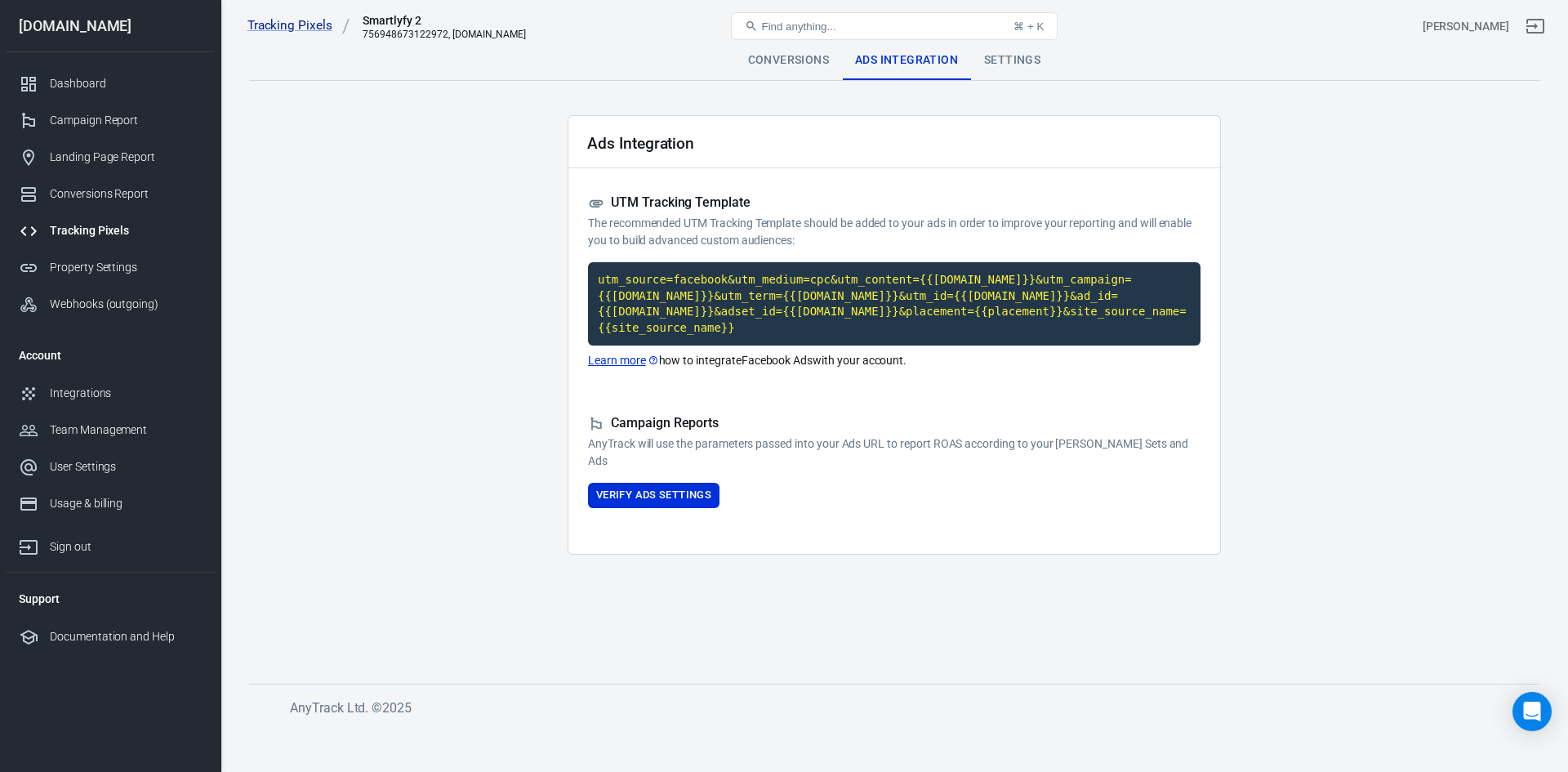
click at [806, 56] on div "Conversions" at bounding box center [788, 60] width 107 height 39
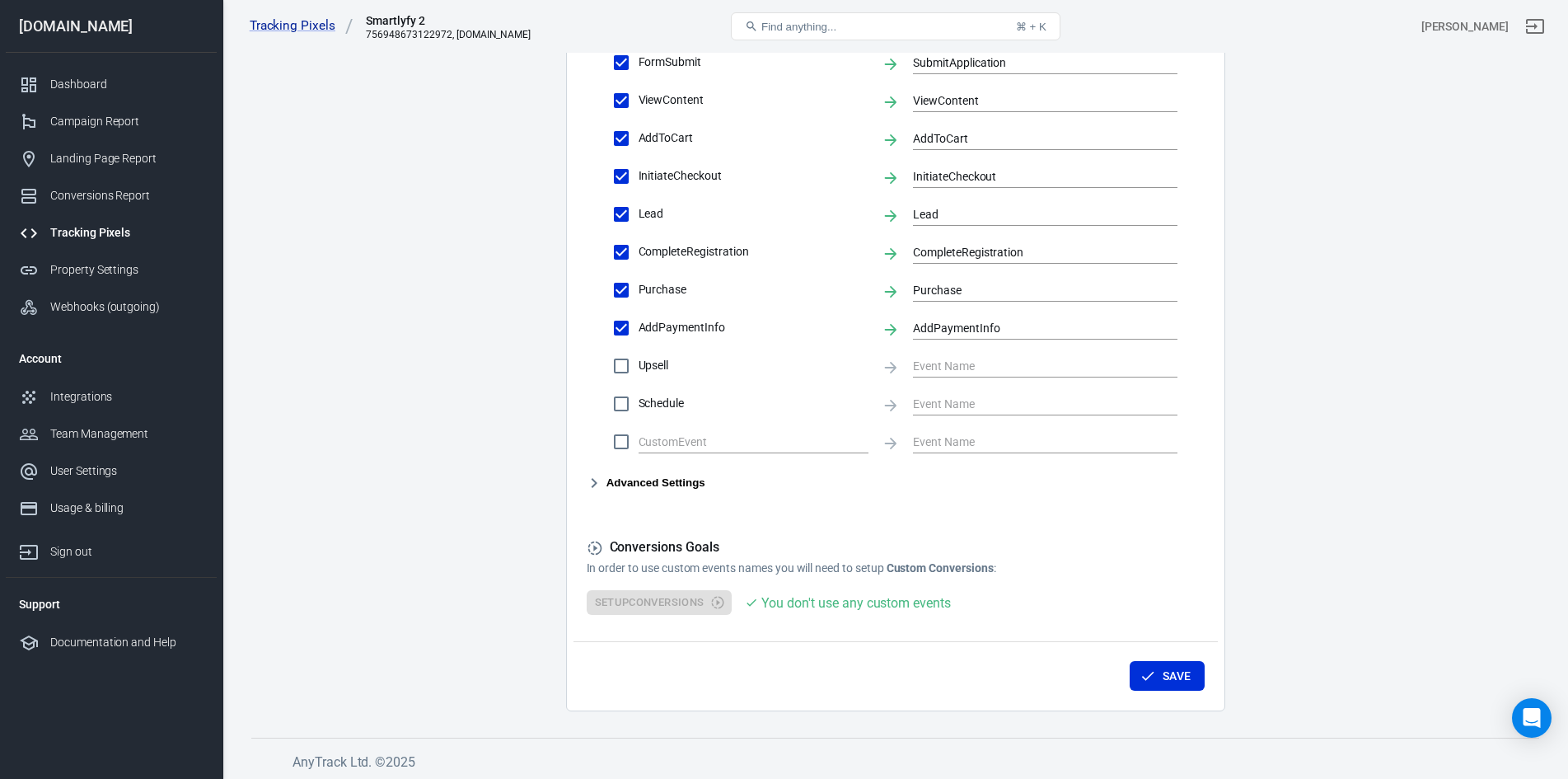
scroll to position [673, 0]
click at [1163, 672] on button "Save" at bounding box center [1168, 673] width 75 height 31
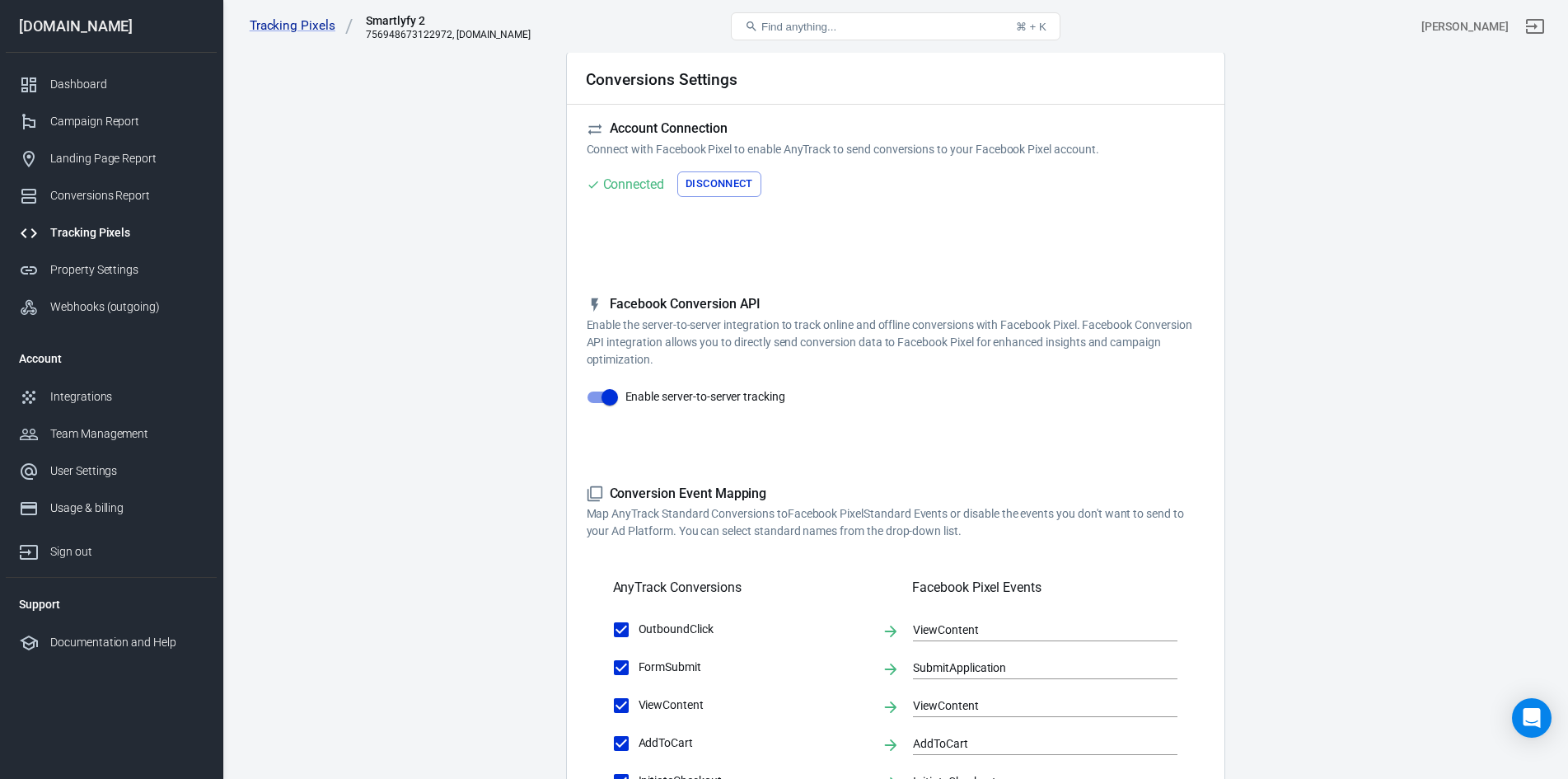
scroll to position [0, 0]
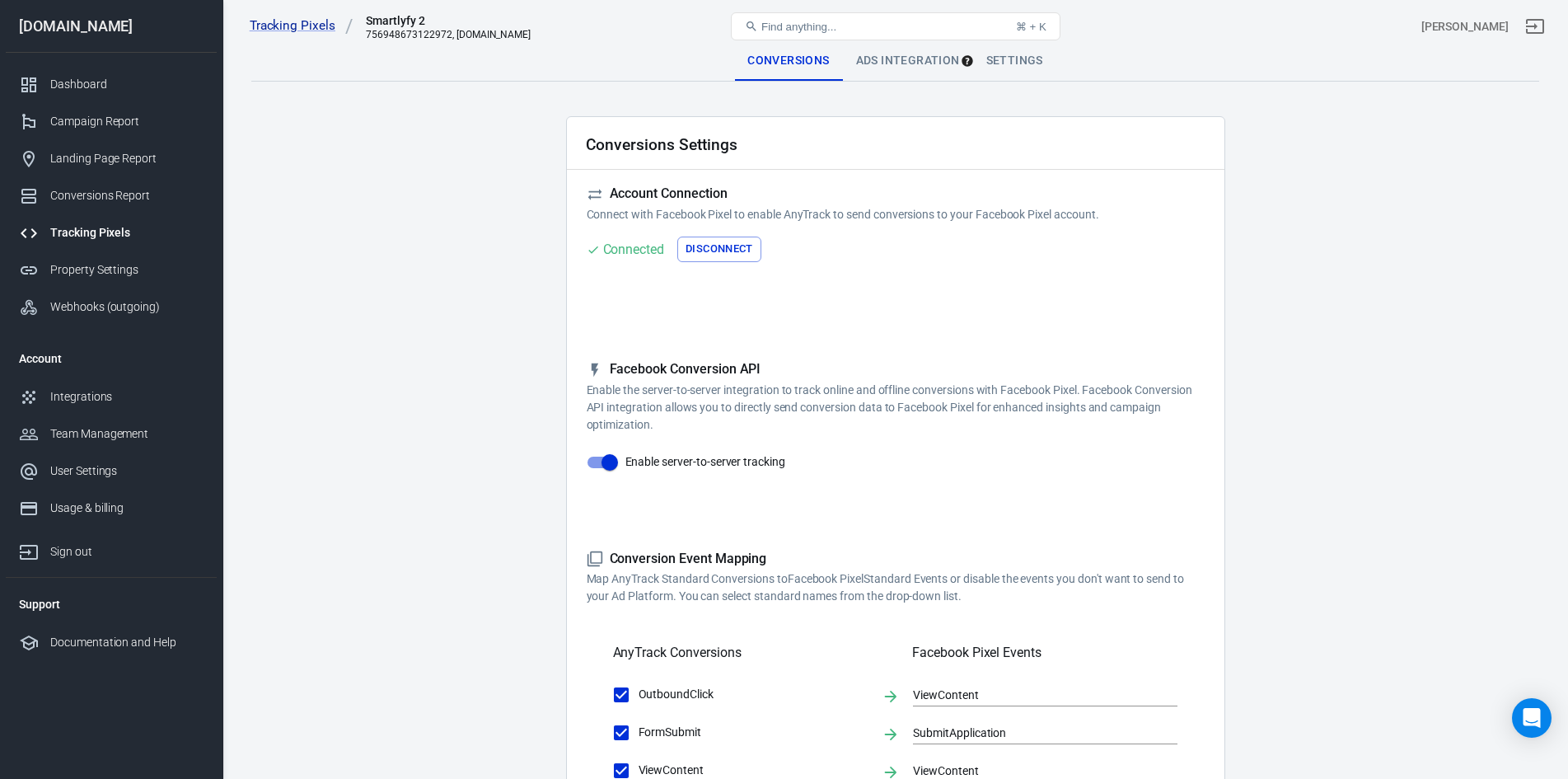
click at [892, 51] on div "Tracking Pixels Smartlyfy 2 756948673122972, [DOMAIN_NAME] Find anything... ⌘ +…" at bounding box center [895, 26] width 1345 height 53
click at [891, 56] on div "Ads Integration" at bounding box center [907, 60] width 130 height 39
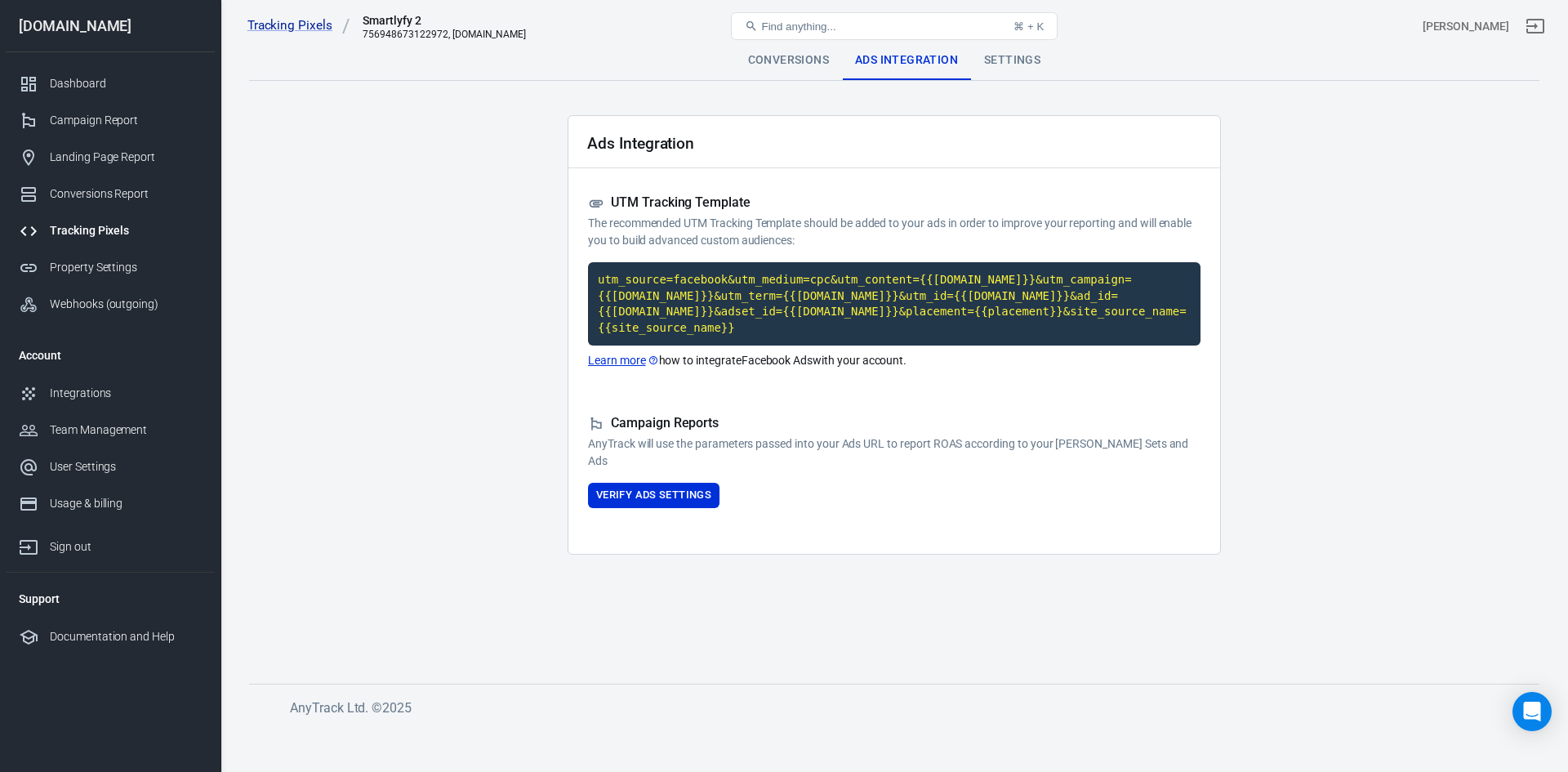
click at [784, 312] on code "utm_source=facebook&utm_medium=cpc&utm_content={{[DOMAIN_NAME]}}&utm_campaign={…" at bounding box center [894, 304] width 612 height 83
click at [1024, 45] on div "Find anything... ⌘ + K" at bounding box center [894, 25] width 431 height 39
click at [1016, 51] on div "Tracking Pixels Smartlyfy 2 756948673122972, [DOMAIN_NAME] Find anything... ⌘ +…" at bounding box center [894, 26] width 1346 height 52
click at [1012, 52] on div "Settings" at bounding box center [1012, 60] width 82 height 39
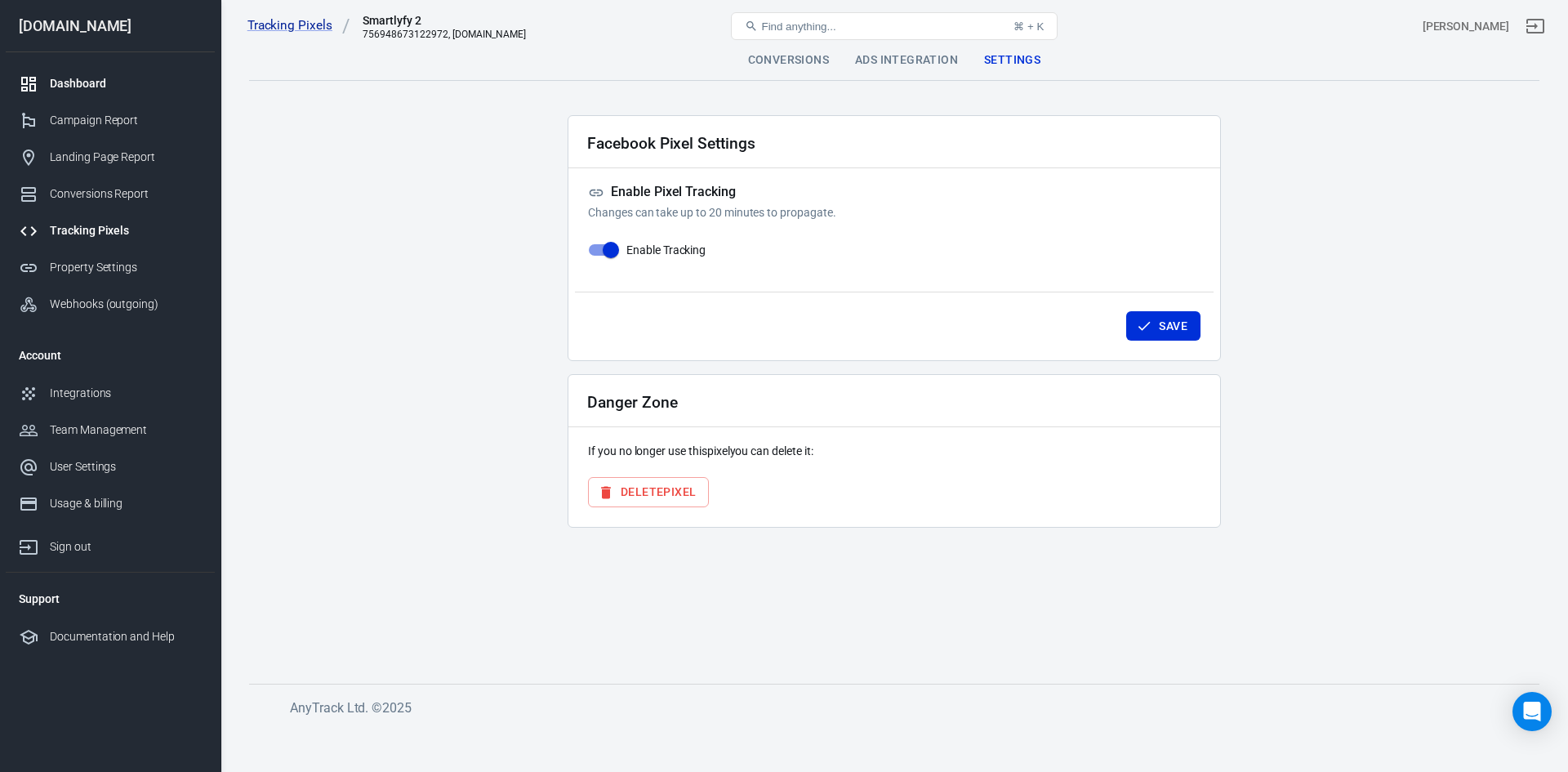
click at [68, 95] on link "Dashboard" at bounding box center [110, 83] width 209 height 37
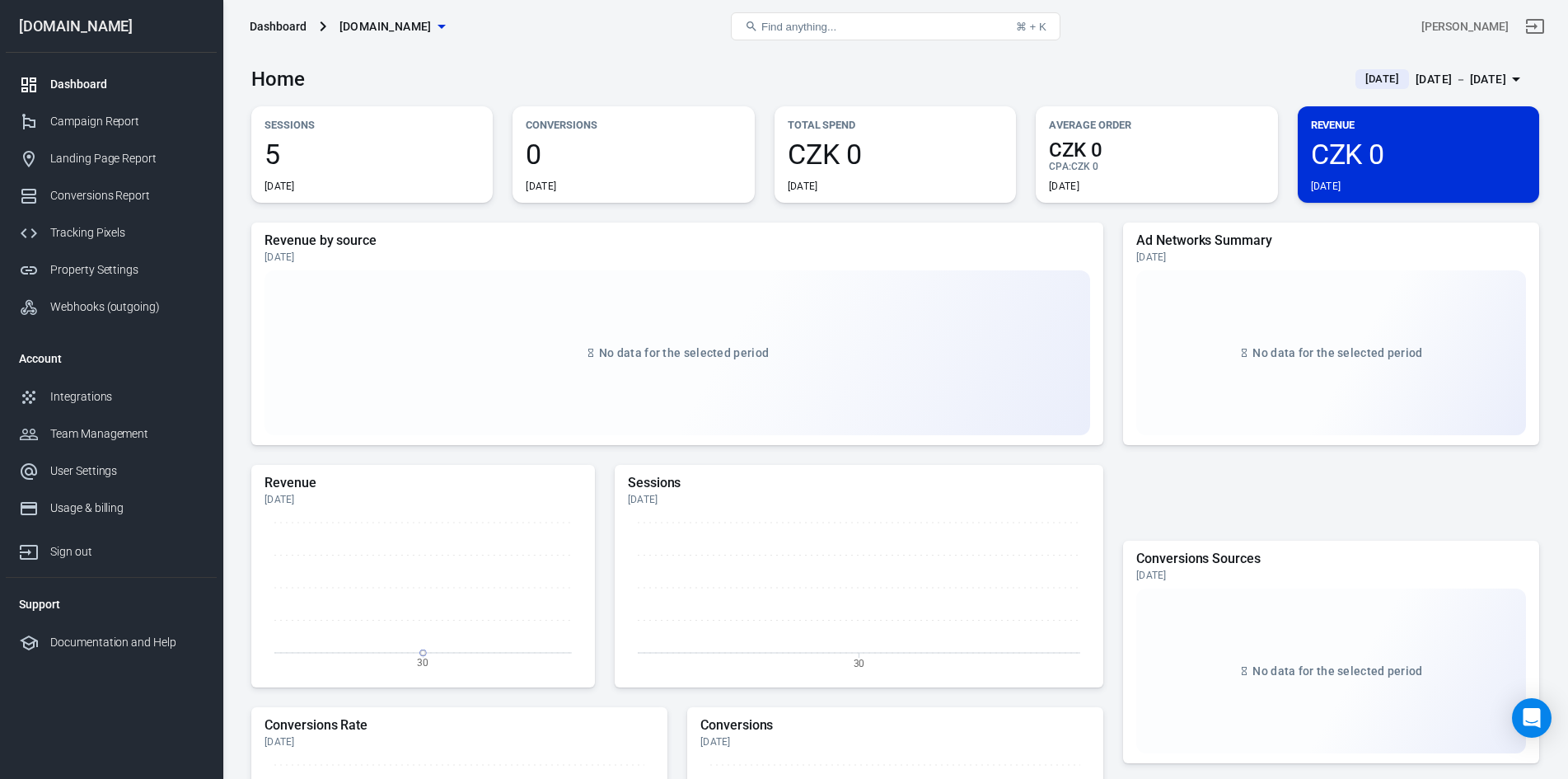
click at [362, 29] on span "[DOMAIN_NAME]" at bounding box center [385, 26] width 92 height 21
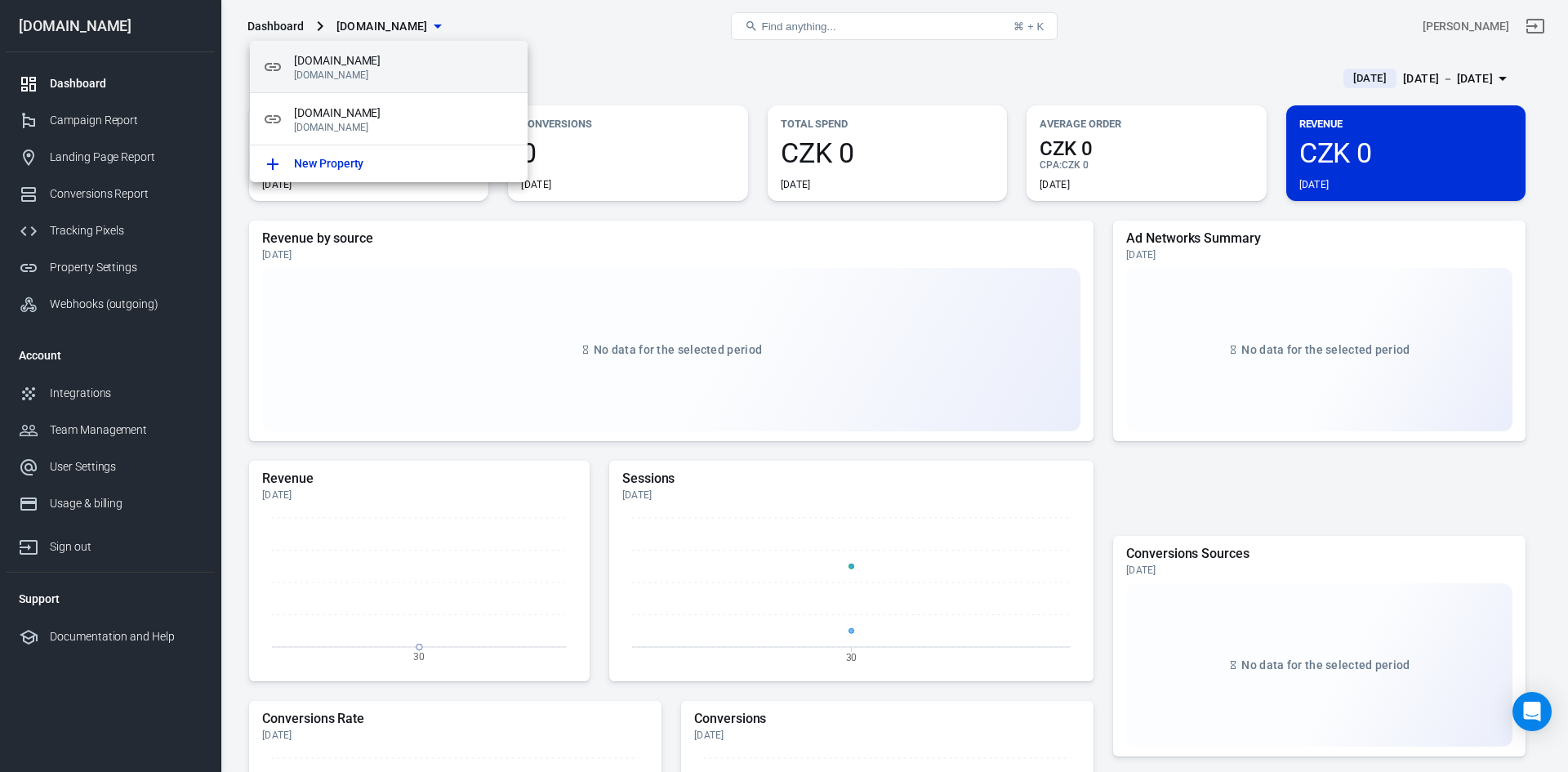
click at [336, 79] on p "[DOMAIN_NAME]" at bounding box center [404, 75] width 221 height 12
